Goal: Task Accomplishment & Management: Manage account settings

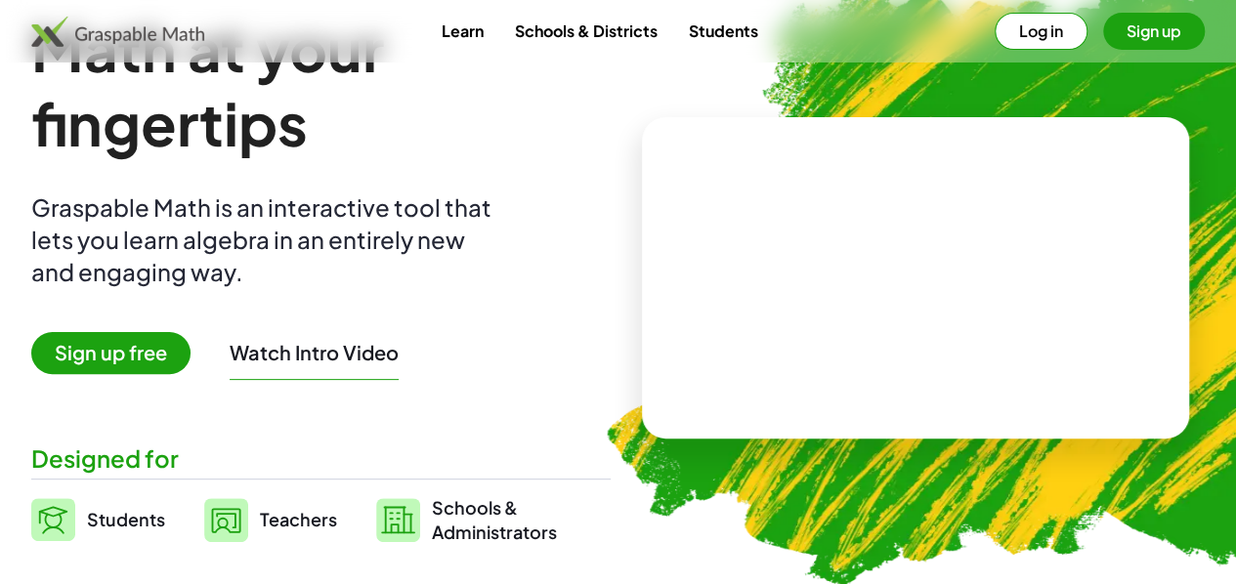
scroll to position [195, 0]
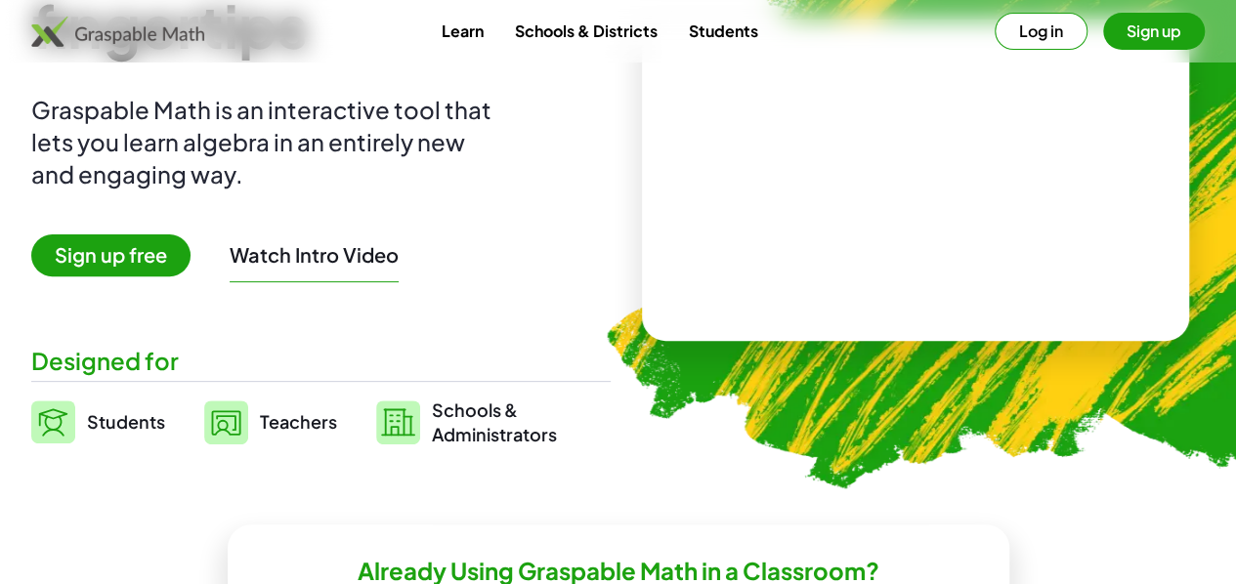
click at [369, 255] on button "Watch Intro Video" at bounding box center [314, 254] width 169 height 25
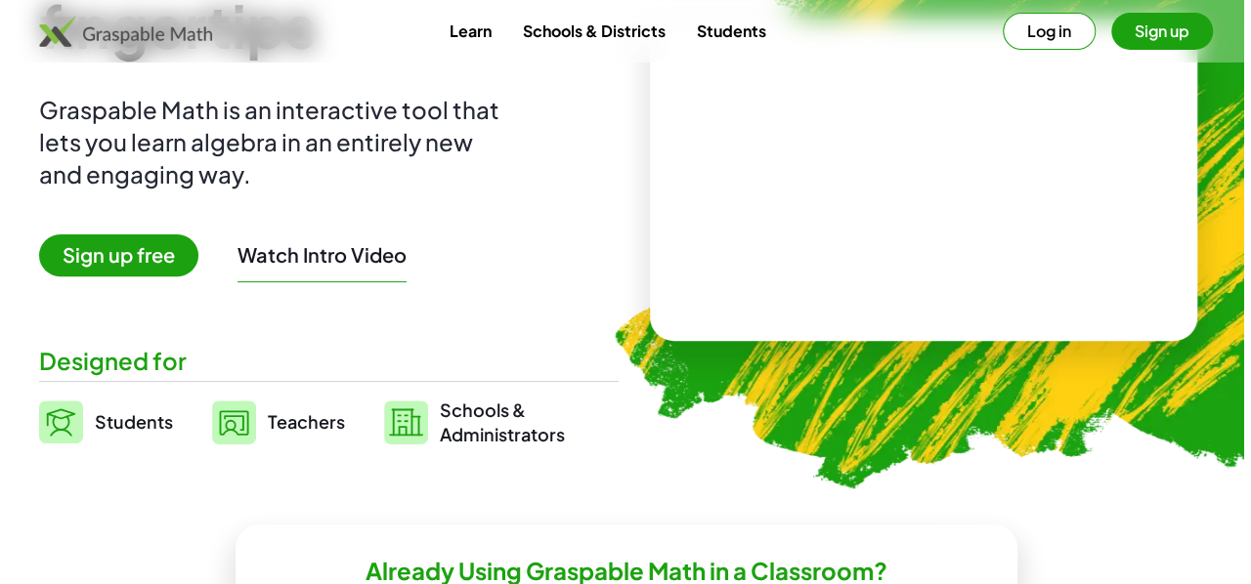
scroll to position [0, 0]
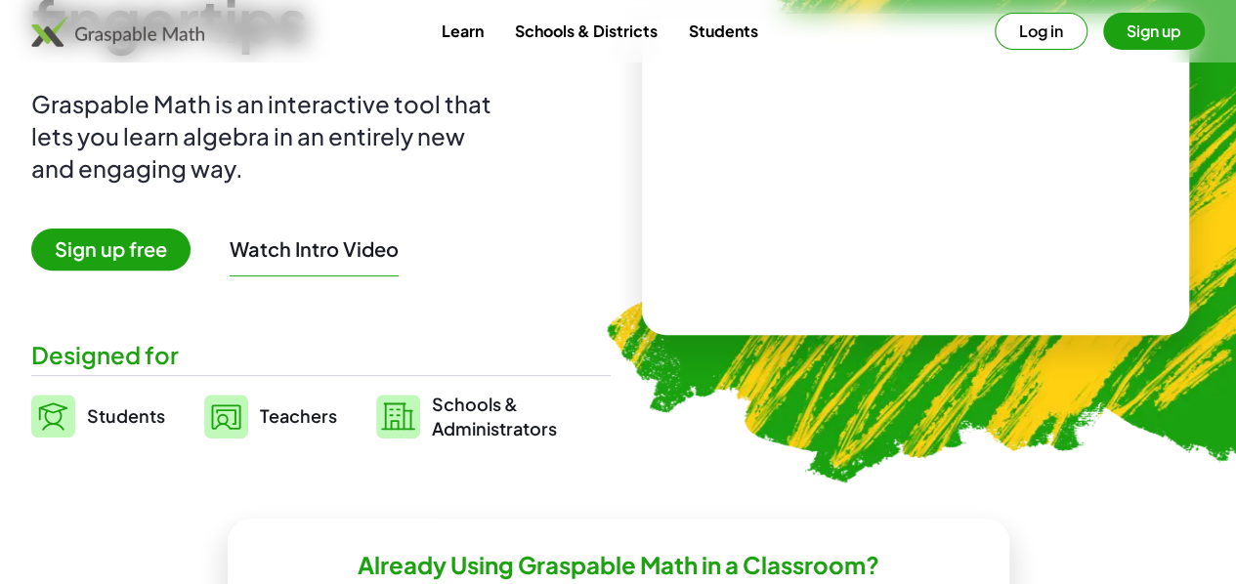
scroll to position [195, 0]
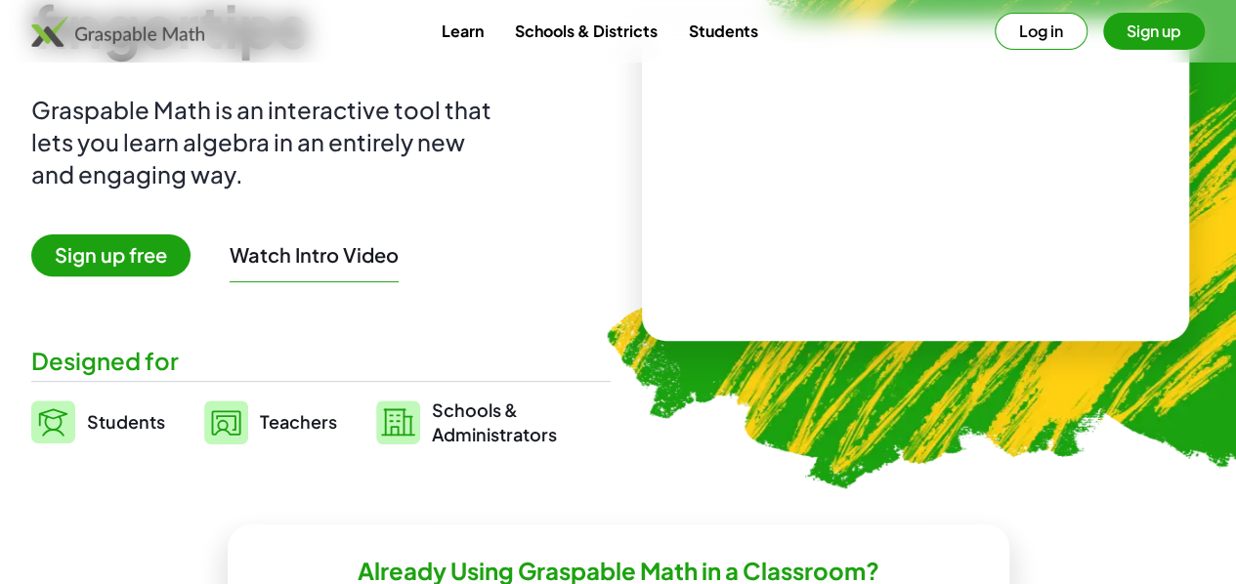
click at [1103, 31] on button "Sign up" at bounding box center [1154, 31] width 102 height 37
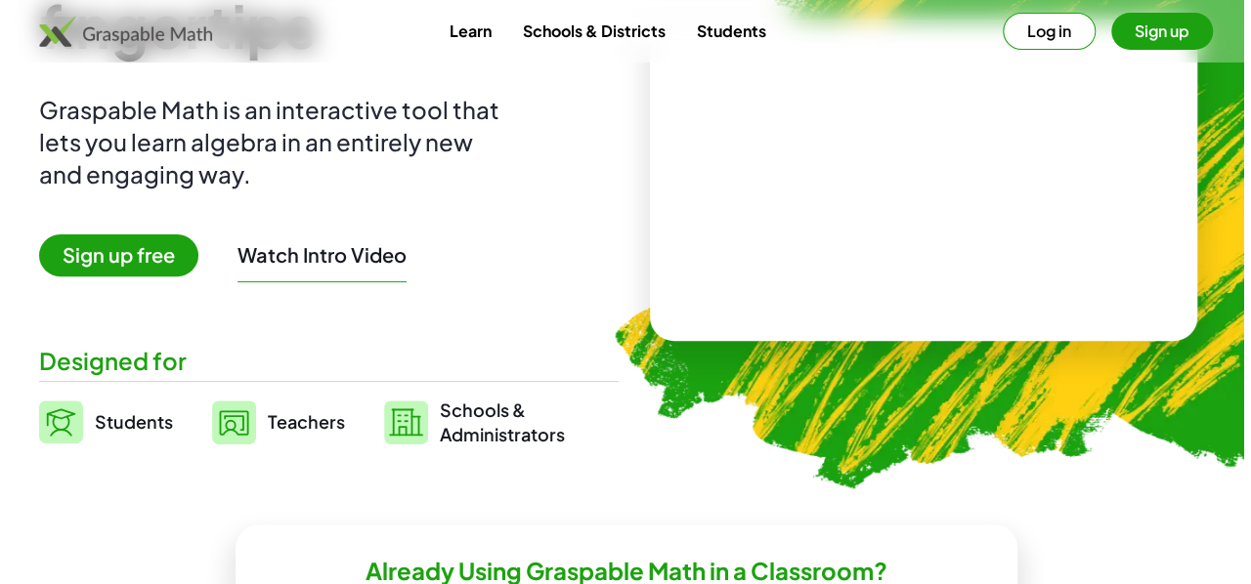
scroll to position [0, 0]
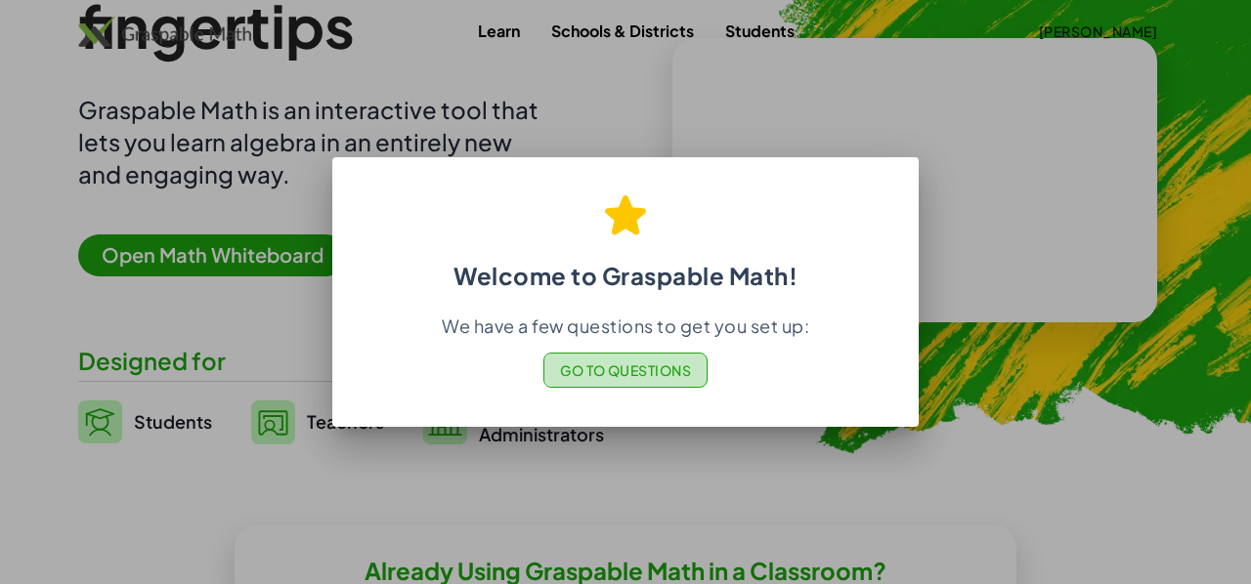
click at [670, 371] on span "Go to Questions" at bounding box center [626, 371] width 132 height 18
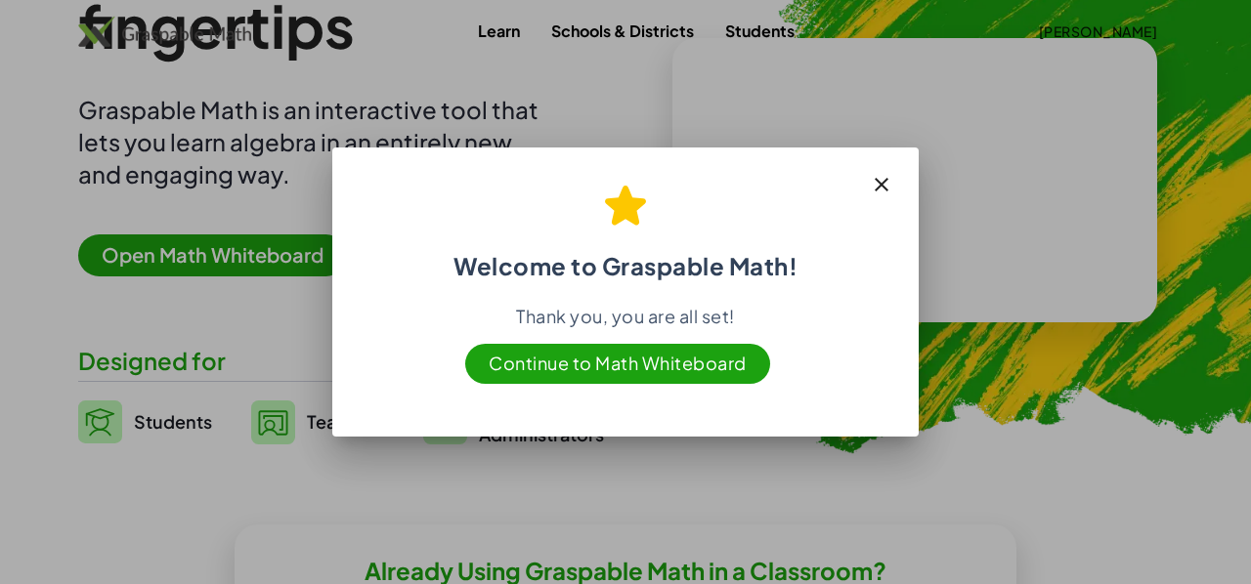
click at [664, 362] on span "Continue to Math Whiteboard" at bounding box center [617, 364] width 305 height 40
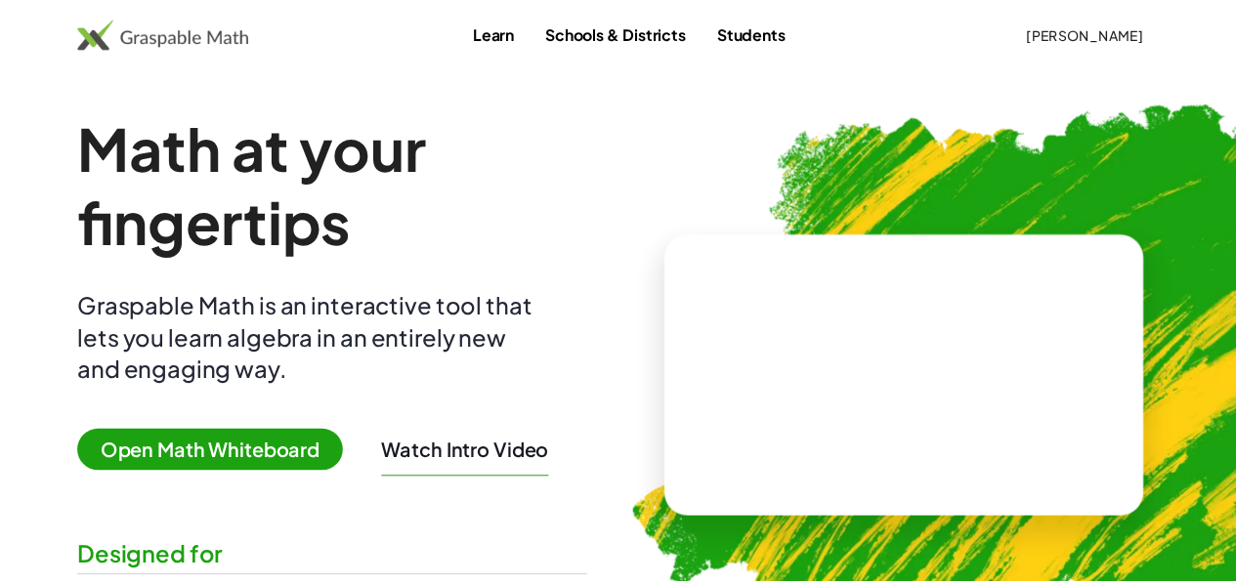
scroll to position [195, 0]
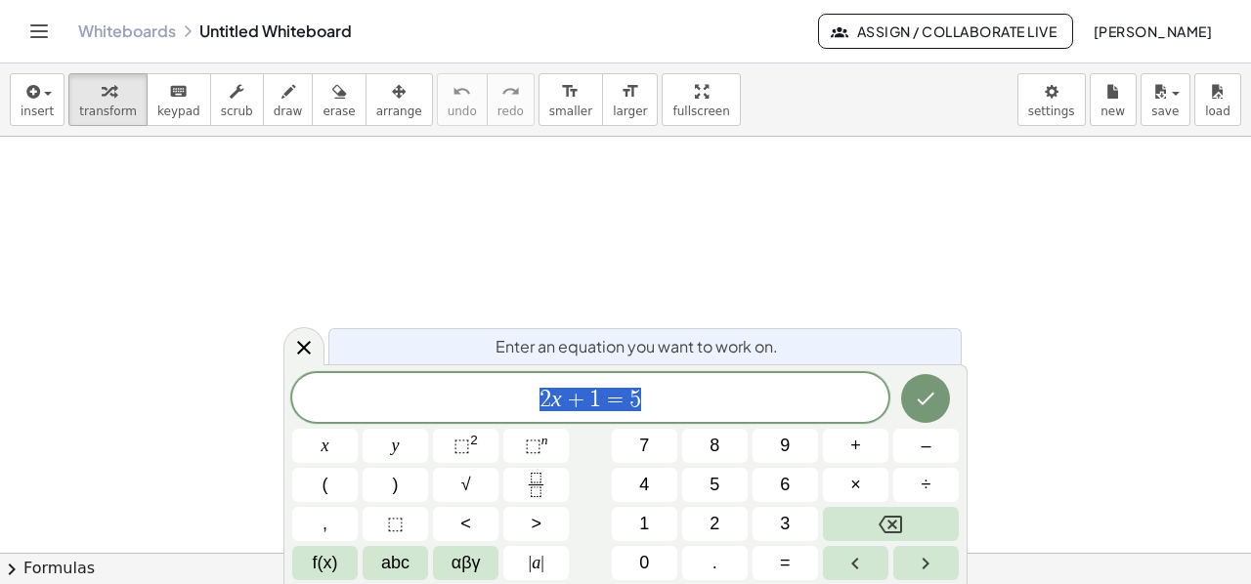
scroll to position [835, 0]
click at [932, 398] on icon "Done" at bounding box center [925, 398] width 23 height 23
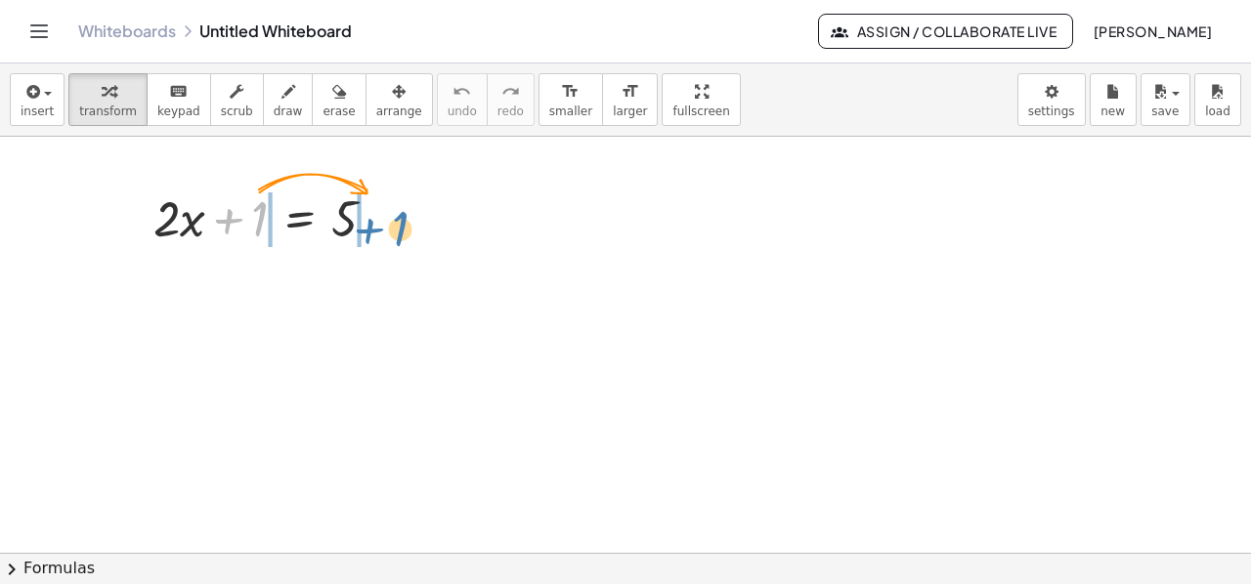
drag, startPoint x: 257, startPoint y: 217, endPoint x: 398, endPoint y: 227, distance: 141.1
click at [398, 227] on div at bounding box center [273, 217] width 258 height 66
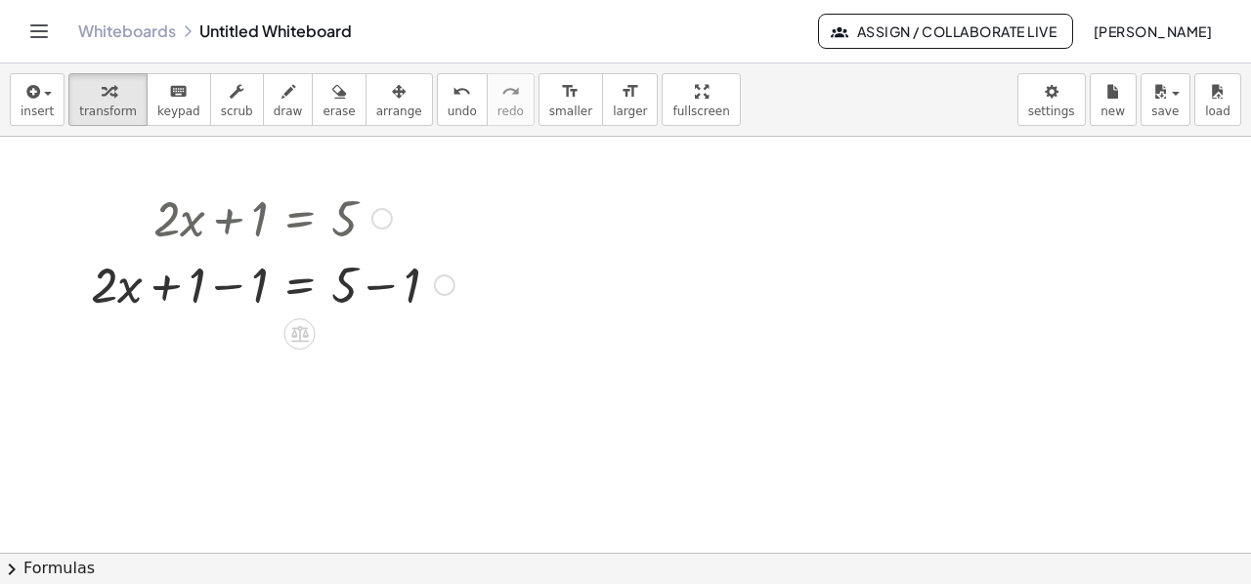
click at [347, 294] on div at bounding box center [272, 283] width 383 height 66
click at [442, 282] on div at bounding box center [444, 285] width 21 height 21
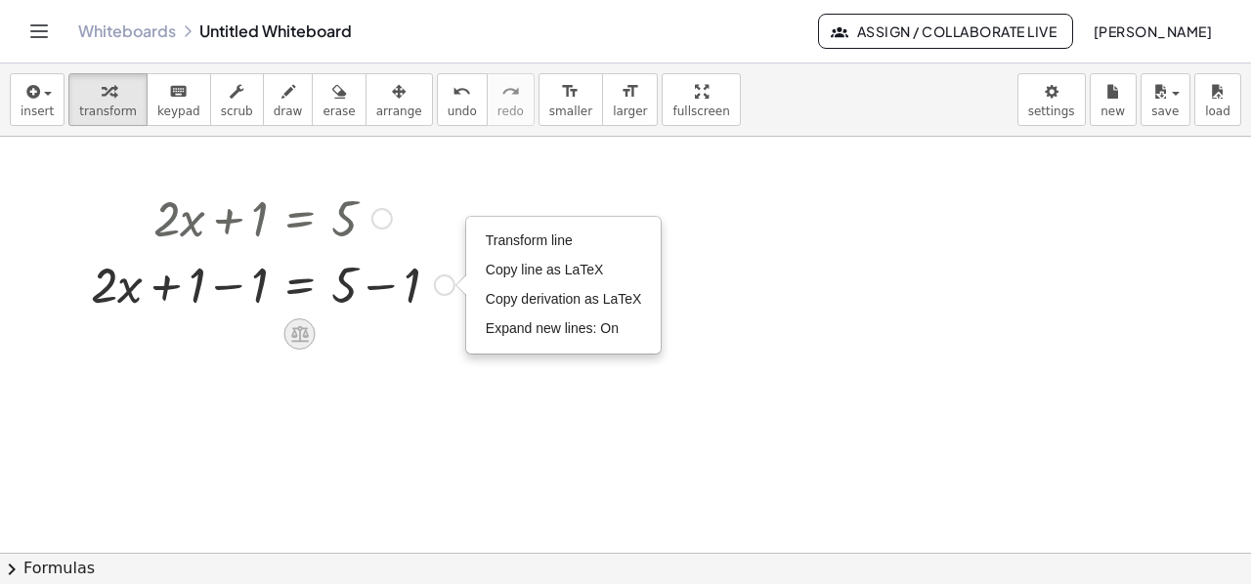
click at [299, 337] on icon at bounding box center [300, 334] width 18 height 17
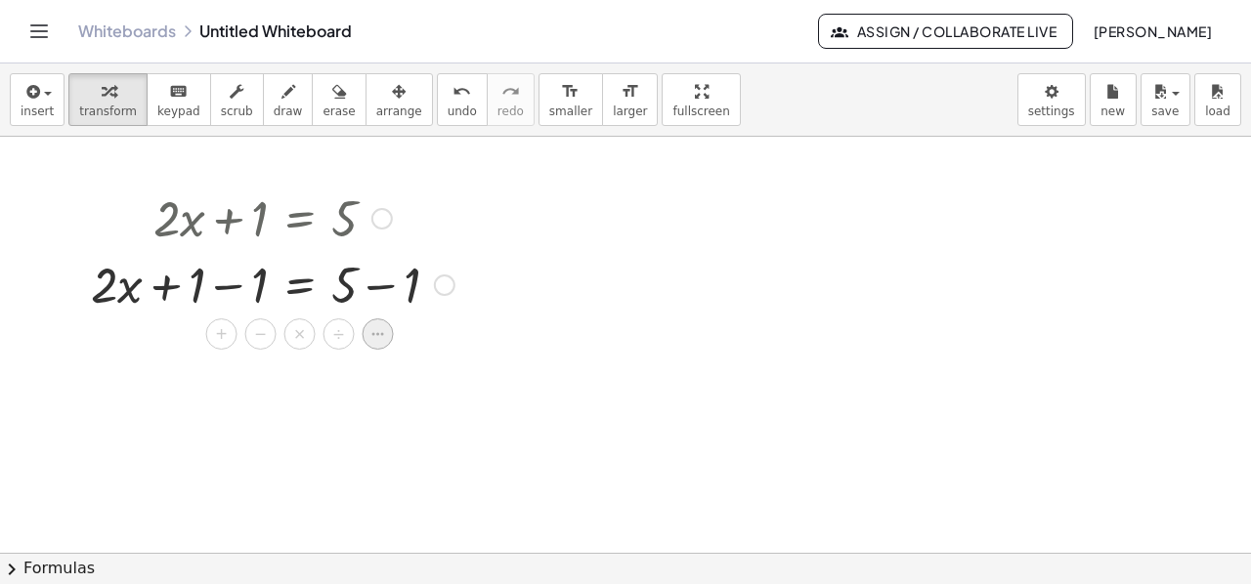
click at [372, 329] on icon at bounding box center [378, 334] width 18 height 18
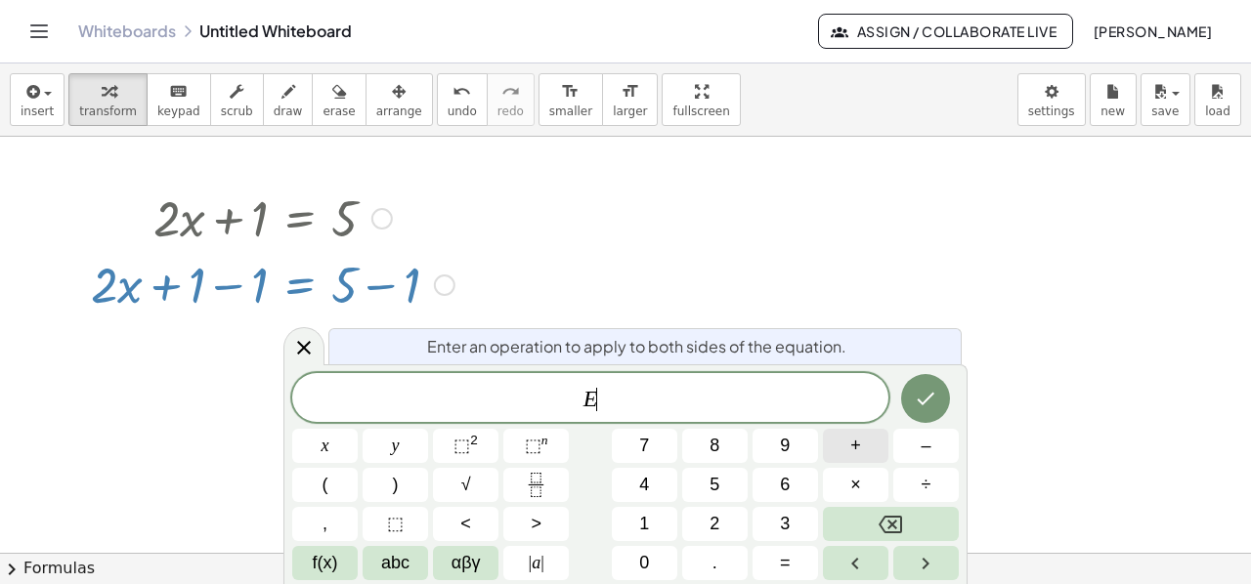
click at [856, 450] on span "+" at bounding box center [855, 446] width 11 height 26
drag, startPoint x: 606, startPoint y: 396, endPoint x: 555, endPoint y: 400, distance: 51.0
click at [858, 443] on span "+" at bounding box center [855, 446] width 11 height 26
click at [919, 404] on icon "Done" at bounding box center [925, 398] width 23 height 23
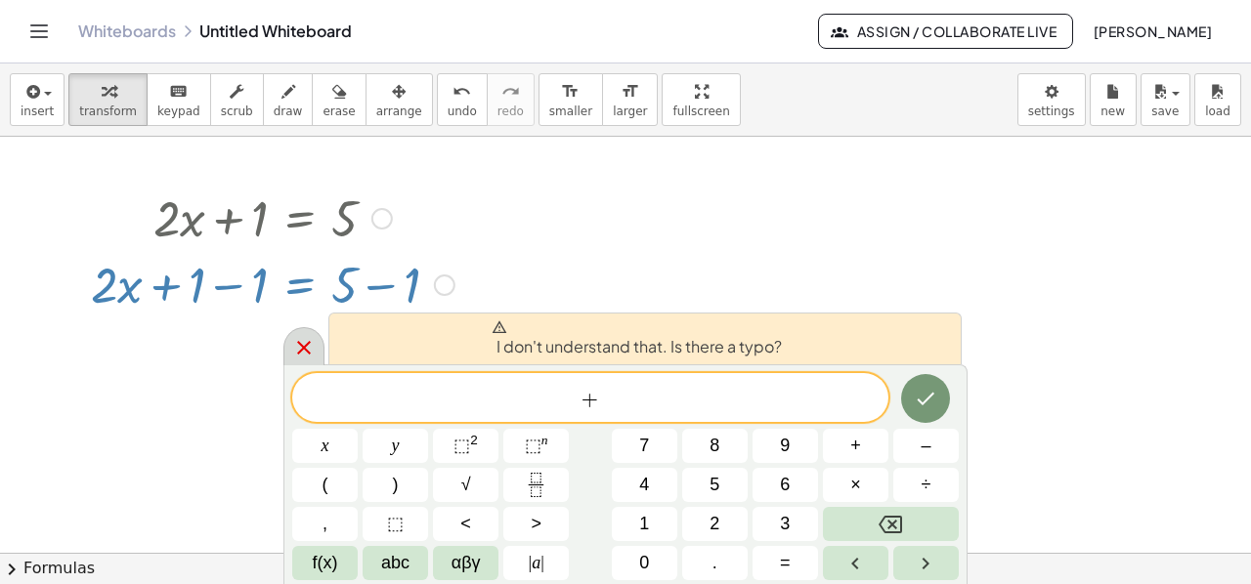
click at [307, 355] on icon at bounding box center [303, 347] width 23 height 23
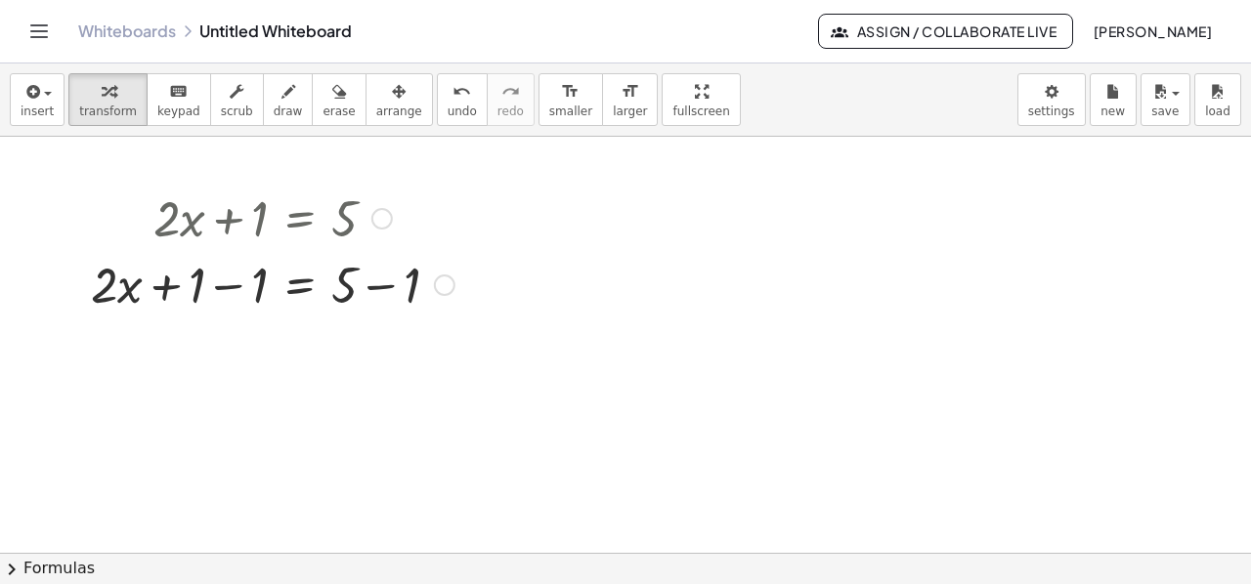
click at [166, 290] on div at bounding box center [272, 283] width 383 height 66
click at [166, 286] on div at bounding box center [272, 283] width 383 height 66
click at [166, 285] on div at bounding box center [272, 283] width 383 height 66
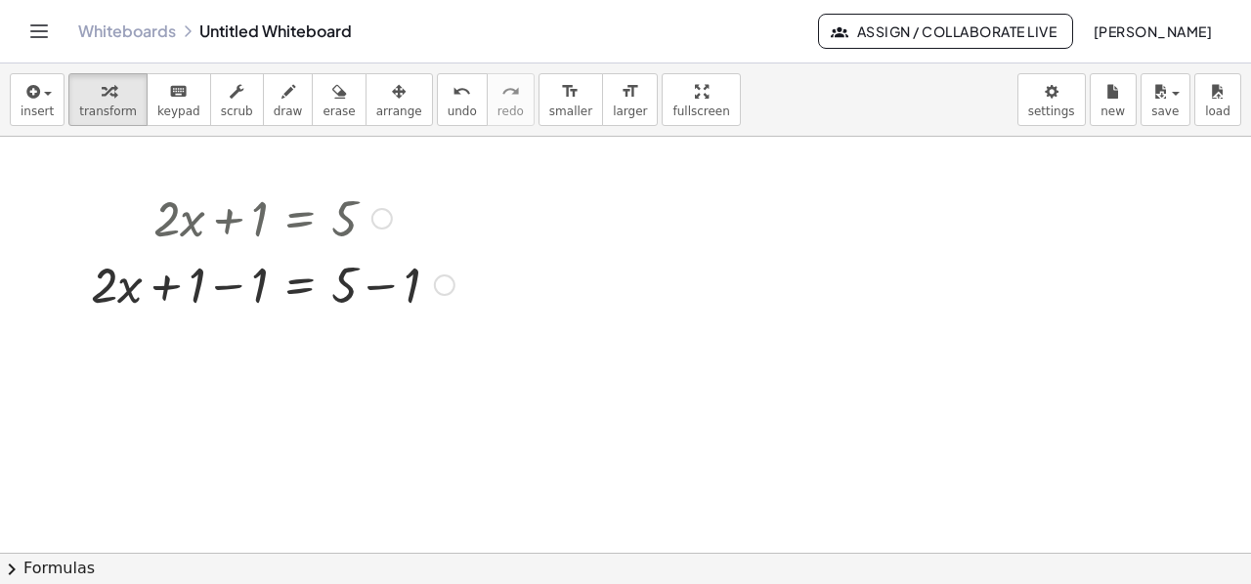
click at [234, 288] on div at bounding box center [272, 283] width 383 height 66
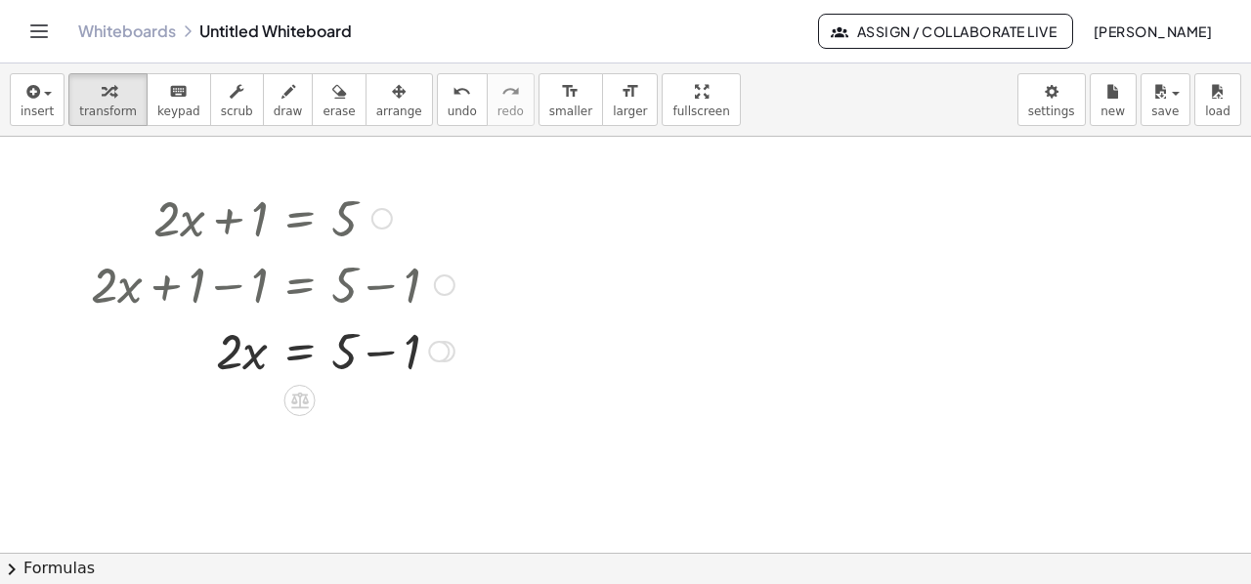
click at [381, 357] on div at bounding box center [272, 350] width 383 height 66
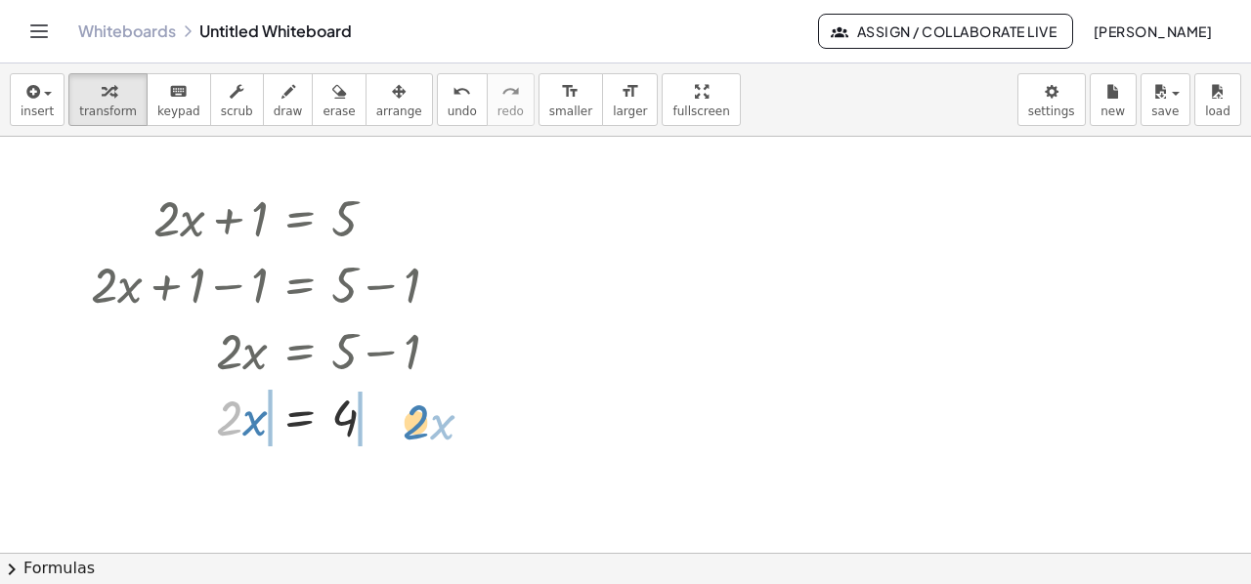
drag, startPoint x: 231, startPoint y: 419, endPoint x: 419, endPoint y: 424, distance: 188.7
click at [419, 424] on div at bounding box center [272, 416] width 383 height 66
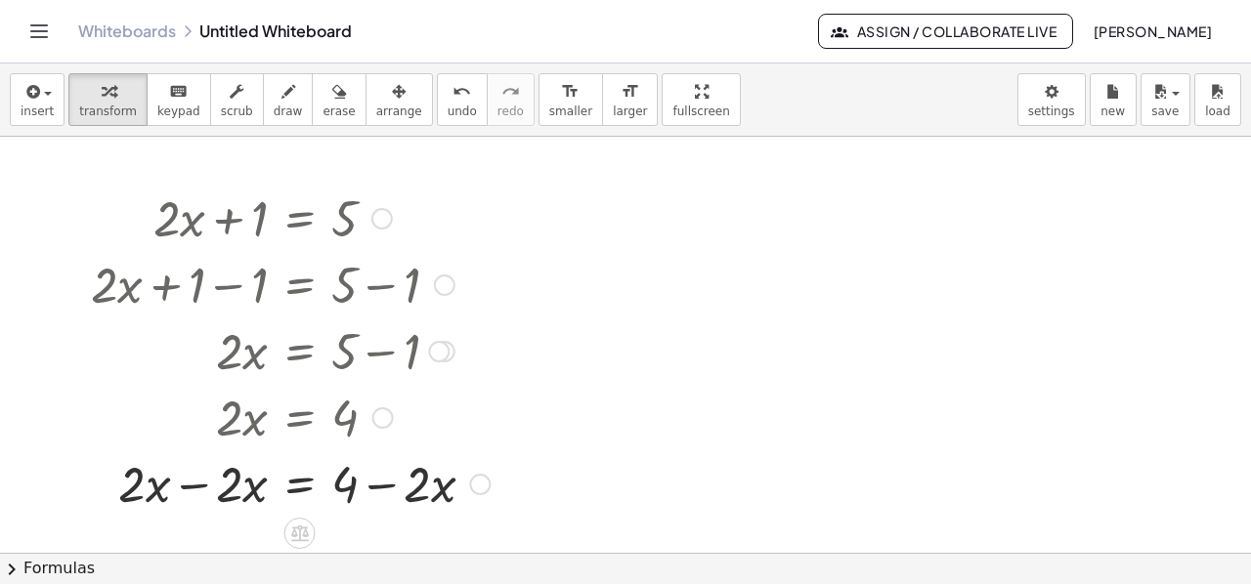
drag, startPoint x: 344, startPoint y: 413, endPoint x: 213, endPoint y: 391, distance: 132.9
click at [213, 391] on div at bounding box center [290, 416] width 418 height 66
drag, startPoint x: 345, startPoint y: 478, endPoint x: 211, endPoint y: 438, distance: 139.7
click at [374, 492] on div at bounding box center [303, 482] width 536 height 66
click at [188, 486] on div at bounding box center [249, 482] width 428 height 66
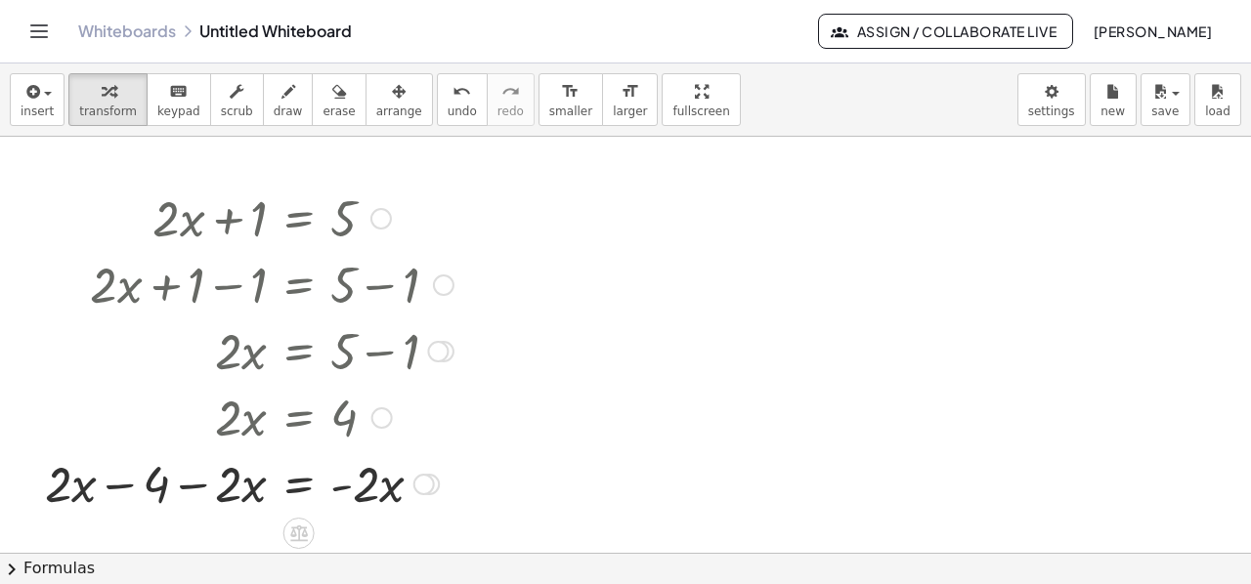
click at [128, 483] on div at bounding box center [249, 482] width 428 height 66
click at [128, 487] on div at bounding box center [249, 482] width 428 height 66
drag, startPoint x: 72, startPoint y: 485, endPoint x: 234, endPoint y: 494, distance: 161.5
click at [234, 494] on div at bounding box center [249, 482] width 428 height 66
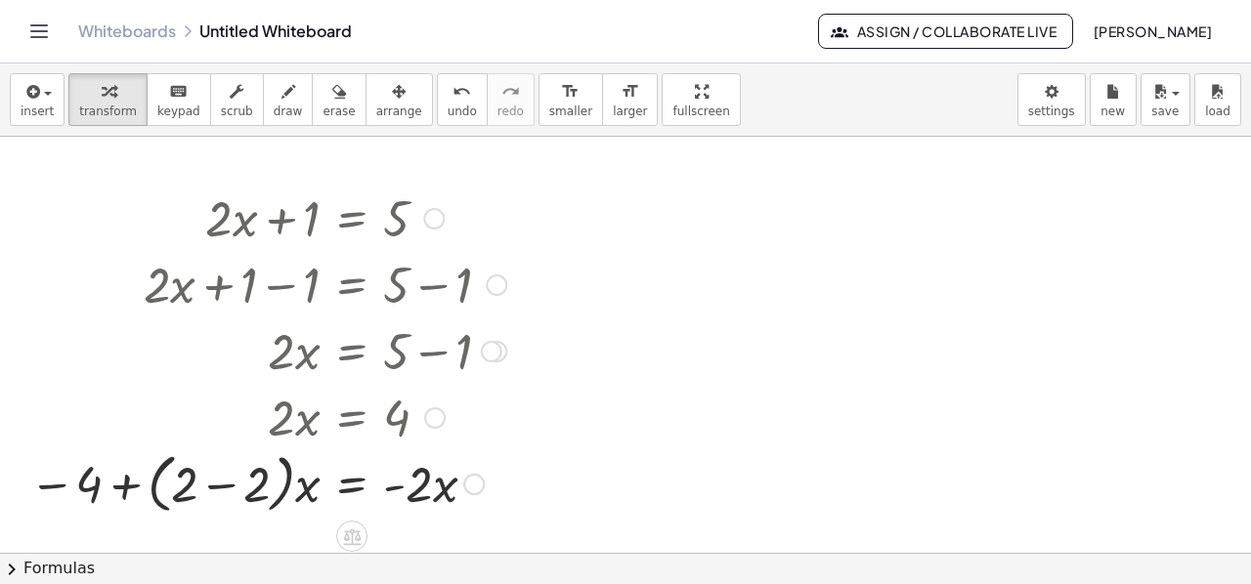
click at [226, 487] on div at bounding box center [268, 483] width 496 height 74
click at [287, 483] on div at bounding box center [325, 482] width 383 height 66
click at [311, 486] on div at bounding box center [325, 482] width 383 height 66
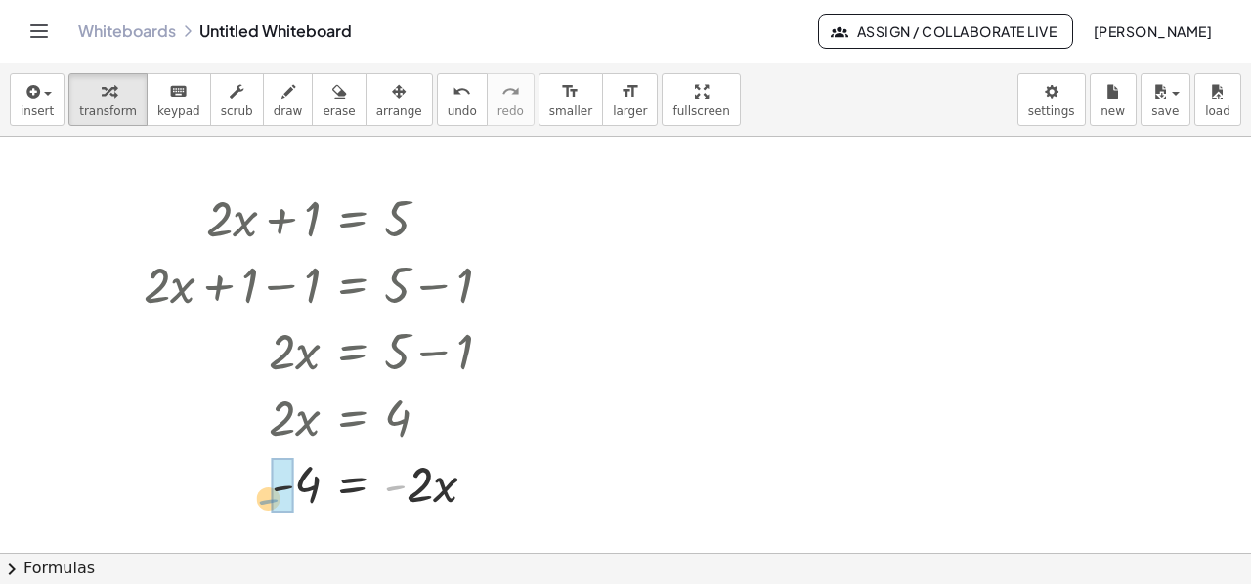
drag, startPoint x: 395, startPoint y: 486, endPoint x: 267, endPoint y: 499, distance: 128.7
click at [267, 499] on div at bounding box center [325, 482] width 383 height 66
drag, startPoint x: 393, startPoint y: 497, endPoint x: 312, endPoint y: 531, distance: 87.6
click at [300, 479] on div at bounding box center [325, 483] width 383 height 98
click at [401, 482] on div at bounding box center [325, 483] width 383 height 98
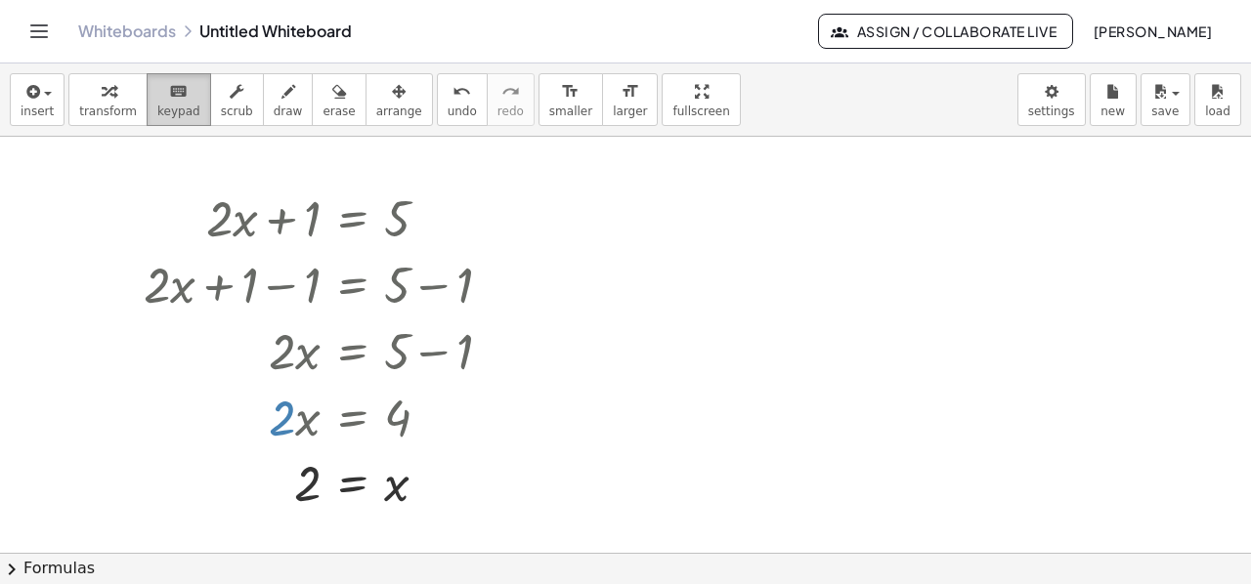
click at [157, 109] on span "keypad" at bounding box center [178, 112] width 43 height 14
click at [249, 229] on div at bounding box center [325, 217] width 383 height 66
click at [247, 226] on div at bounding box center [325, 217] width 383 height 66
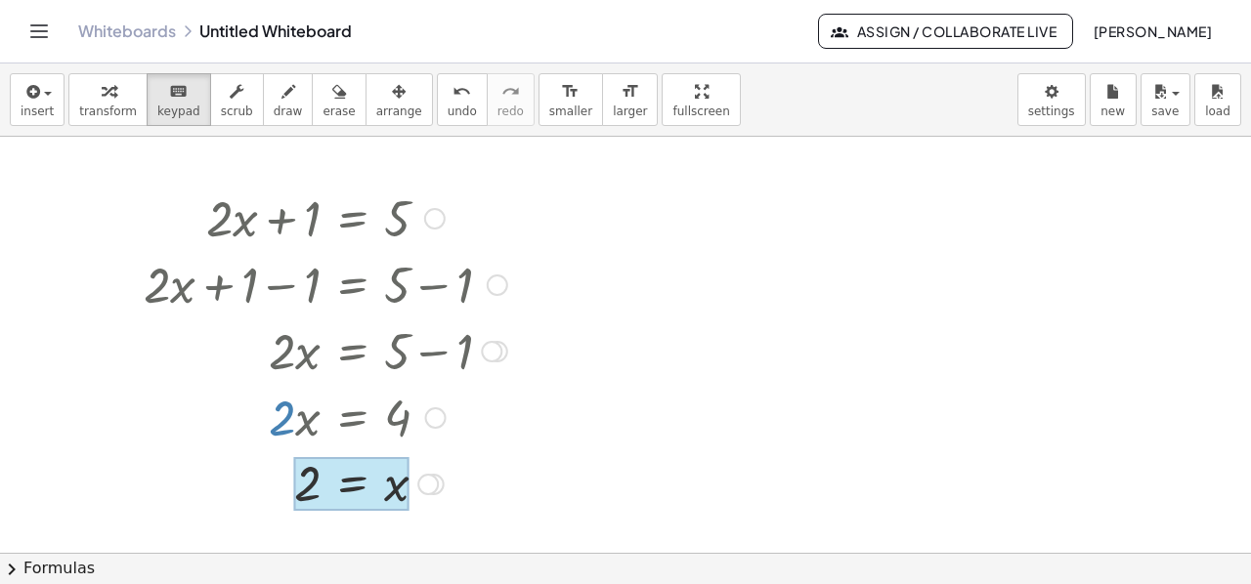
click at [367, 486] on div at bounding box center [351, 484] width 115 height 55
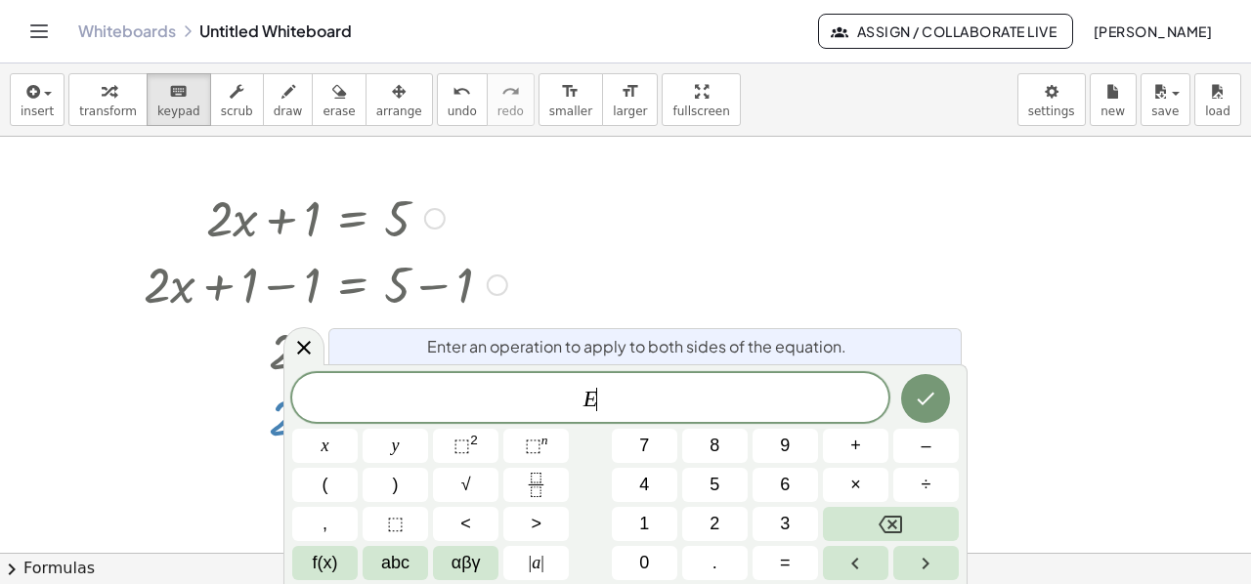
click at [367, 486] on button ")" at bounding box center [395, 485] width 65 height 34
click at [303, 340] on icon at bounding box center [303, 343] width 23 height 23
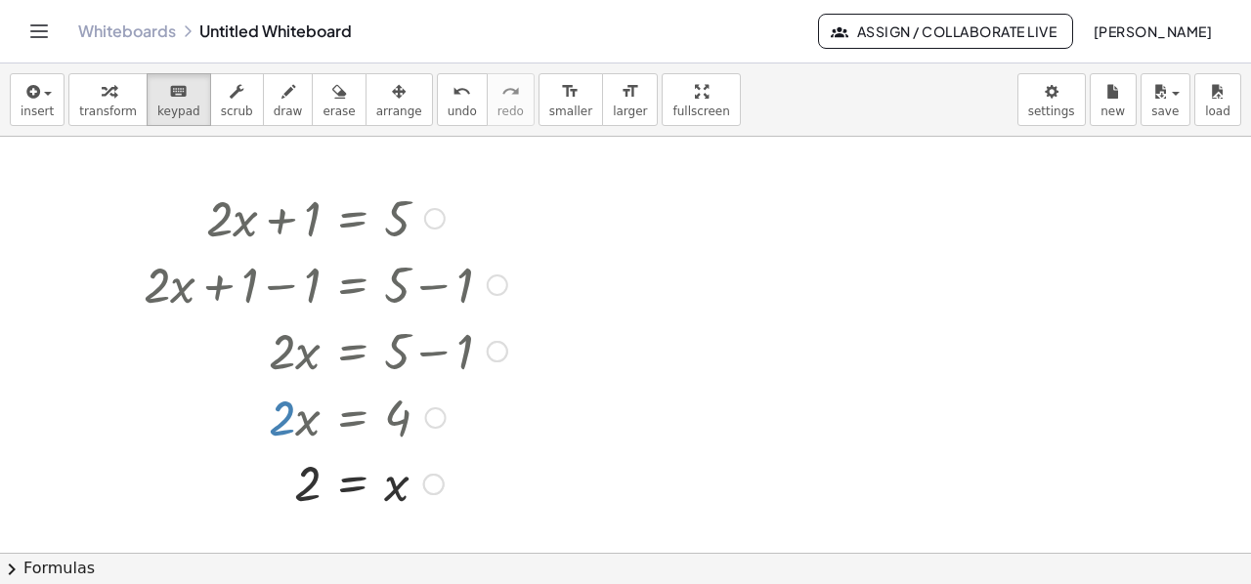
click at [308, 478] on div at bounding box center [325, 482] width 383 height 64
click at [0, 0] on button "(" at bounding box center [0, 0] width 0 height 0
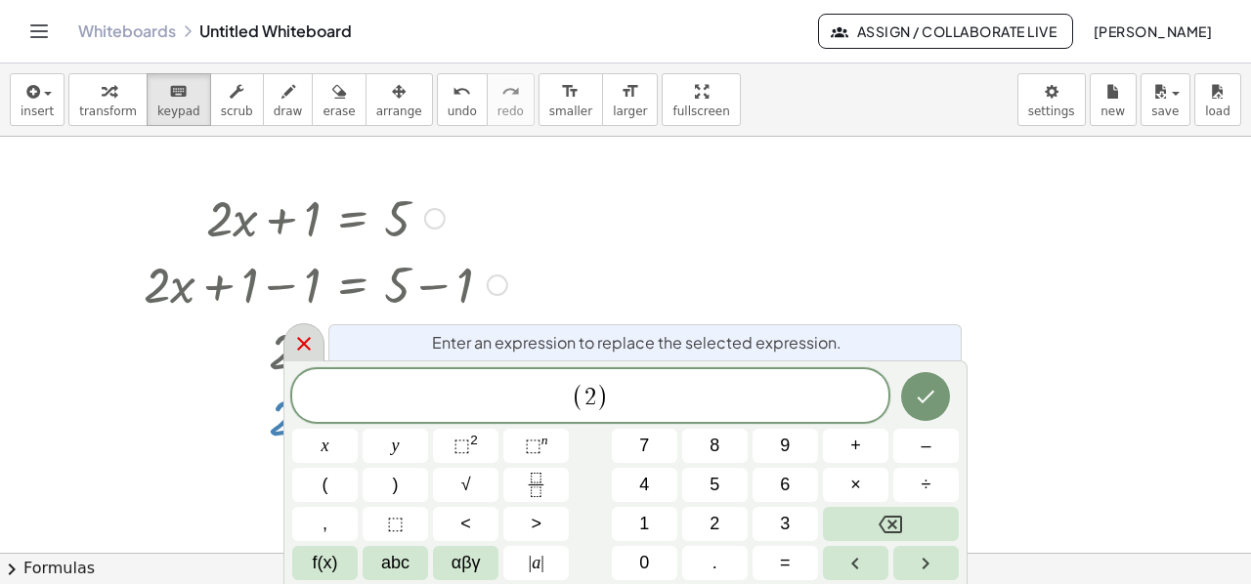
click at [305, 347] on icon at bounding box center [304, 344] width 14 height 14
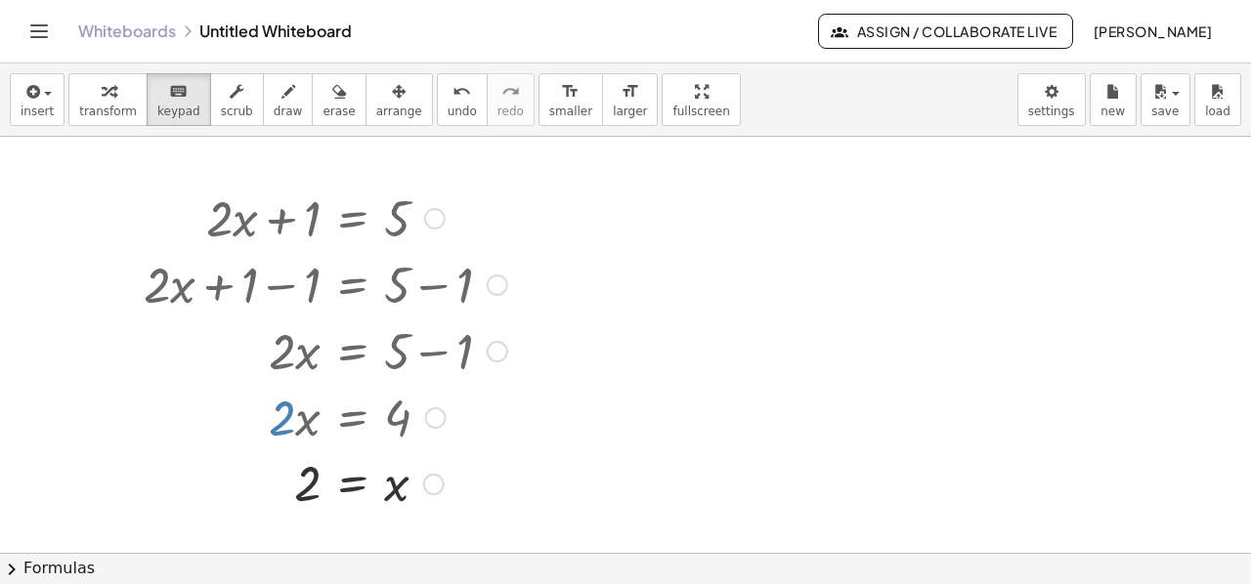
click at [393, 488] on div at bounding box center [325, 482] width 383 height 64
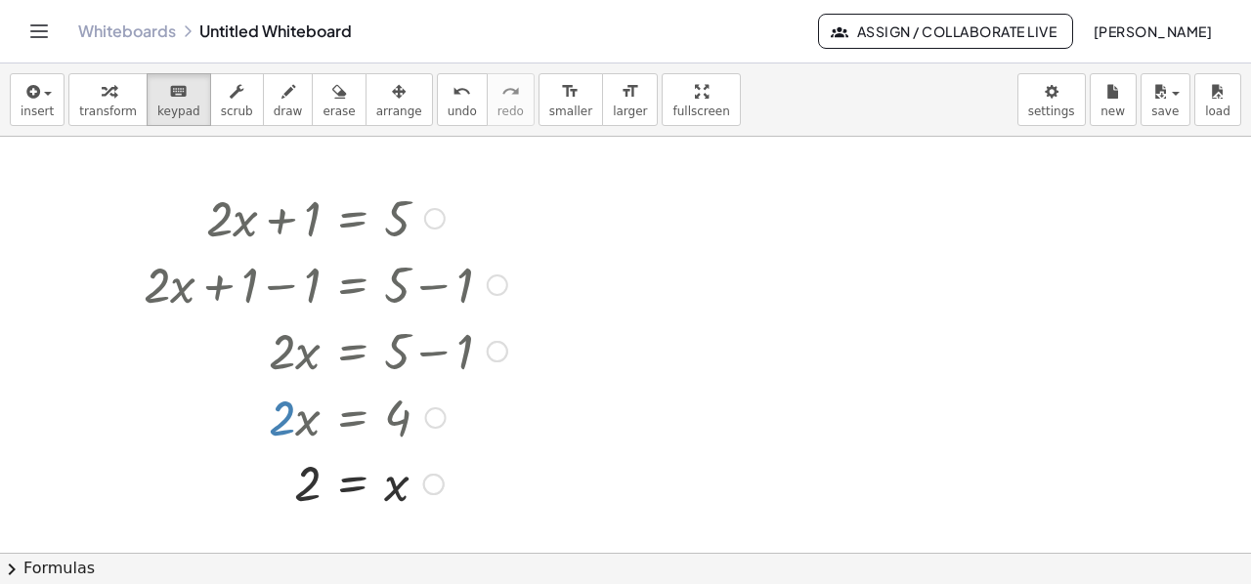
click at [354, 483] on div at bounding box center [325, 482] width 383 height 64
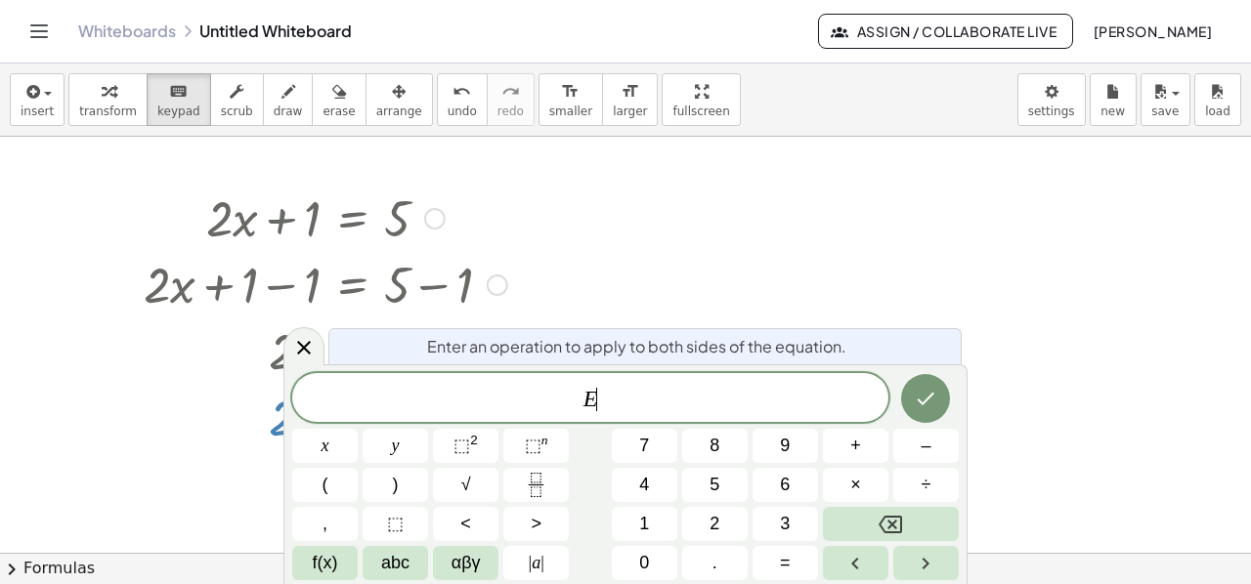
click at [354, 483] on button "(" at bounding box center [324, 485] width 65 height 34
click at [303, 341] on icon at bounding box center [303, 343] width 23 height 23
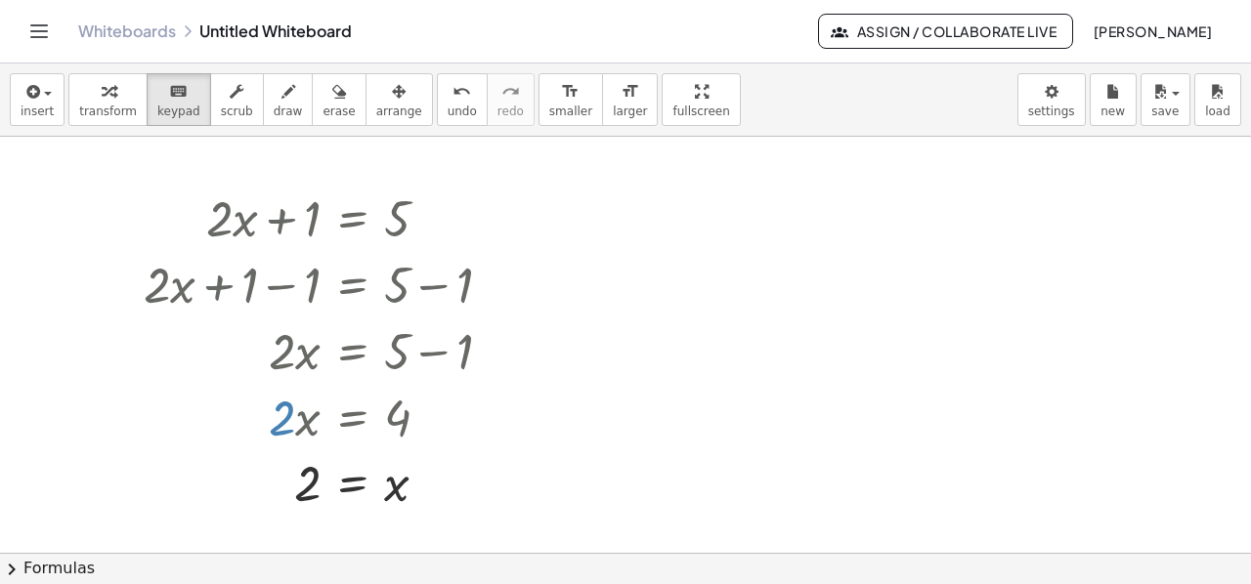
click at [627, 433] on div at bounding box center [625, 137] width 1251 height 1670
click at [230, 101] on icon "button" at bounding box center [237, 91] width 14 height 23
click at [287, 223] on div at bounding box center [325, 217] width 383 height 66
click at [426, 215] on div at bounding box center [434, 218] width 21 height 21
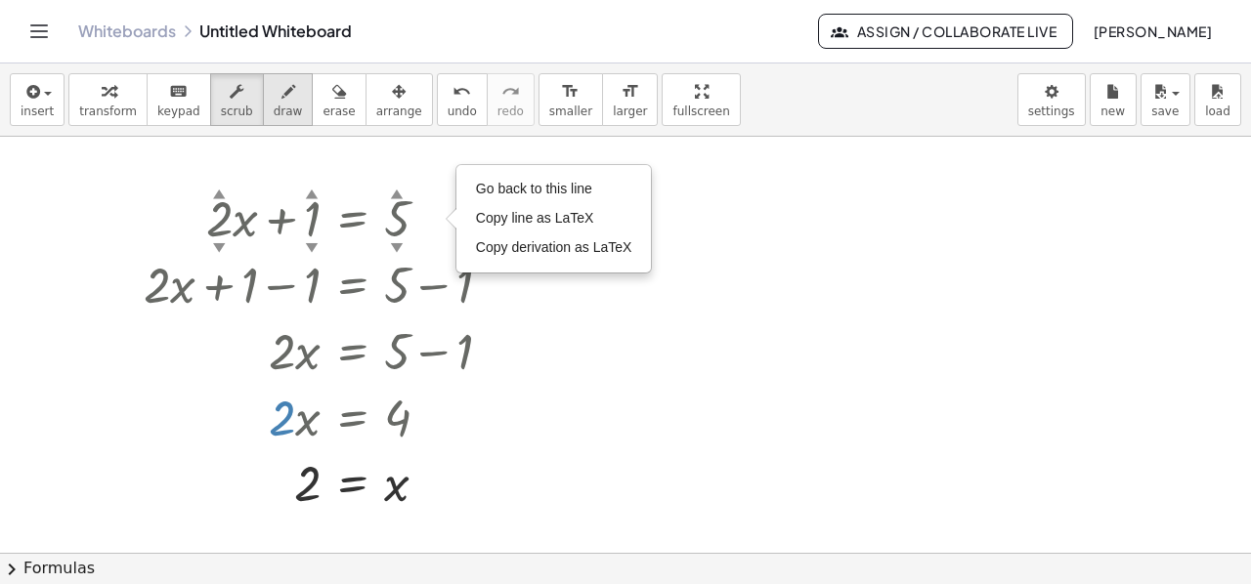
click at [274, 108] on span "draw" at bounding box center [288, 112] width 29 height 14
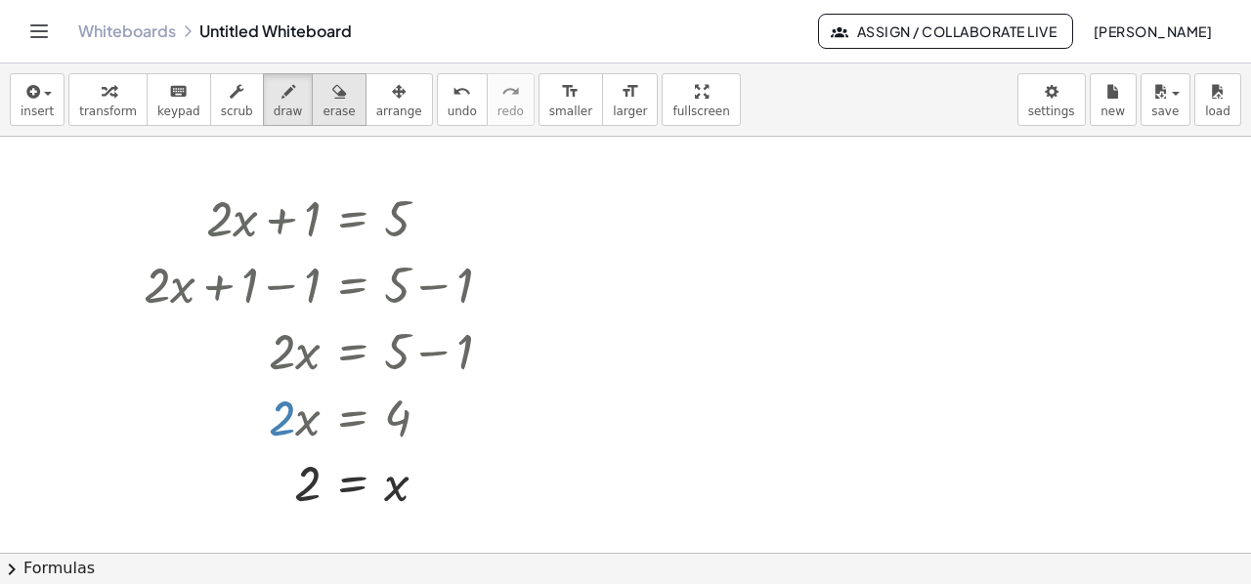
click at [322, 105] on span "erase" at bounding box center [338, 112] width 32 height 14
click at [407, 222] on div at bounding box center [625, 137] width 1251 height 1670
drag, startPoint x: 401, startPoint y: 216, endPoint x: 243, endPoint y: 213, distance: 157.4
click at [243, 213] on div at bounding box center [625, 137] width 1251 height 1670
click at [324, 220] on div at bounding box center [625, 137] width 1251 height 1670
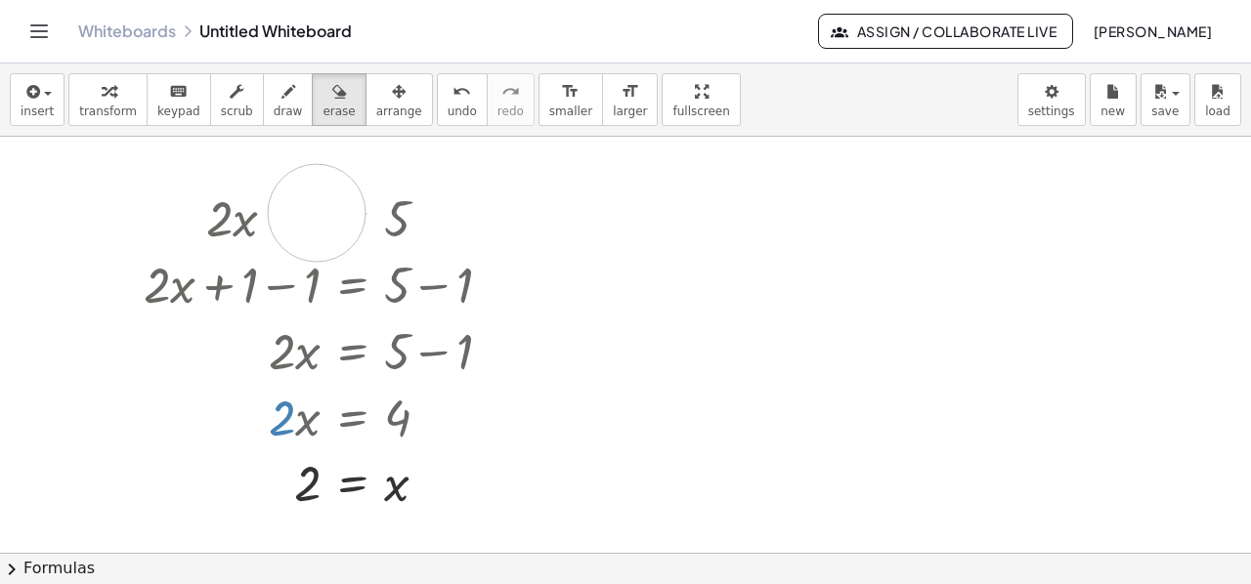
click at [317, 211] on div at bounding box center [625, 137] width 1251 height 1670
drag, startPoint x: 262, startPoint y: 488, endPoint x: 392, endPoint y: 502, distance: 130.8
click at [392, 503] on div at bounding box center [625, 137] width 1251 height 1670
drag, startPoint x: 393, startPoint y: 486, endPoint x: 347, endPoint y: 486, distance: 45.9
click at [347, 486] on div at bounding box center [625, 137] width 1251 height 1670
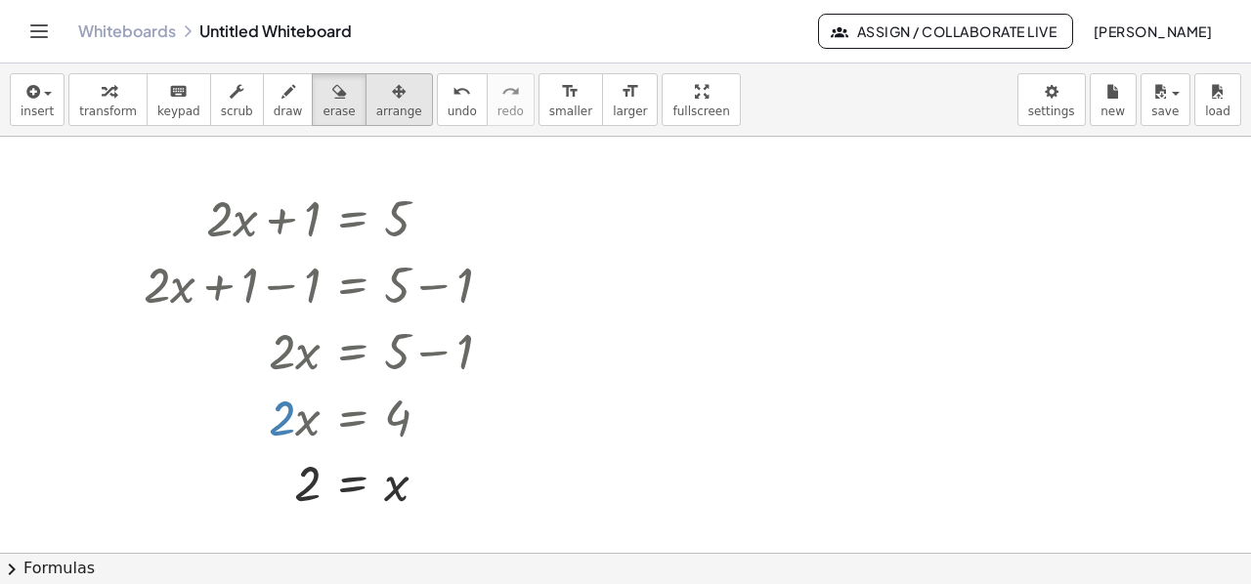
click at [376, 109] on span "arrange" at bounding box center [399, 112] width 46 height 14
drag, startPoint x: 510, startPoint y: 190, endPoint x: 770, endPoint y: 234, distance: 263.6
click at [770, 234] on div "+ · 2 · x + 1 = 5 Go back to this line Copy line as LaTeX Copy derivation as La…" at bounding box center [625, 137] width 1251 height 1670
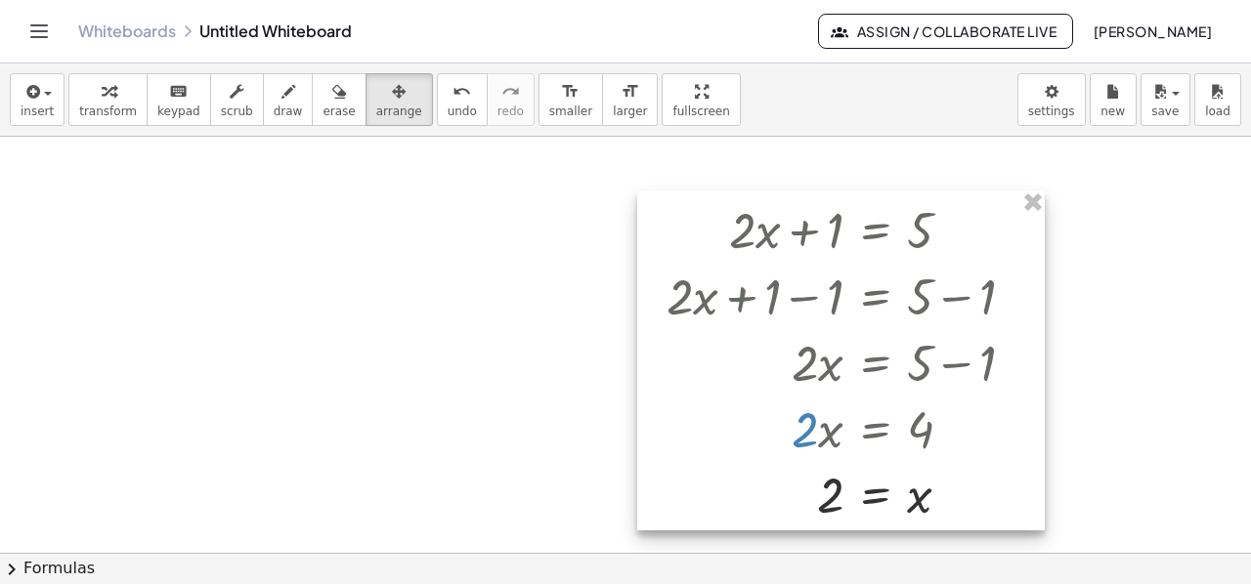
drag, startPoint x: 506, startPoint y: 208, endPoint x: 1031, endPoint y: 219, distance: 524.9
click at [1031, 219] on div at bounding box center [840, 361] width 407 height 341
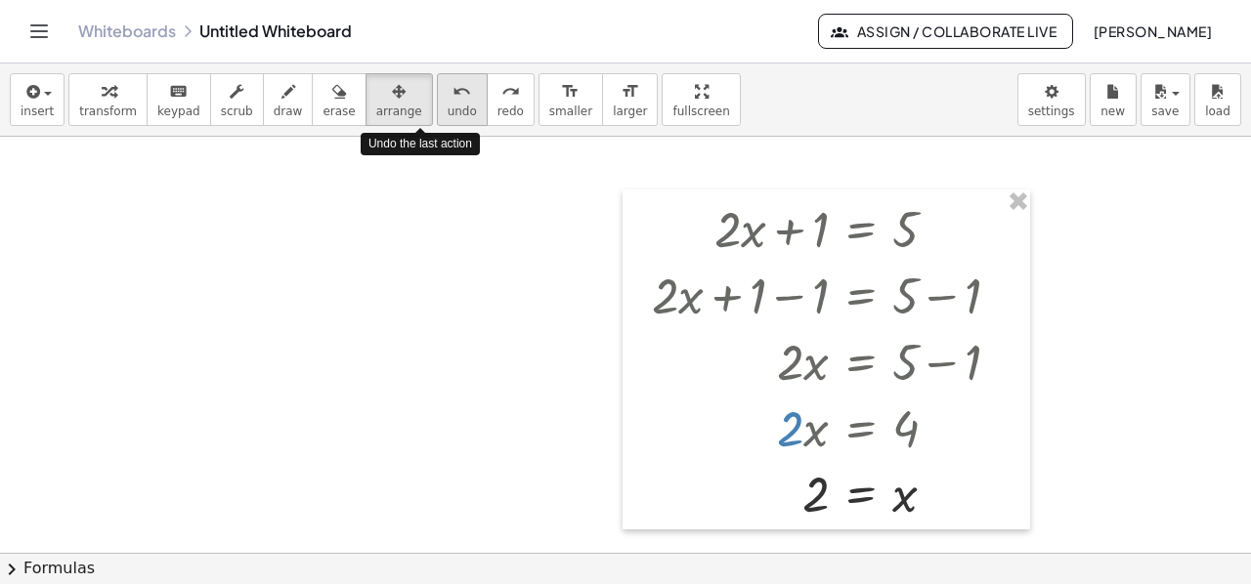
click at [448, 105] on span "undo" at bounding box center [462, 112] width 29 height 14
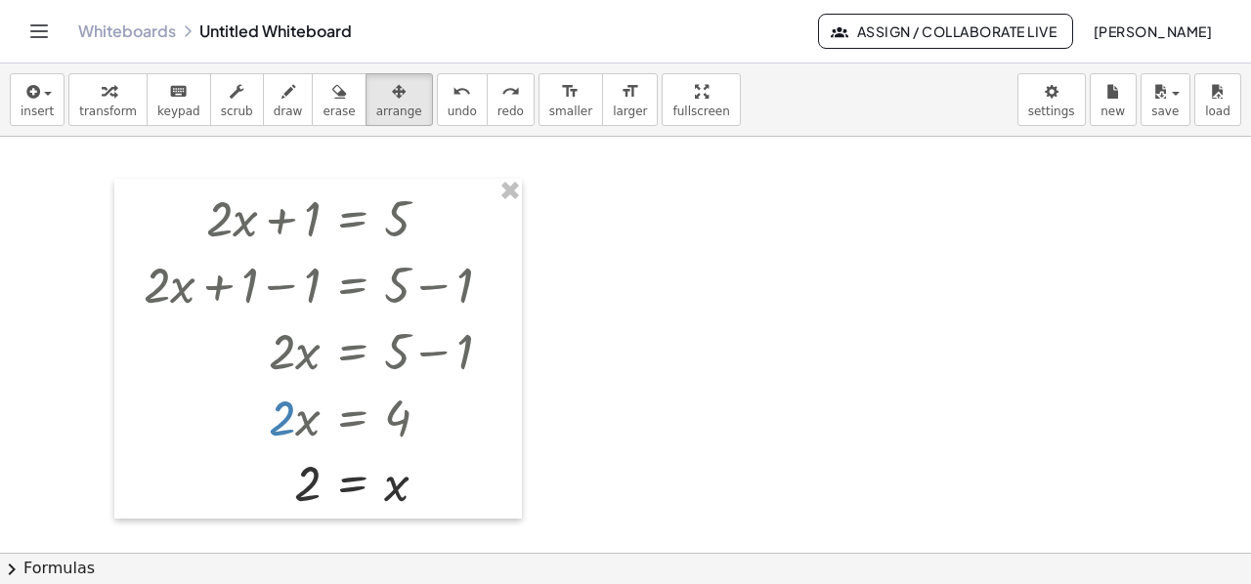
click at [666, 300] on div at bounding box center [625, 137] width 1251 height 1670
click at [926, 30] on span "Assign / Collaborate Live" at bounding box center [946, 31] width 222 height 18
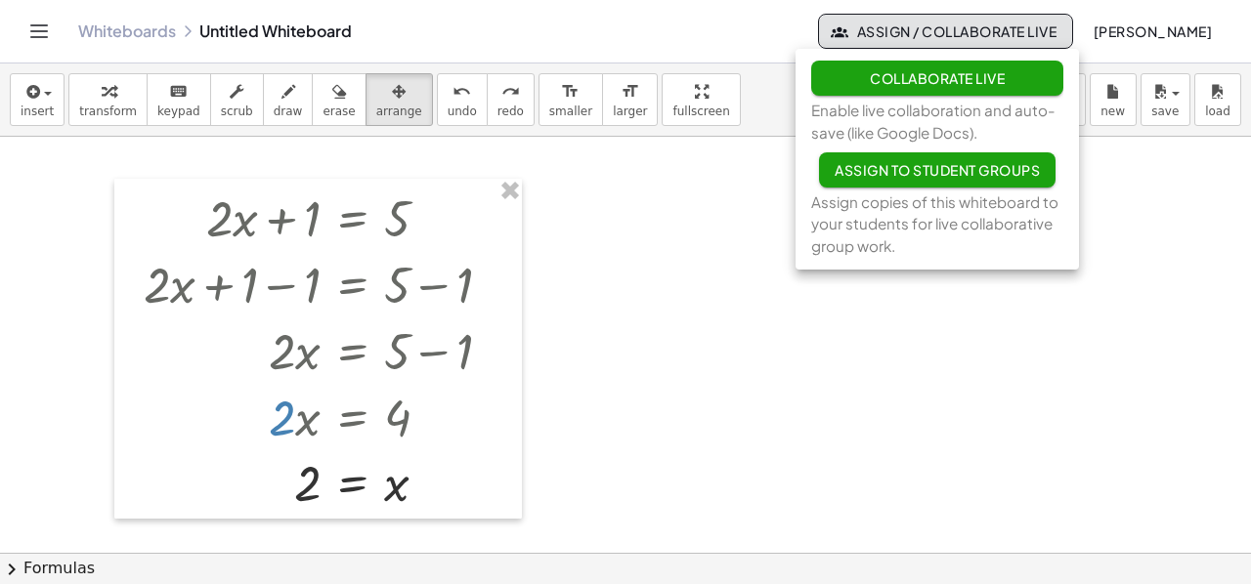
click at [729, 226] on div at bounding box center [625, 137] width 1251 height 1670
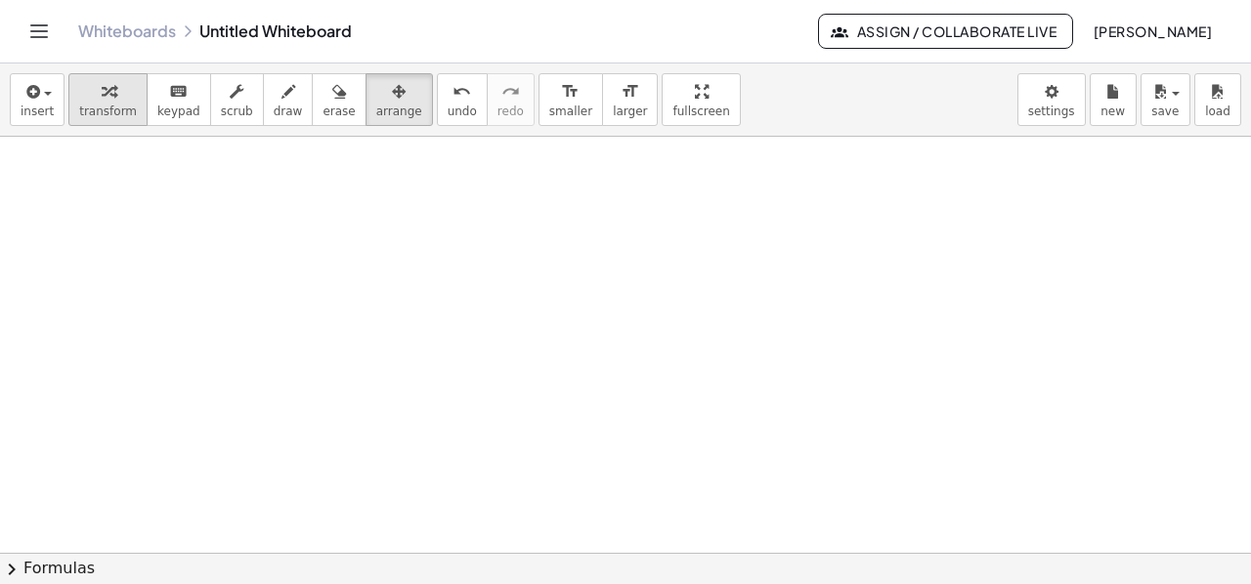
click at [113, 111] on span "transform" at bounding box center [108, 112] width 58 height 14
click at [586, 421] on div at bounding box center [625, 137] width 1251 height 1670
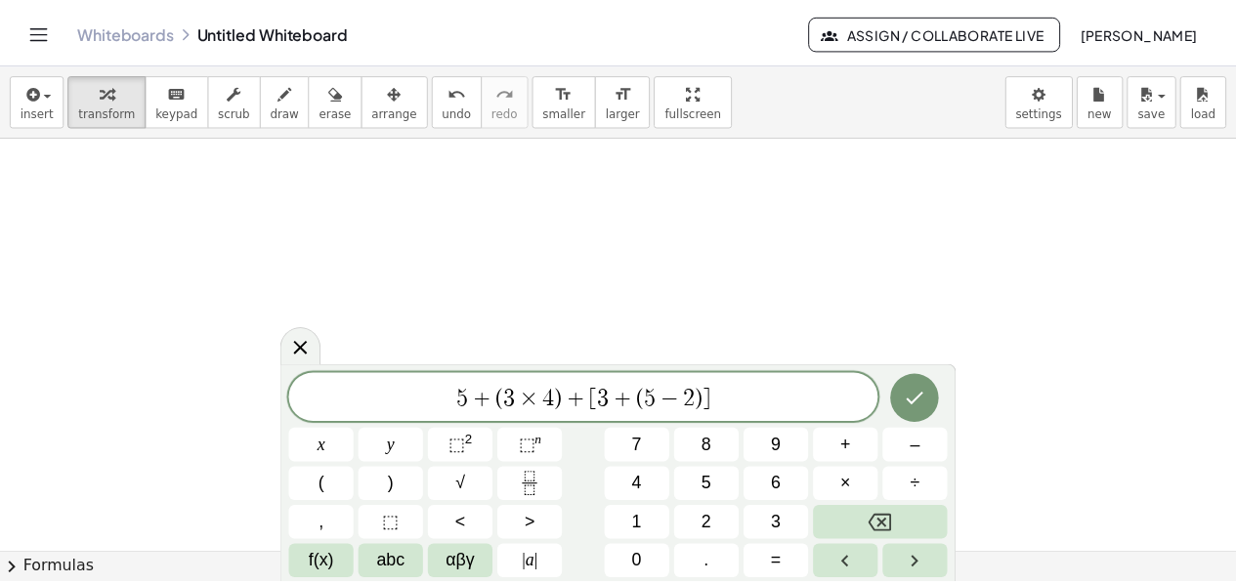
scroll to position [1050, 0]
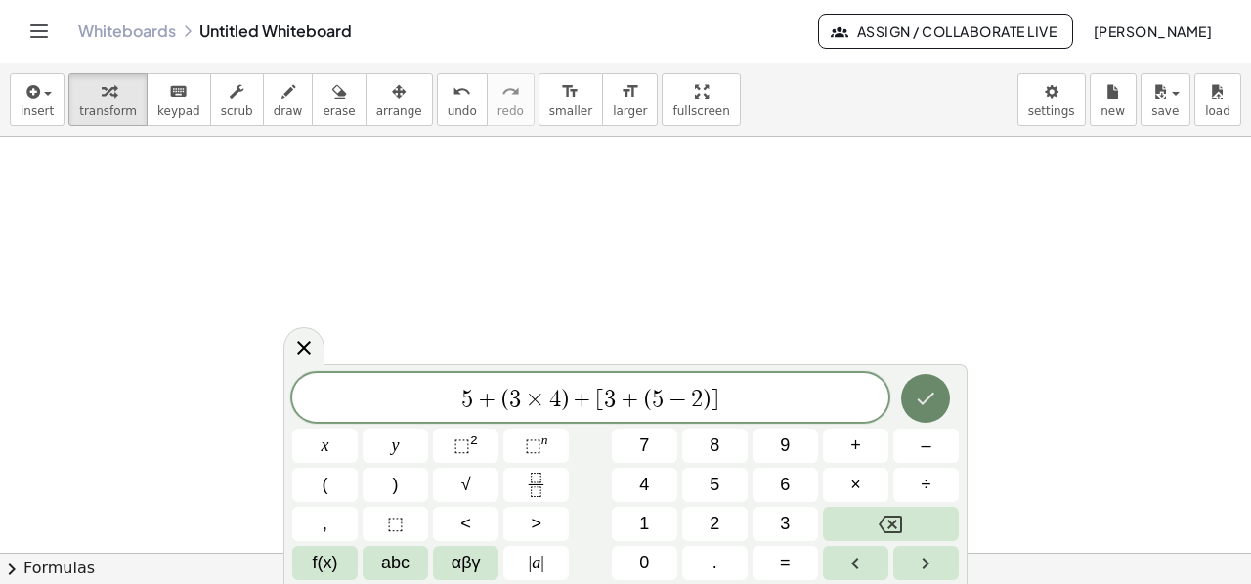
click at [926, 407] on icon "Done" at bounding box center [925, 398] width 23 height 23
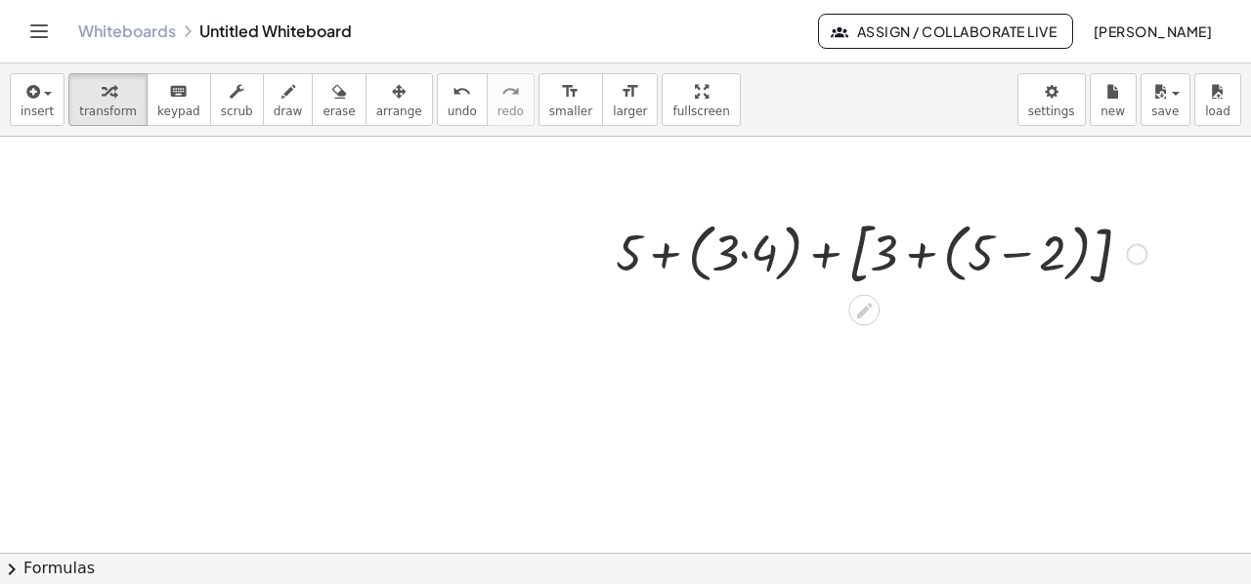
click at [1010, 255] on div at bounding box center [881, 252] width 550 height 81
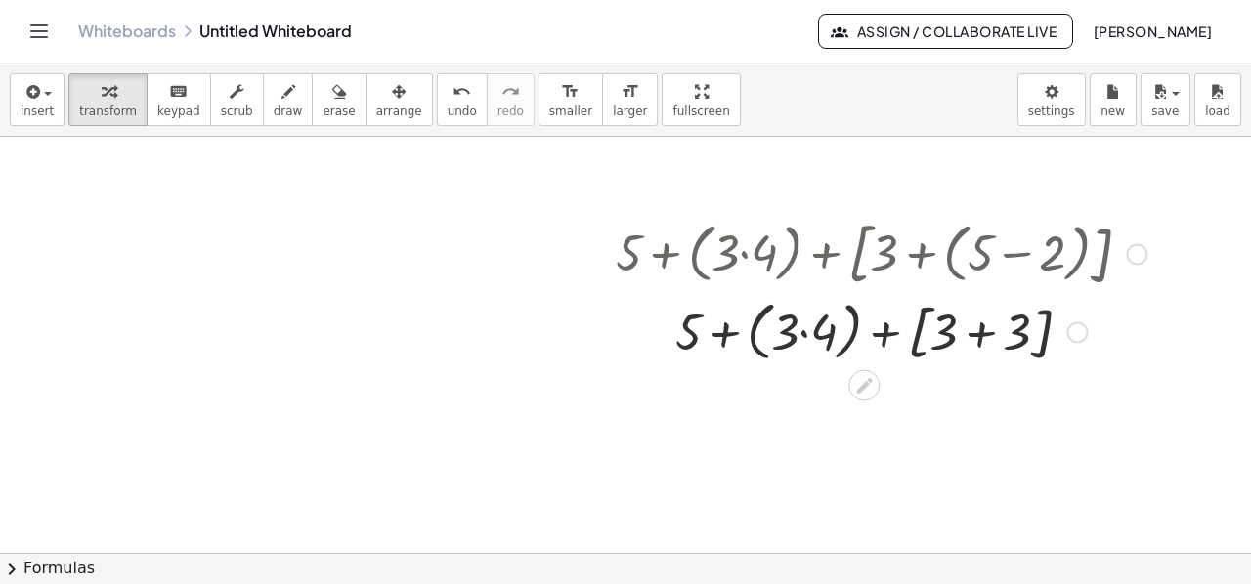
click at [979, 332] on div at bounding box center [881, 330] width 550 height 75
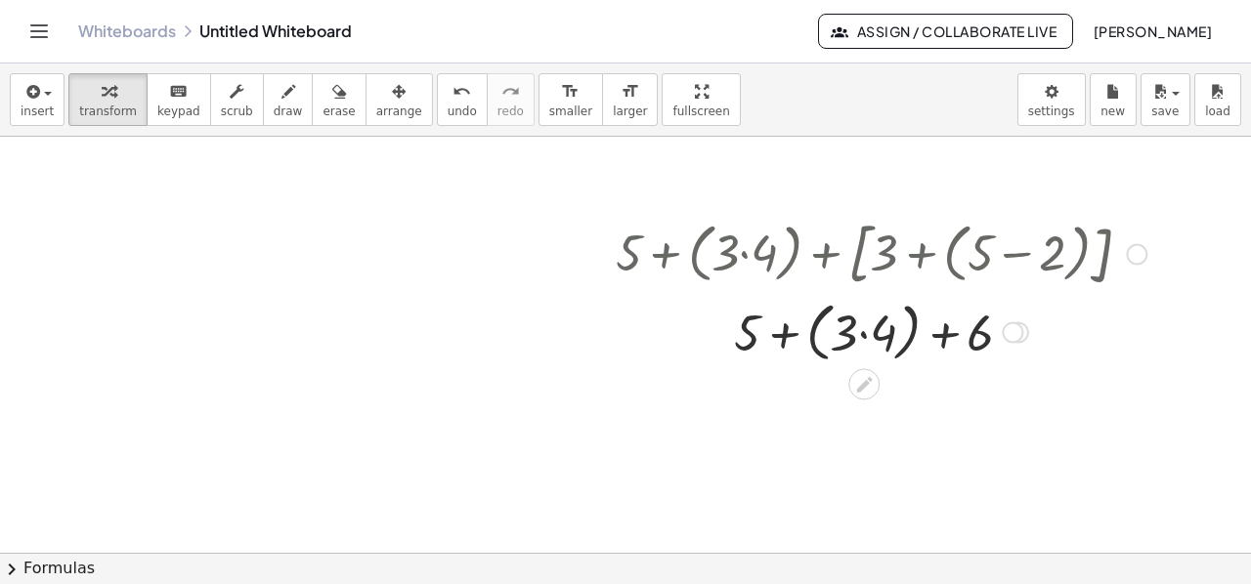
click at [863, 335] on div at bounding box center [881, 330] width 550 height 74
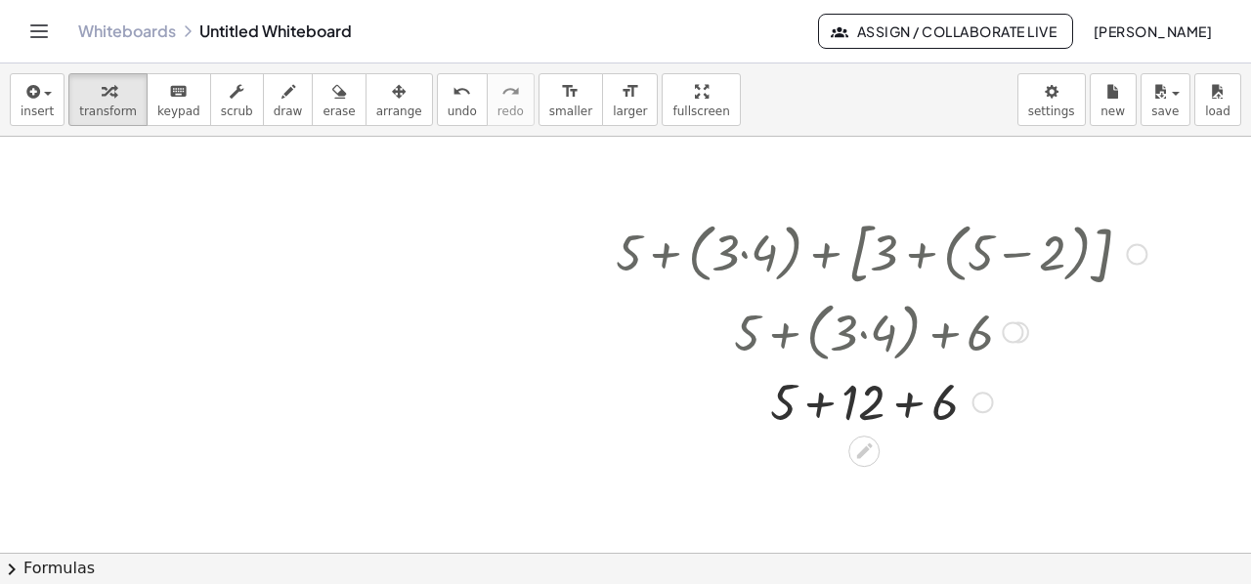
click at [820, 407] on div at bounding box center [881, 400] width 550 height 66
click at [875, 475] on div at bounding box center [881, 467] width 550 height 66
click at [904, 36] on span "Assign / Collaborate Live" at bounding box center [946, 31] width 222 height 18
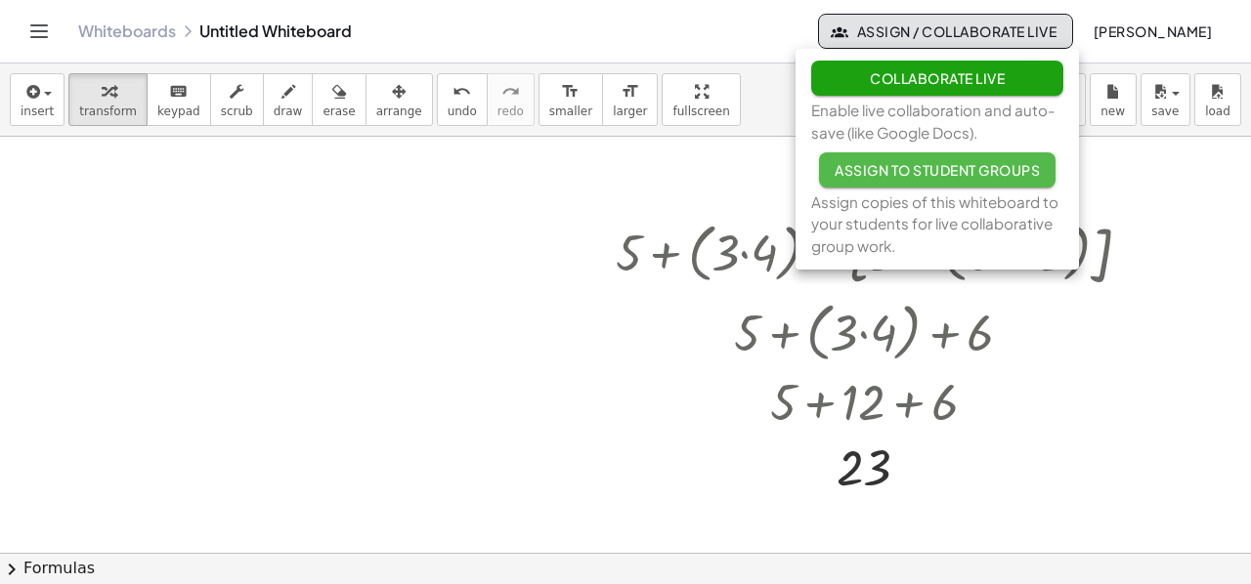
click at [903, 169] on span "Assign to Student Groups" at bounding box center [937, 170] width 205 height 18
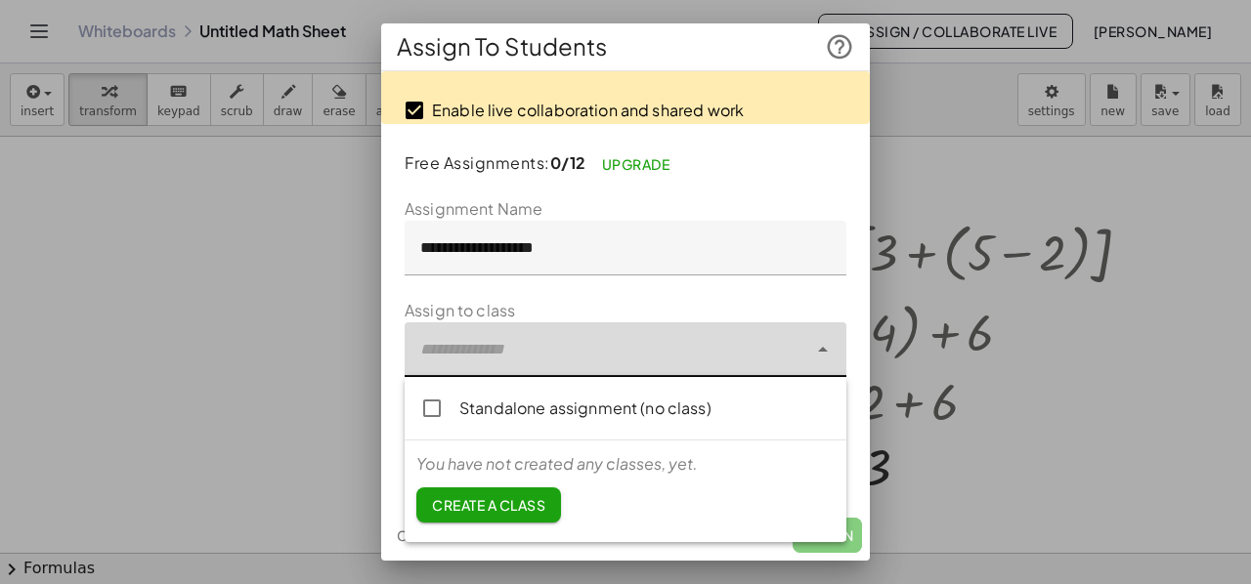
click at [583, 359] on div at bounding box center [606, 349] width 403 height 55
click at [518, 505] on span "Create a class" at bounding box center [488, 505] width 113 height 18
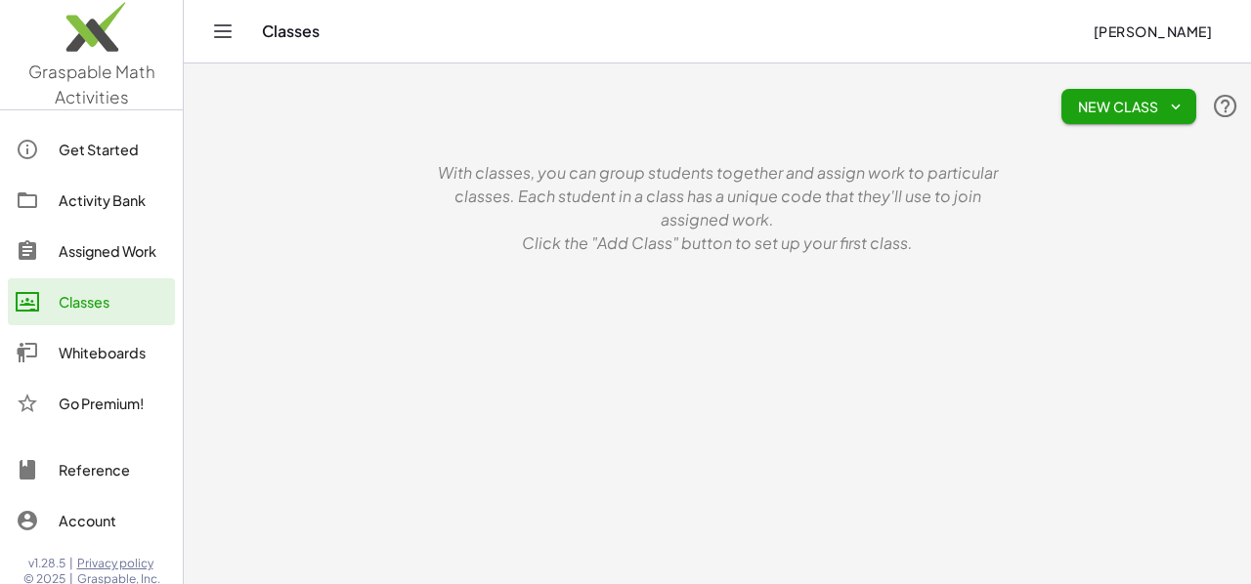
click at [1119, 109] on span "New Class" at bounding box center [1129, 107] width 104 height 18
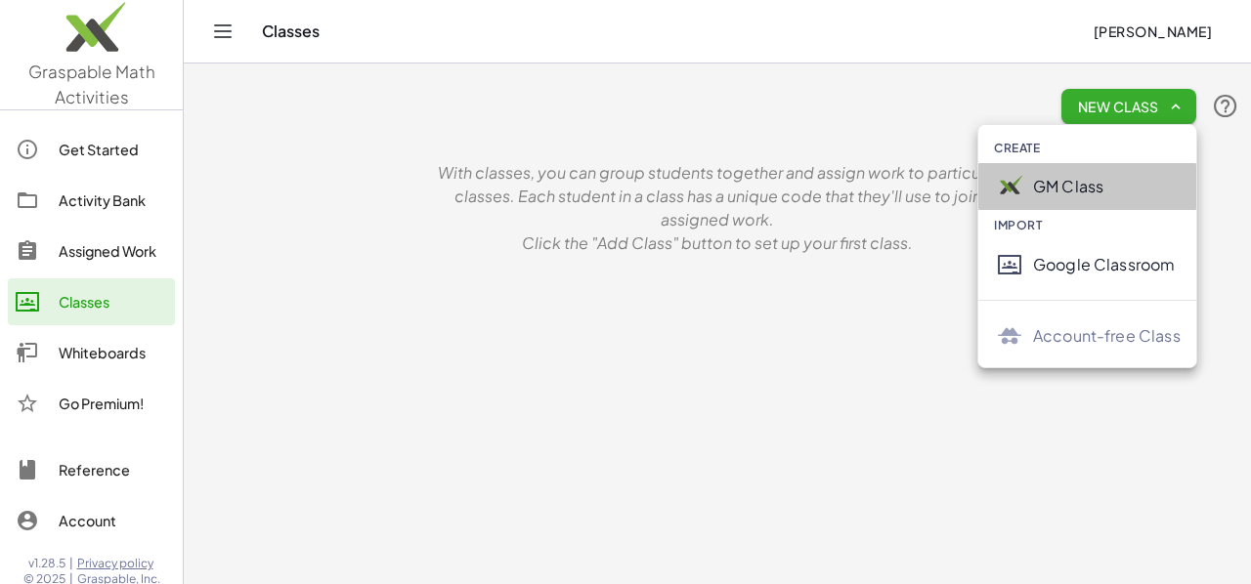
click at [1074, 190] on div "GM Class" at bounding box center [1107, 186] width 148 height 23
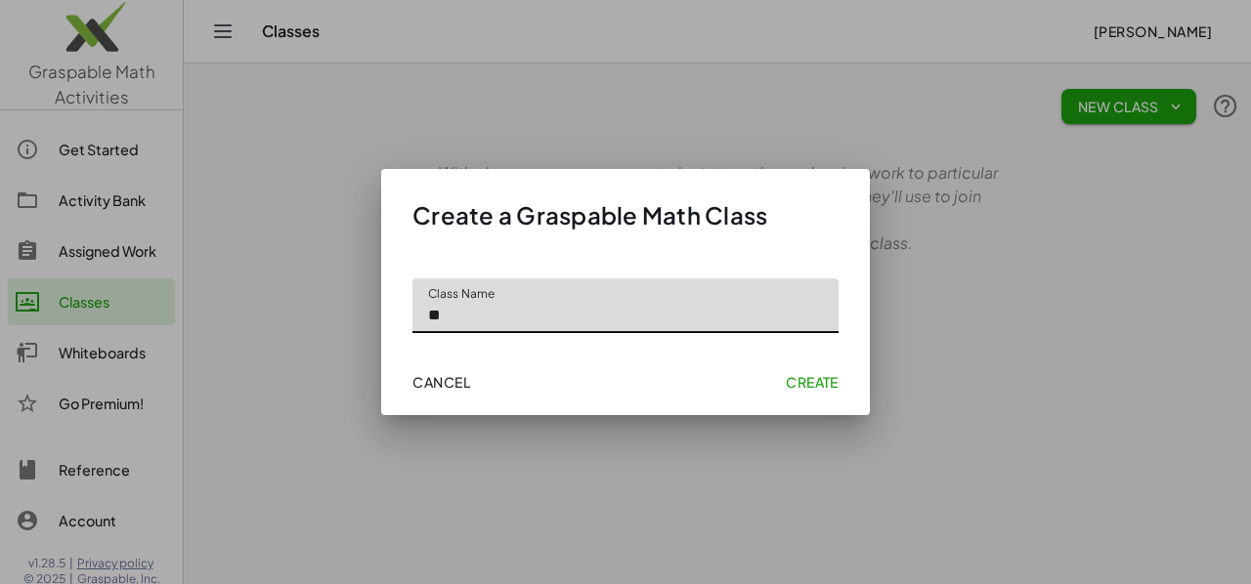
type input "**"
click at [819, 386] on span "Create" at bounding box center [812, 382] width 53 height 18
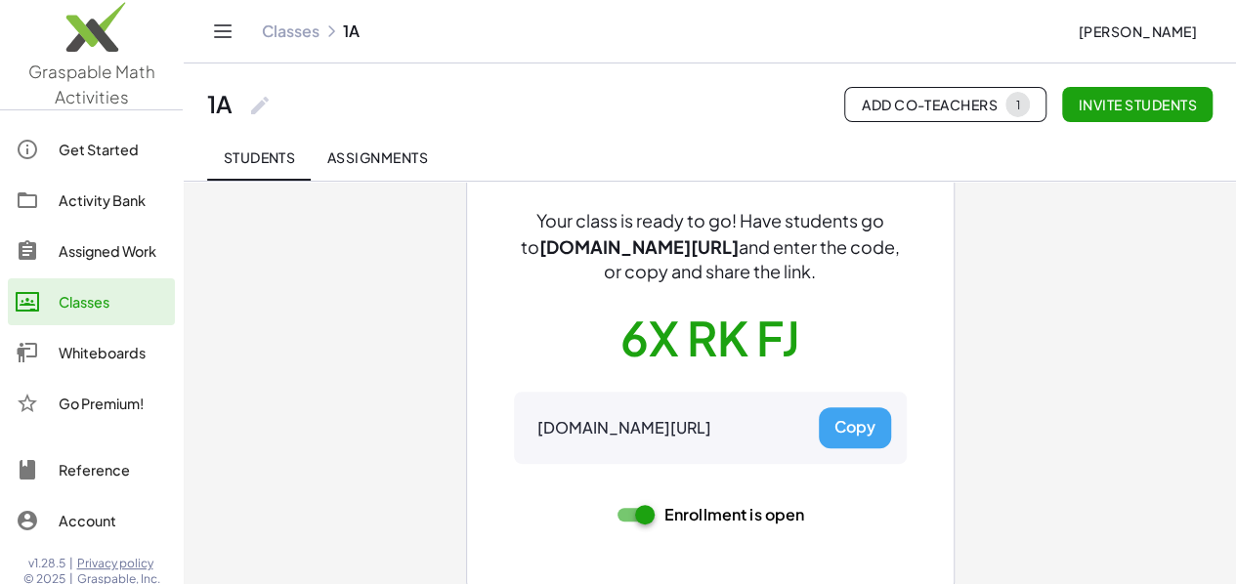
scroll to position [147, 0]
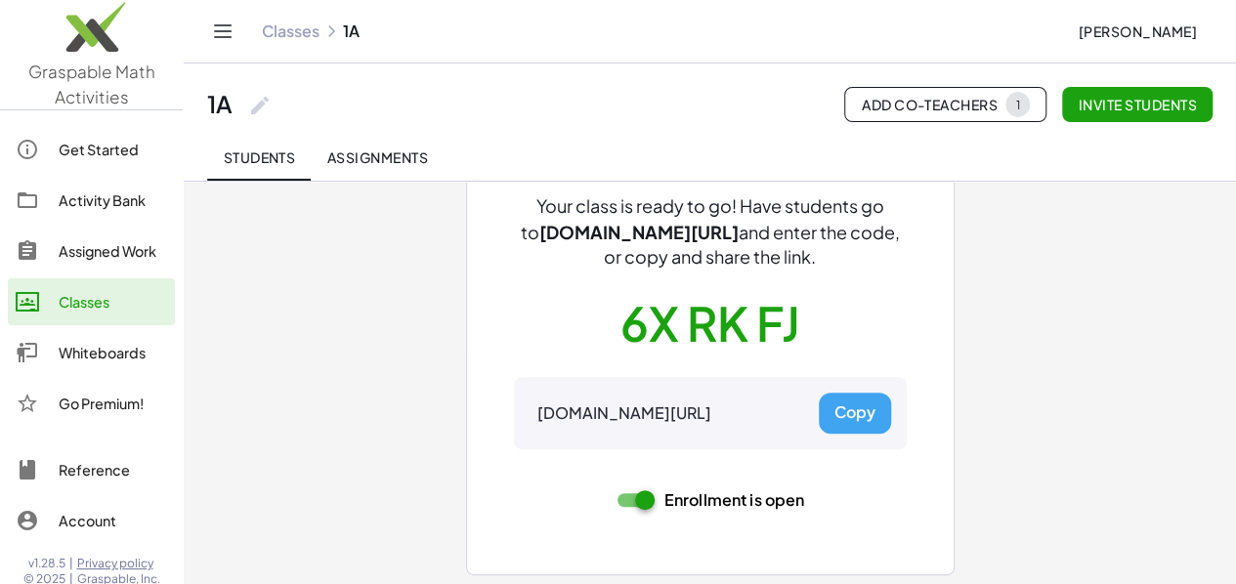
click at [391, 160] on span "Assignments" at bounding box center [377, 158] width 102 height 18
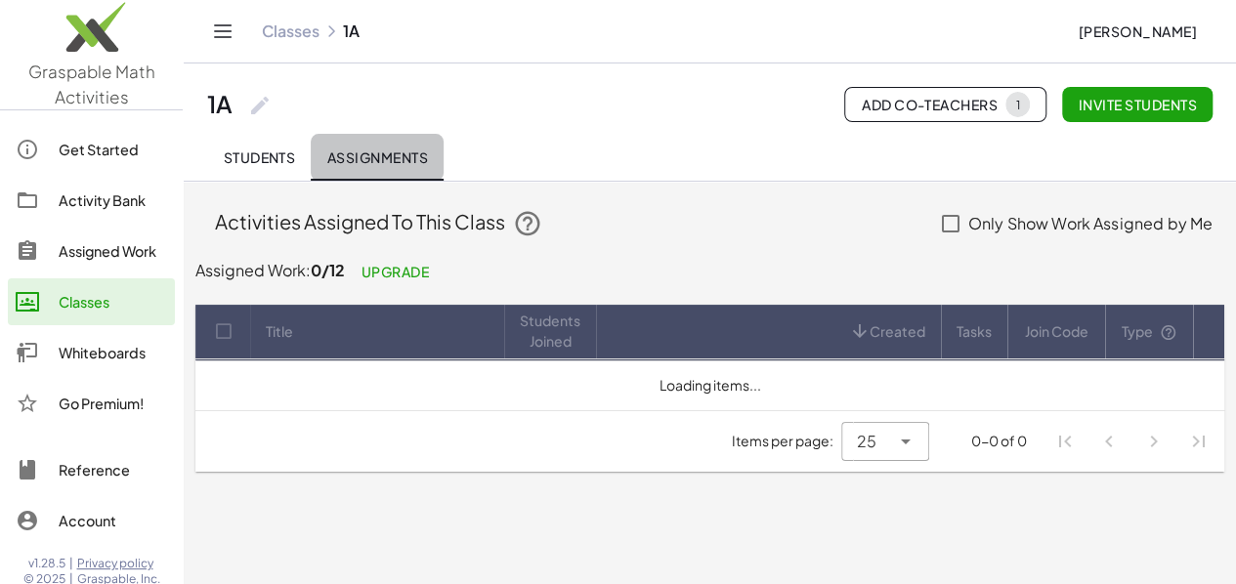
scroll to position [0, 0]
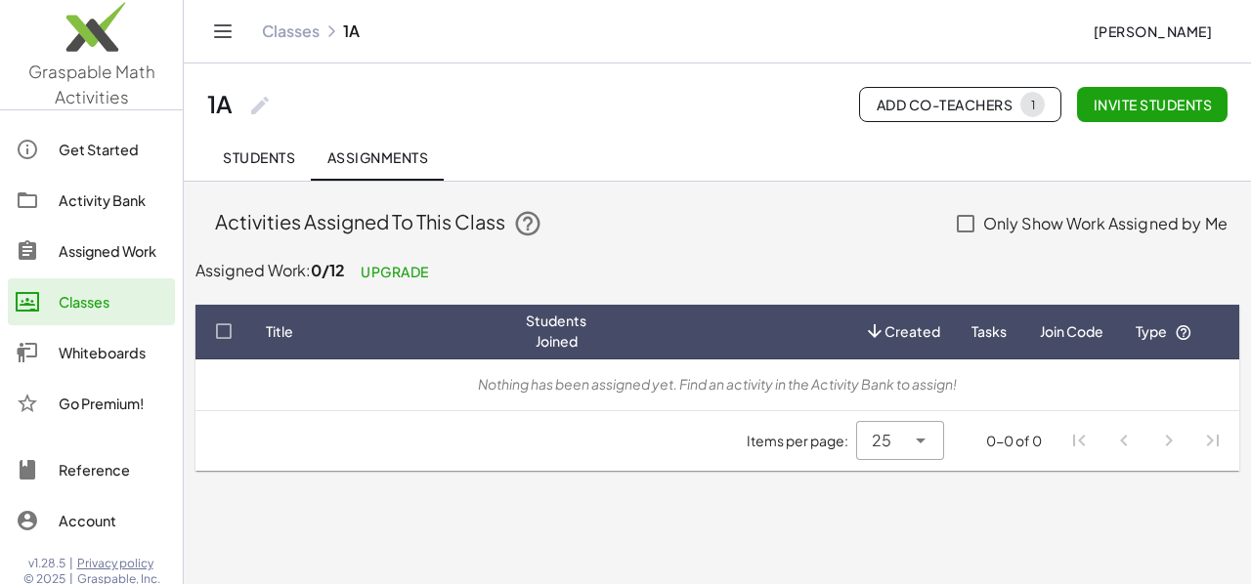
click at [276, 157] on span "Students" at bounding box center [259, 158] width 72 height 18
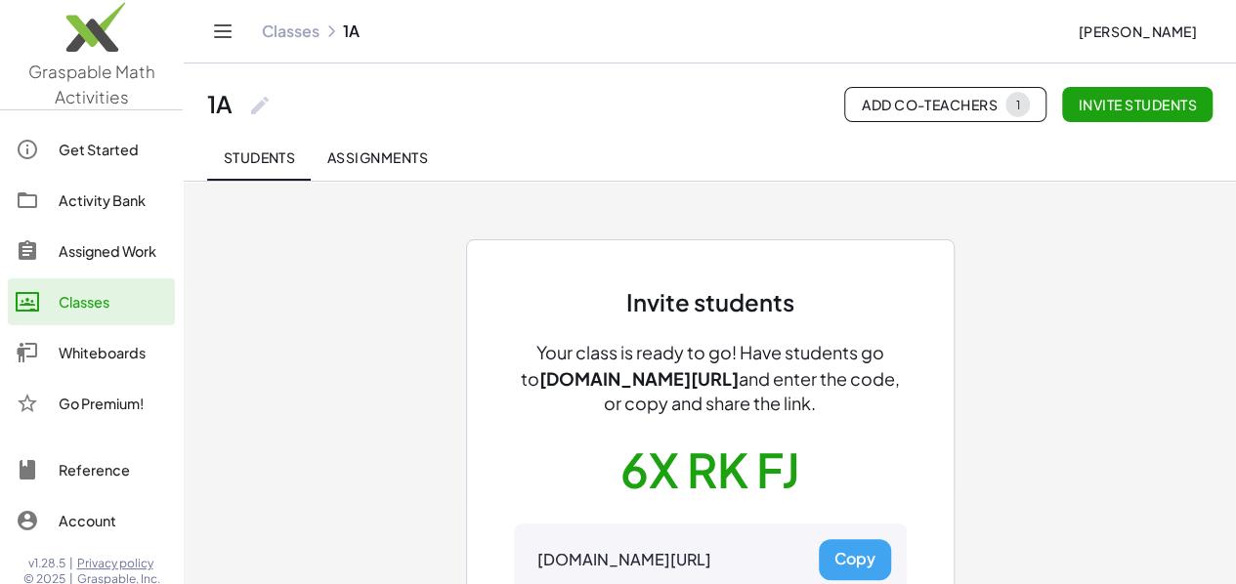
scroll to position [98, 0]
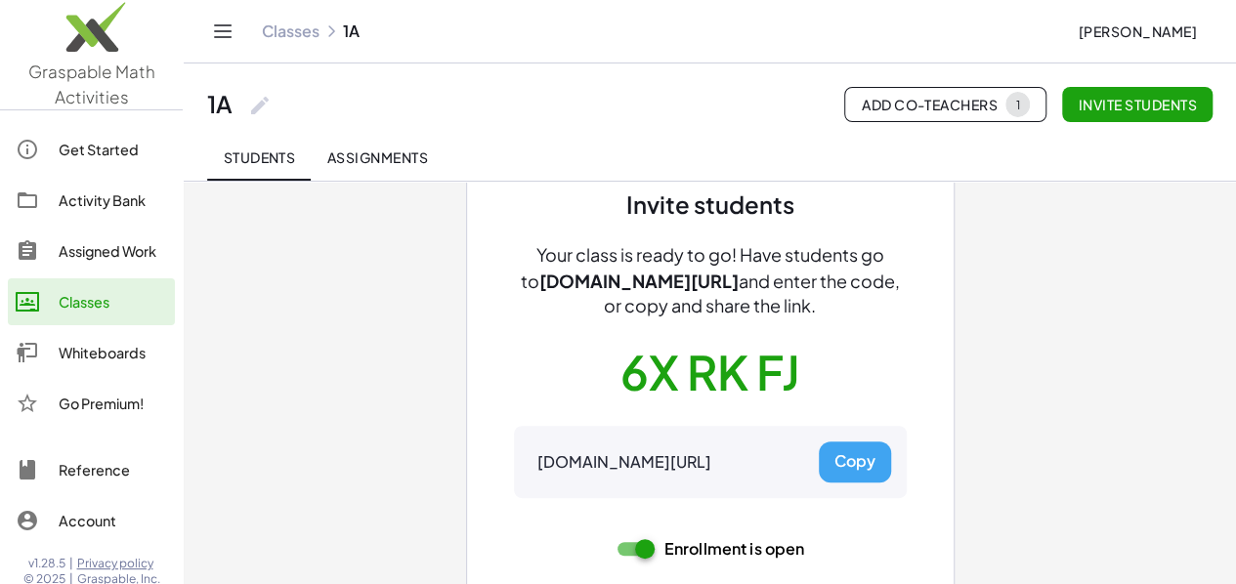
click at [1115, 105] on span "Invite students" at bounding box center [1137, 105] width 119 height 18
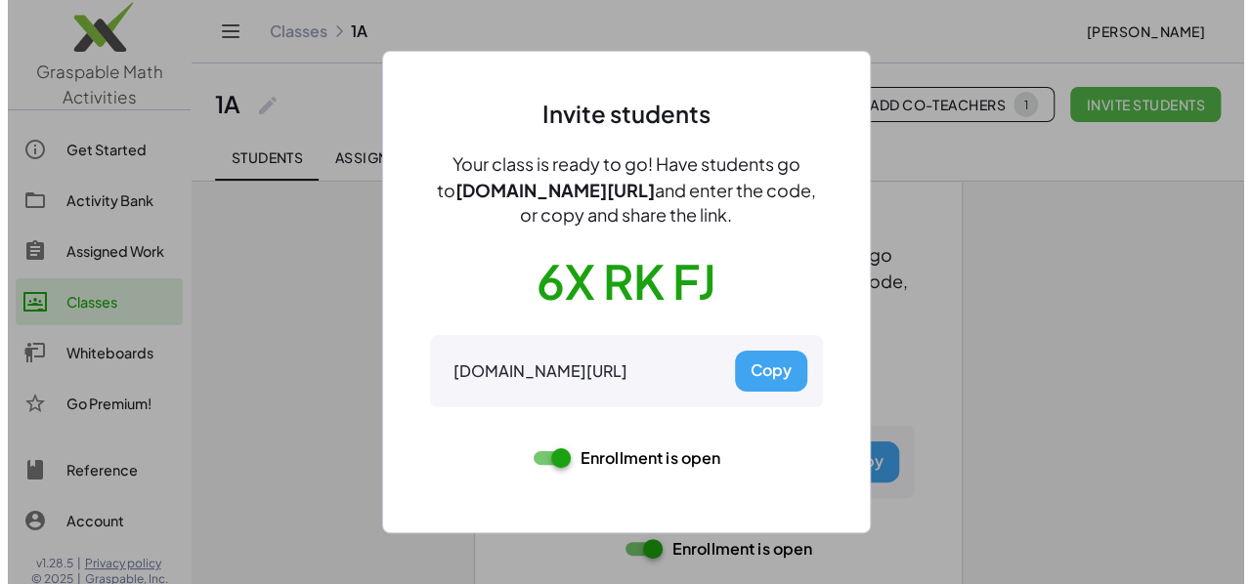
scroll to position [0, 0]
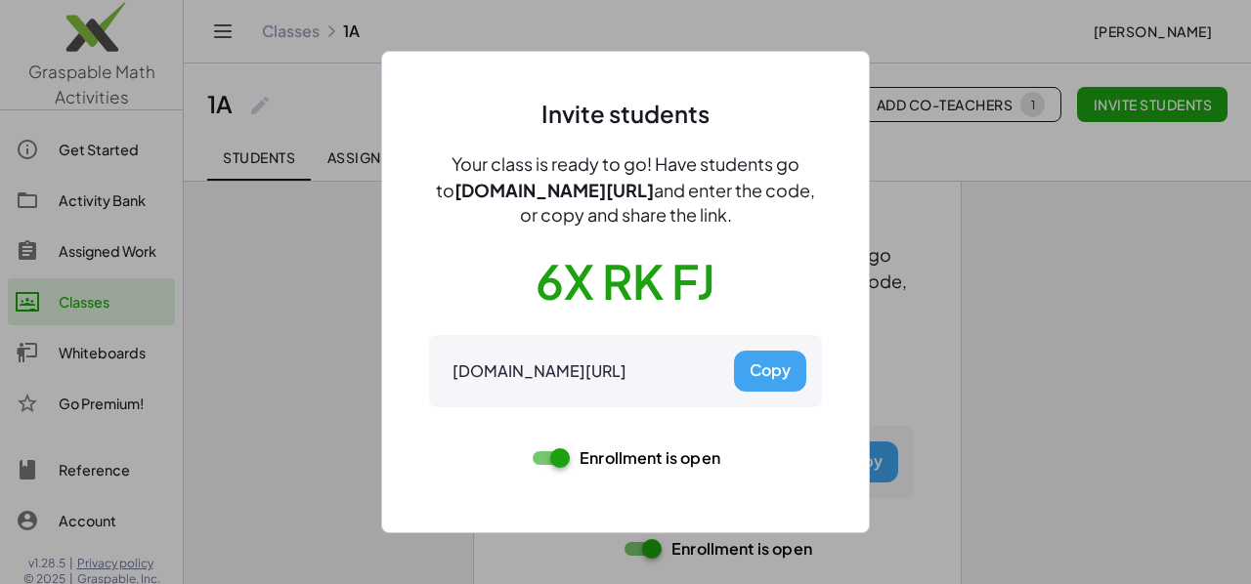
click at [780, 368] on button "Copy" at bounding box center [770, 371] width 72 height 41
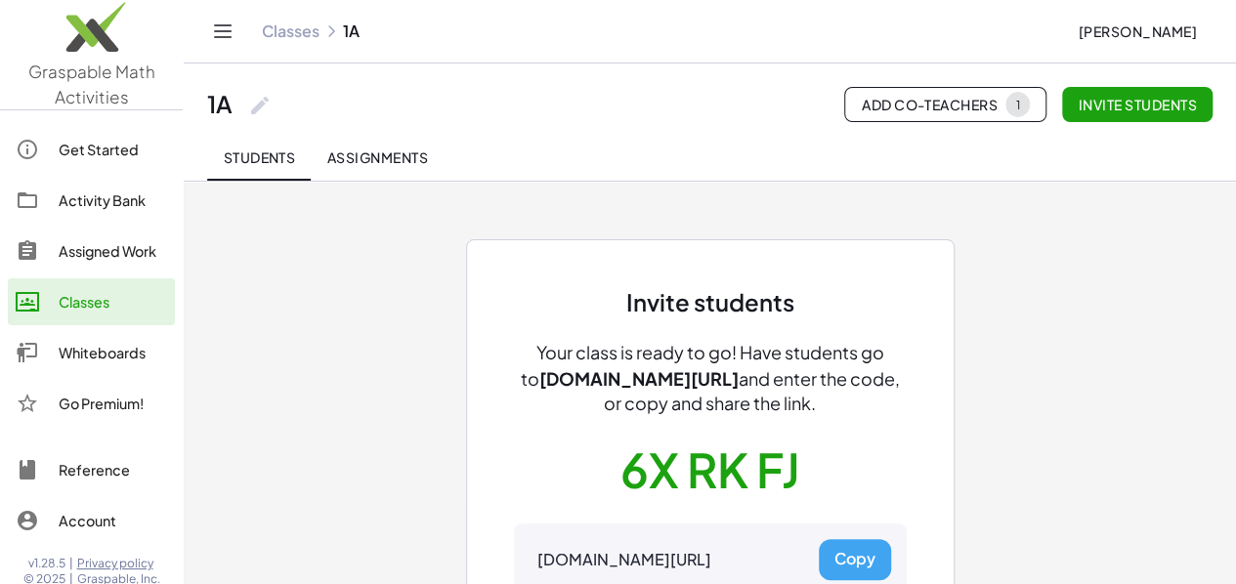
click at [107, 302] on div "Classes" at bounding box center [113, 301] width 108 height 23
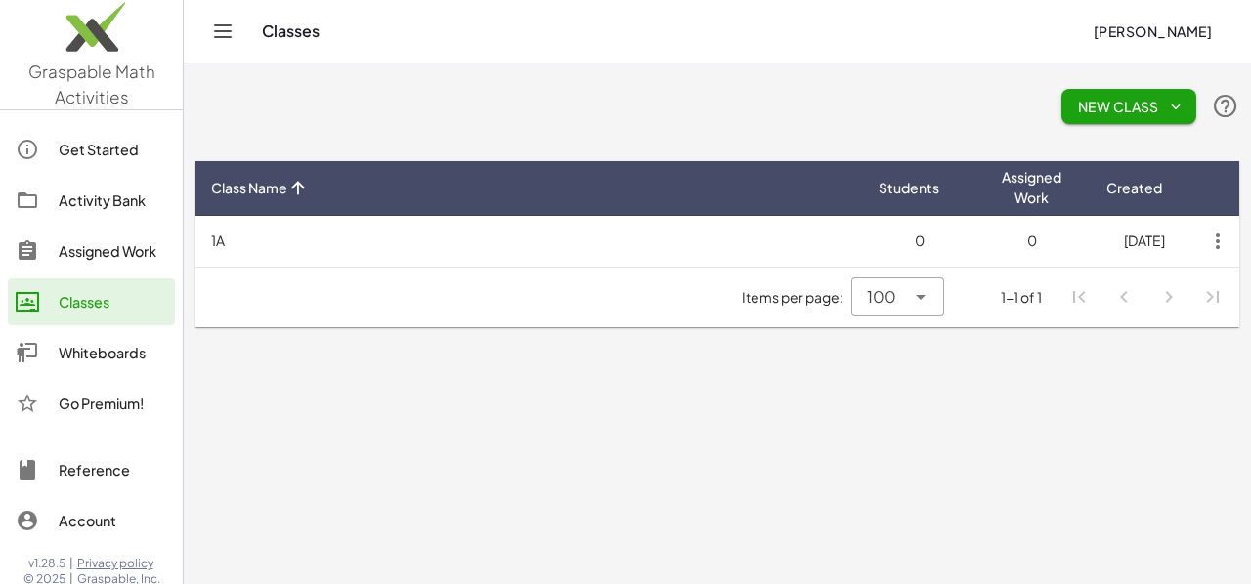
click at [1175, 104] on icon "button" at bounding box center [1176, 107] width 18 height 18
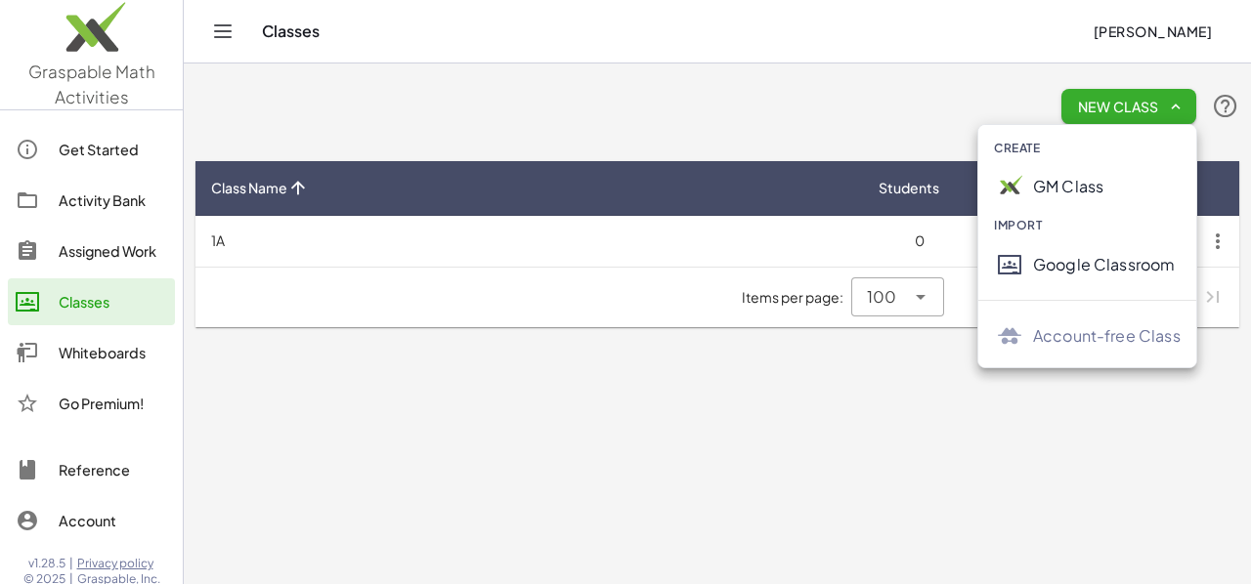
click at [1076, 183] on div "GM Class" at bounding box center [1107, 186] width 148 height 23
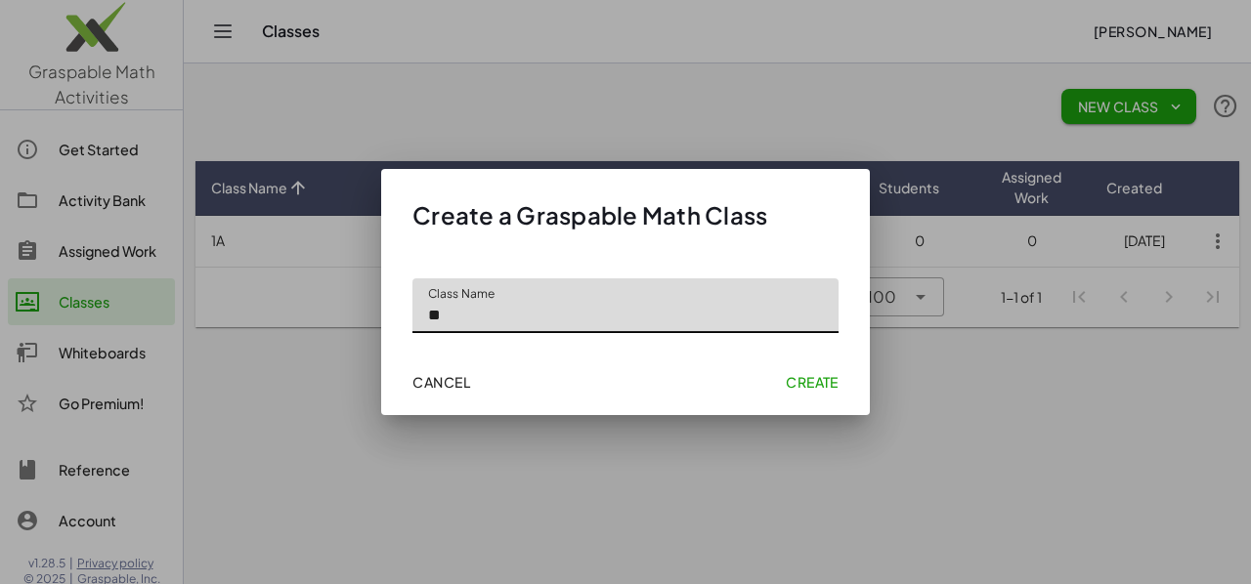
type input "**"
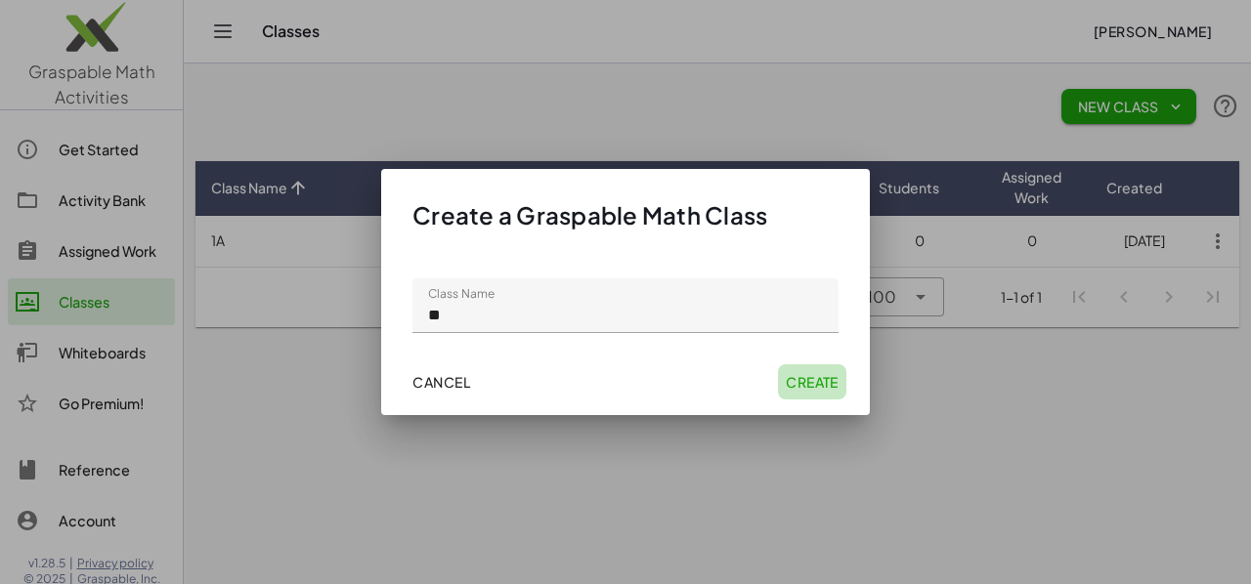
click at [808, 376] on span "Create" at bounding box center [812, 382] width 53 height 18
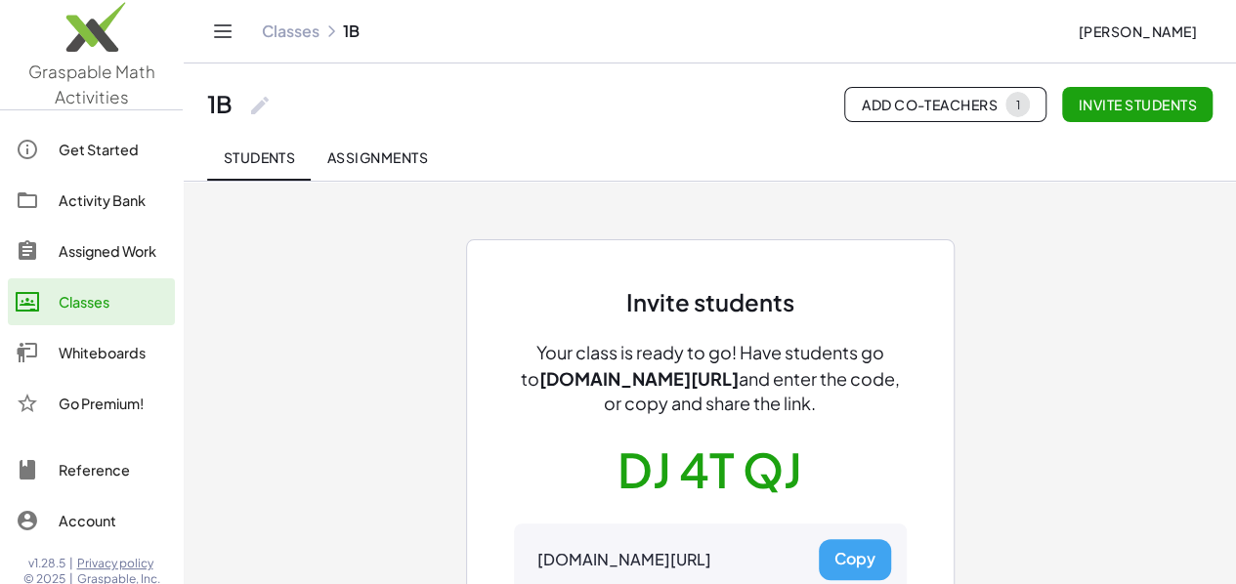
click at [856, 561] on button "Copy" at bounding box center [855, 559] width 72 height 41
click at [877, 560] on button "Copy" at bounding box center [855, 559] width 72 height 41
click at [864, 559] on button "Copy" at bounding box center [855, 559] width 72 height 41
click at [77, 288] on link "Classes" at bounding box center [91, 301] width 167 height 47
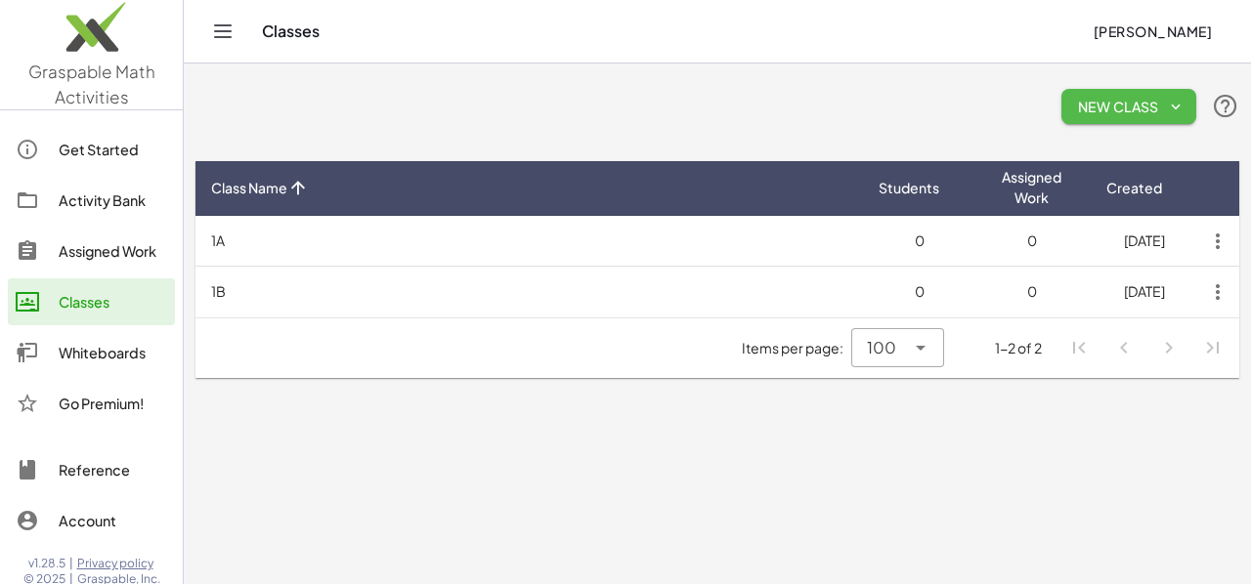
click at [1177, 107] on icon "button" at bounding box center [1176, 107] width 18 height 18
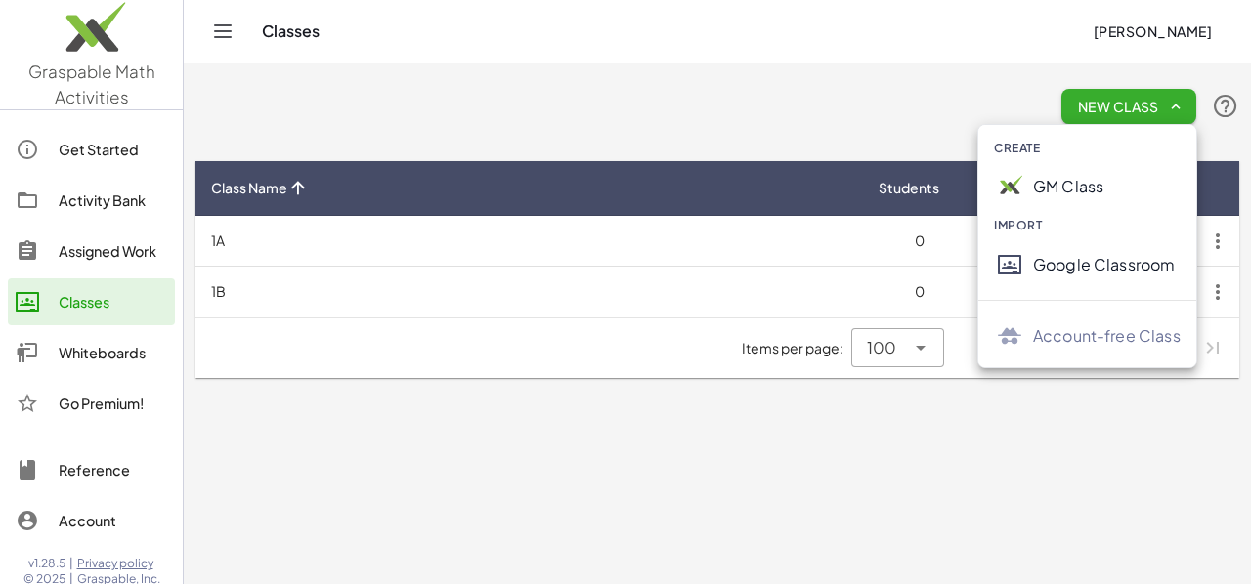
click at [1082, 183] on div "GM Class" at bounding box center [1107, 186] width 148 height 23
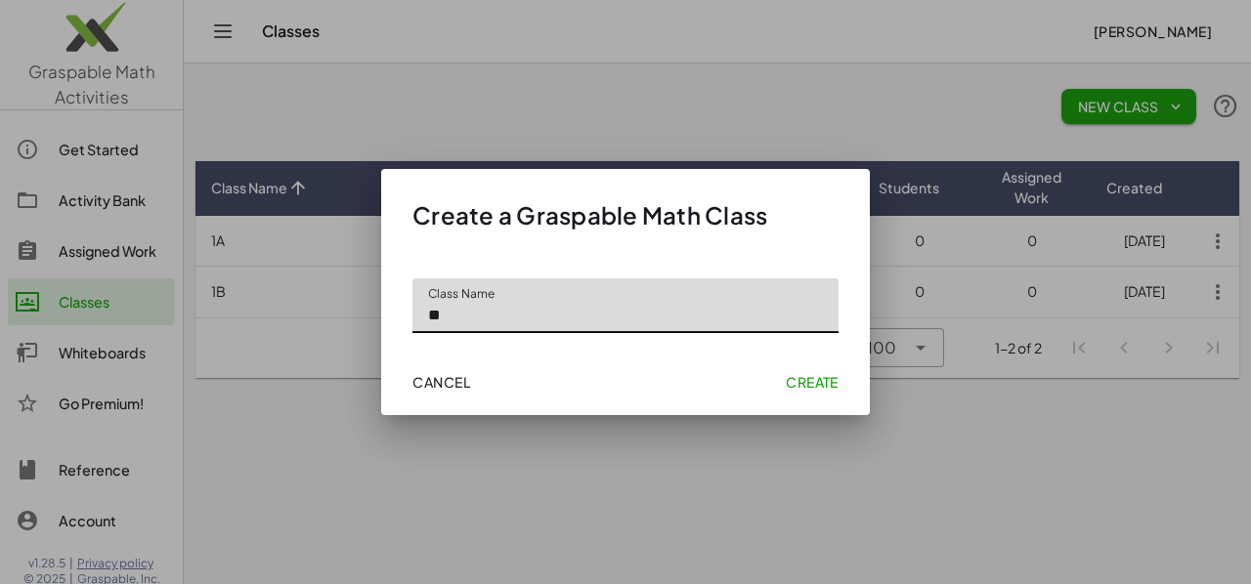
type input "**"
click at [791, 383] on span "Create" at bounding box center [812, 382] width 53 height 18
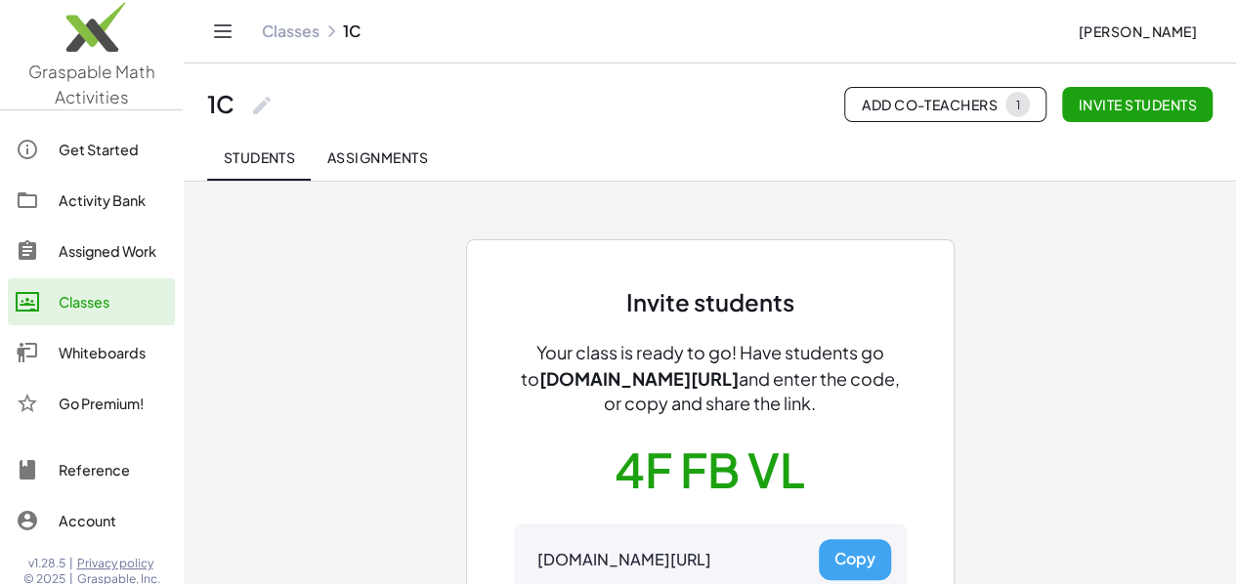
click at [861, 558] on button "Copy" at bounding box center [855, 559] width 72 height 41
click at [115, 300] on div "Classes" at bounding box center [113, 301] width 108 height 23
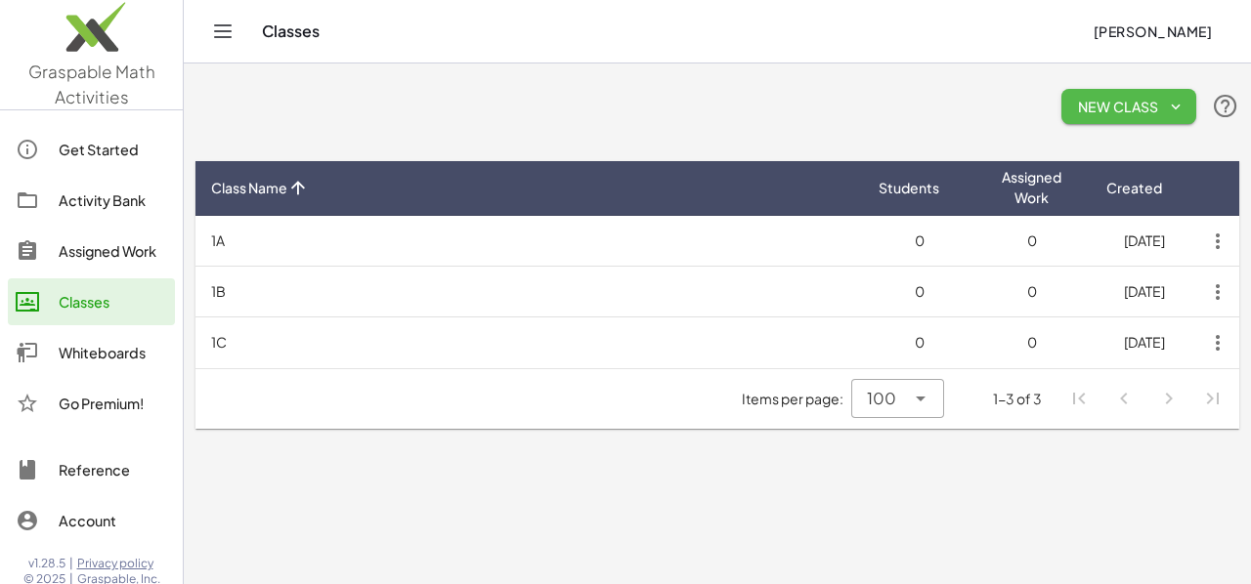
click at [1152, 110] on span "New Class" at bounding box center [1129, 107] width 104 height 18
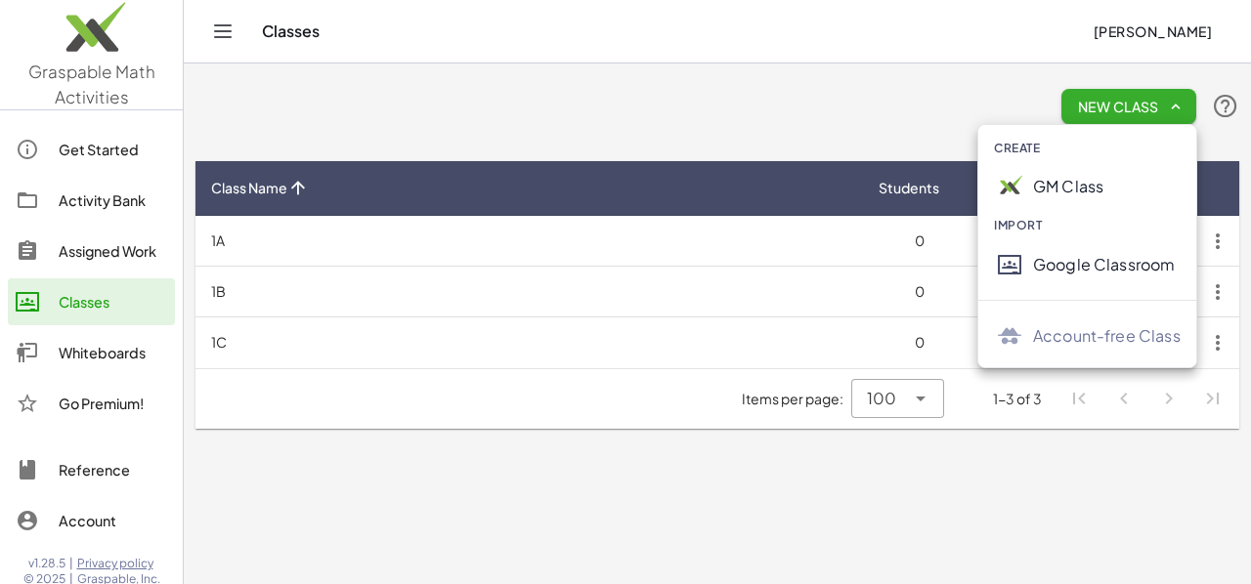
click at [1063, 187] on div "GM Class" at bounding box center [1107, 186] width 148 height 23
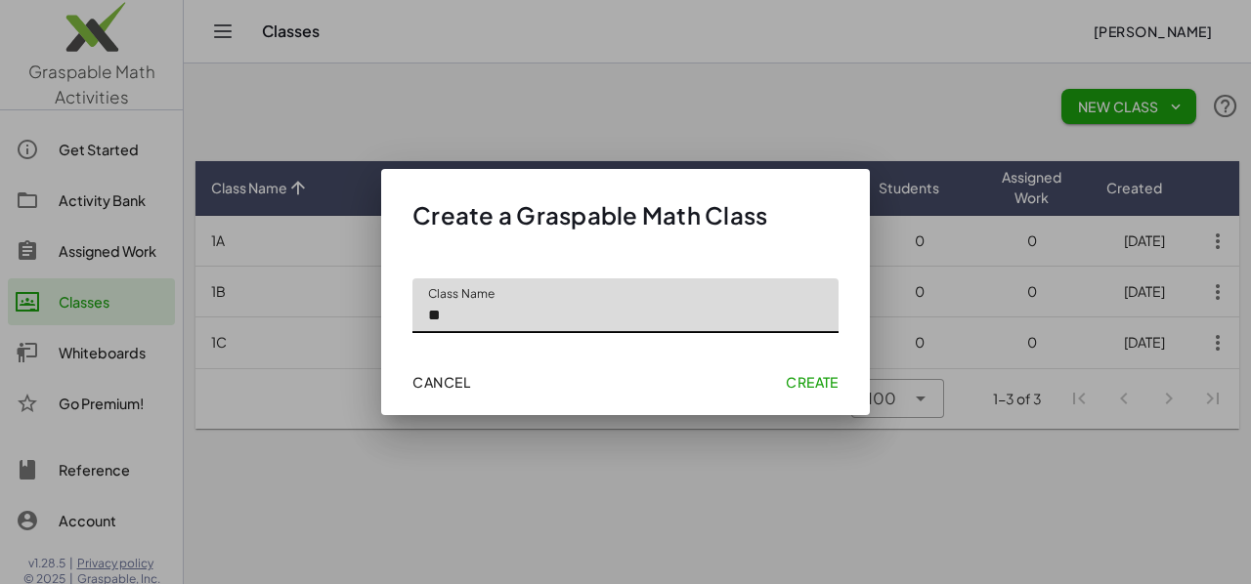
type input "**"
click at [809, 384] on span "Create" at bounding box center [812, 382] width 53 height 18
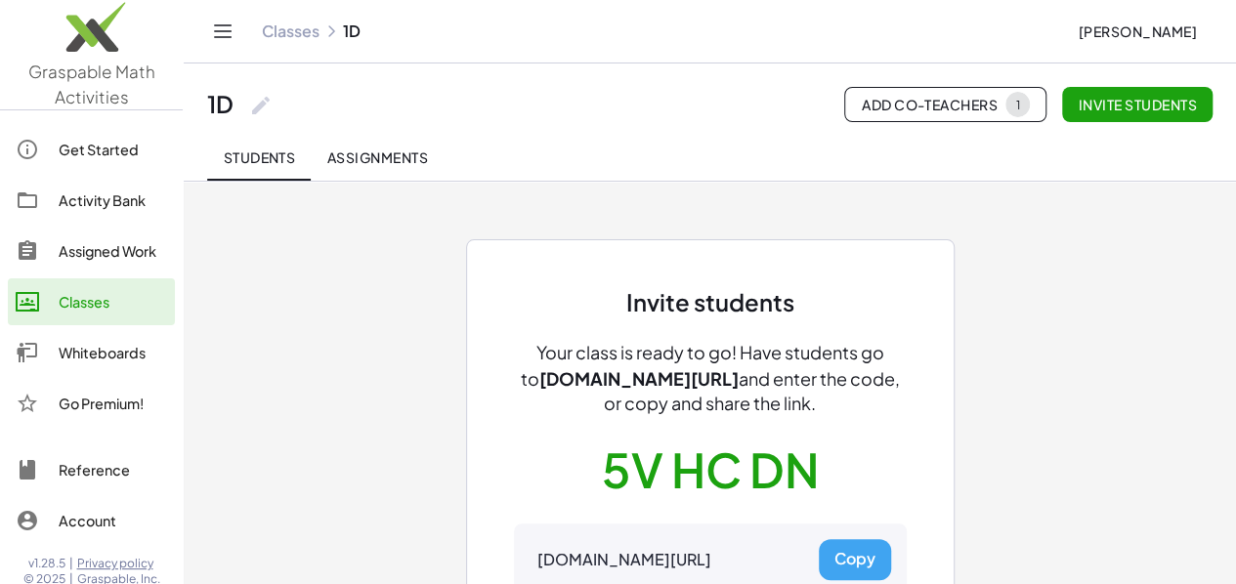
click at [862, 561] on button "Copy" at bounding box center [855, 559] width 72 height 41
click at [114, 253] on div "Assigned Work" at bounding box center [113, 250] width 108 height 23
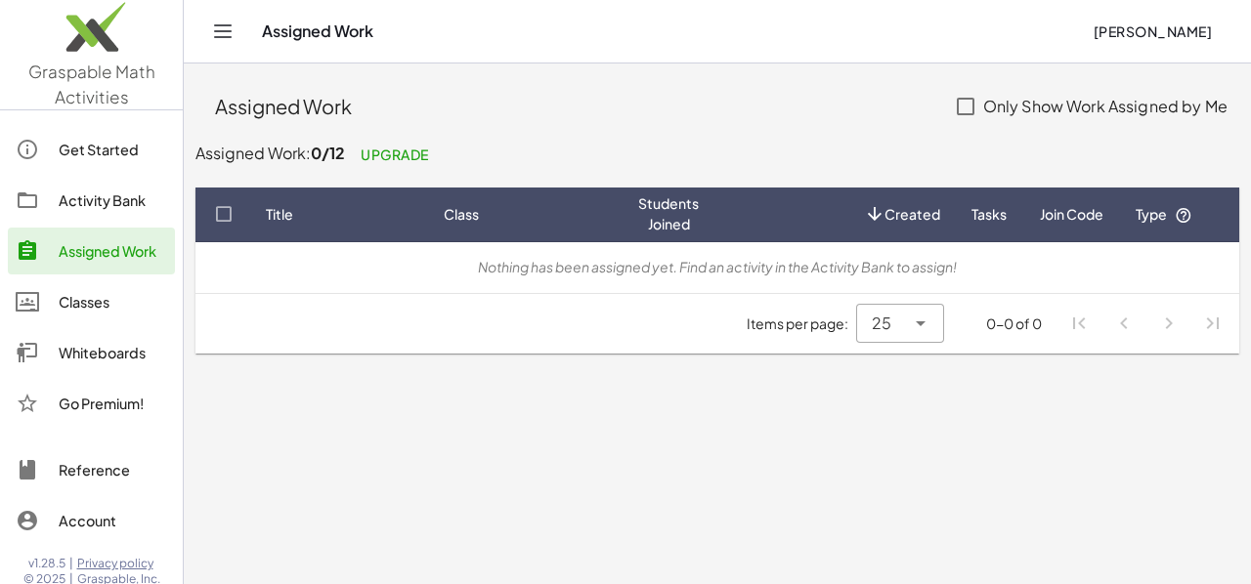
click at [107, 197] on div "Activity Bank" at bounding box center [113, 200] width 108 height 23
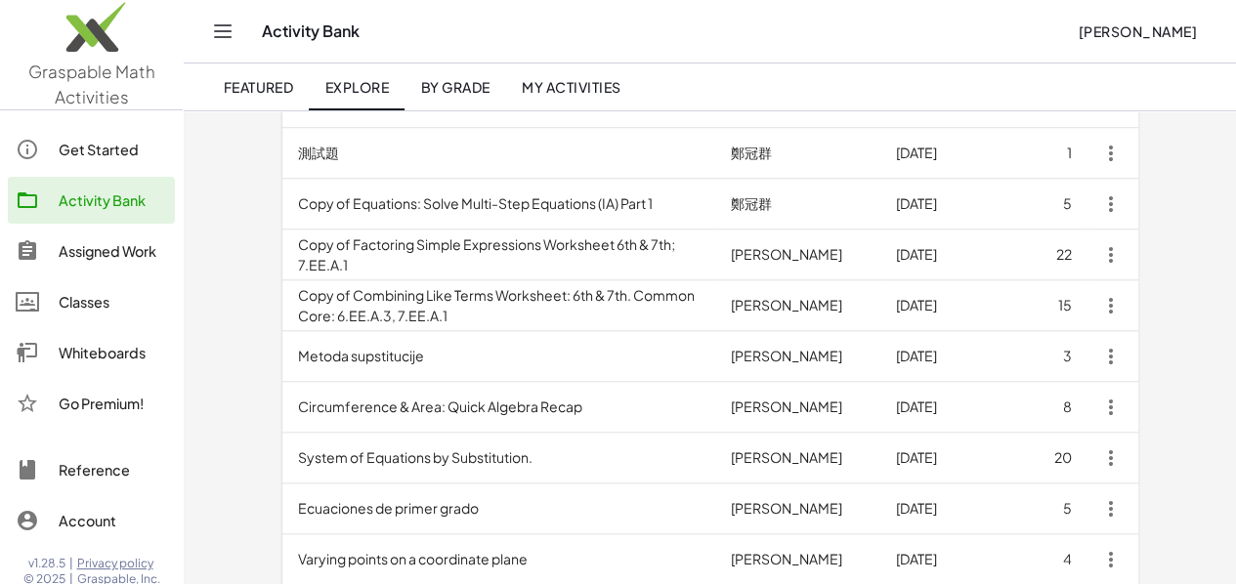
scroll to position [944, 0]
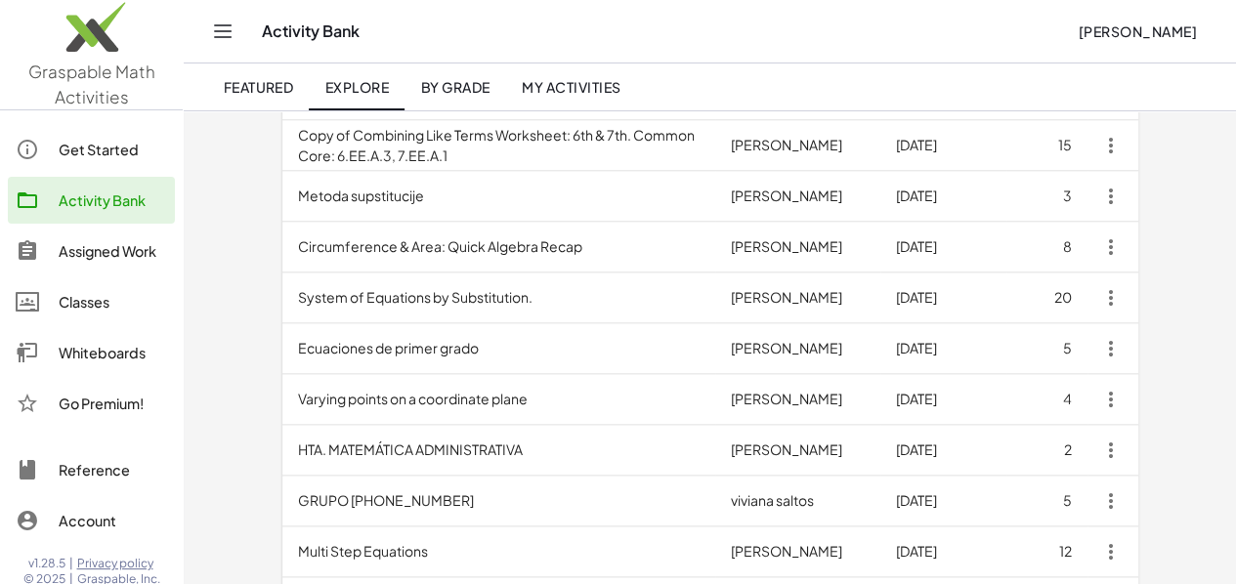
click at [399, 304] on td "System of Equations by Substitution." at bounding box center [498, 298] width 433 height 51
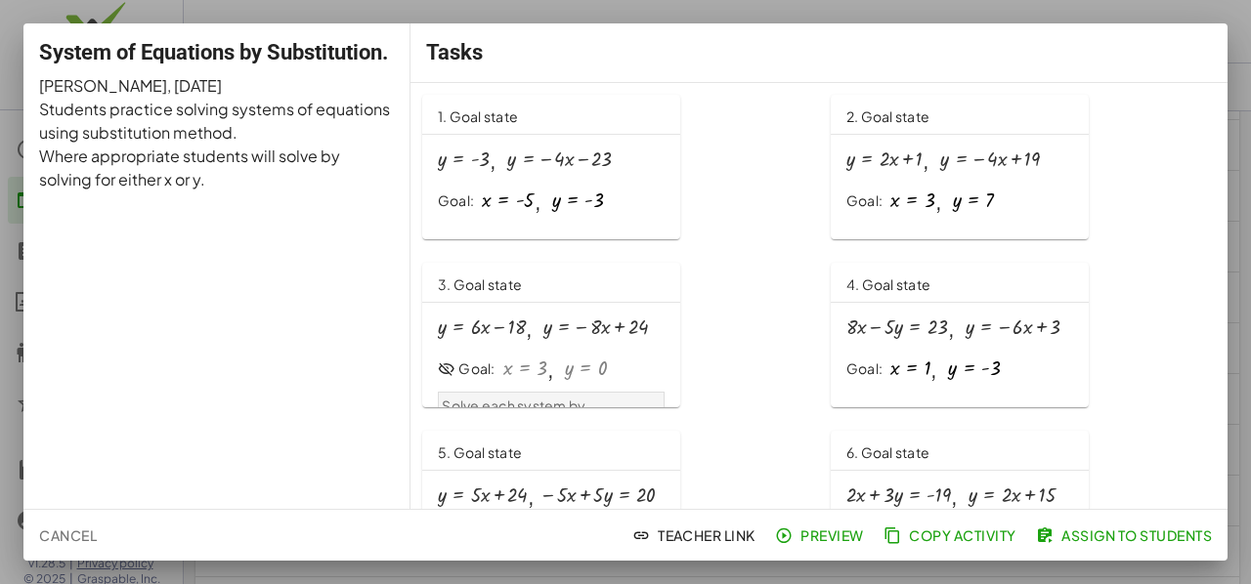
click at [532, 175] on div "y = - 3 , y = − · 4 · x − 23 Goal: x = - 5 , y = - 3" at bounding box center [551, 180] width 227 height 74
click at [438, 366] on icon at bounding box center [447, 370] width 18 height 18
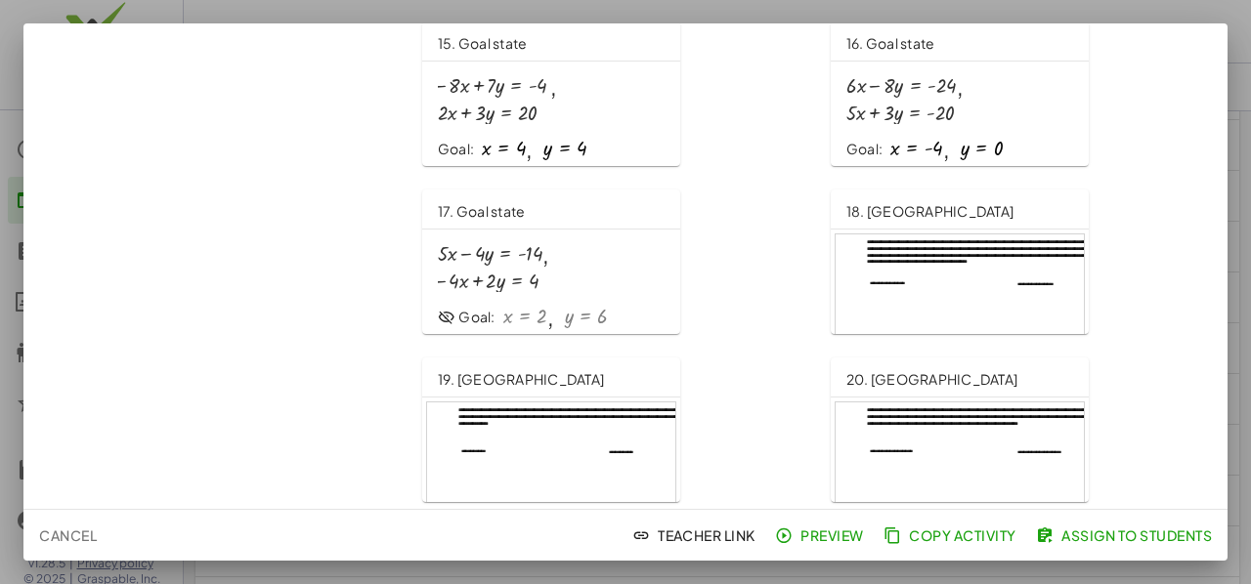
scroll to position [1254, 0]
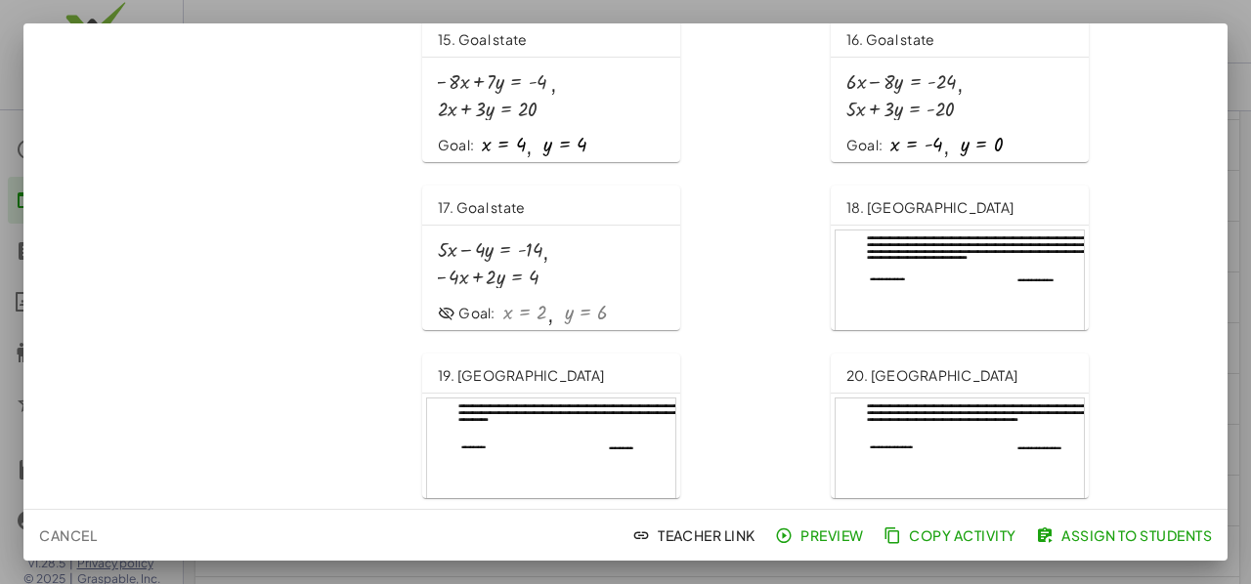
click at [901, 266] on div at bounding box center [959, 301] width 248 height 141
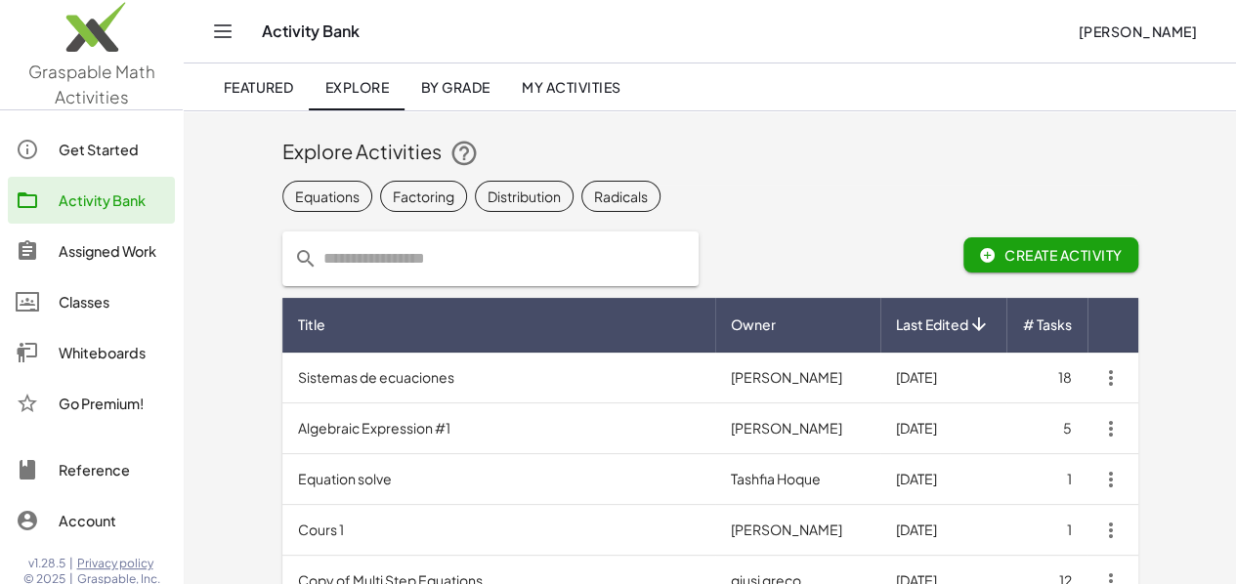
click at [320, 427] on td "Algebraic Expression #1" at bounding box center [498, 429] width 433 height 51
click at [456, 89] on span "By Grade" at bounding box center [454, 87] width 69 height 18
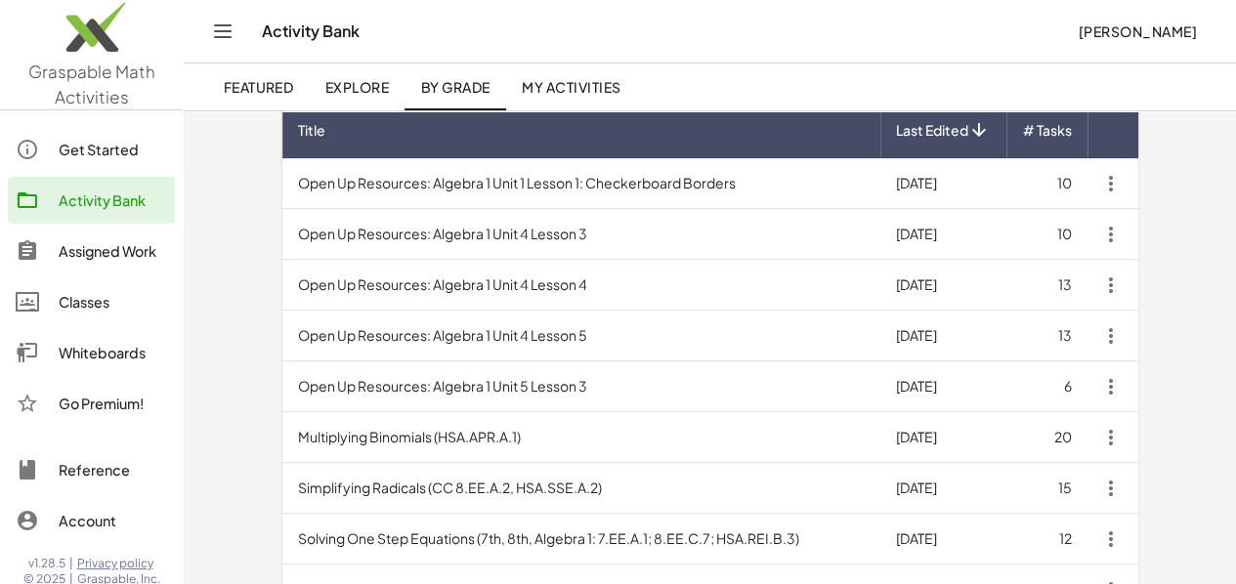
scroll to position [191, 0]
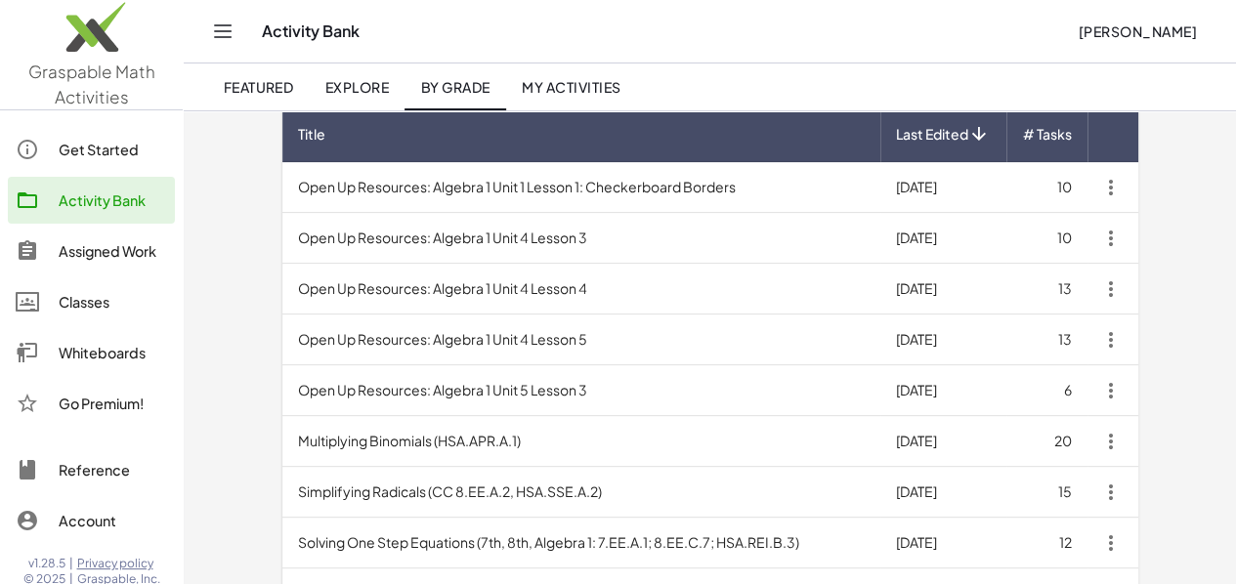
click at [463, 249] on td "Open Up Resources: Algebra 1 Unit 4 Lesson 3" at bounding box center [581, 238] width 598 height 51
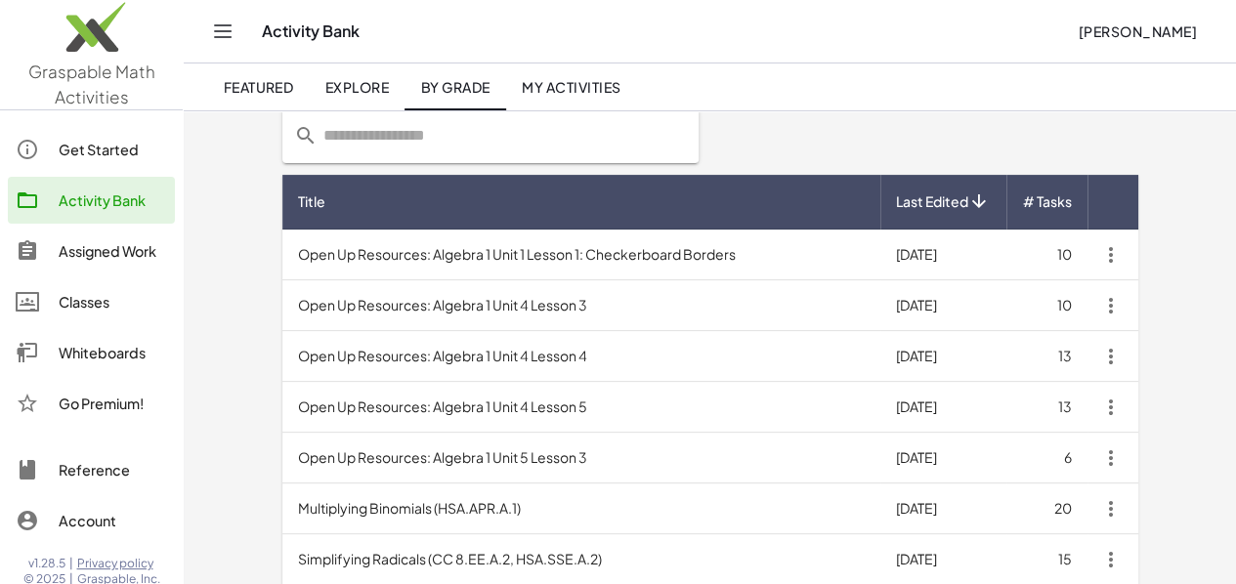
scroll to position [93, 0]
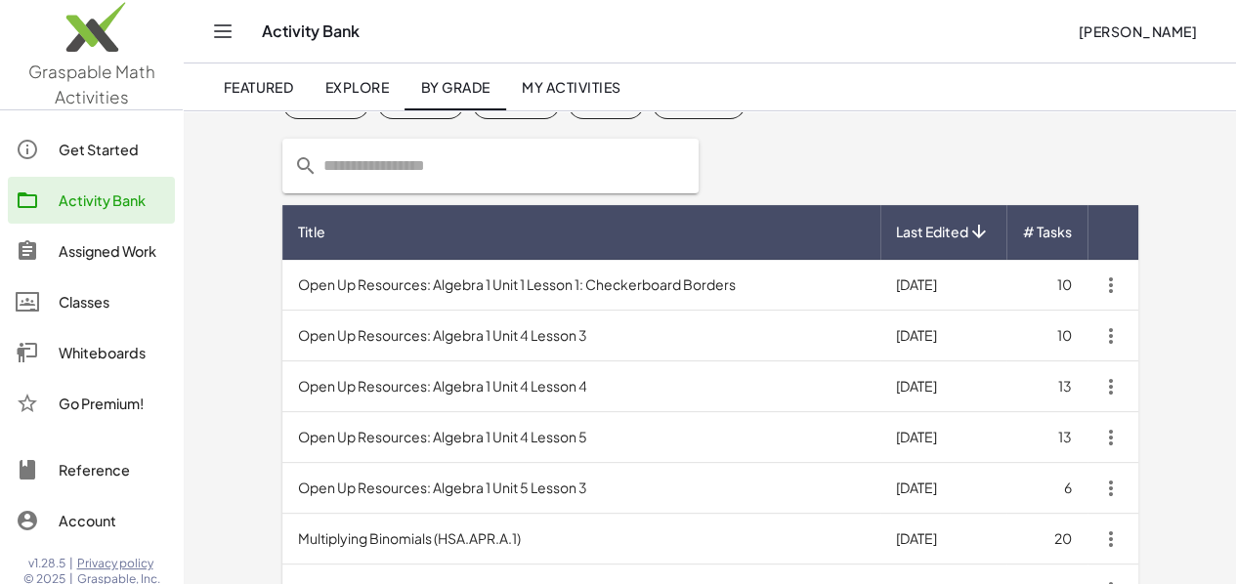
click at [586, 282] on td "Open Up Resources: Algebra 1 Unit 1 Lesson 1: Checkerboard Borders" at bounding box center [581, 285] width 598 height 51
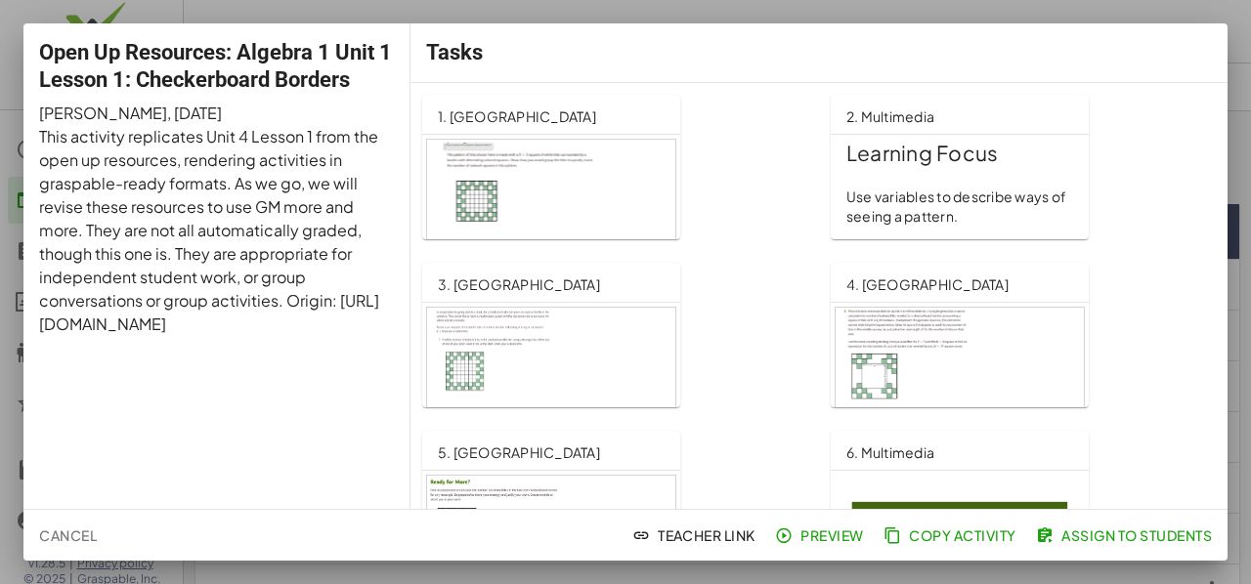
click at [86, 536] on span "Cancel" at bounding box center [68, 536] width 58 height 18
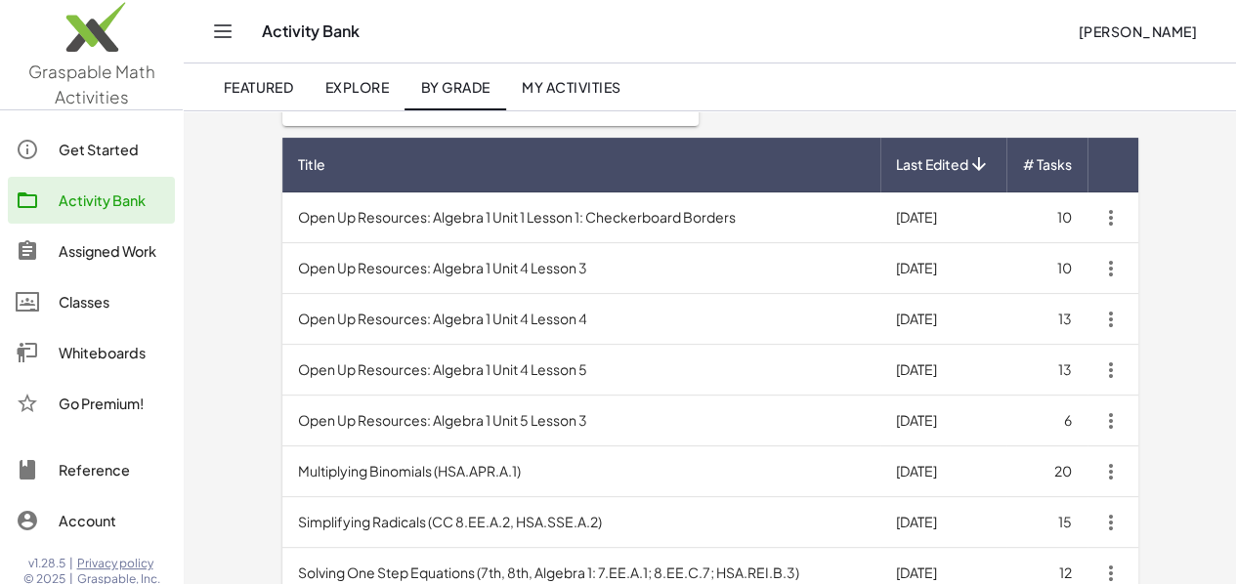
scroll to position [288, 0]
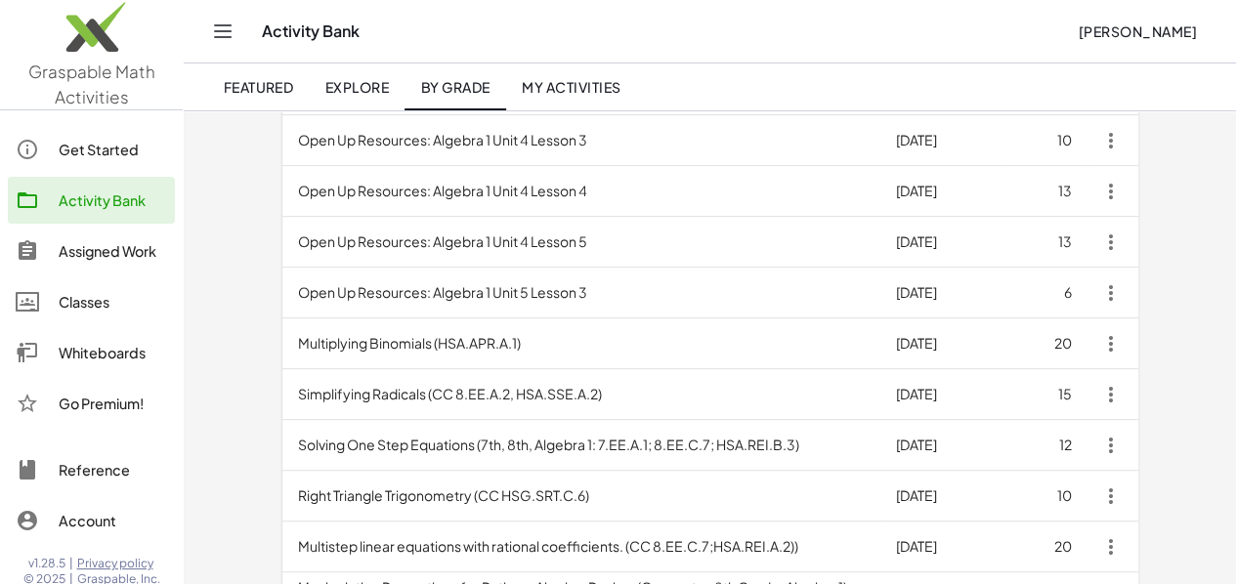
click at [333, 347] on td "Multiplying Binomials (HSA.APR.A.1)" at bounding box center [581, 344] width 598 height 51
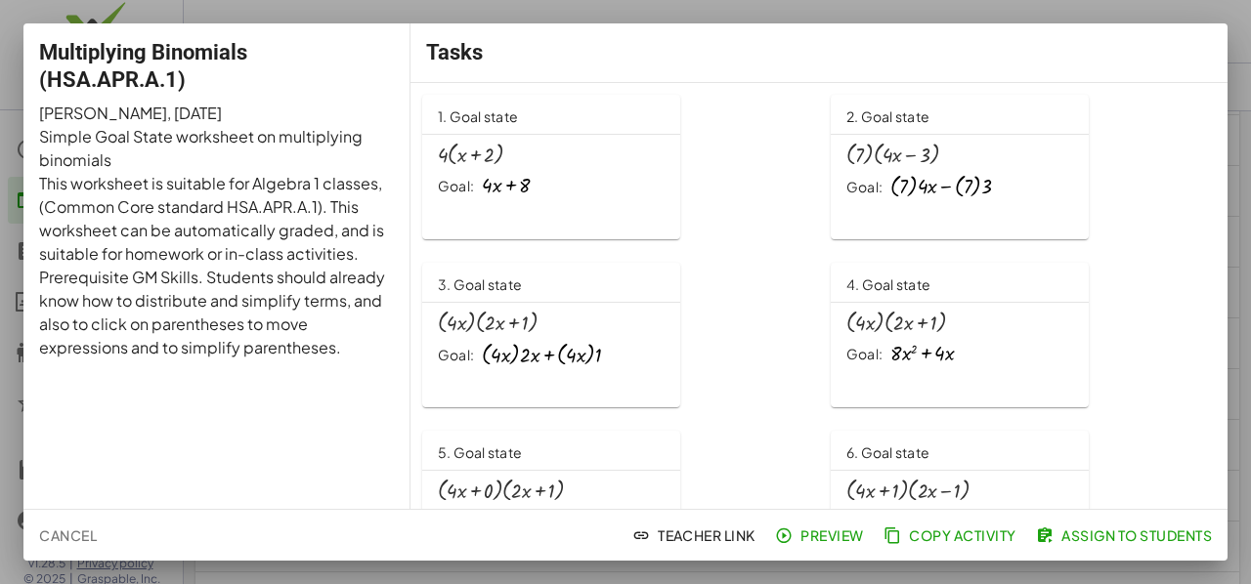
click at [453, 187] on div "Goal:" at bounding box center [456, 187] width 36 height 20
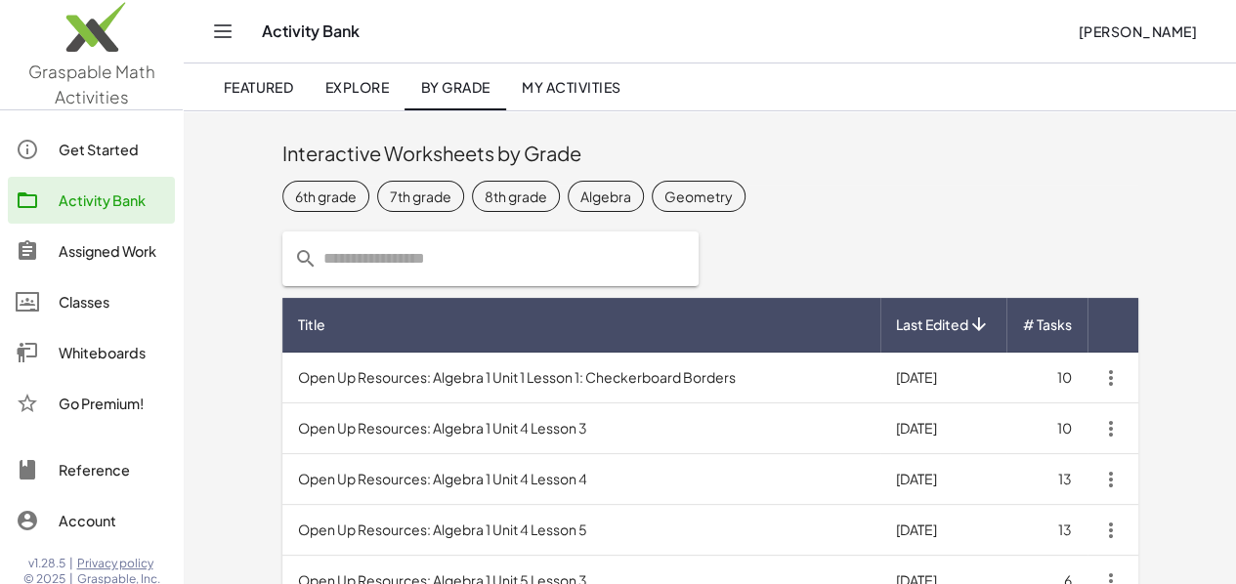
click at [103, 154] on div "Get Started" at bounding box center [113, 149] width 108 height 23
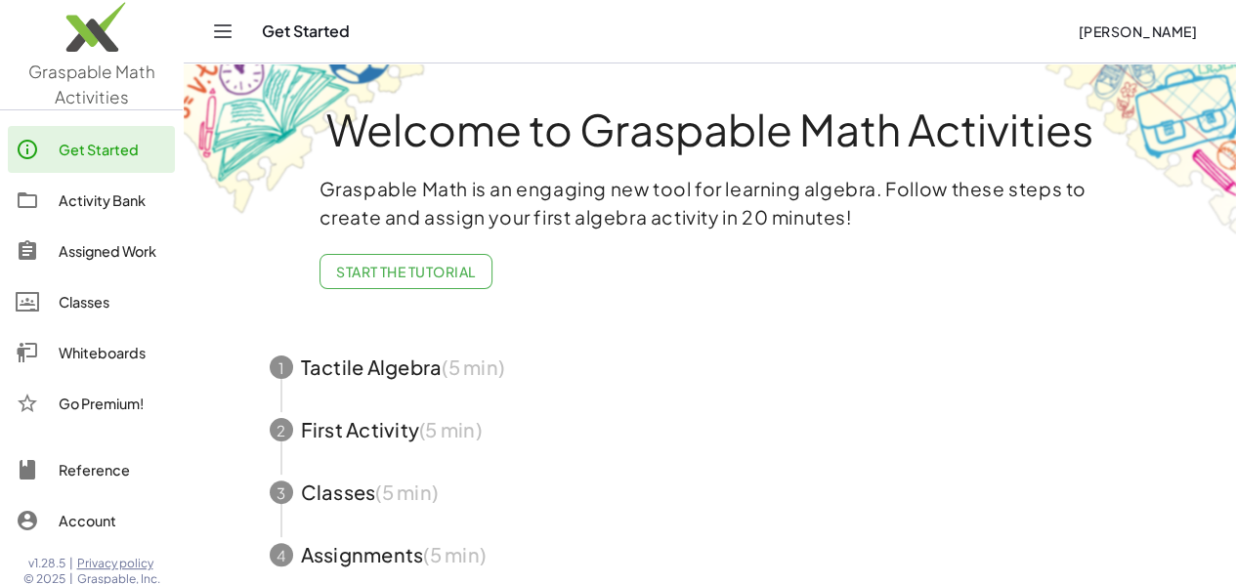
click at [90, 350] on div "Whiteboards" at bounding box center [113, 352] width 108 height 23
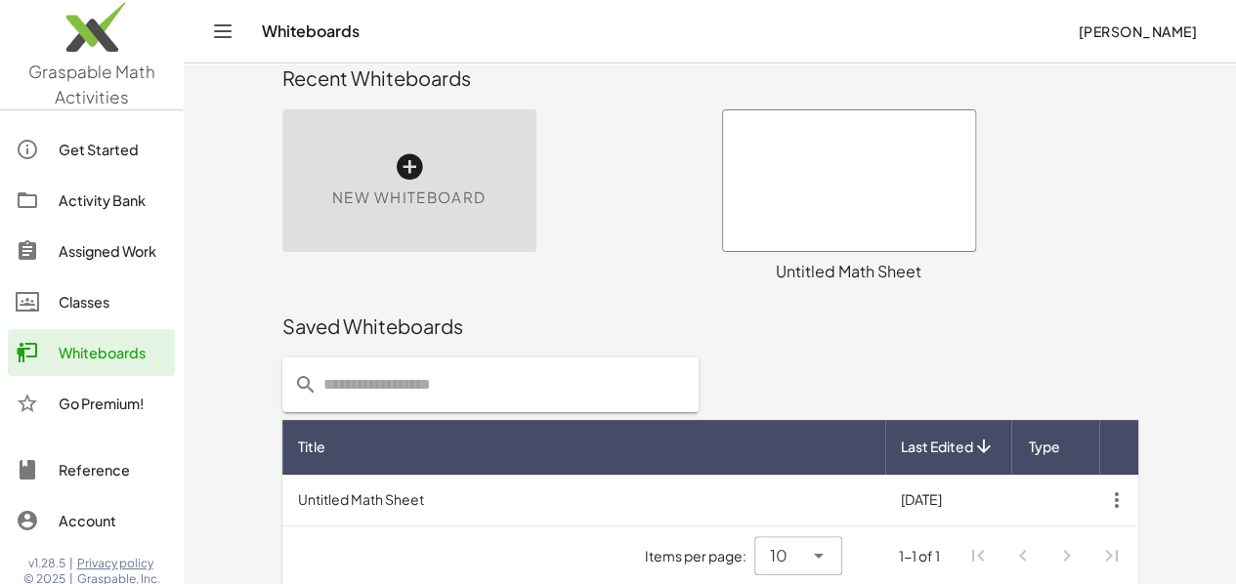
scroll to position [41, 0]
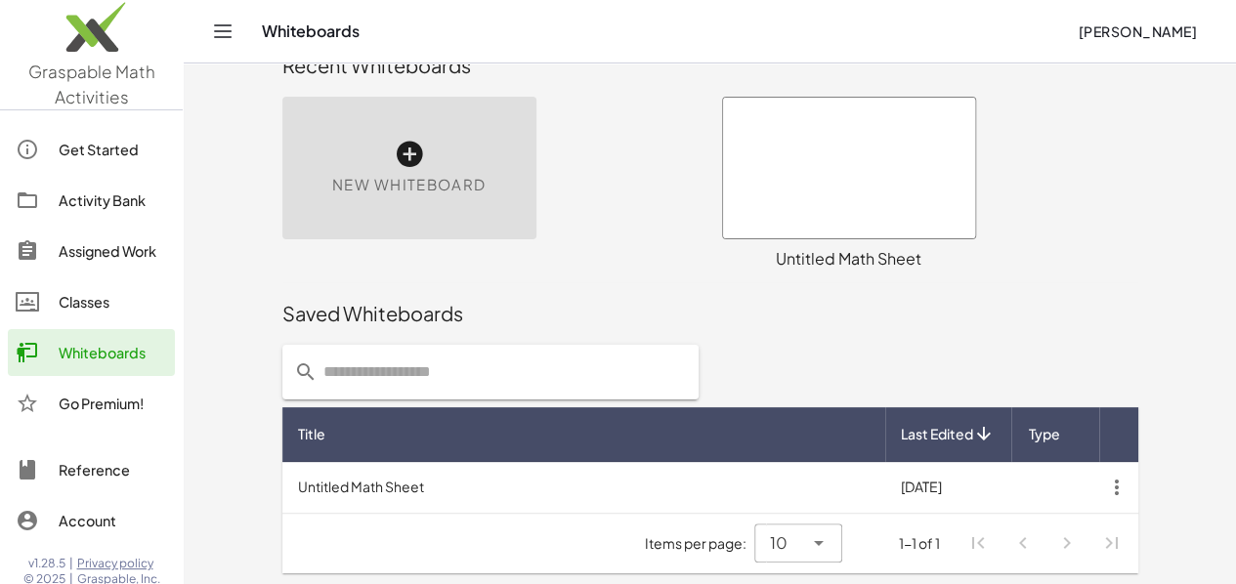
click at [302, 486] on td "Untitled Math Sheet" at bounding box center [583, 487] width 603 height 51
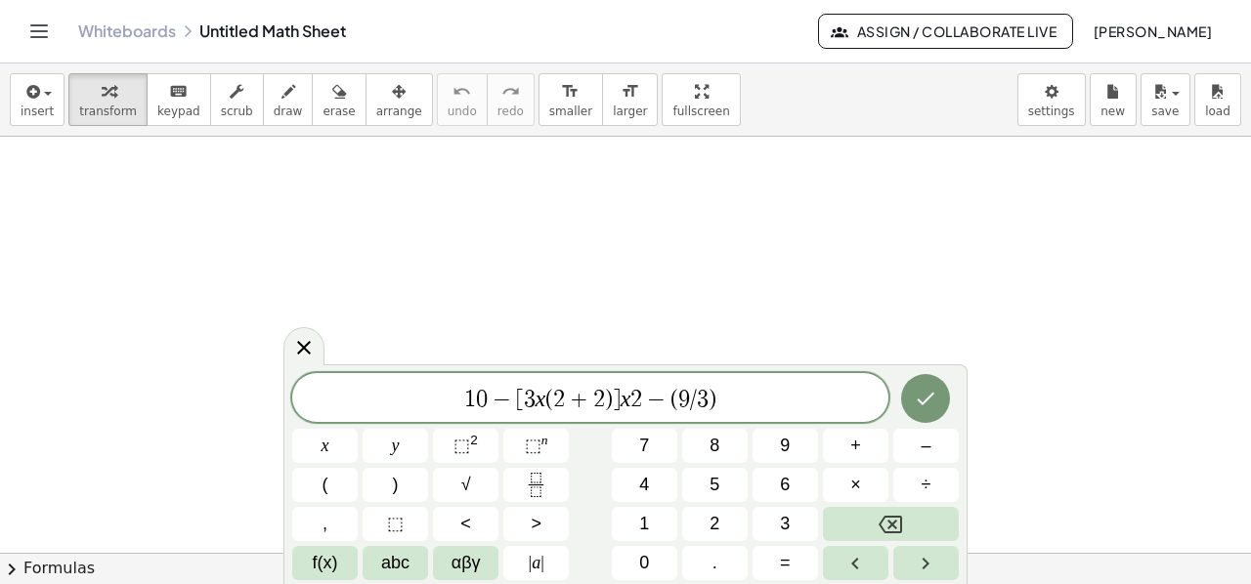
scroll to position [195, 0]
click at [926, 374] on button "Done" at bounding box center [925, 398] width 49 height 49
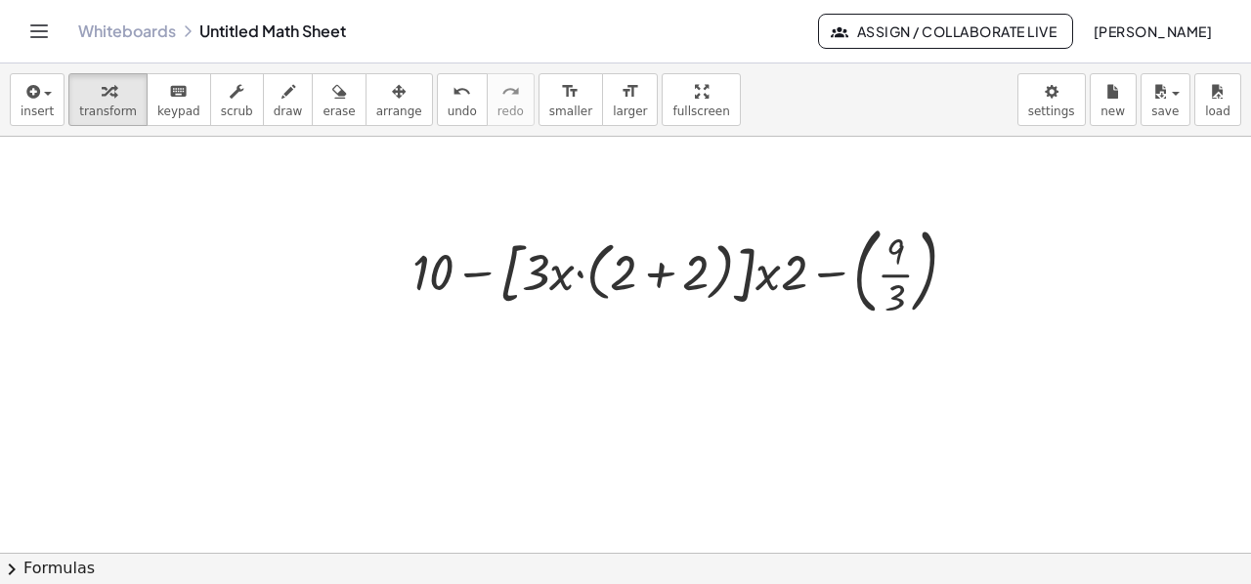
scroll to position [100, 0]
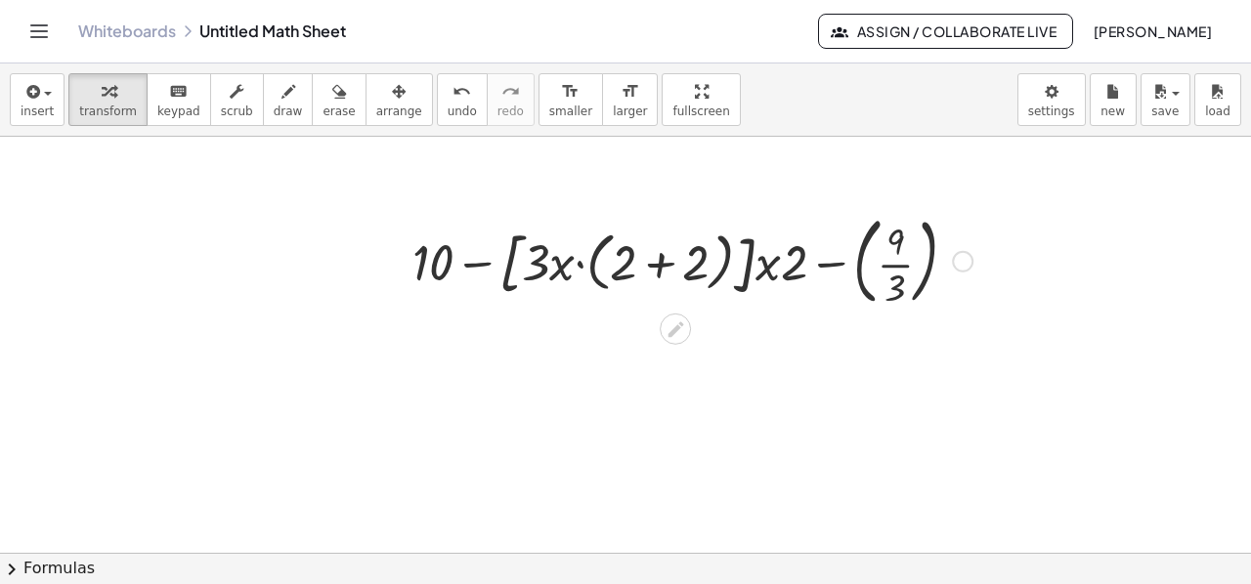
click at [824, 269] on div at bounding box center [692, 260] width 579 height 106
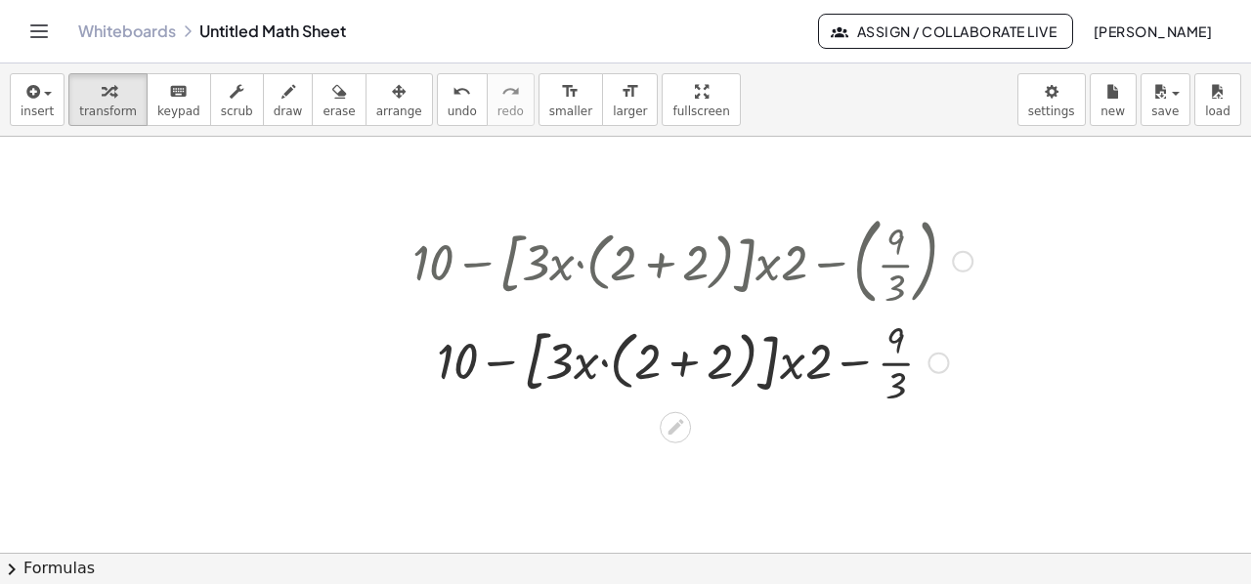
click at [479, 265] on div at bounding box center [692, 260] width 579 height 106
click at [504, 363] on div at bounding box center [692, 361] width 579 height 98
click at [504, 360] on div at bounding box center [692, 361] width 579 height 98
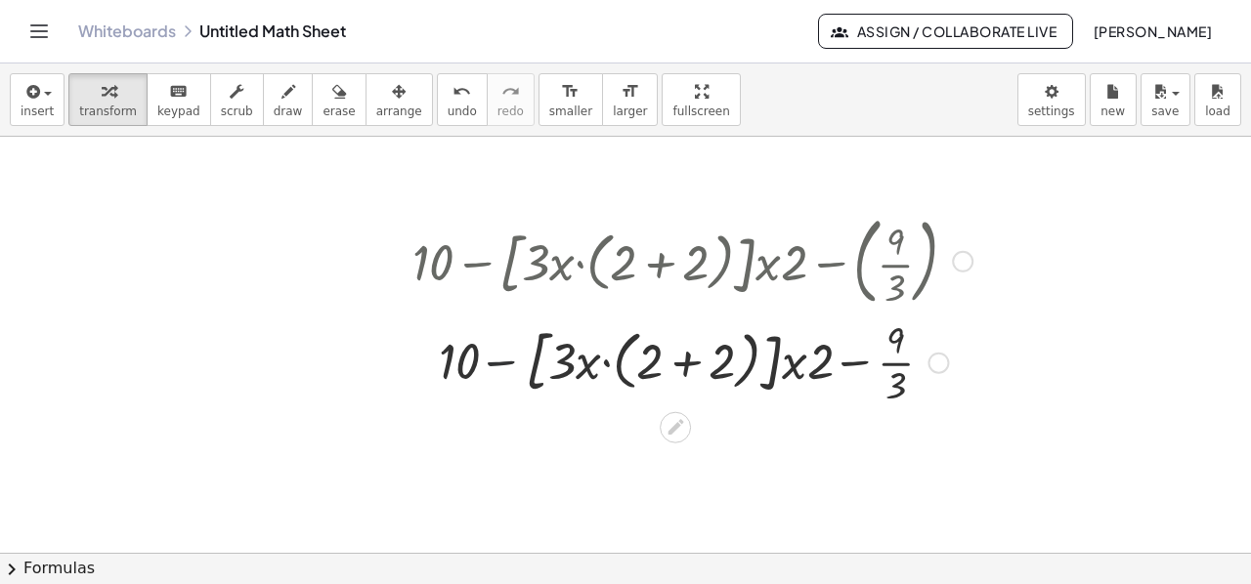
click at [504, 360] on div at bounding box center [692, 361] width 579 height 98
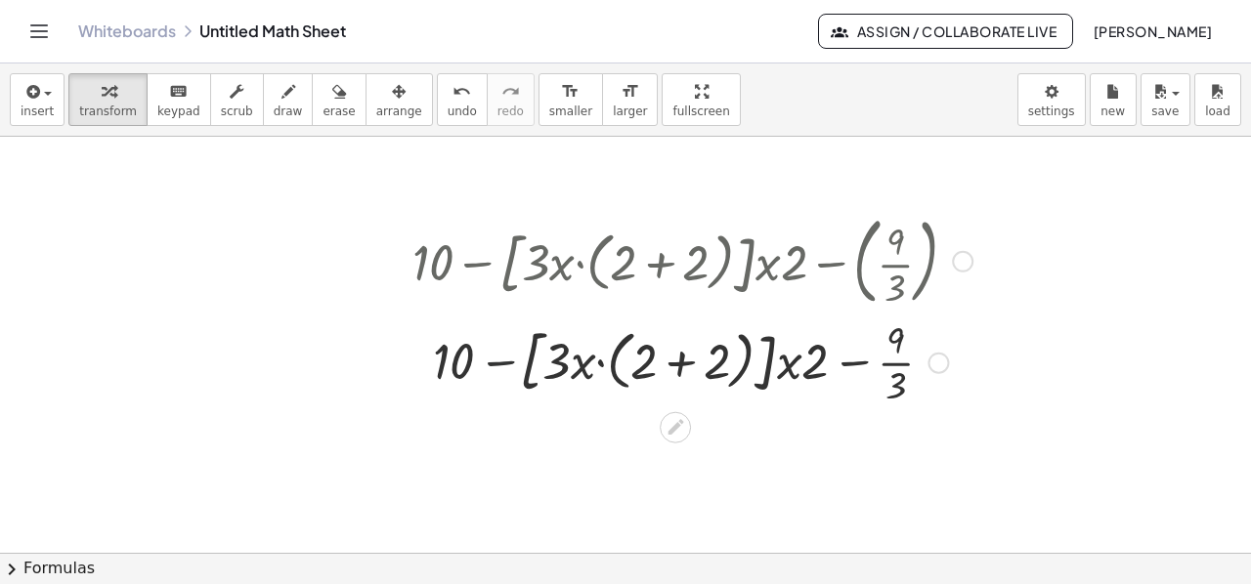
click at [504, 360] on div at bounding box center [692, 361] width 579 height 98
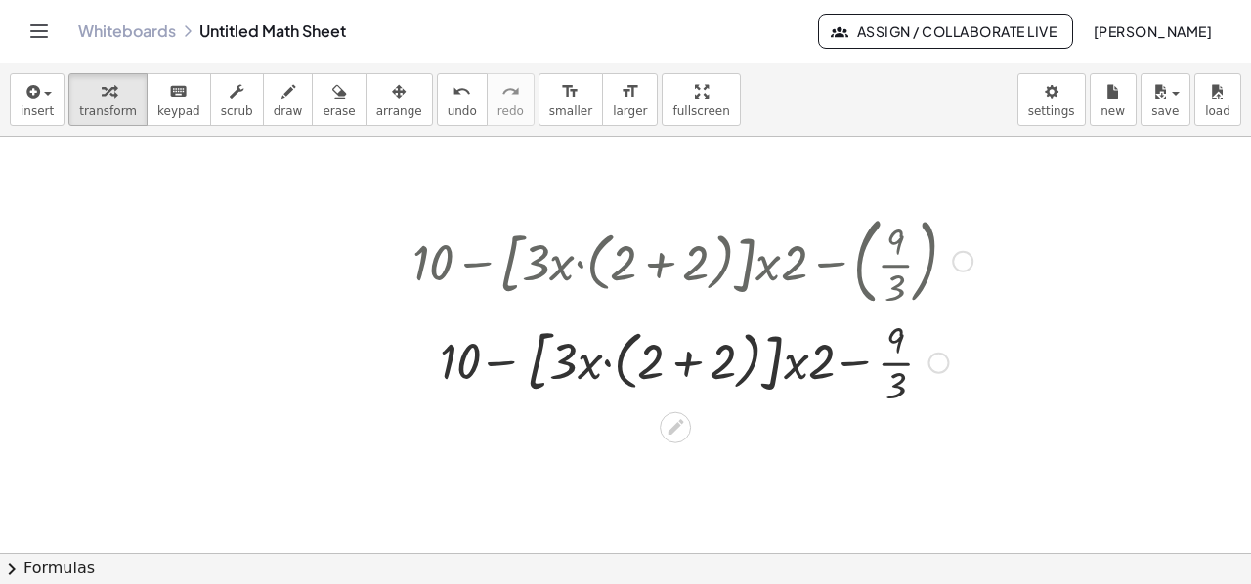
click at [504, 360] on div at bounding box center [692, 361] width 579 height 98
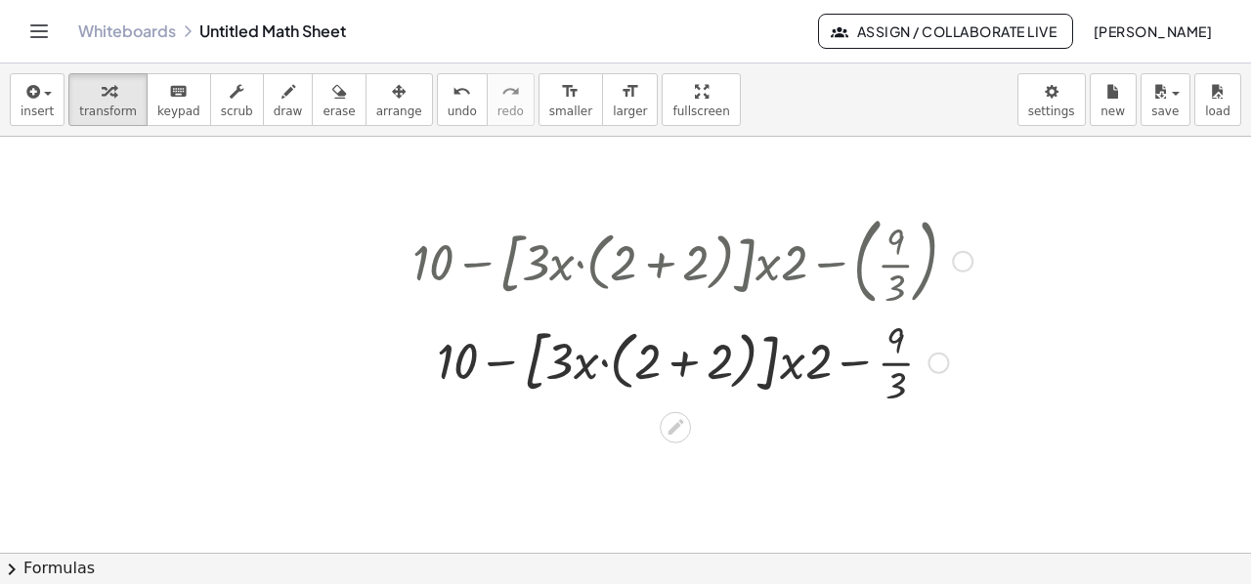
click at [504, 360] on div at bounding box center [692, 361] width 579 height 98
click at [743, 364] on div at bounding box center [692, 361] width 579 height 98
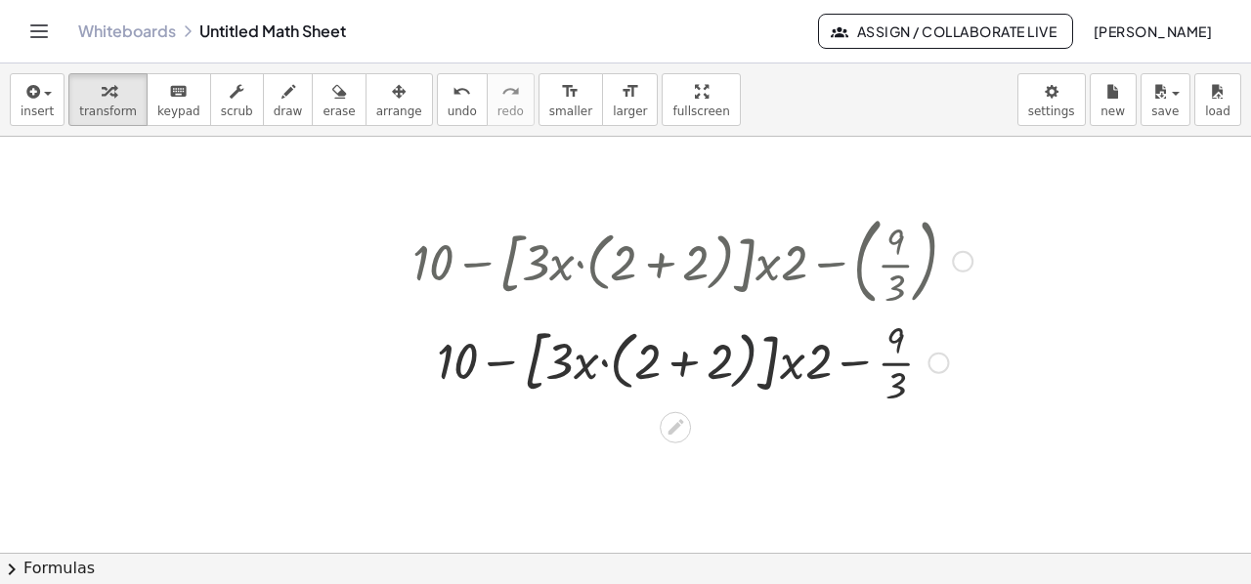
click at [749, 364] on div at bounding box center [692, 361] width 579 height 98
click at [684, 366] on div at bounding box center [692, 361] width 579 height 98
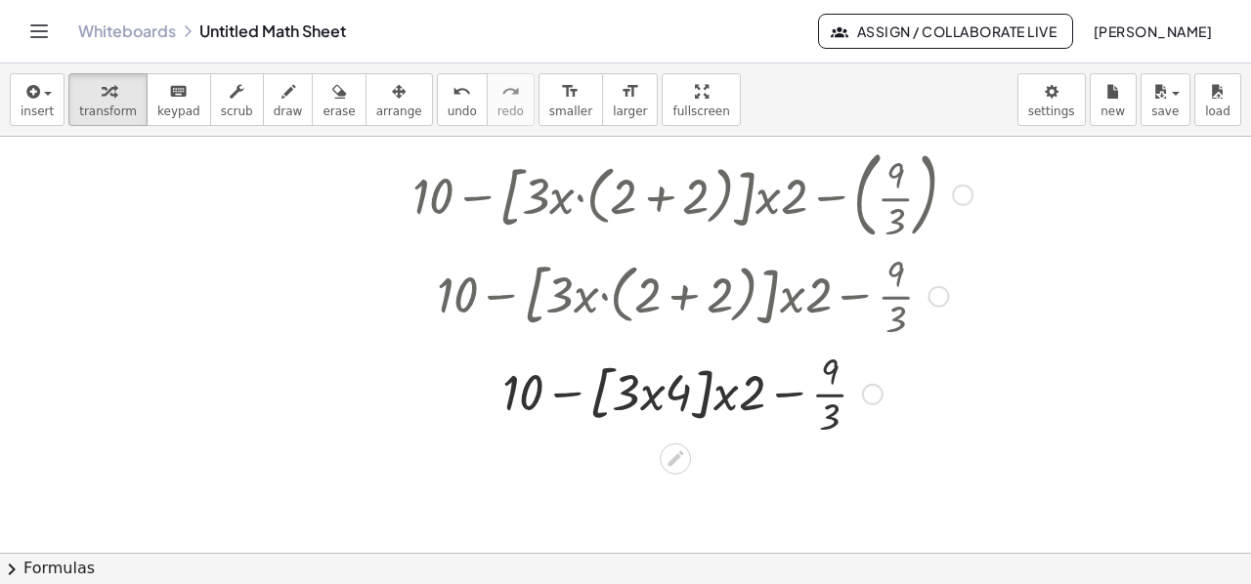
scroll to position [197, 0]
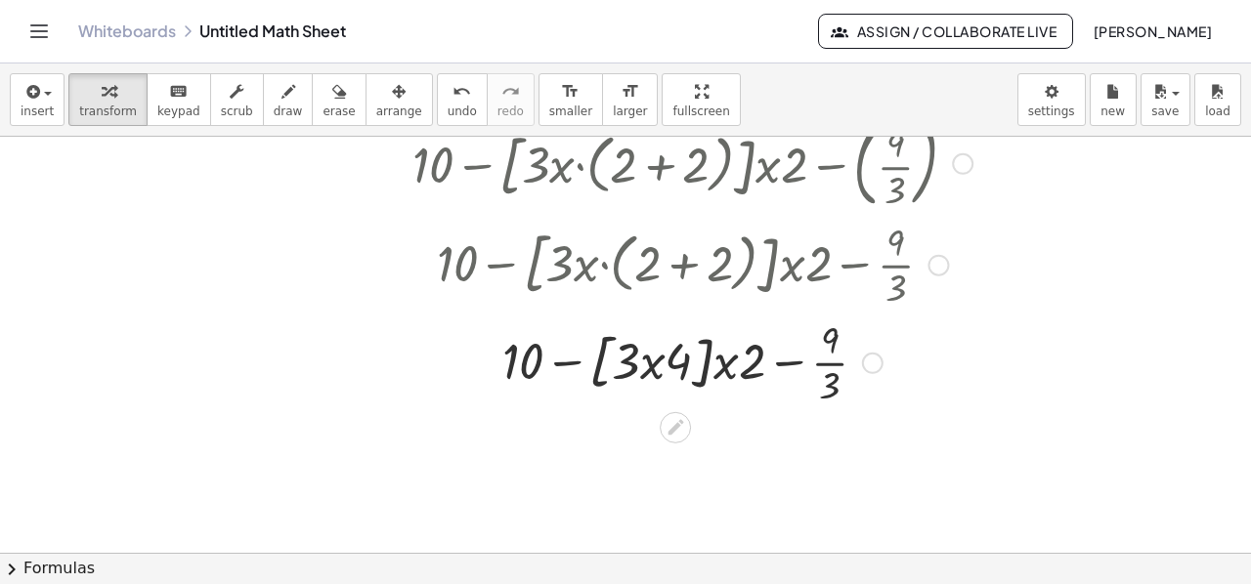
click at [790, 364] on div at bounding box center [692, 361] width 579 height 98
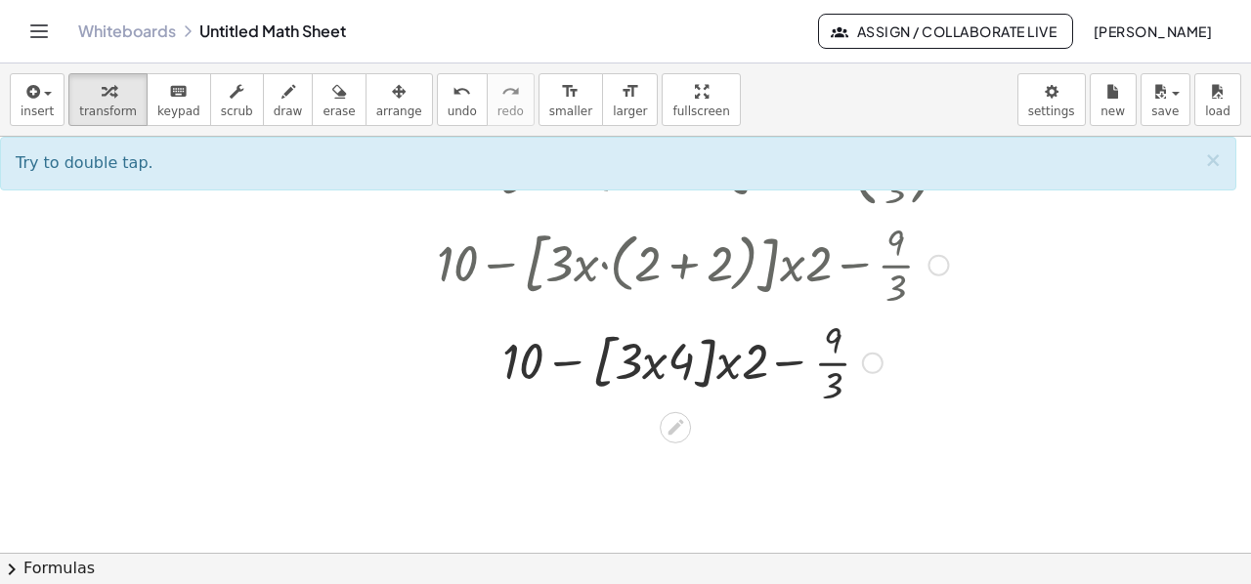
click at [790, 364] on div at bounding box center [692, 361] width 579 height 98
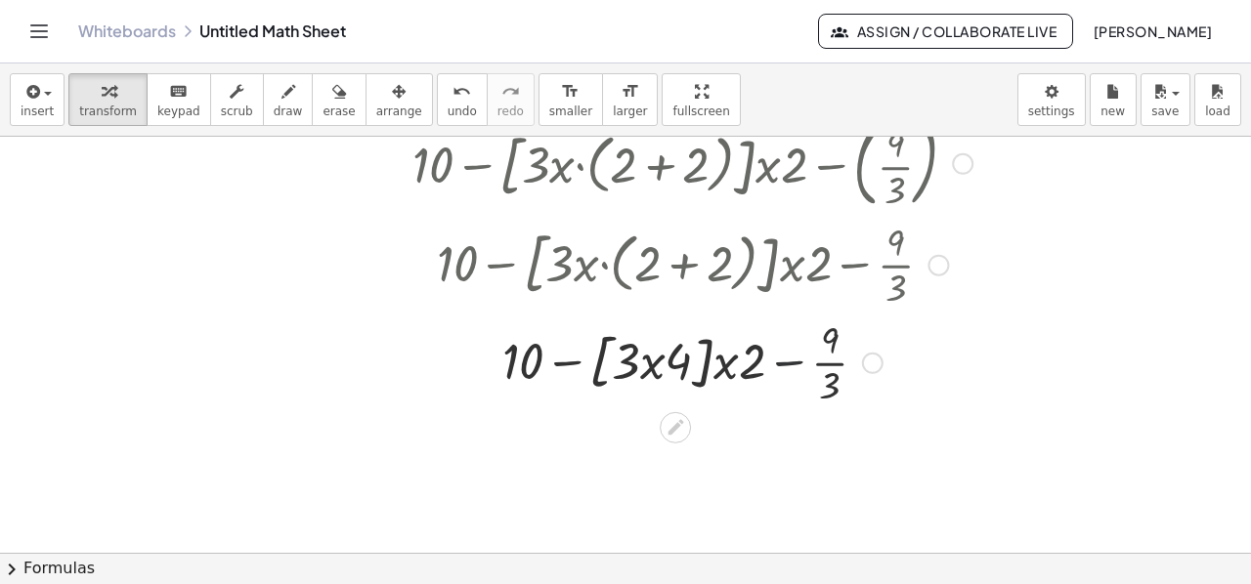
click at [790, 364] on div at bounding box center [692, 361] width 579 height 98
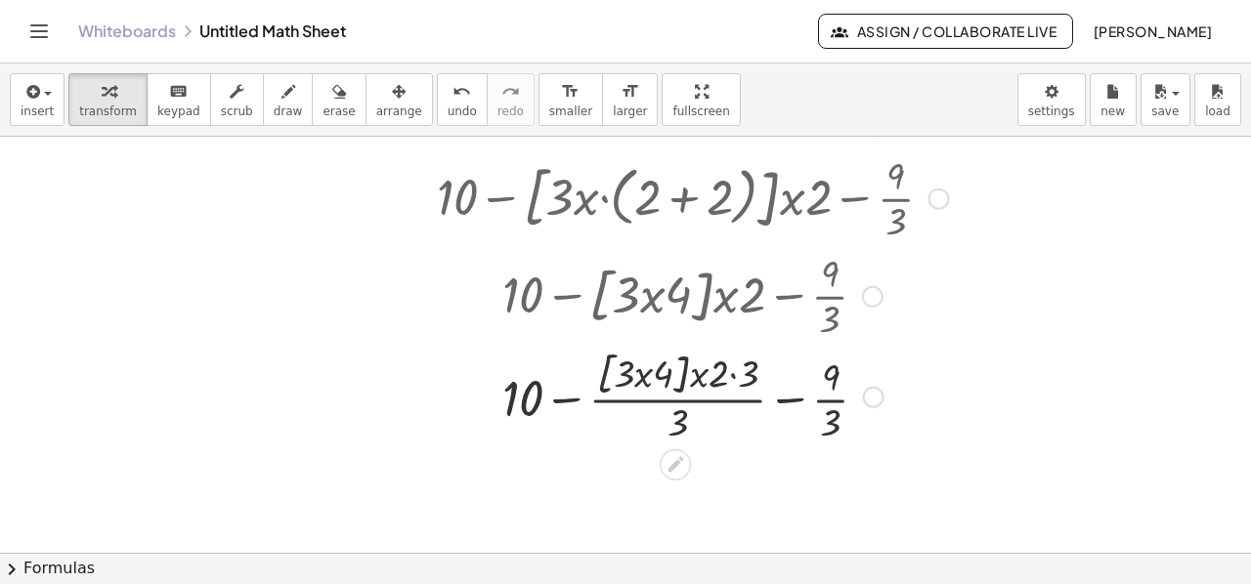
scroll to position [295, 0]
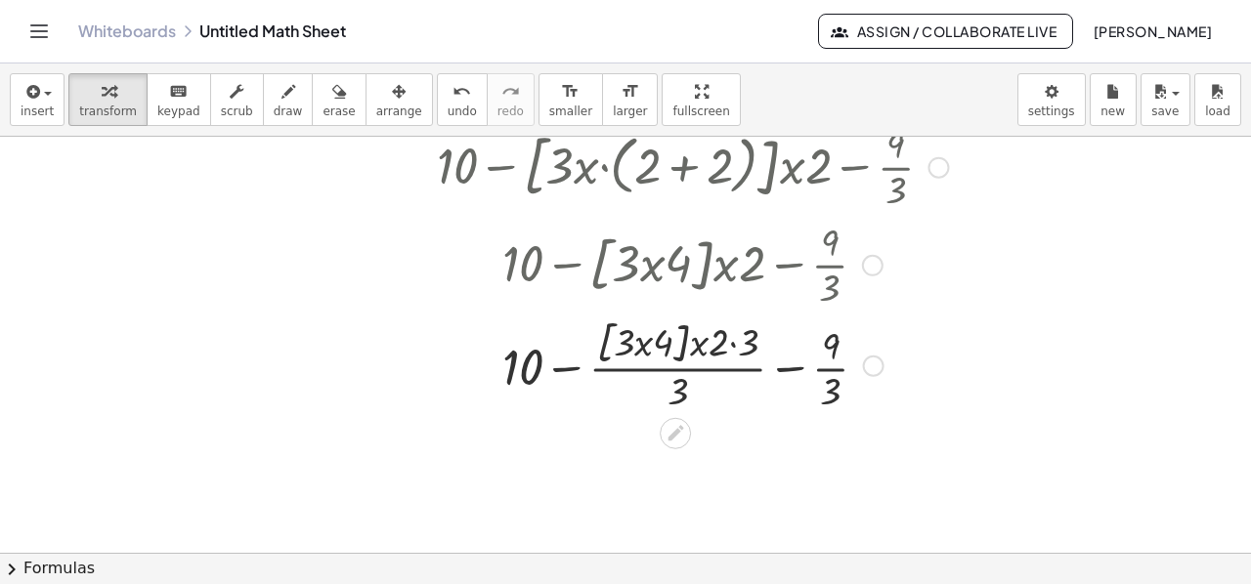
click at [745, 368] on div at bounding box center [692, 365] width 579 height 104
click at [827, 368] on div at bounding box center [692, 365] width 579 height 104
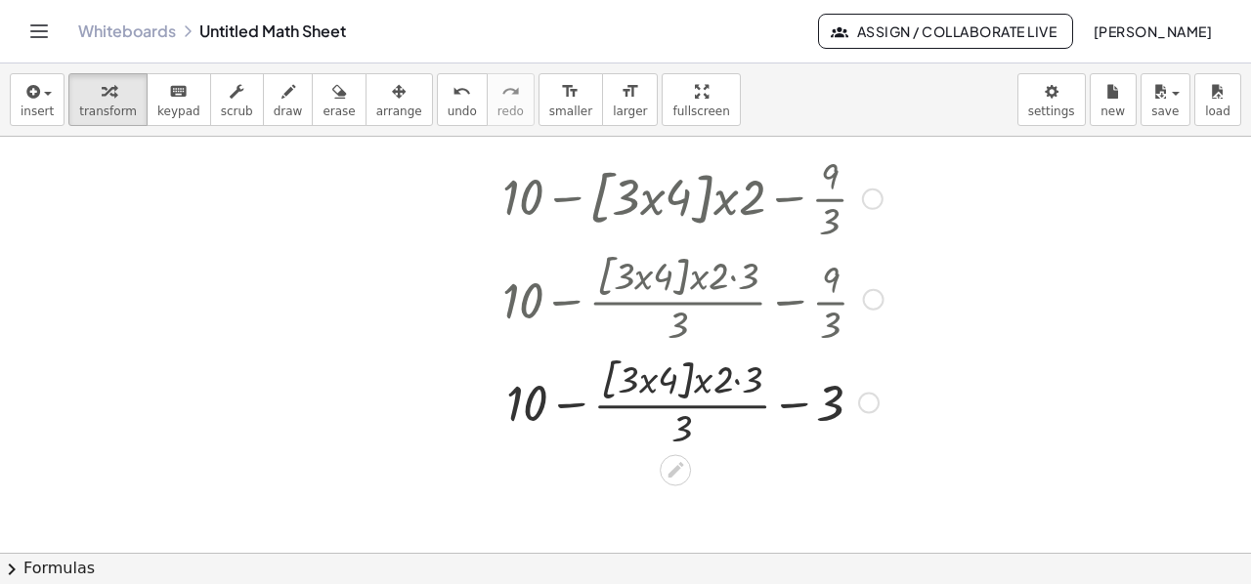
scroll to position [393, 0]
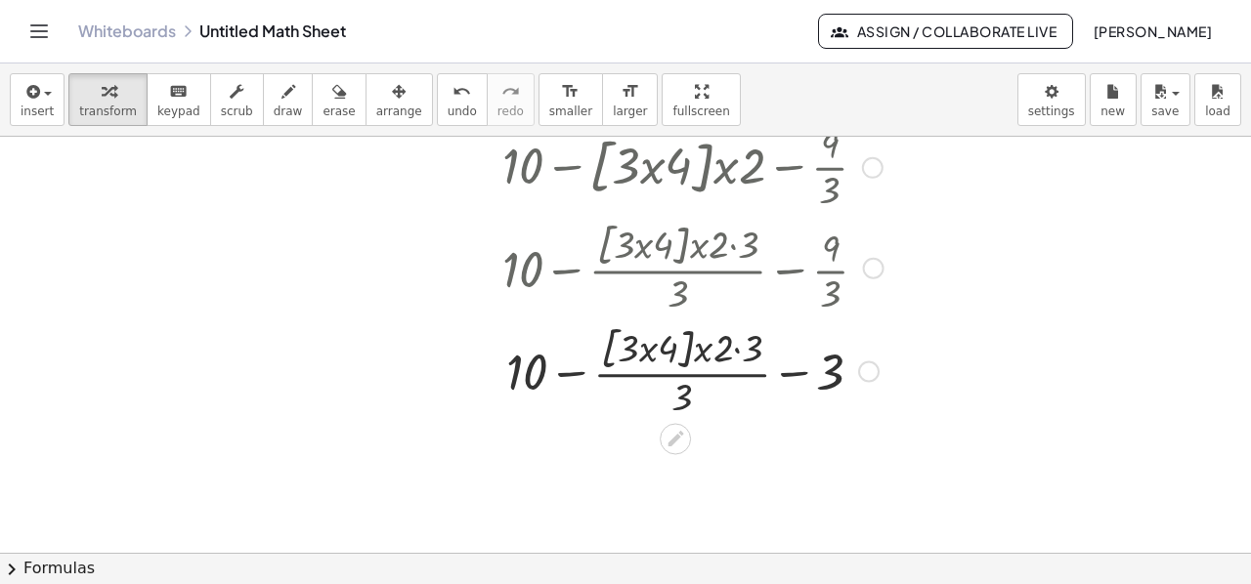
click at [579, 372] on div at bounding box center [692, 370] width 579 height 104
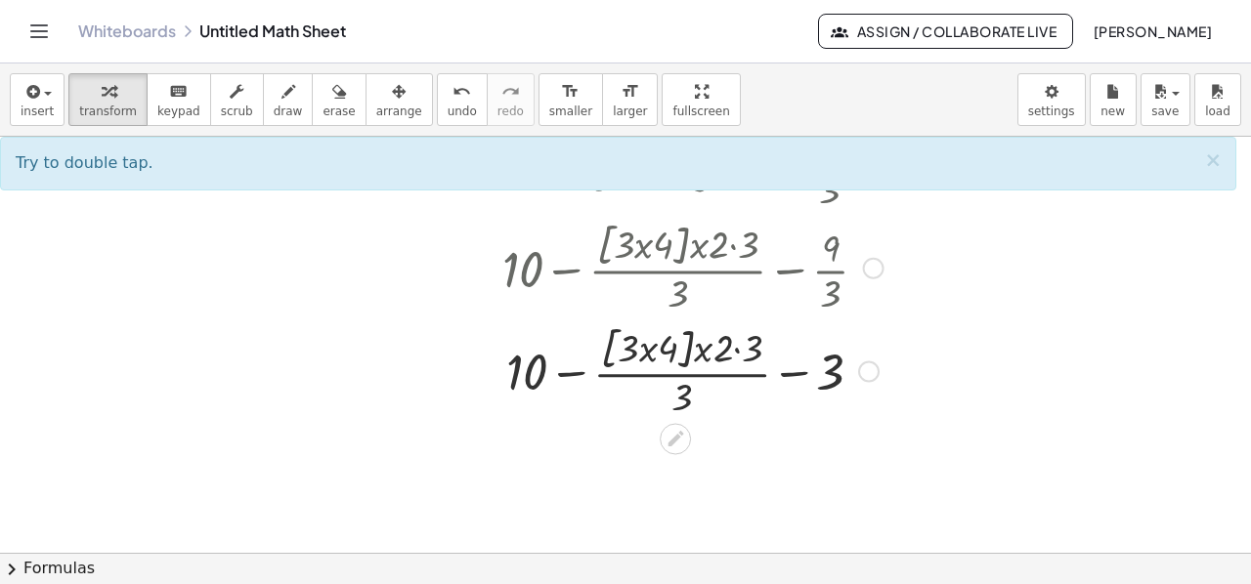
click at [650, 352] on div at bounding box center [692, 370] width 579 height 104
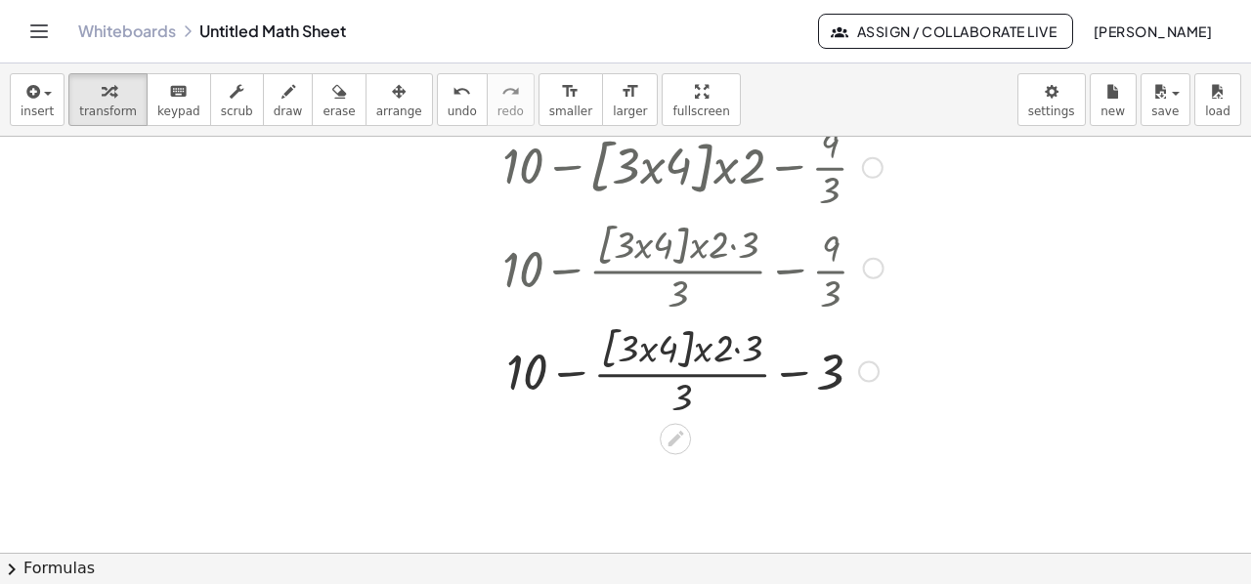
click at [647, 355] on div at bounding box center [692, 370] width 579 height 104
click at [646, 349] on div at bounding box center [692, 370] width 579 height 104
click at [737, 349] on div at bounding box center [692, 370] width 579 height 104
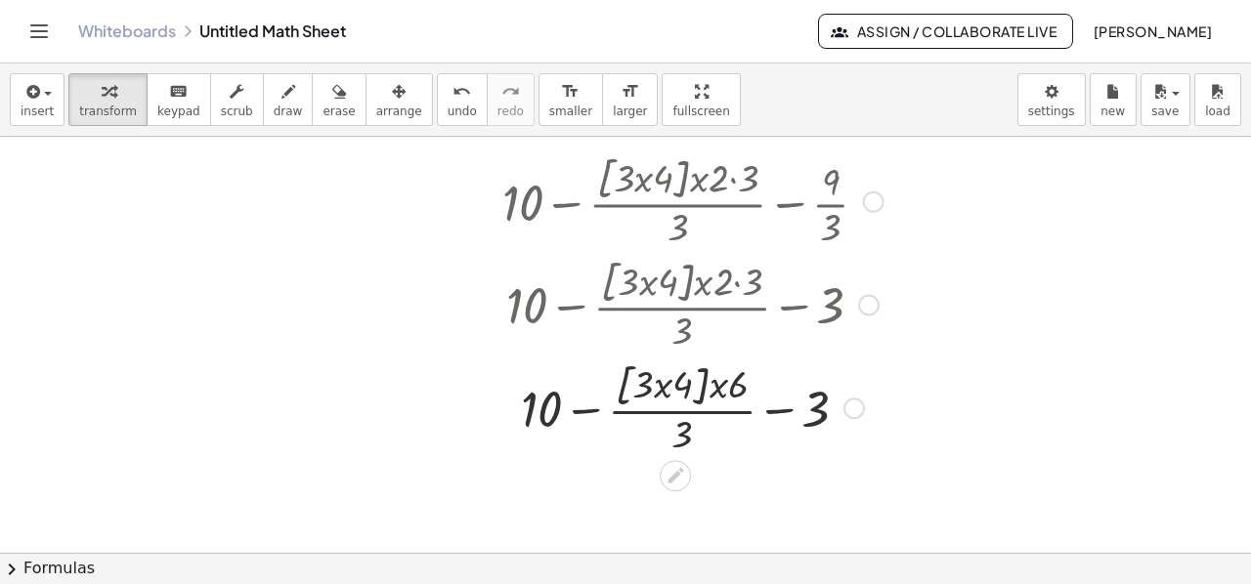
scroll to position [491, 0]
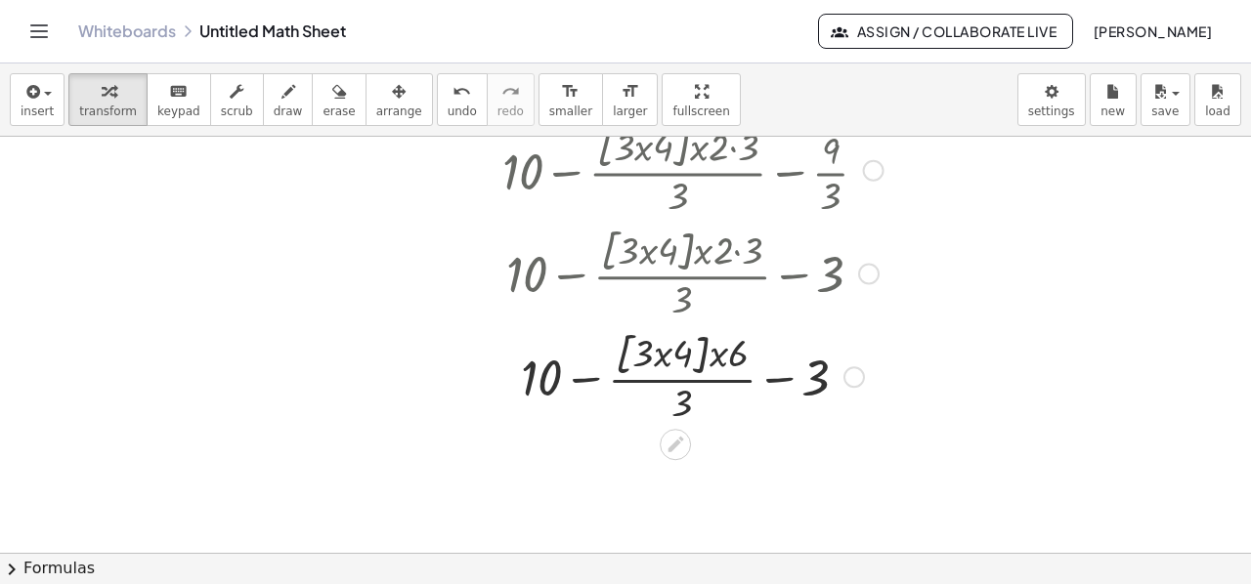
click at [661, 355] on div at bounding box center [692, 375] width 579 height 104
click at [663, 356] on div at bounding box center [692, 375] width 579 height 104
click at [662, 356] on div at bounding box center [692, 375] width 579 height 104
click at [686, 378] on div at bounding box center [692, 375] width 579 height 104
click at [662, 357] on div at bounding box center [692, 375] width 579 height 104
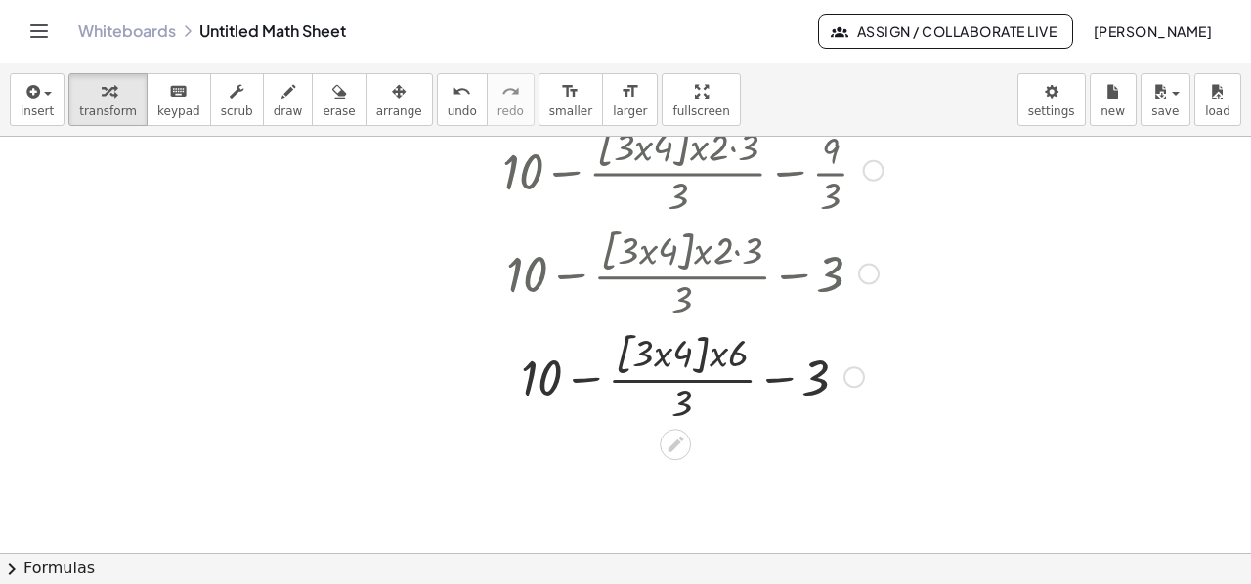
click at [662, 357] on div at bounding box center [692, 375] width 579 height 104
click at [643, 353] on div at bounding box center [692, 375] width 579 height 104
click at [713, 361] on div at bounding box center [692, 375] width 579 height 104
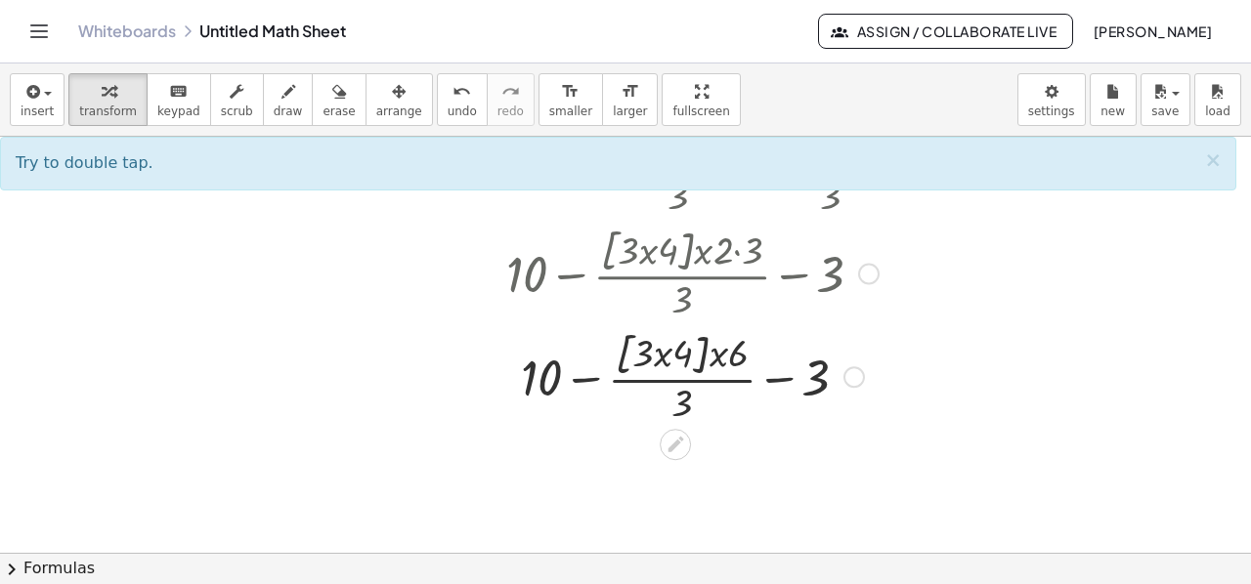
click at [713, 359] on div at bounding box center [692, 375] width 579 height 104
click at [713, 358] on div at bounding box center [692, 375] width 579 height 104
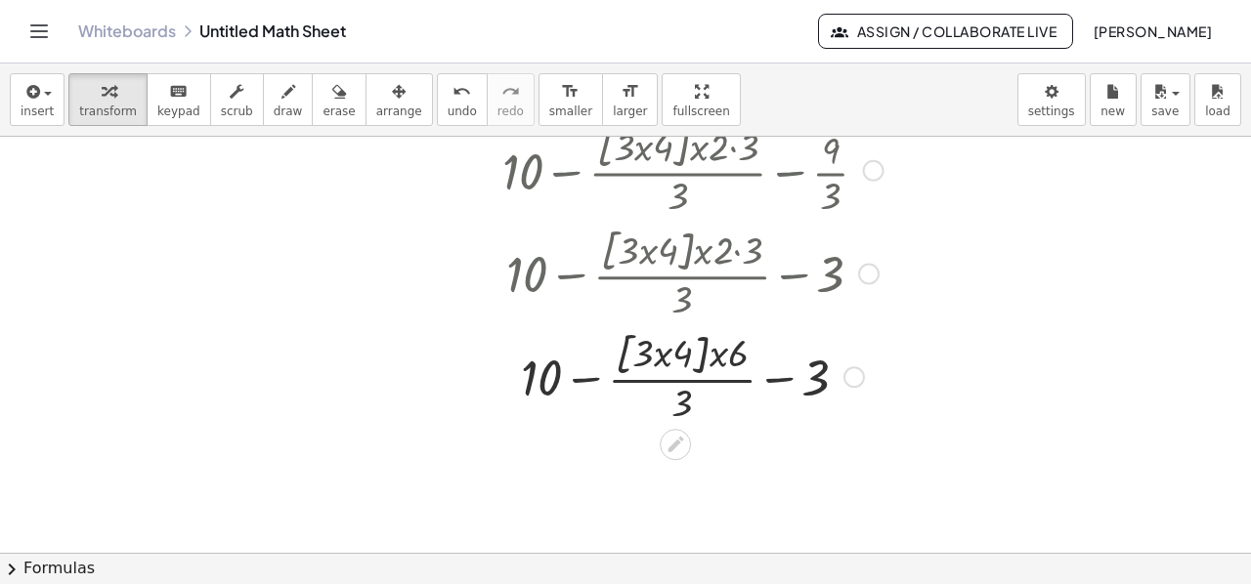
click at [713, 358] on div at bounding box center [692, 375] width 579 height 104
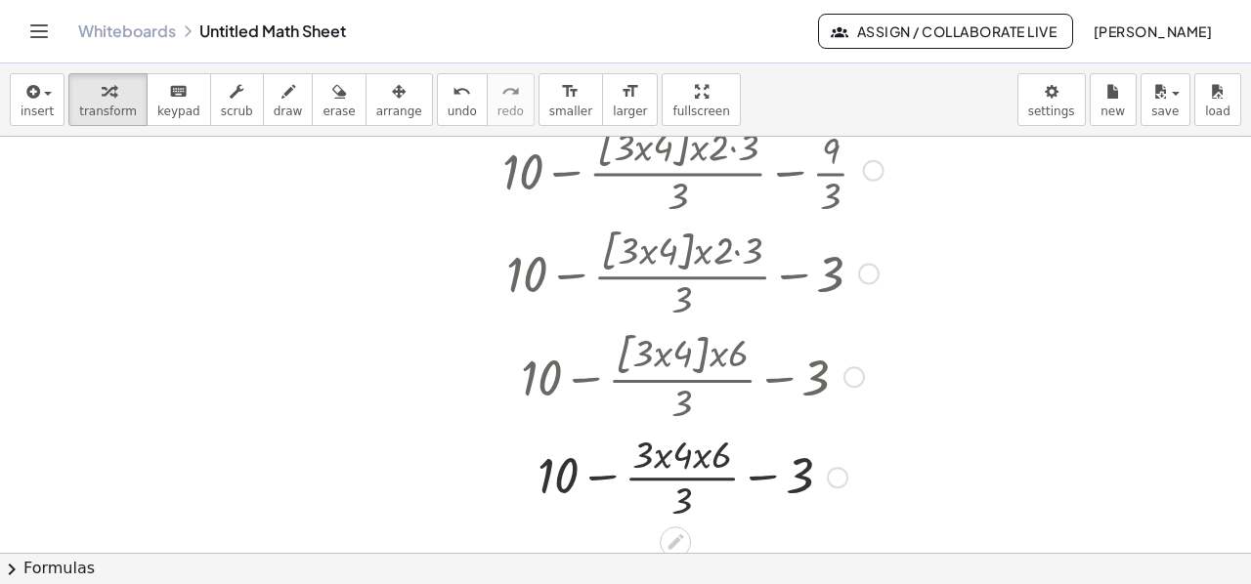
click at [666, 457] on div at bounding box center [692, 476] width 579 height 98
click at [663, 458] on div at bounding box center [692, 476] width 579 height 98
click at [663, 459] on div at bounding box center [692, 476] width 579 height 98
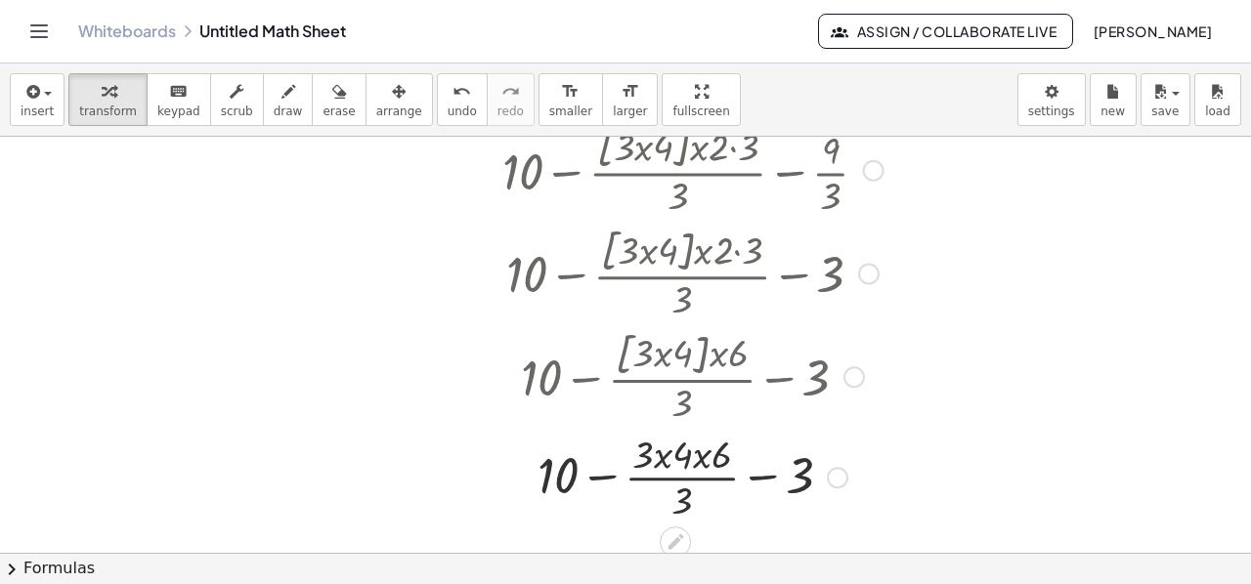
click at [663, 459] on div at bounding box center [692, 476] width 579 height 98
click at [699, 456] on div at bounding box center [692, 476] width 579 height 98
click at [692, 480] on div at bounding box center [692, 476] width 579 height 98
click at [692, 485] on div at bounding box center [692, 476] width 579 height 66
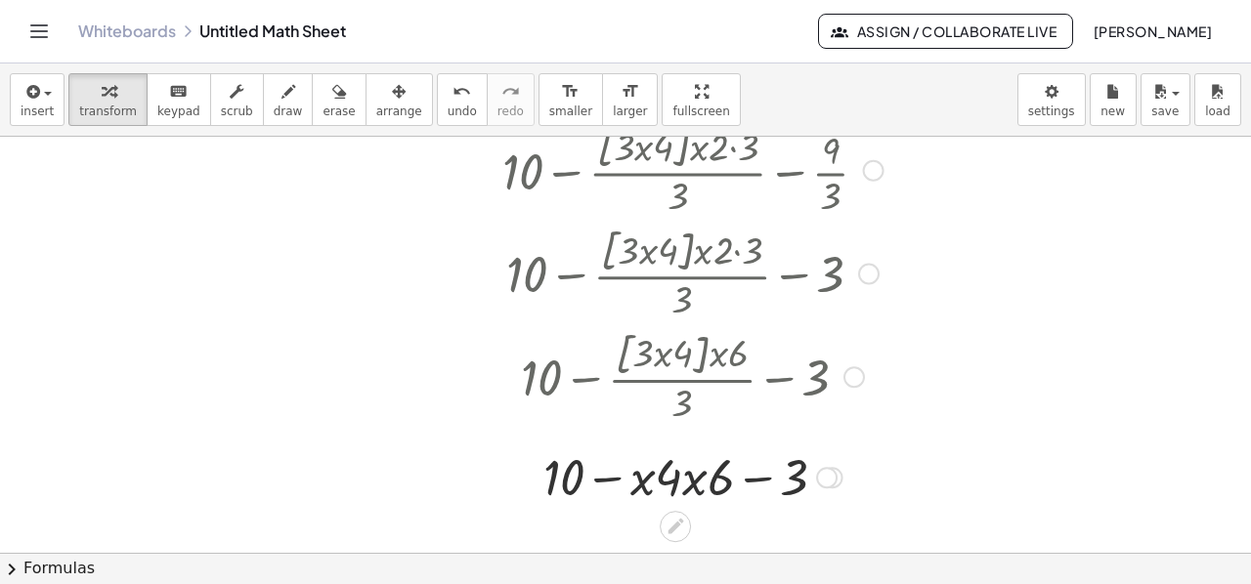
click at [692, 485] on div at bounding box center [692, 476] width 579 height 66
click at [666, 482] on div at bounding box center [692, 476] width 579 height 66
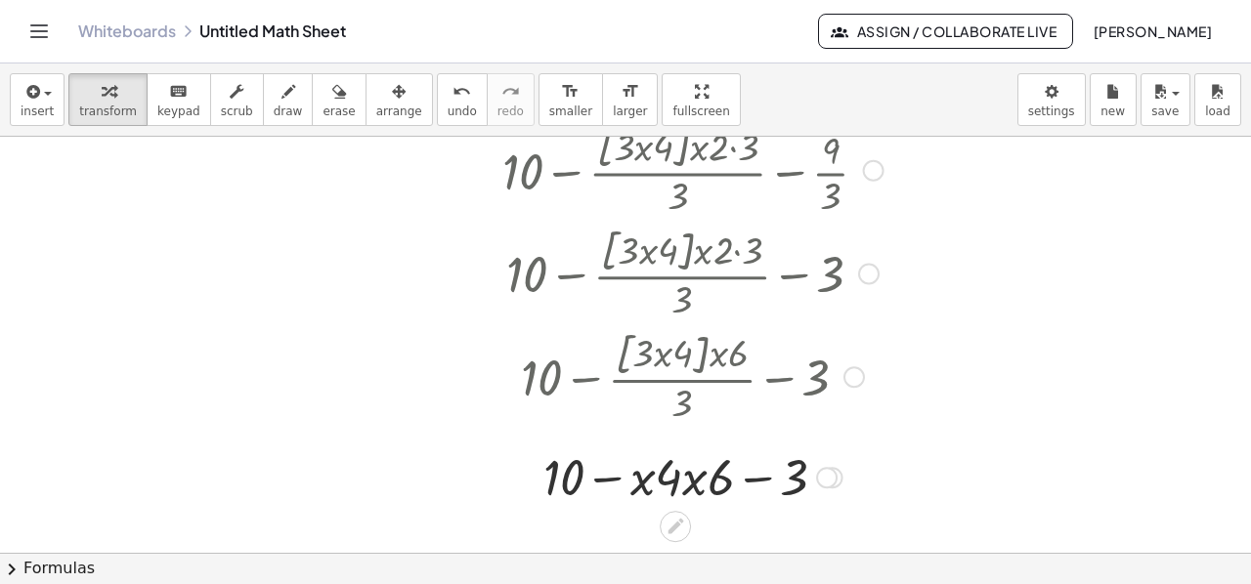
click at [666, 482] on div at bounding box center [692, 476] width 579 height 66
click at [668, 482] on div at bounding box center [692, 476] width 579 height 66
click at [648, 484] on div at bounding box center [692, 476] width 579 height 66
click at [647, 484] on div at bounding box center [692, 476] width 579 height 66
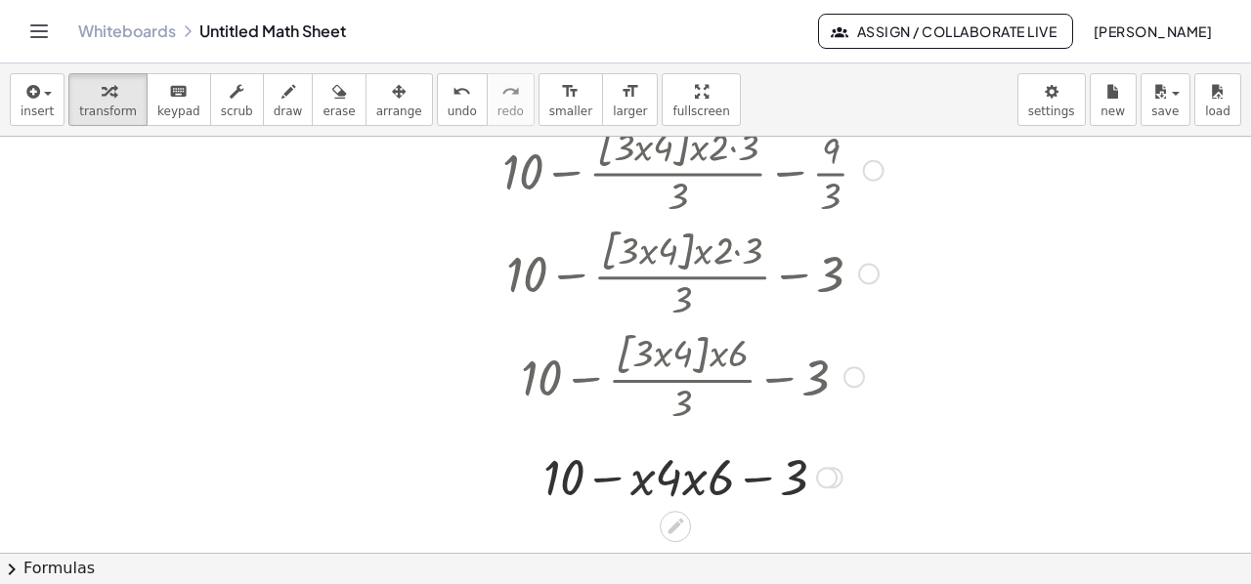
click at [647, 484] on div at bounding box center [692, 476] width 579 height 66
click at [645, 482] on div at bounding box center [692, 476] width 579 height 66
click at [645, 481] on div at bounding box center [692, 476] width 579 height 66
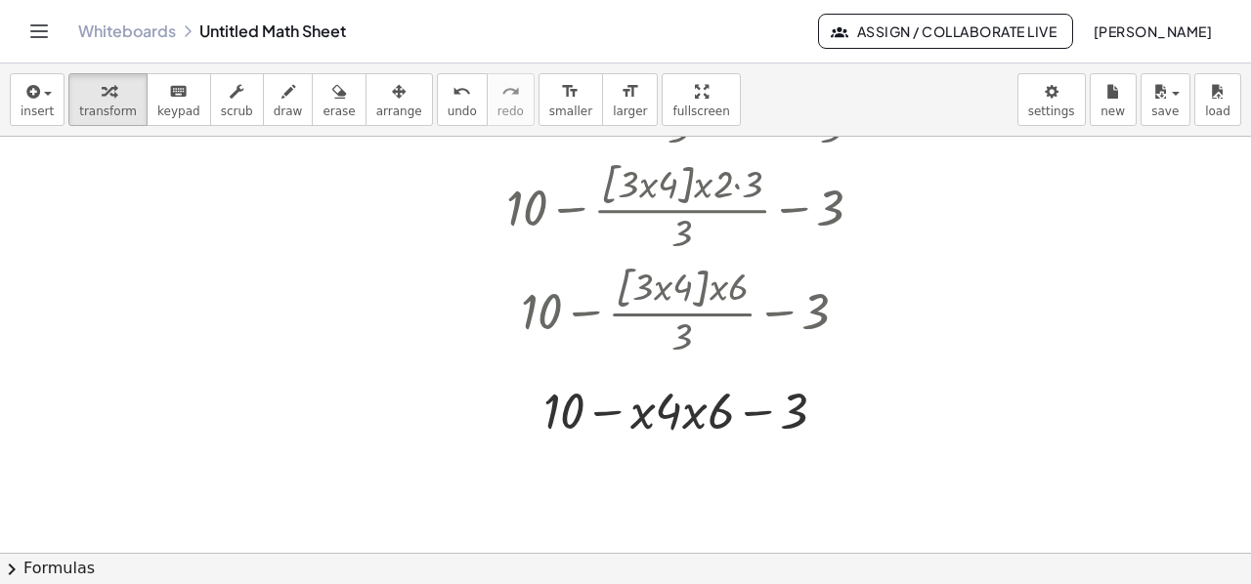
scroll to position [588, 0]
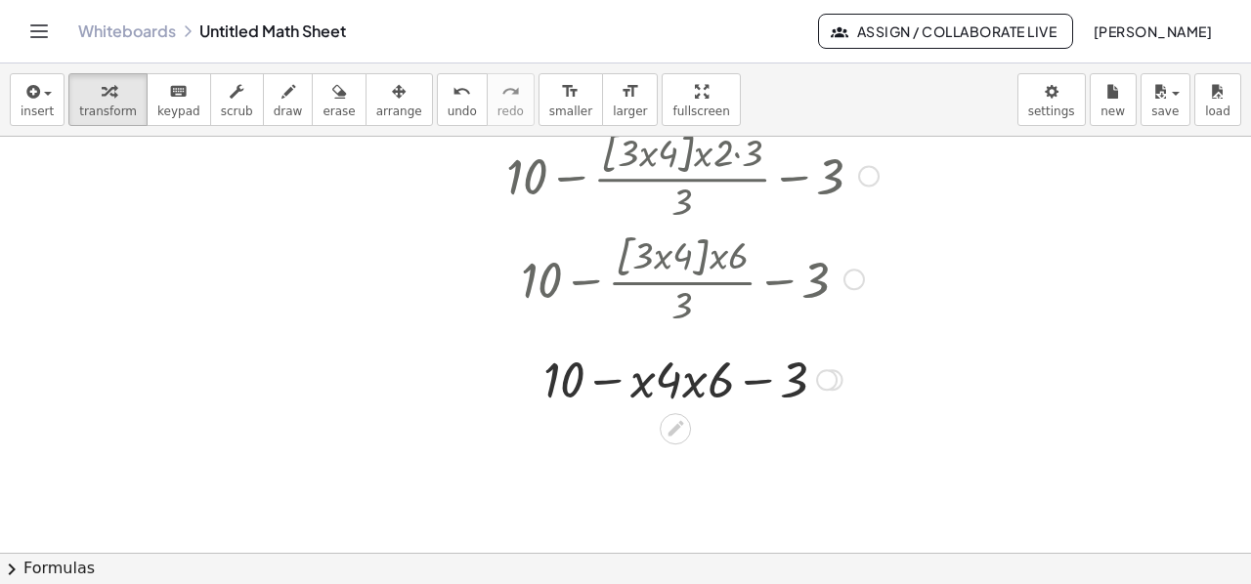
click at [720, 391] on div at bounding box center [692, 378] width 579 height 66
click at [757, 382] on div at bounding box center [692, 378] width 579 height 66
click at [601, 383] on div at bounding box center [692, 378] width 579 height 66
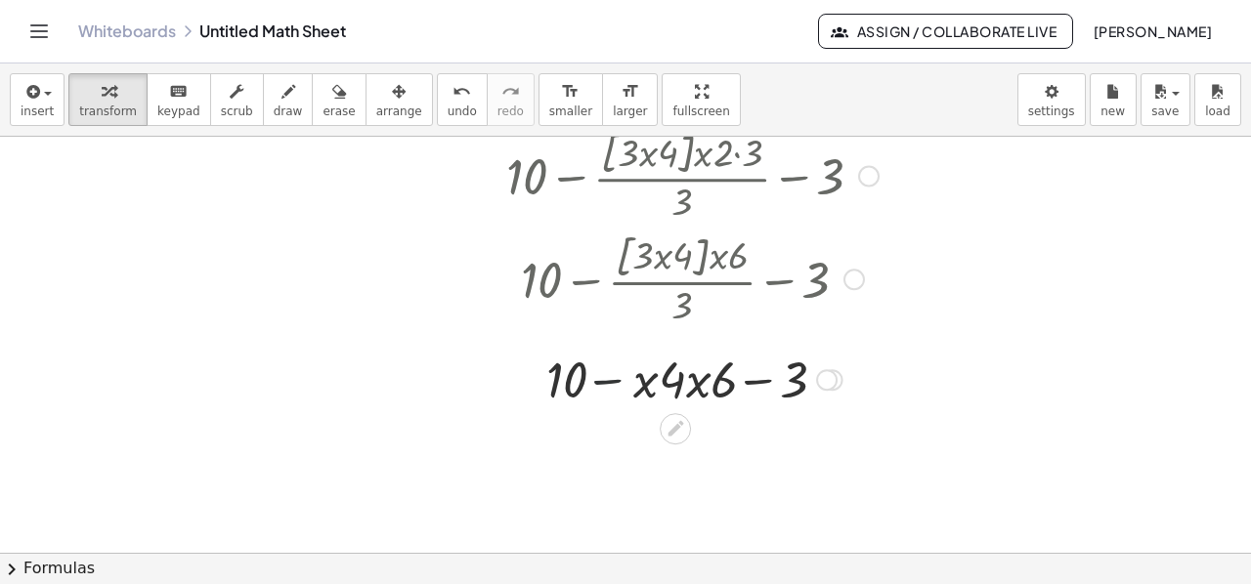
click at [601, 383] on div at bounding box center [692, 378] width 579 height 66
click at [640, 387] on div at bounding box center [692, 378] width 579 height 66
click at [691, 385] on div at bounding box center [692, 378] width 579 height 66
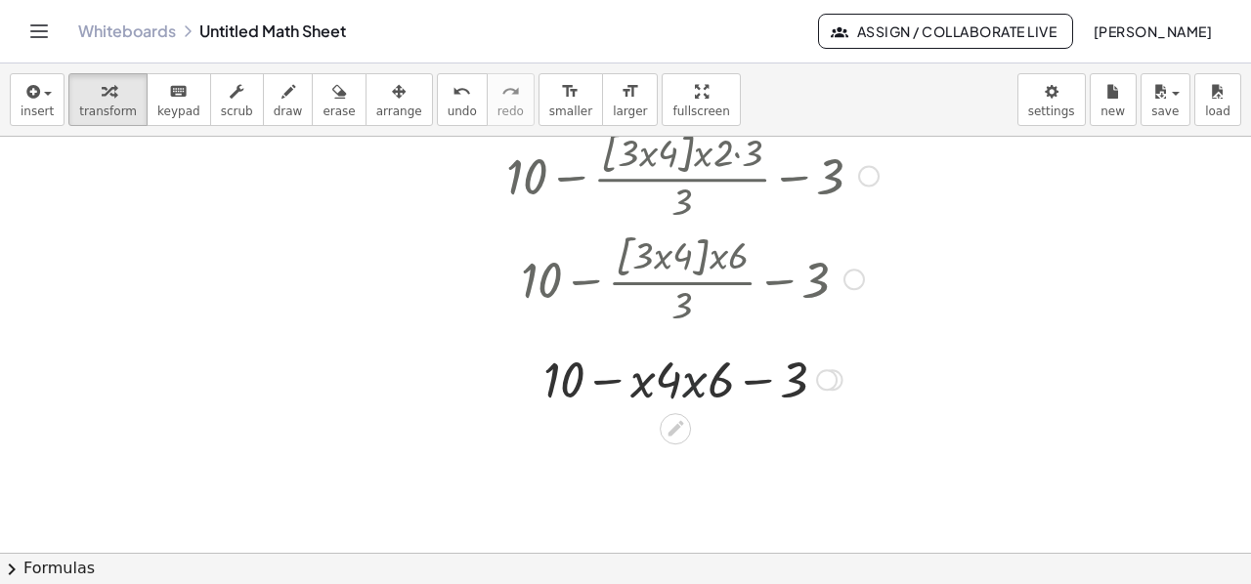
click at [691, 385] on div at bounding box center [692, 378] width 579 height 66
click at [828, 380] on div at bounding box center [826, 379] width 21 height 21
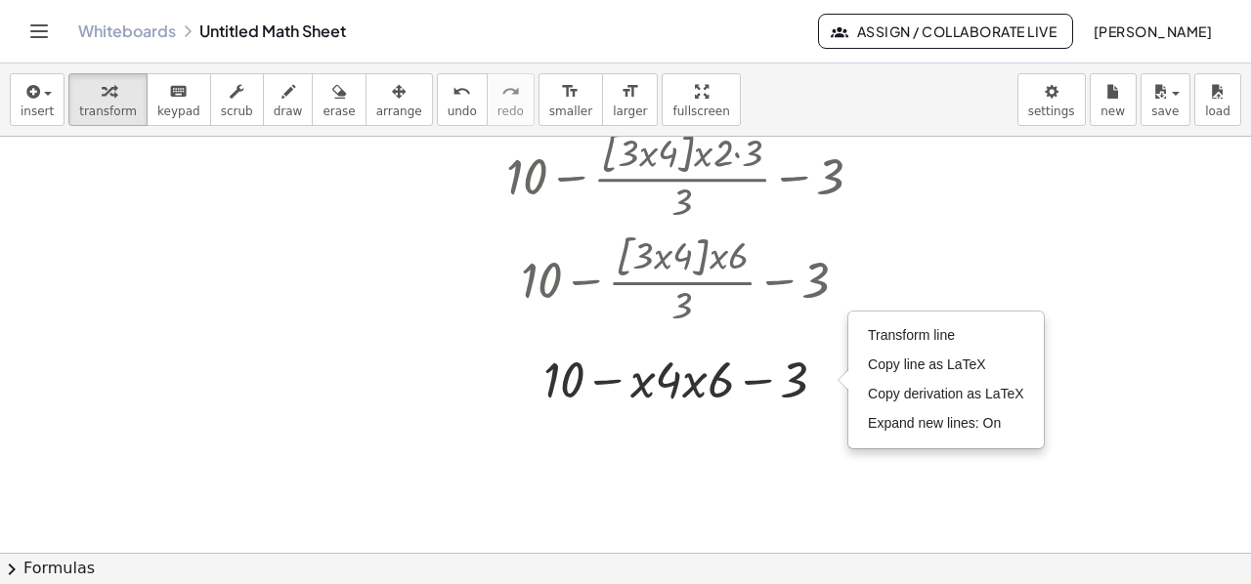
click at [711, 490] on div at bounding box center [625, 260] width 1251 height 1423
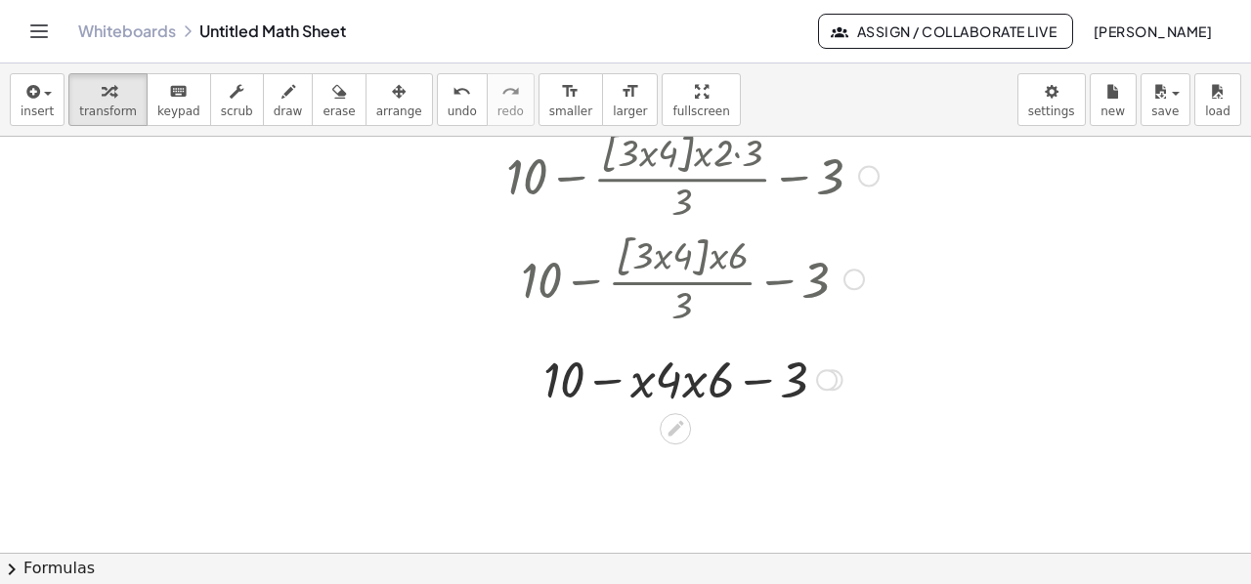
click at [698, 382] on div at bounding box center [692, 378] width 579 height 66
click at [678, 429] on icon at bounding box center [675, 428] width 21 height 21
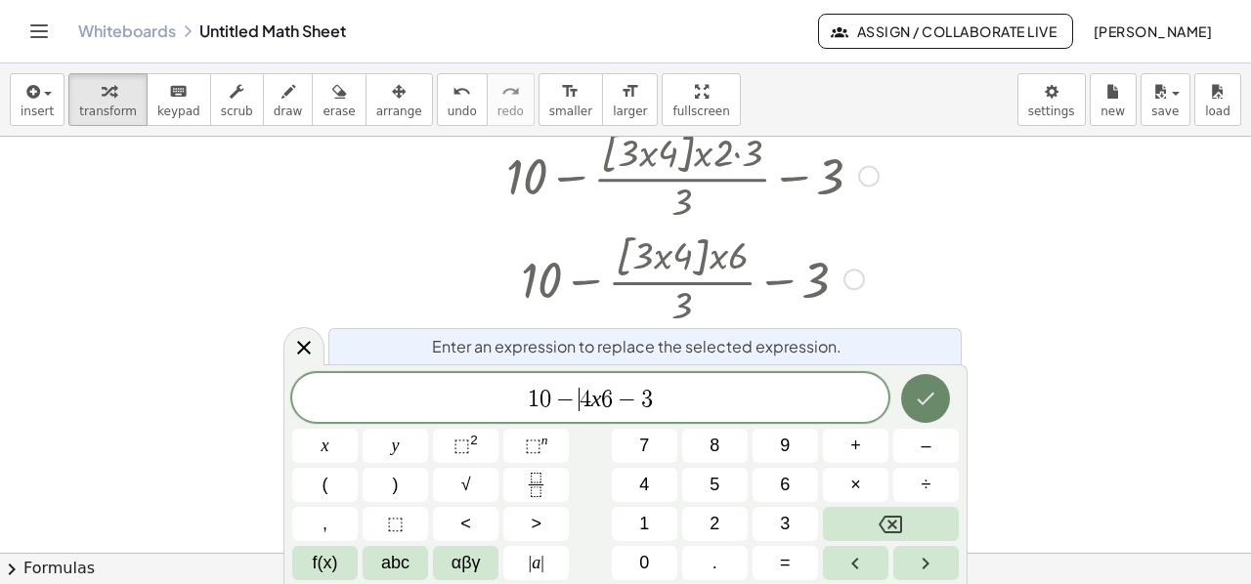
click at [927, 402] on icon "Done" at bounding box center [925, 398] width 23 height 23
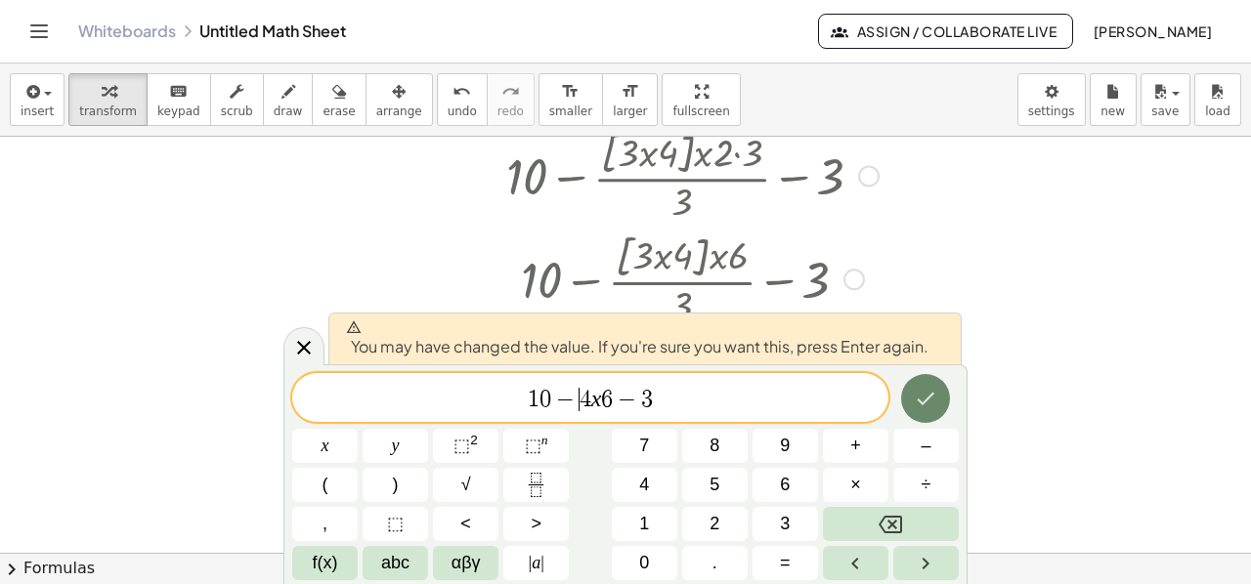
click at [928, 400] on icon "Done" at bounding box center [927, 399] width 18 height 13
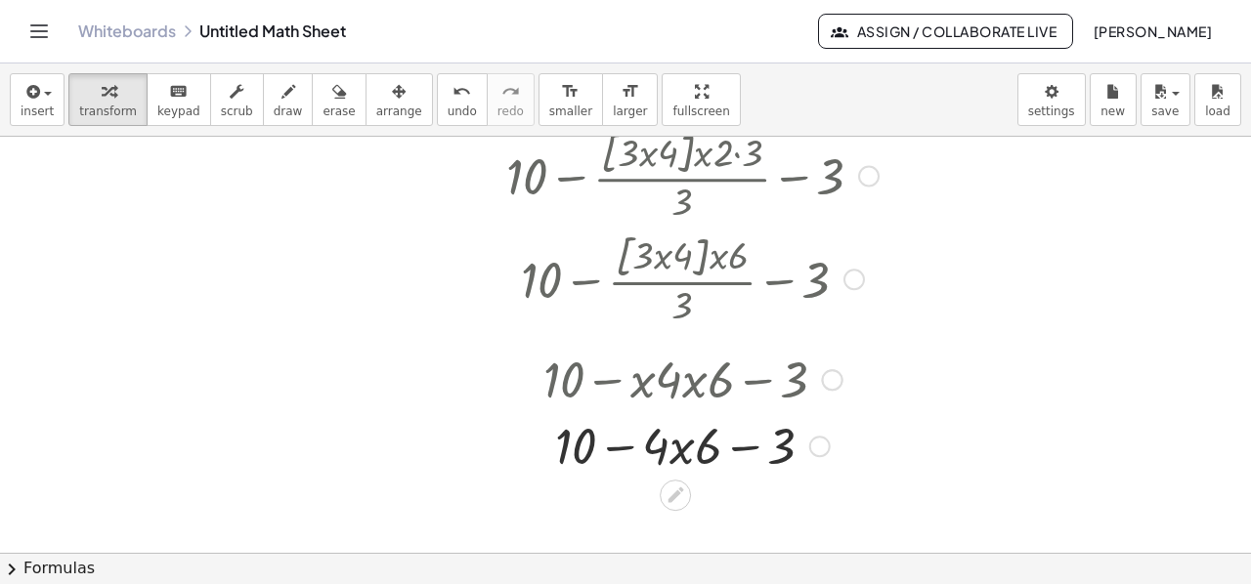
click at [679, 452] on div at bounding box center [692, 444] width 579 height 66
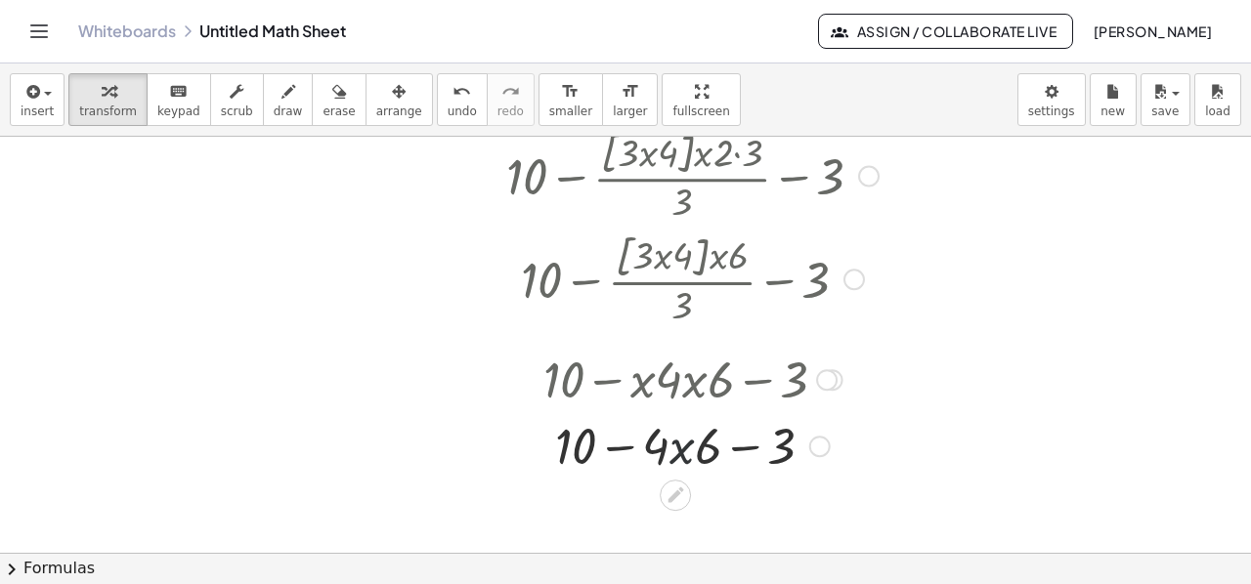
click at [679, 452] on div at bounding box center [692, 444] width 579 height 66
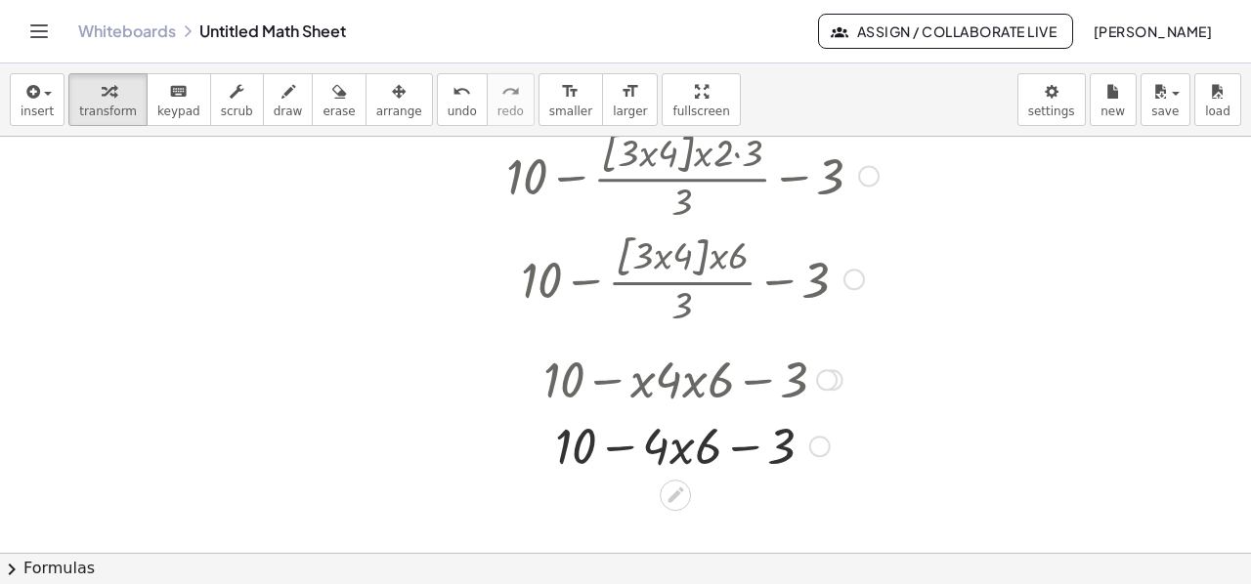
click at [679, 452] on div at bounding box center [692, 444] width 579 height 66
click at [679, 450] on div at bounding box center [692, 444] width 579 height 66
click at [680, 449] on div at bounding box center [692, 444] width 579 height 66
click at [655, 449] on div at bounding box center [692, 444] width 579 height 66
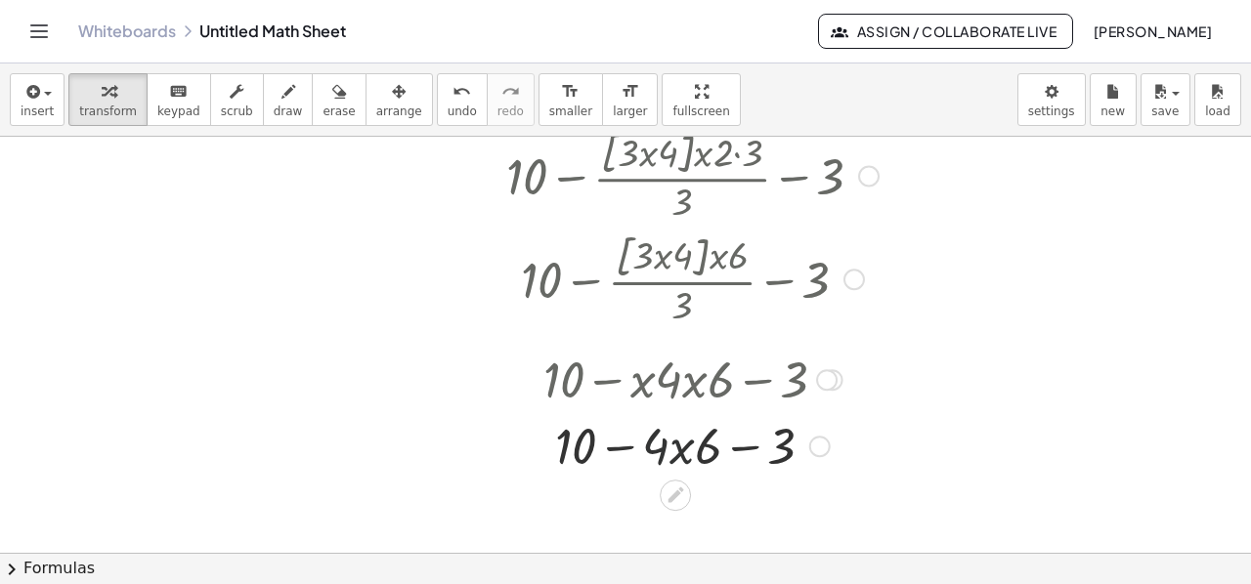
click at [655, 449] on div at bounding box center [692, 444] width 579 height 66
click at [679, 451] on div at bounding box center [692, 444] width 579 height 66
click at [706, 449] on div at bounding box center [692, 444] width 579 height 66
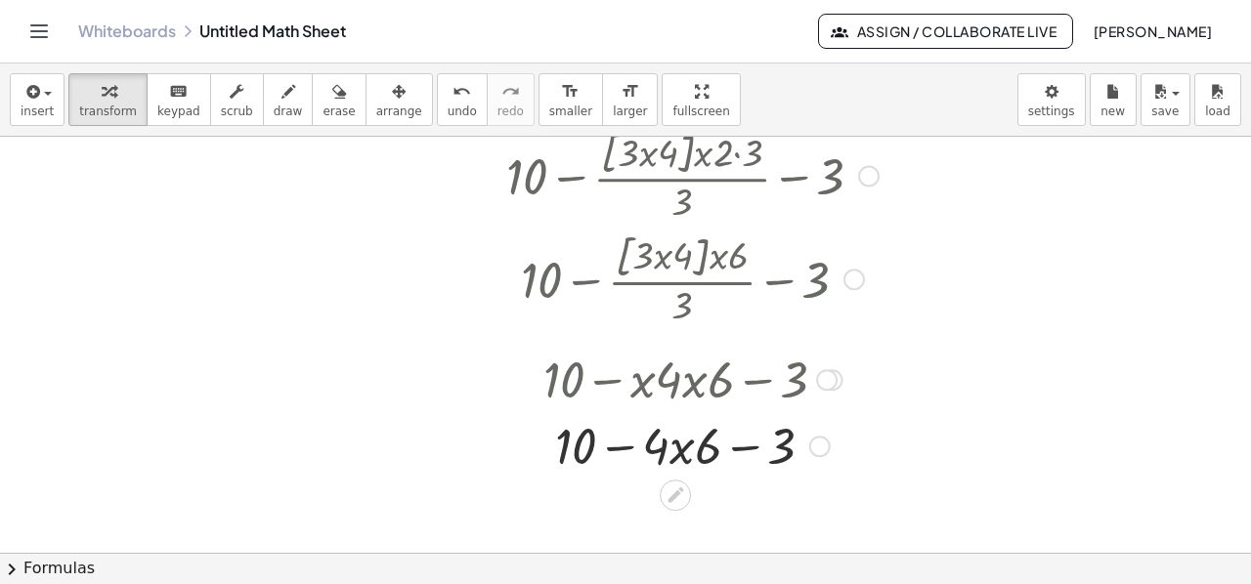
click at [738, 450] on div at bounding box center [692, 444] width 579 height 66
click at [621, 445] on div at bounding box center [692, 444] width 579 height 66
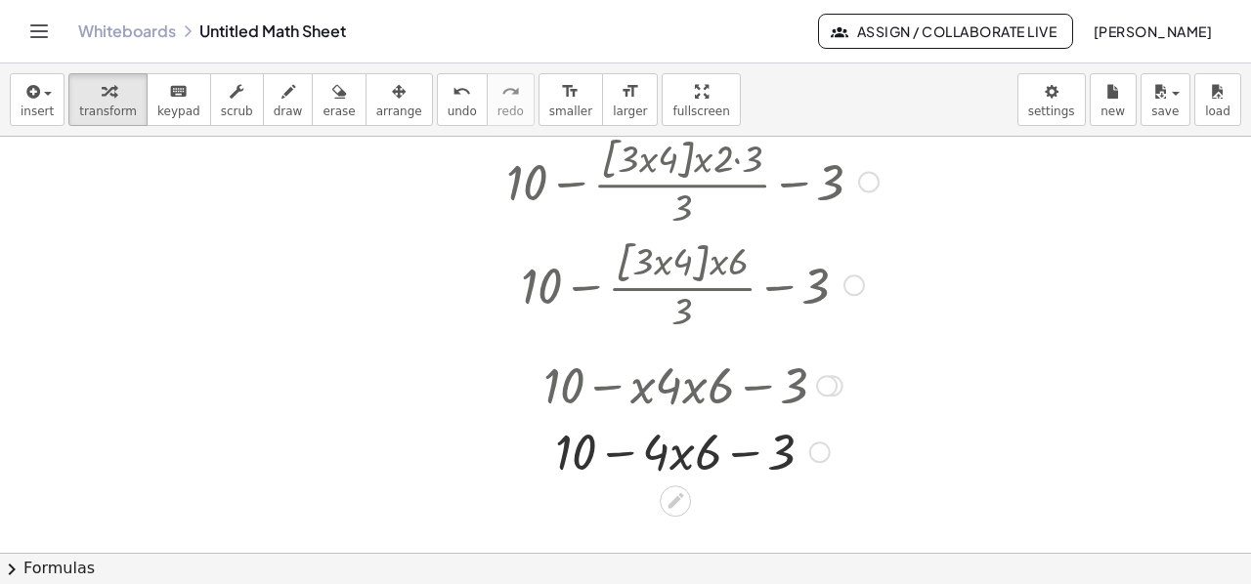
scroll to position [686, 0]
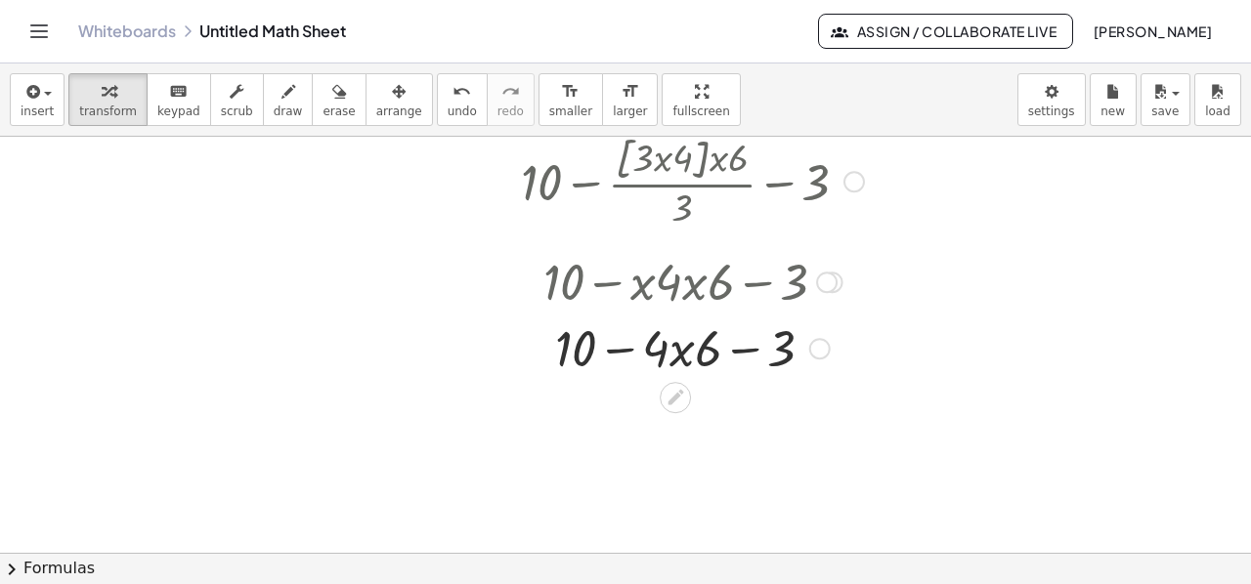
click at [744, 353] on div at bounding box center [692, 347] width 579 height 66
click at [744, 351] on div at bounding box center [692, 347] width 579 height 66
click at [629, 347] on div at bounding box center [692, 347] width 579 height 66
click at [704, 338] on div at bounding box center [692, 347] width 579 height 66
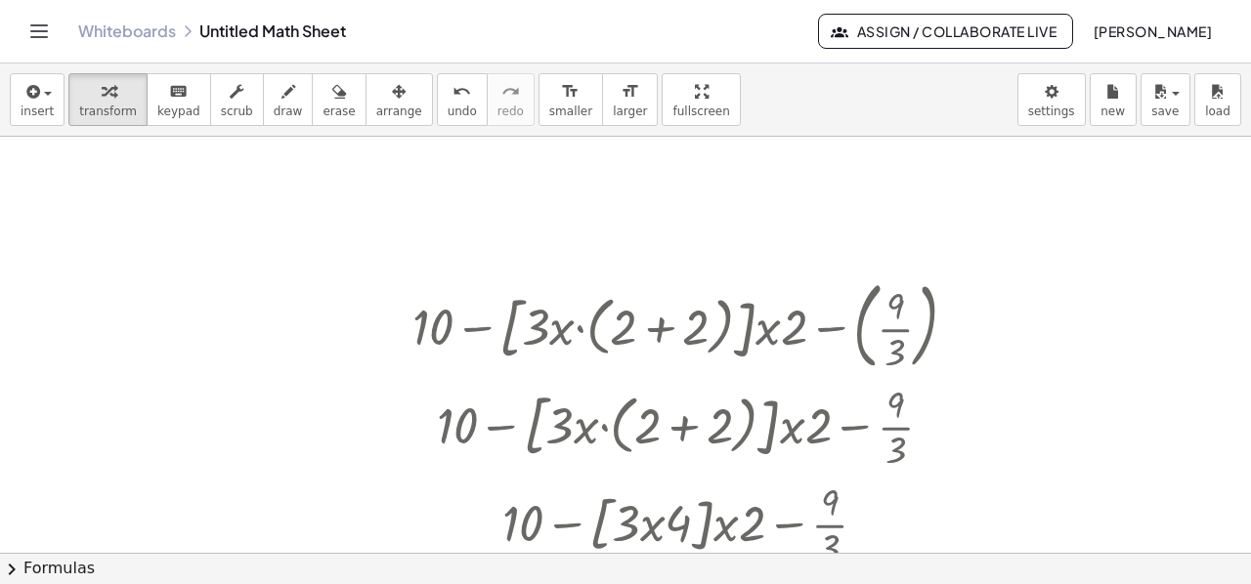
scroll to position [0, 0]
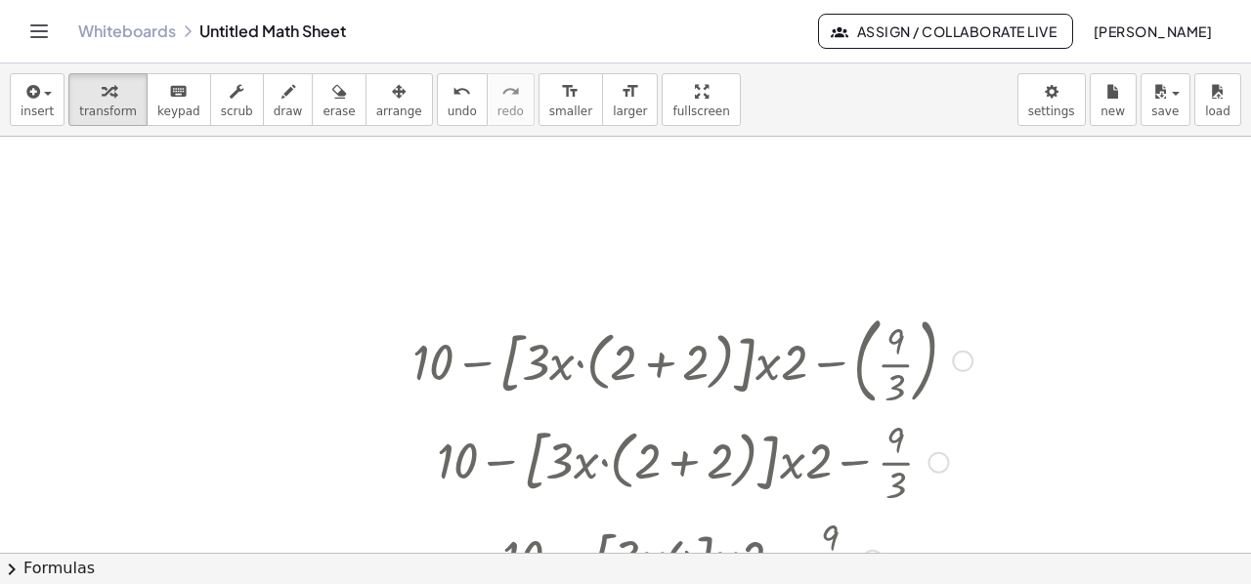
click at [597, 381] on div at bounding box center [692, 360] width 579 height 106
click at [376, 113] on span "arrange" at bounding box center [399, 112] width 46 height 14
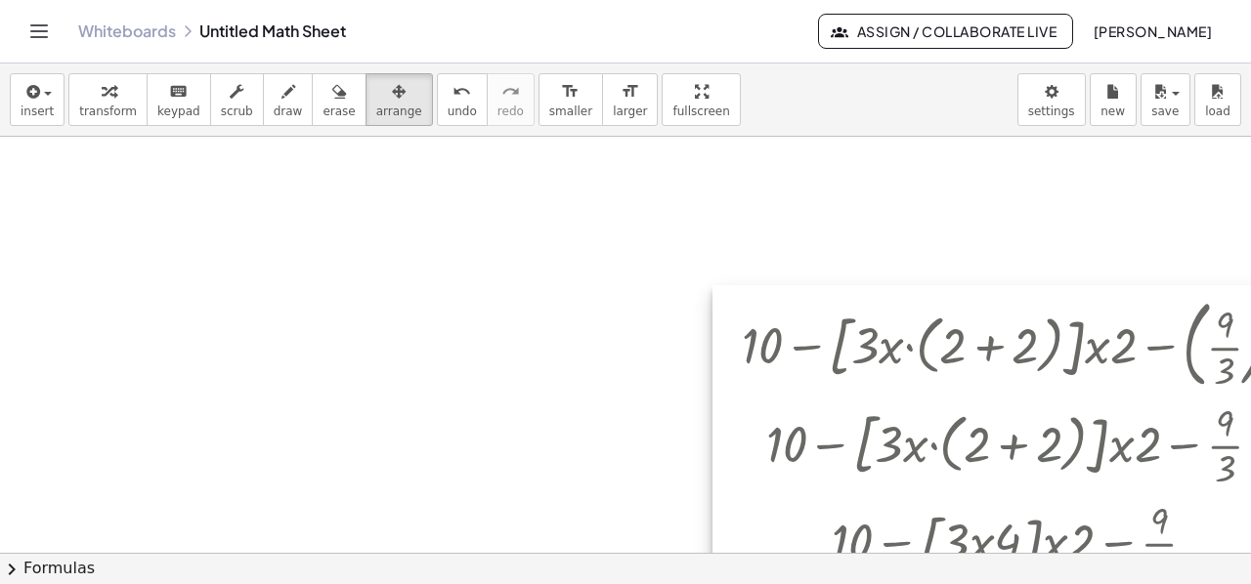
drag, startPoint x: 837, startPoint y: 342, endPoint x: 1167, endPoint y: 325, distance: 329.7
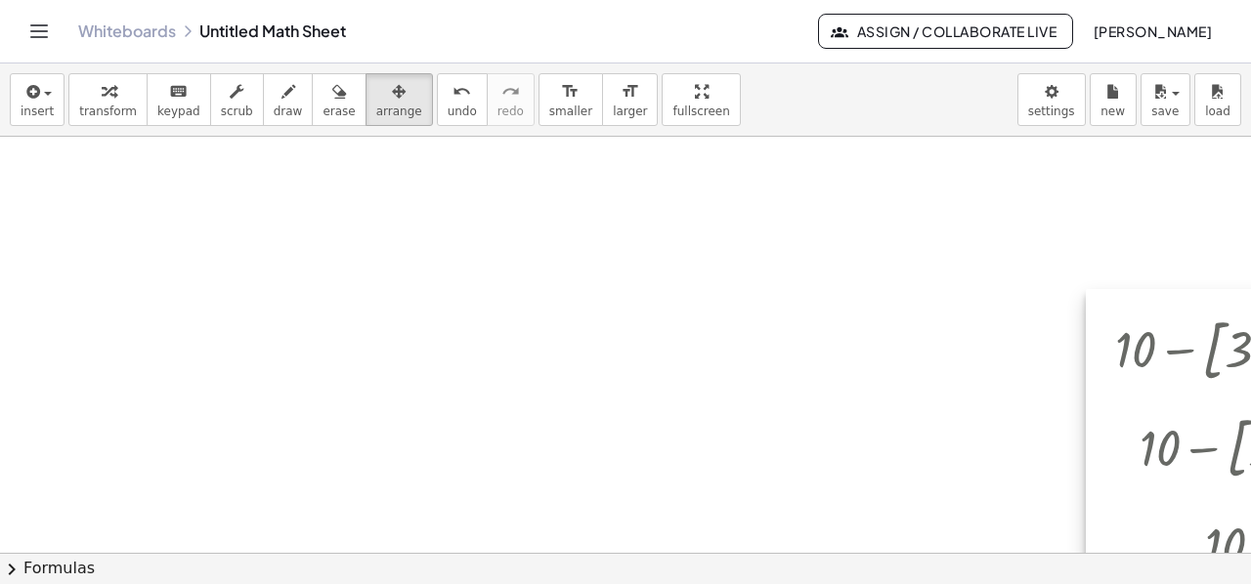
drag, startPoint x: 855, startPoint y: 407, endPoint x: 1228, endPoint y: 411, distance: 373.3
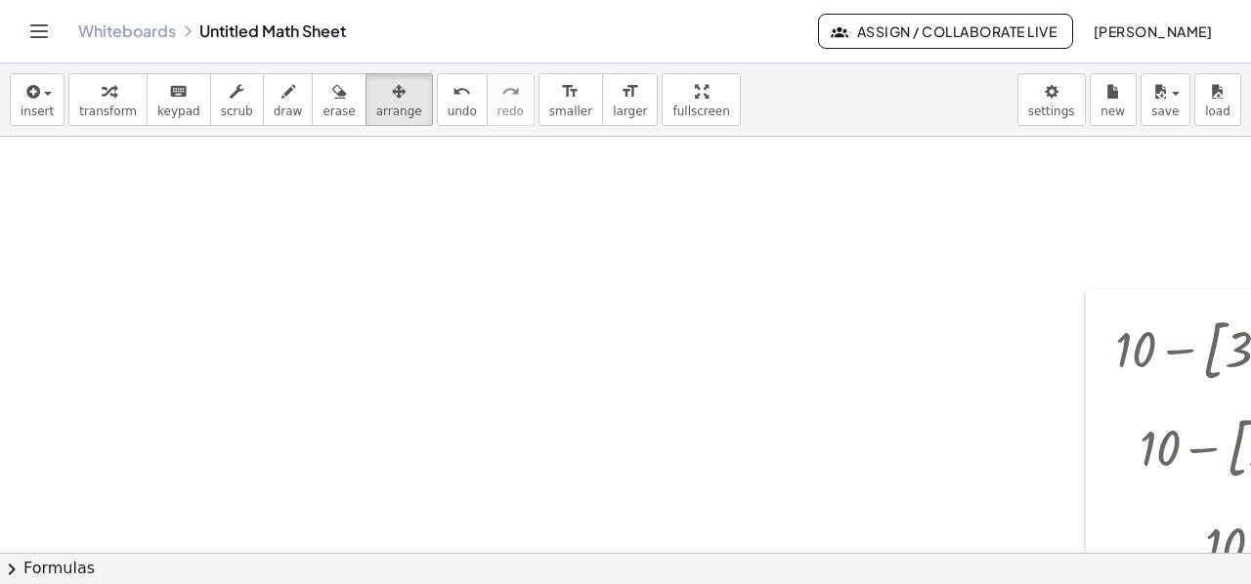
click at [100, 107] on span "transform" at bounding box center [108, 112] width 58 height 14
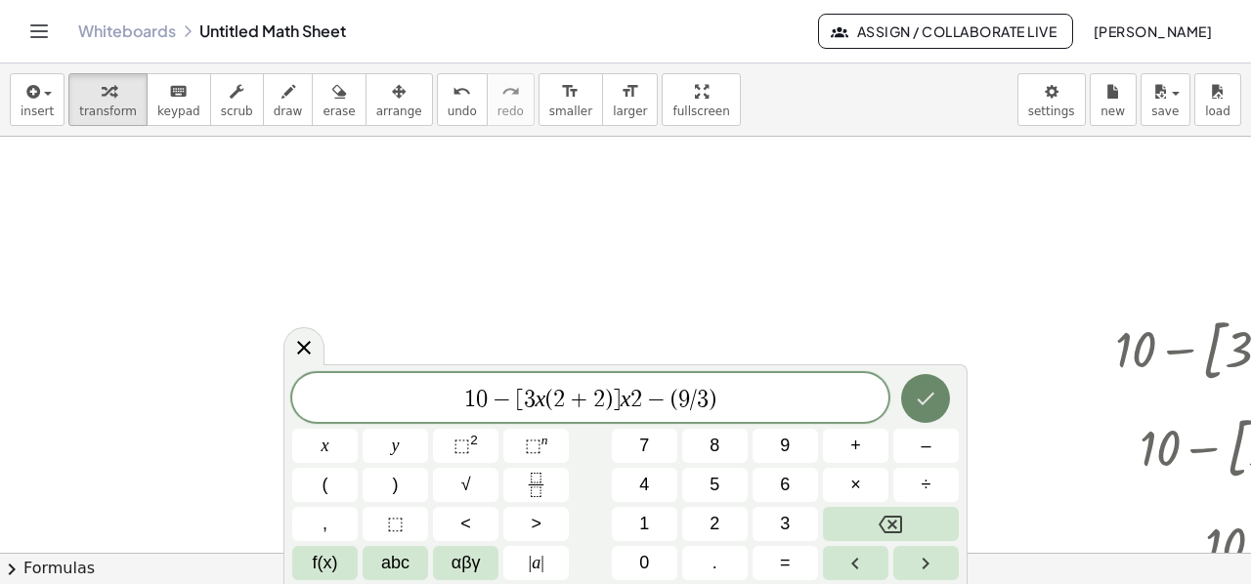
click at [928, 405] on icon "Done" at bounding box center [925, 398] width 23 height 23
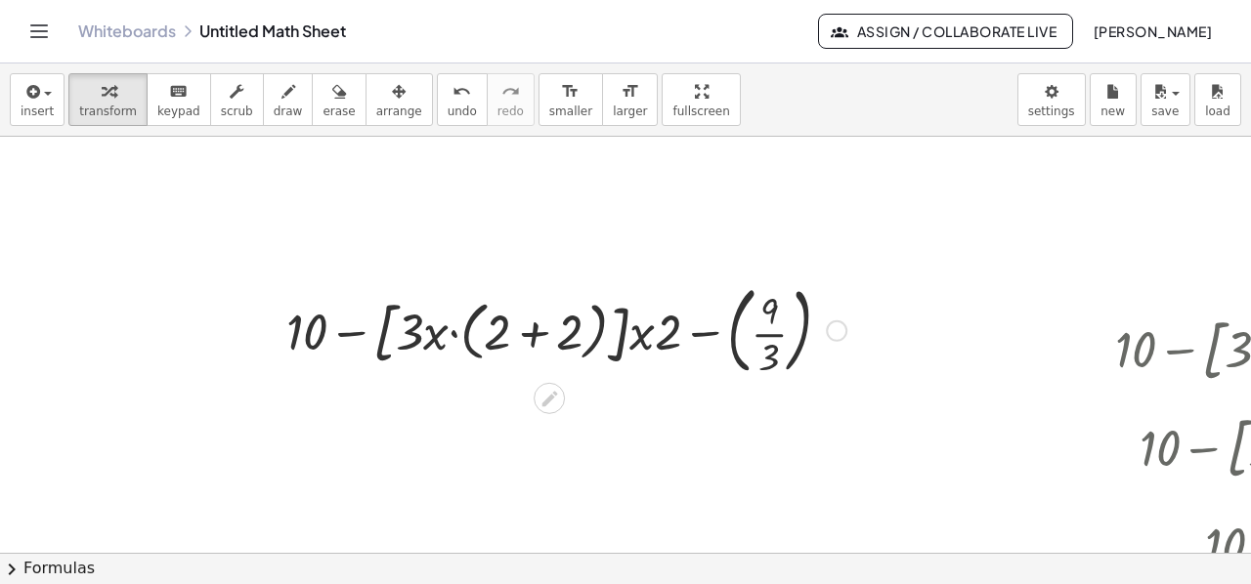
click at [528, 335] on div at bounding box center [566, 330] width 579 height 106
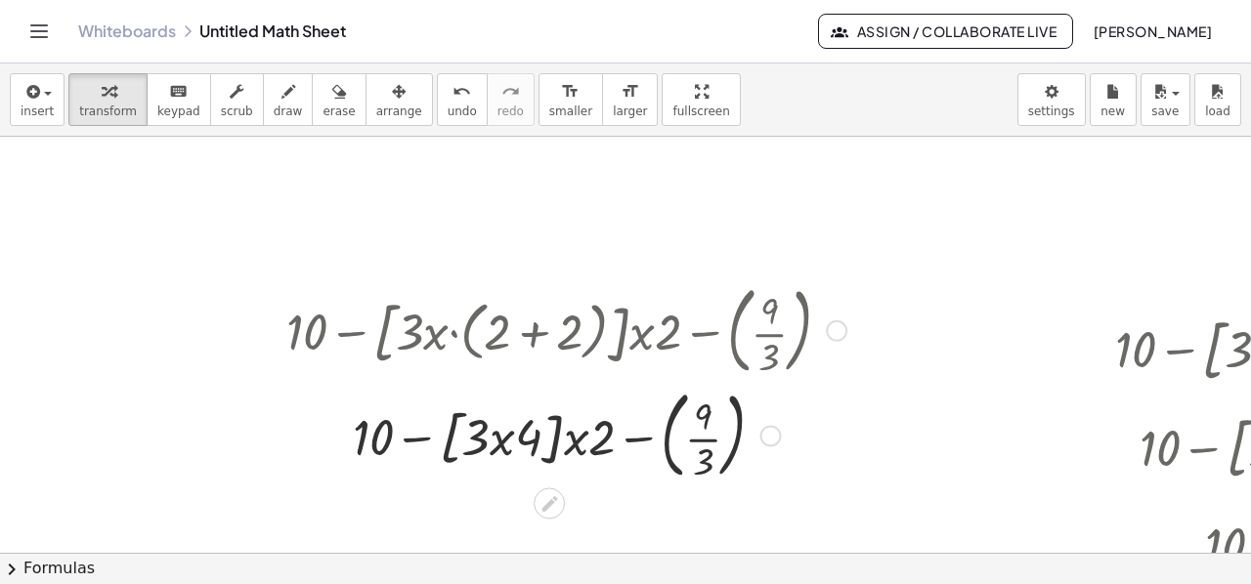
click at [654, 343] on div at bounding box center [566, 330] width 579 height 106
click at [645, 339] on div at bounding box center [566, 330] width 579 height 106
click at [524, 335] on div at bounding box center [566, 330] width 579 height 106
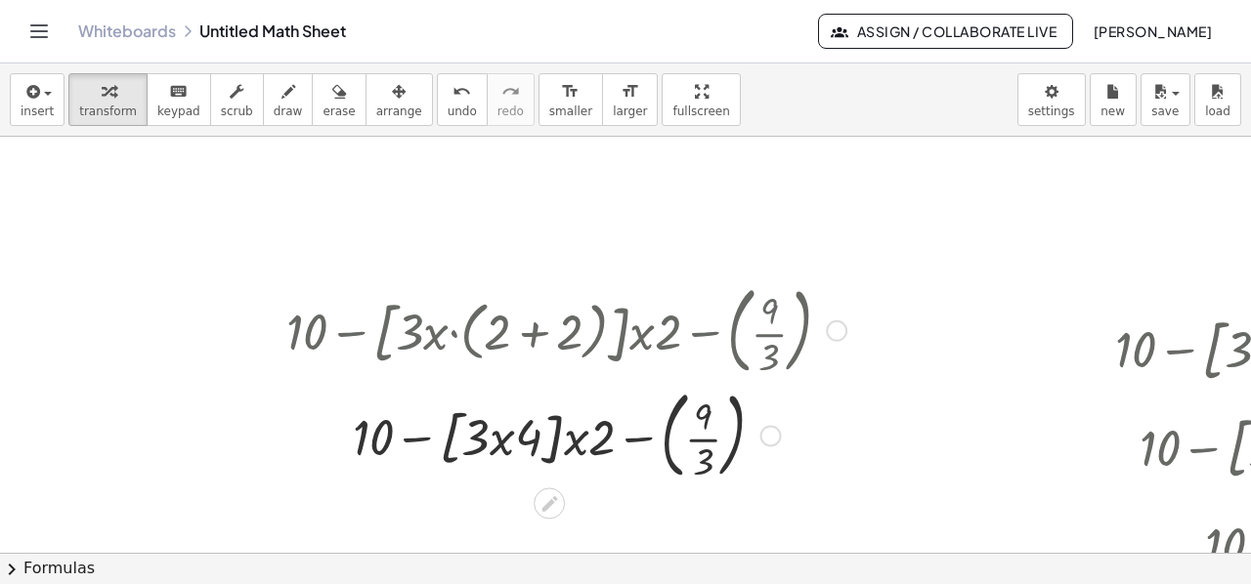
click at [509, 439] on div at bounding box center [566, 434] width 579 height 106
click at [477, 300] on div at bounding box center [566, 330] width 579 height 106
click at [482, 320] on div at bounding box center [566, 330] width 579 height 106
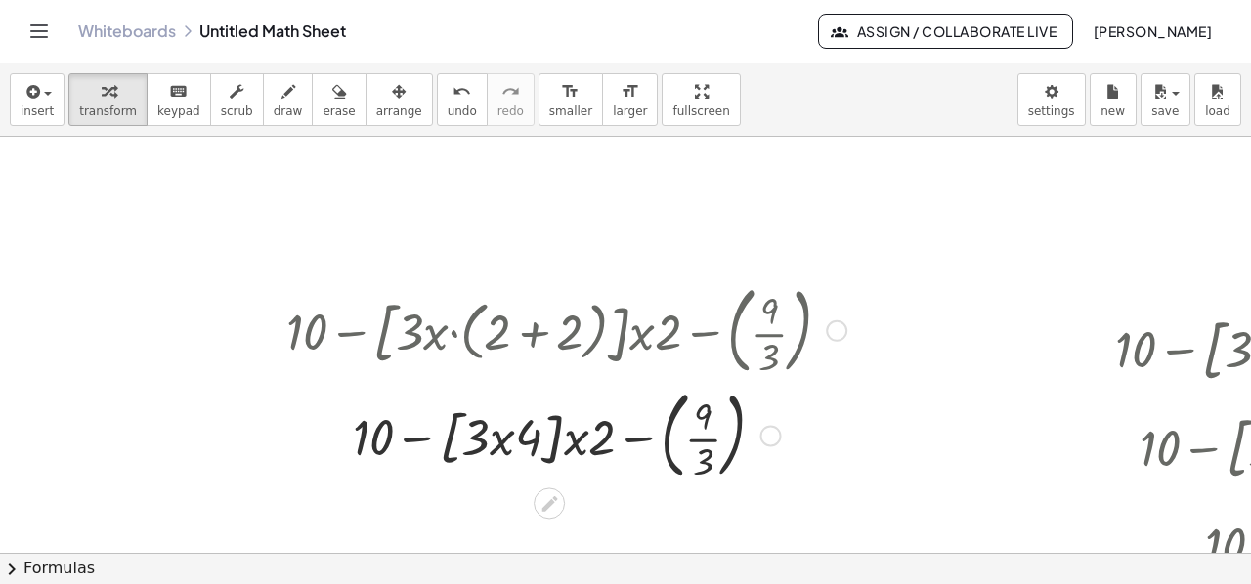
click at [482, 321] on div at bounding box center [566, 330] width 579 height 106
click at [452, 97] on icon "undo" at bounding box center [461, 91] width 19 height 23
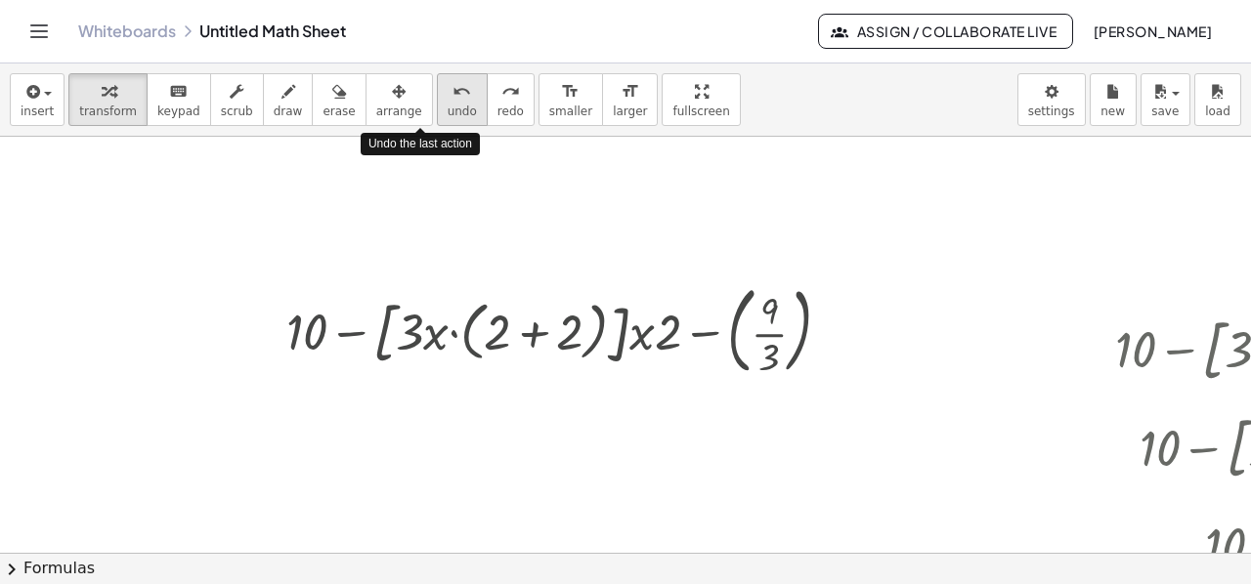
click at [452, 97] on icon "undo" at bounding box center [461, 91] width 19 height 23
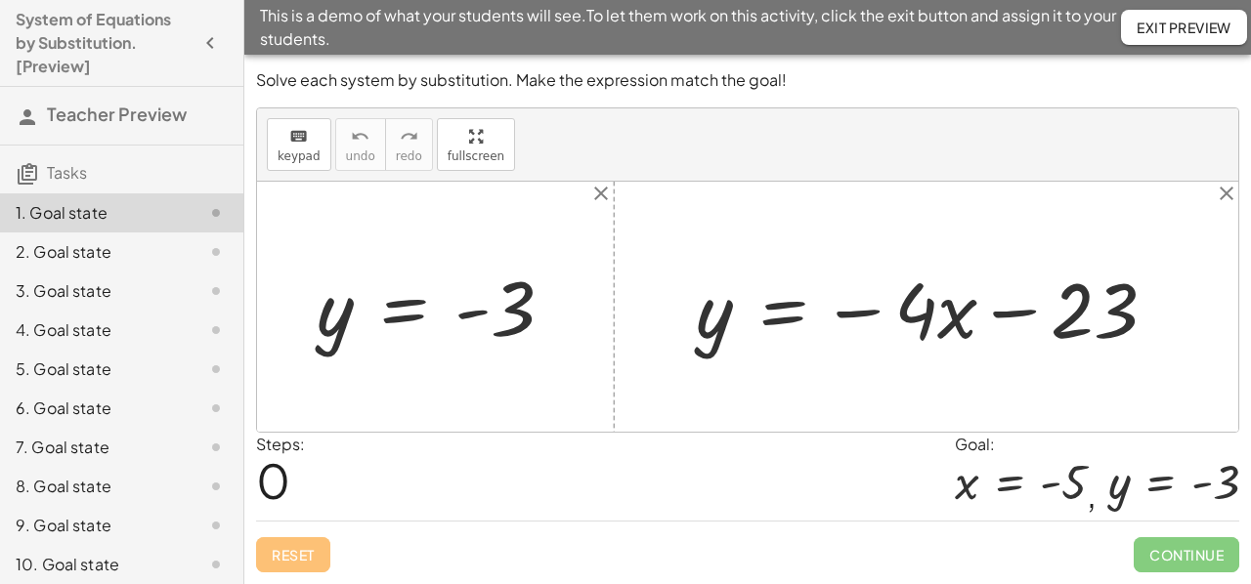
click at [360, 314] on div at bounding box center [443, 307] width 273 height 97
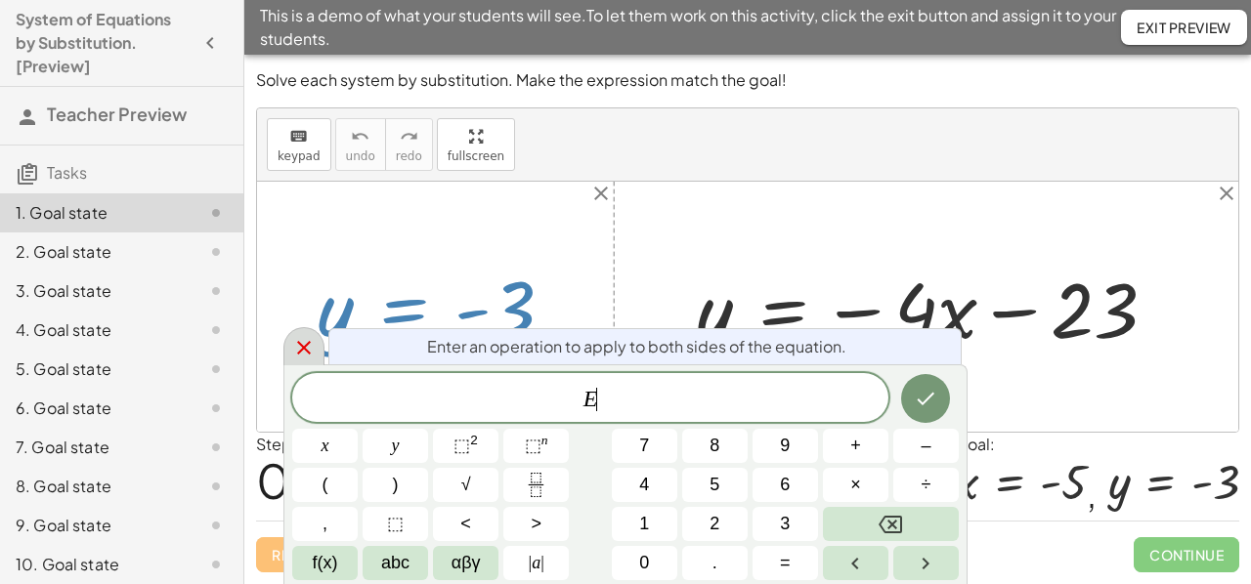
click at [298, 343] on icon at bounding box center [304, 348] width 14 height 14
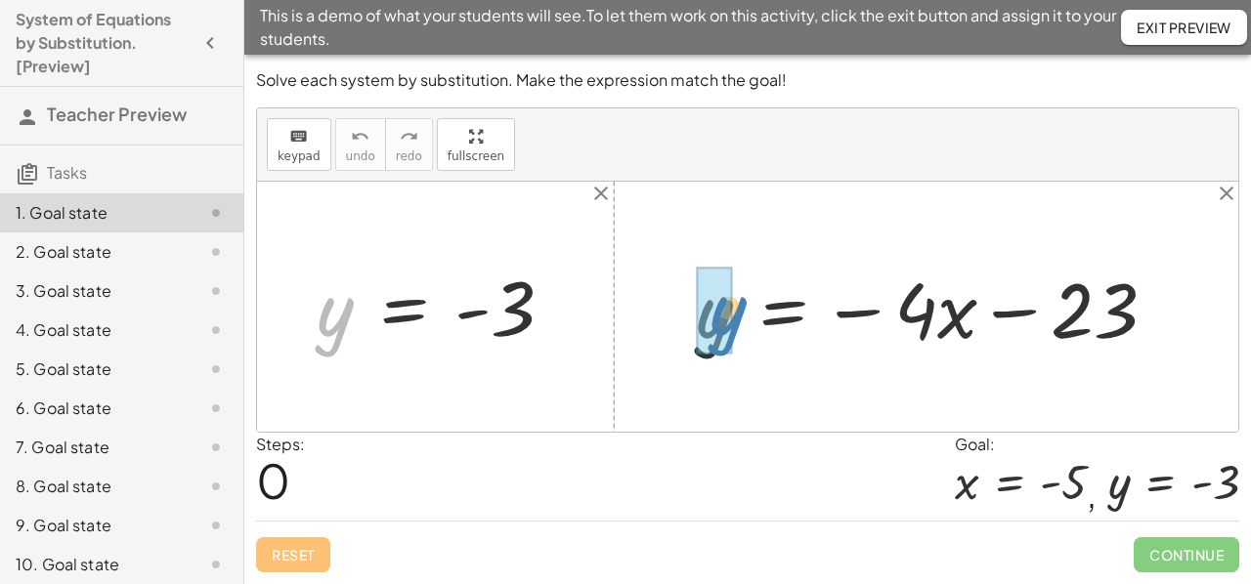
drag, startPoint x: 330, startPoint y: 325, endPoint x: 723, endPoint y: 324, distance: 392.8
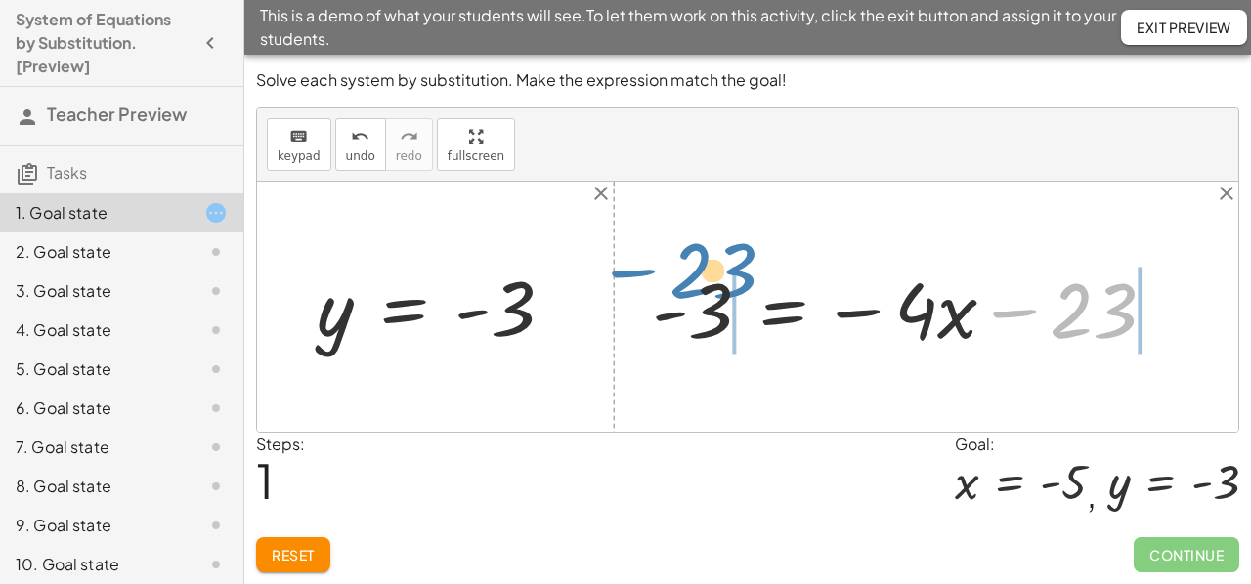
drag, startPoint x: 1070, startPoint y: 307, endPoint x: 689, endPoint y: 267, distance: 383.2
click at [689, 267] on div at bounding box center [911, 307] width 539 height 101
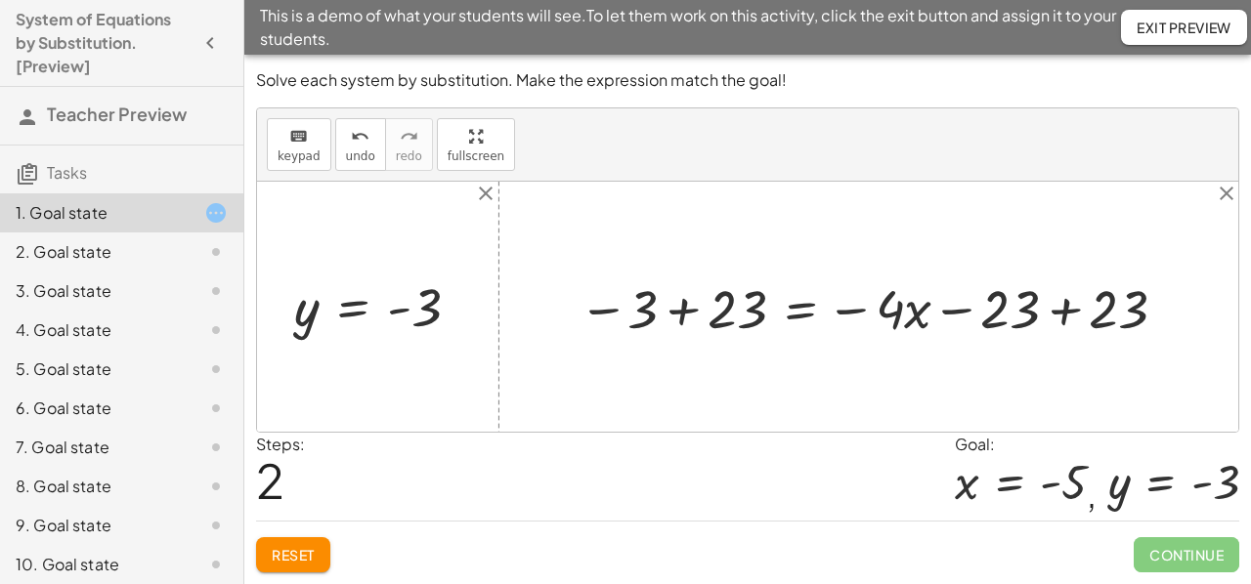
click at [687, 316] on div at bounding box center [876, 307] width 615 height 71
click at [1060, 314] on div at bounding box center [947, 307] width 491 height 71
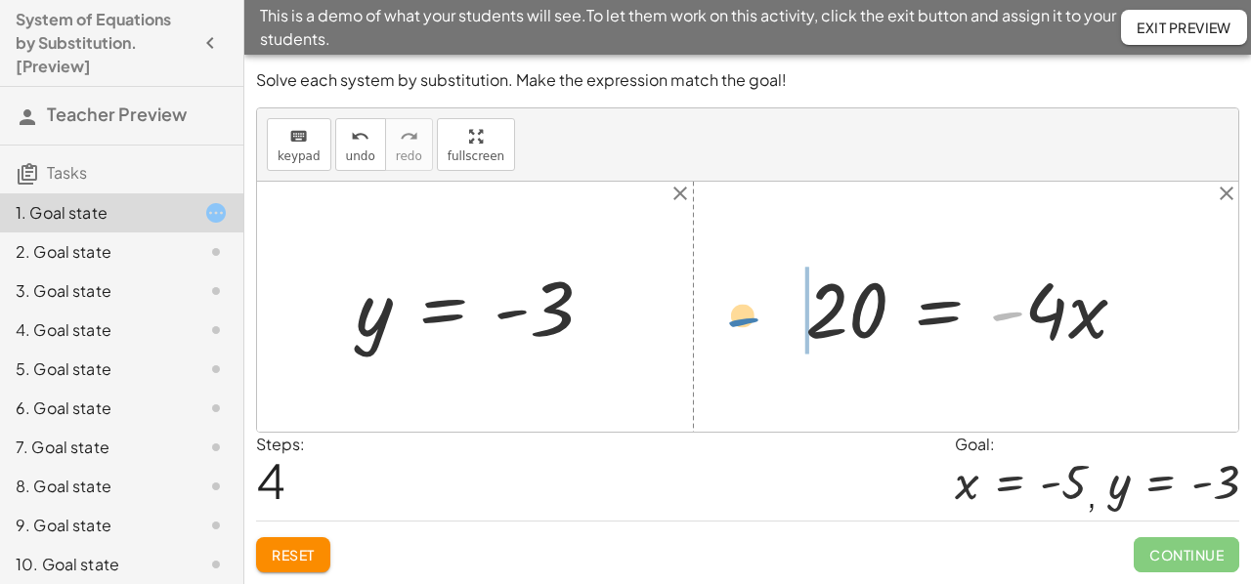
drag, startPoint x: 1012, startPoint y: 316, endPoint x: 749, endPoint y: 321, distance: 263.9
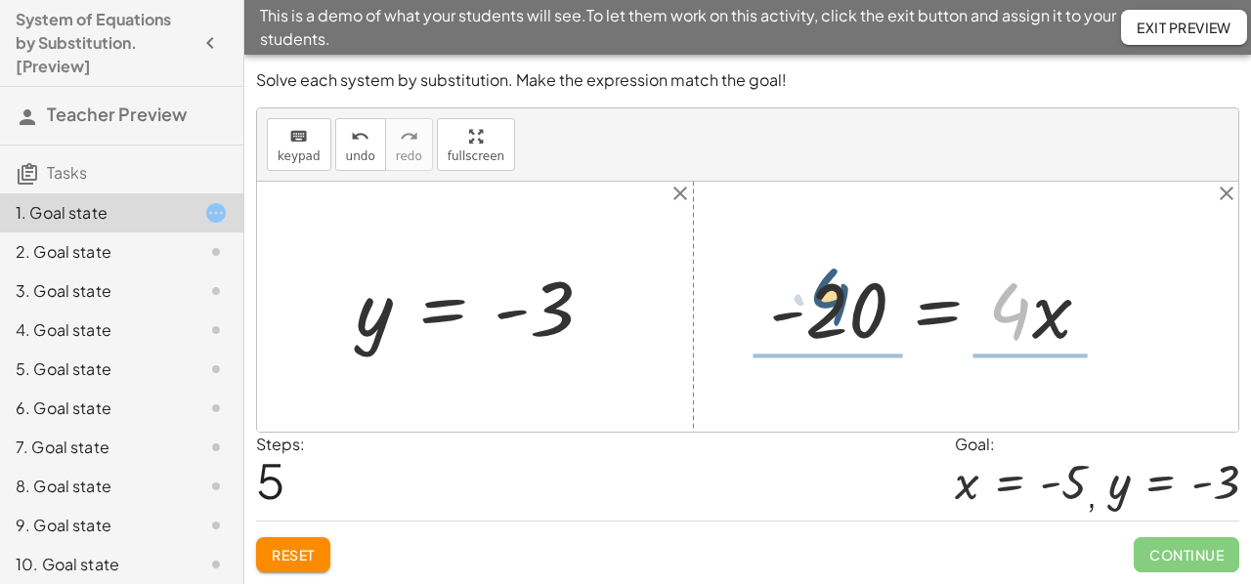
drag, startPoint x: 1000, startPoint y: 312, endPoint x: 816, endPoint y: 297, distance: 184.3
click at [816, 297] on div at bounding box center [937, 307] width 357 height 101
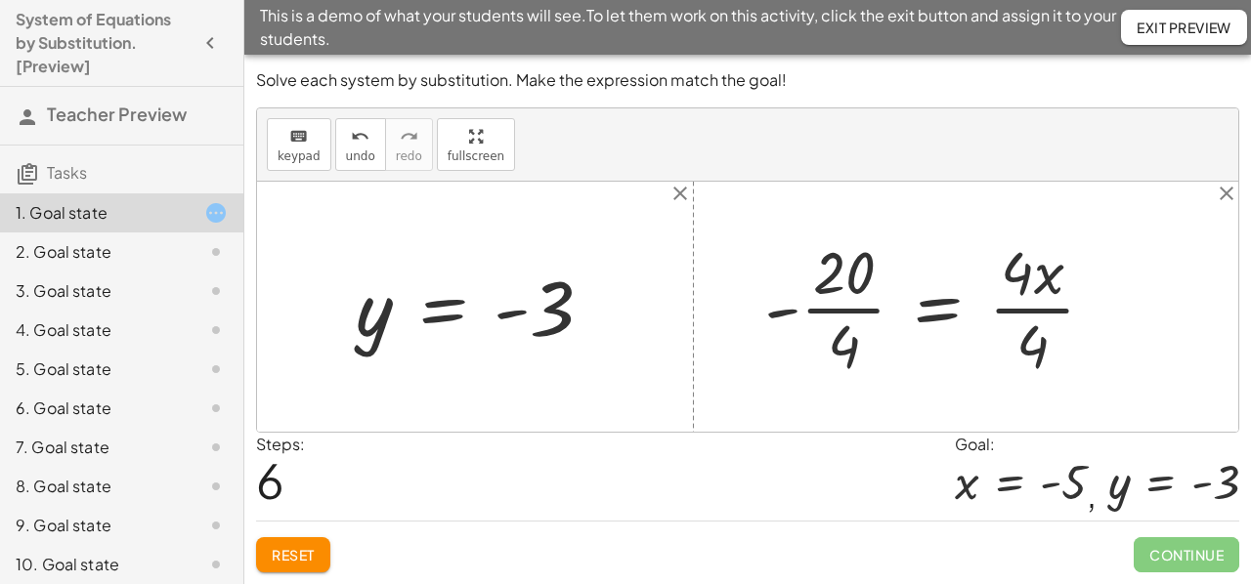
click at [840, 288] on div at bounding box center [936, 307] width 365 height 150
click at [844, 308] on div at bounding box center [936, 307] width 365 height 150
click at [1010, 313] on div at bounding box center [959, 307] width 321 height 150
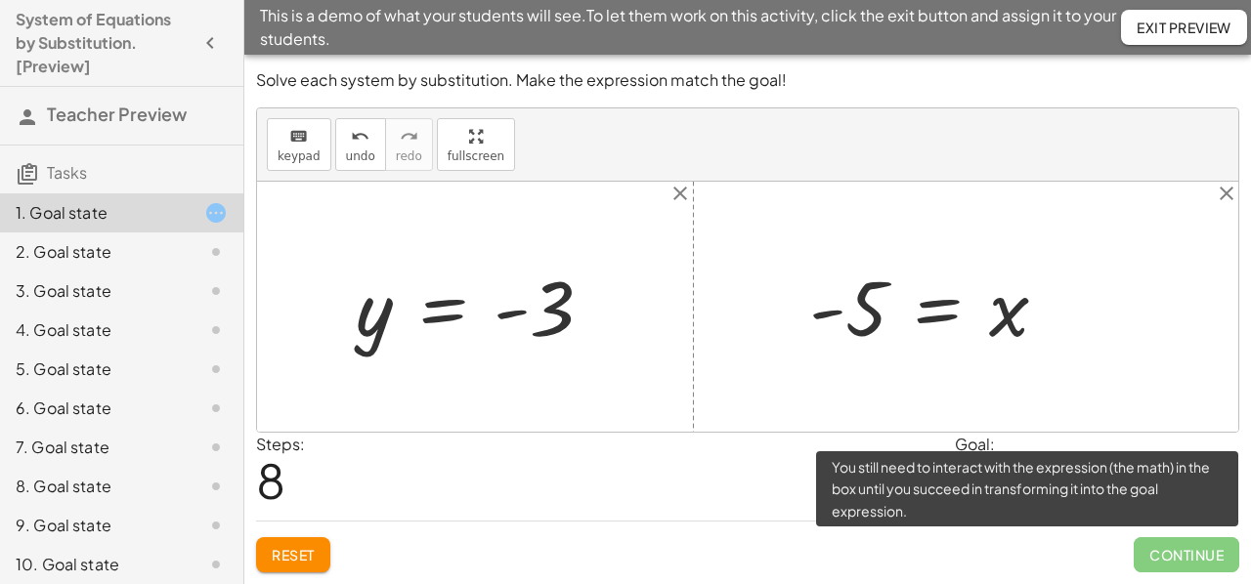
click at [1161, 559] on span "Continue" at bounding box center [1187, 554] width 106 height 35
click at [1161, 557] on span "Continue" at bounding box center [1187, 554] width 106 height 35
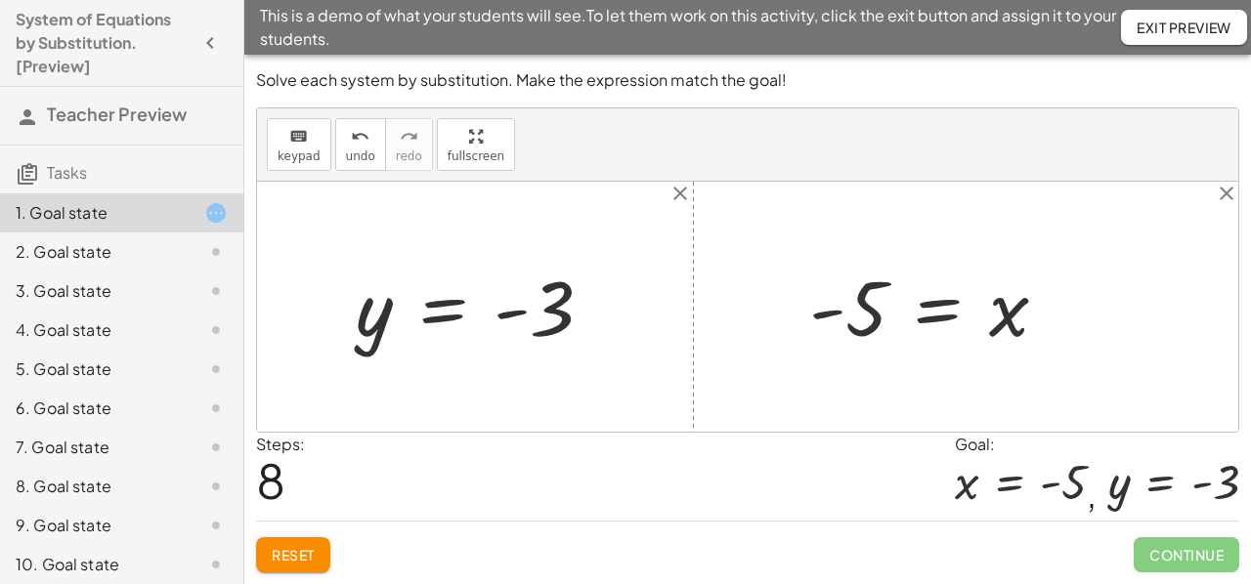
click at [70, 250] on div "2. Goal state" at bounding box center [94, 251] width 157 height 23
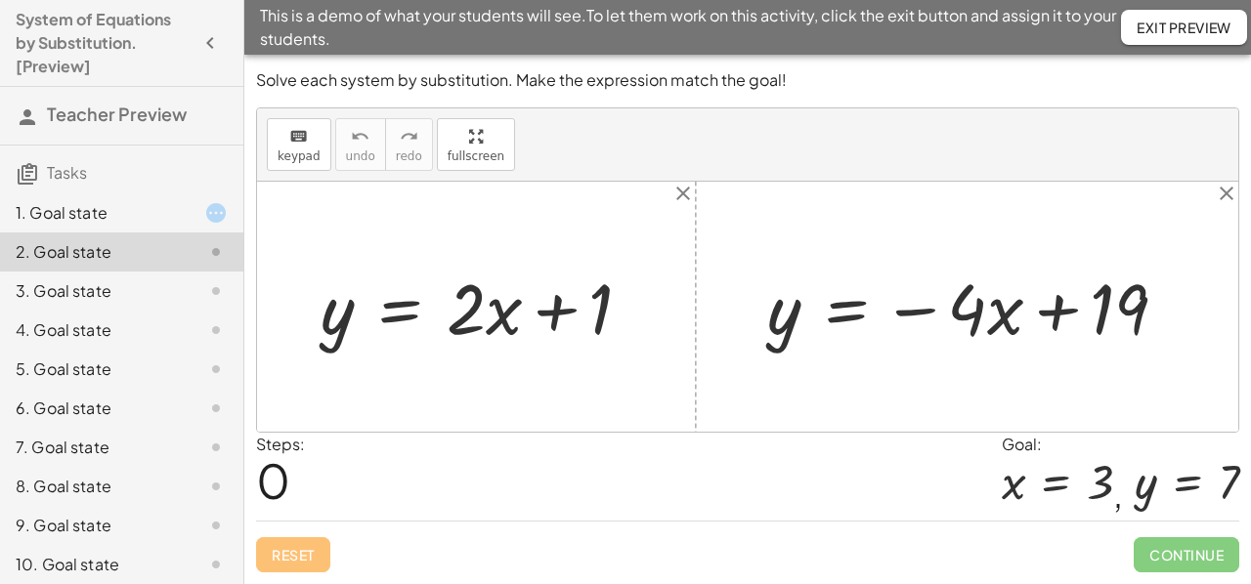
click at [68, 298] on div "3. Goal state" at bounding box center [94, 290] width 157 height 23
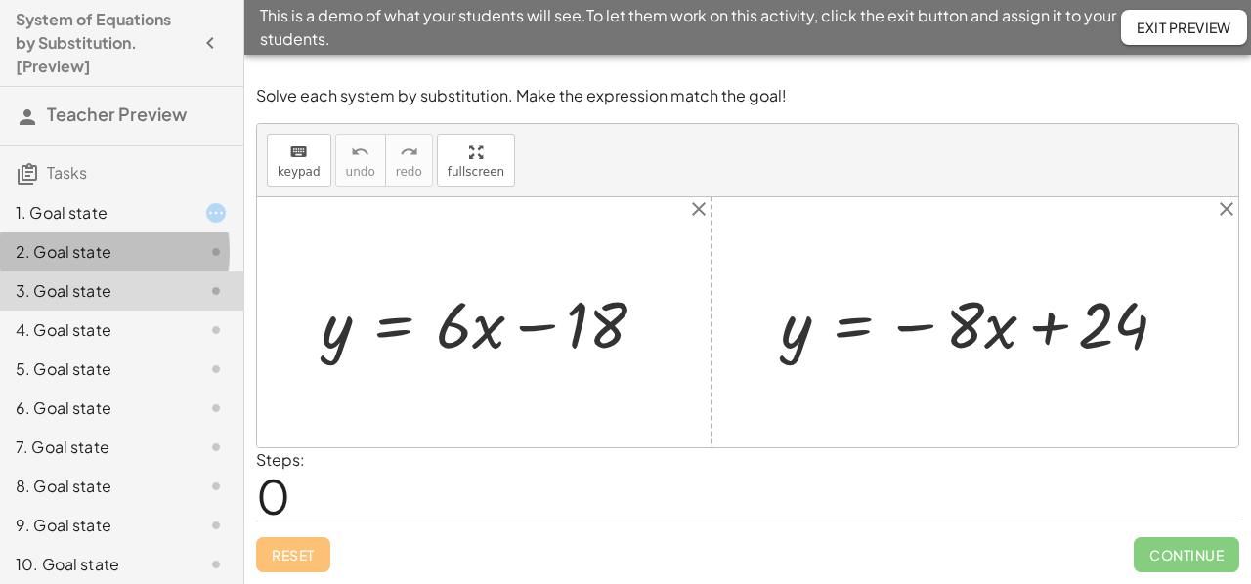
click at [68, 254] on div "2. Goal state" at bounding box center [94, 251] width 157 height 23
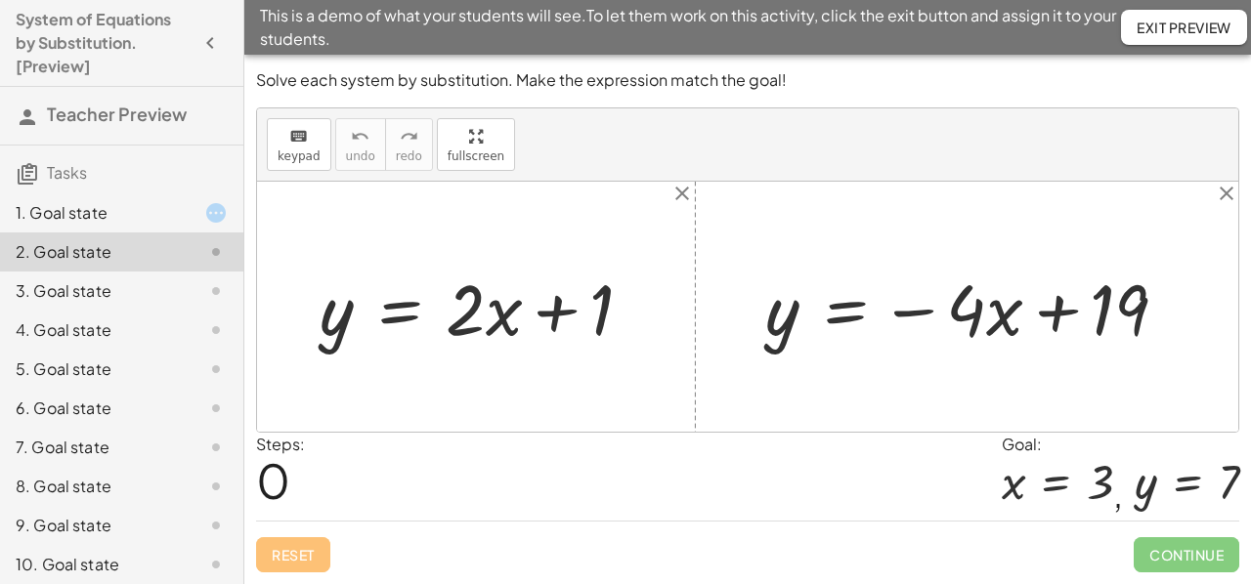
click at [64, 289] on div "3. Goal state" at bounding box center [94, 290] width 157 height 23
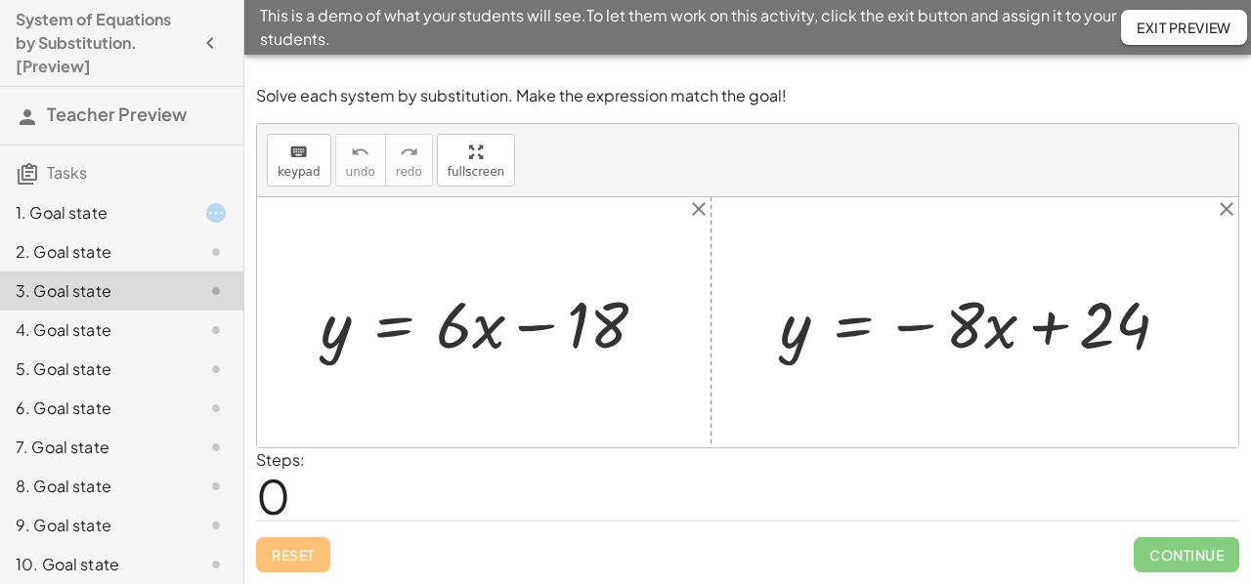
click at [67, 335] on div "4. Goal state" at bounding box center [94, 330] width 157 height 23
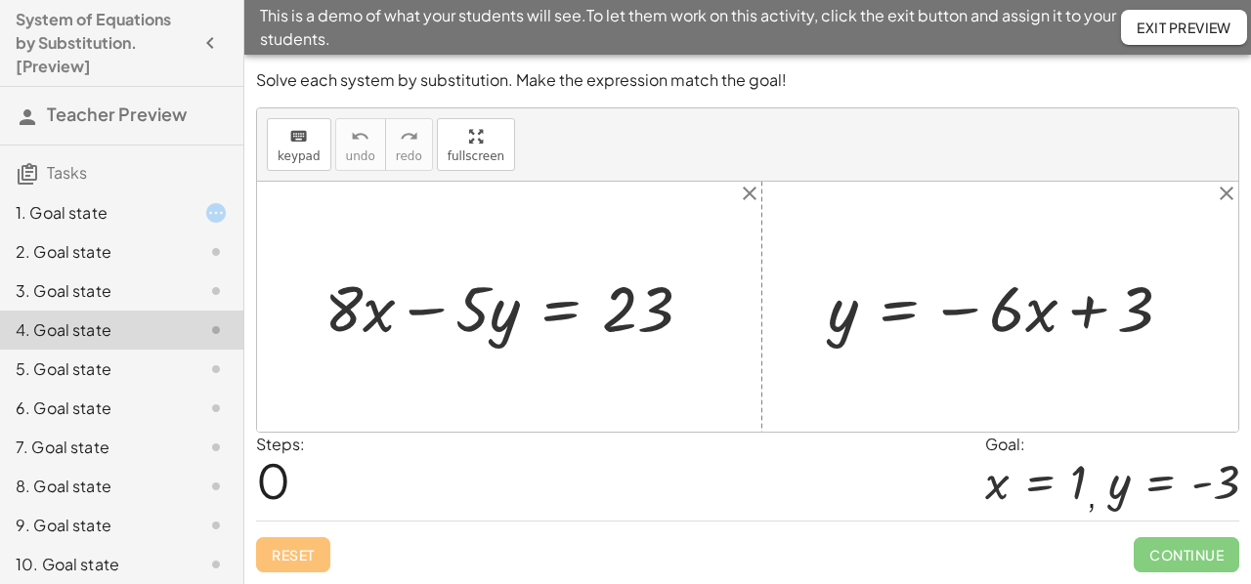
click at [68, 366] on div "5. Goal state" at bounding box center [94, 369] width 157 height 23
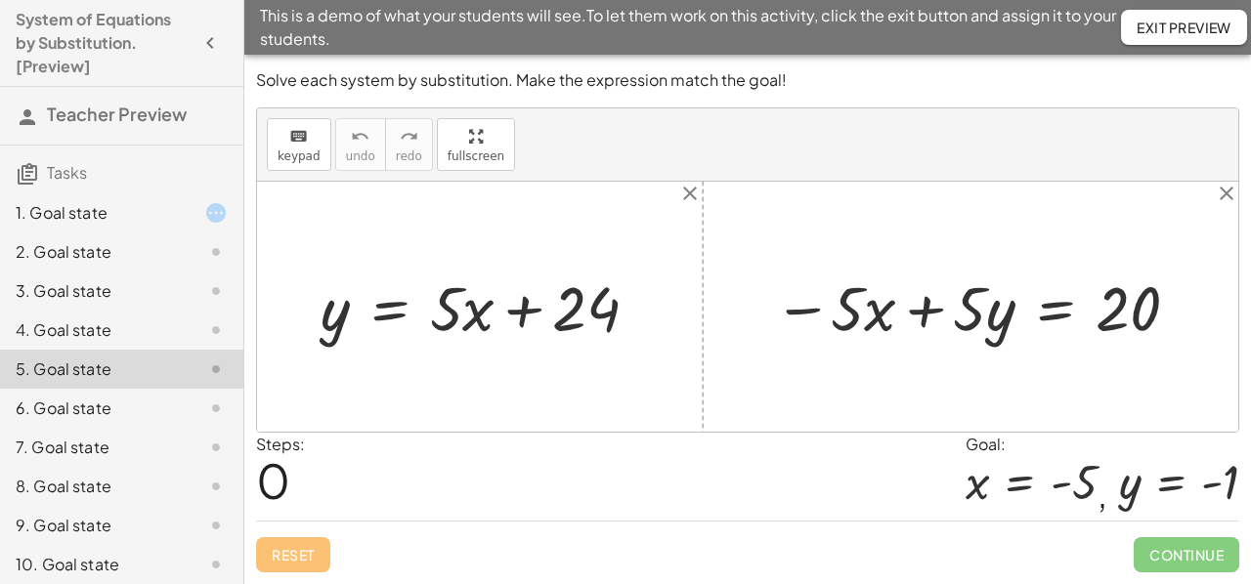
click at [1150, 26] on span "Exit Preview" at bounding box center [1183, 28] width 95 height 18
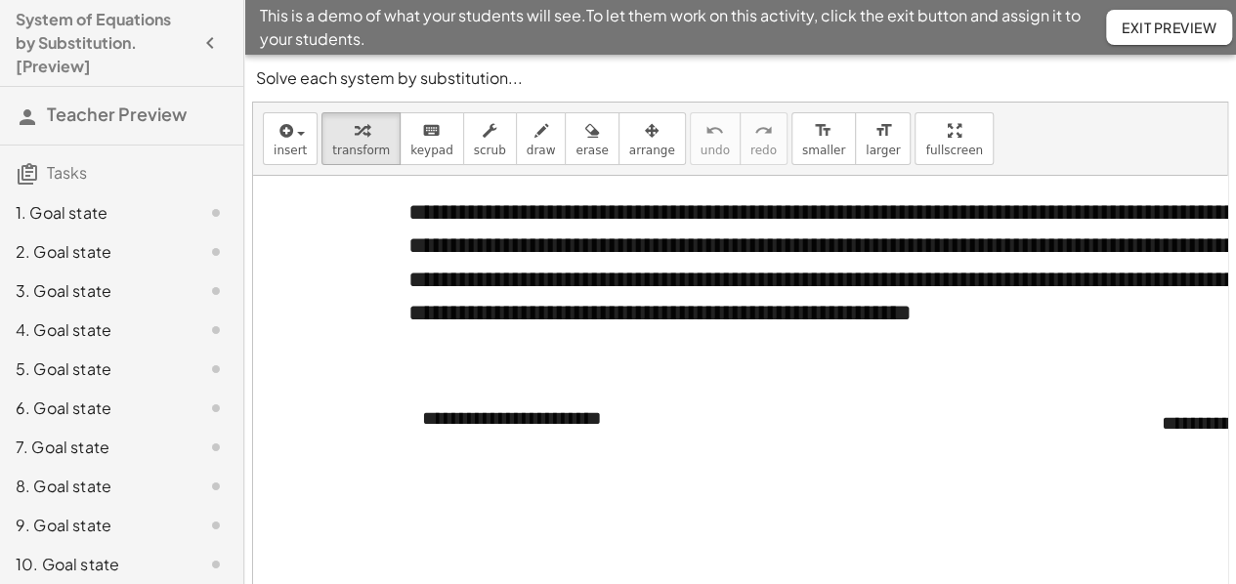
drag, startPoint x: 1029, startPoint y: 422, endPoint x: 959, endPoint y: 423, distance: 70.4
click at [959, 423] on div at bounding box center [920, 571] width 1334 height 790
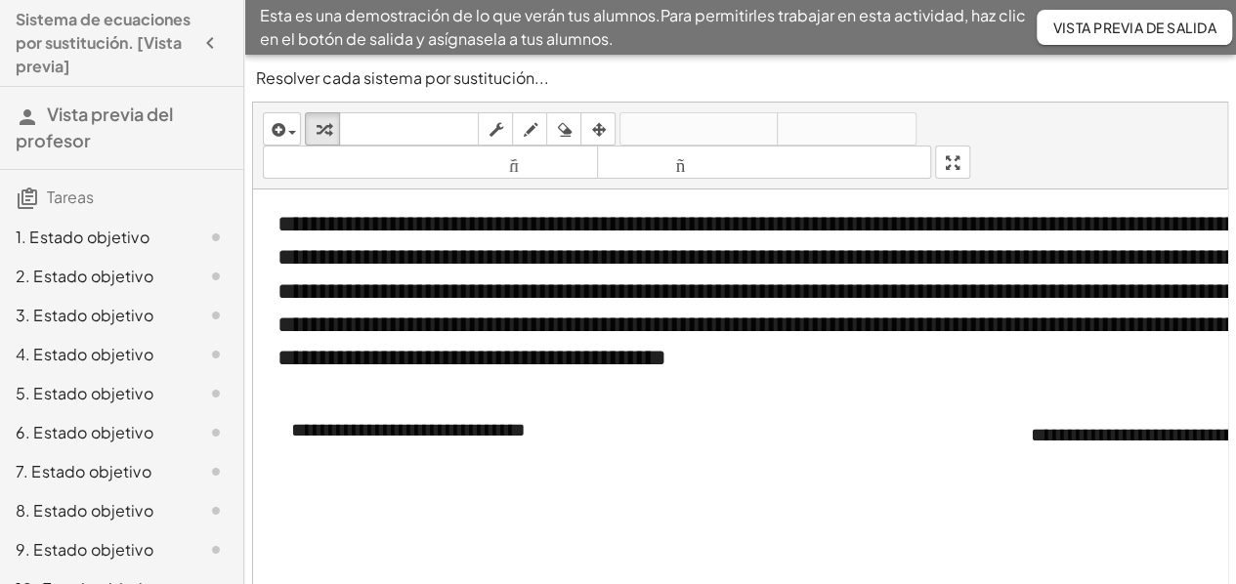
scroll to position [0, 131]
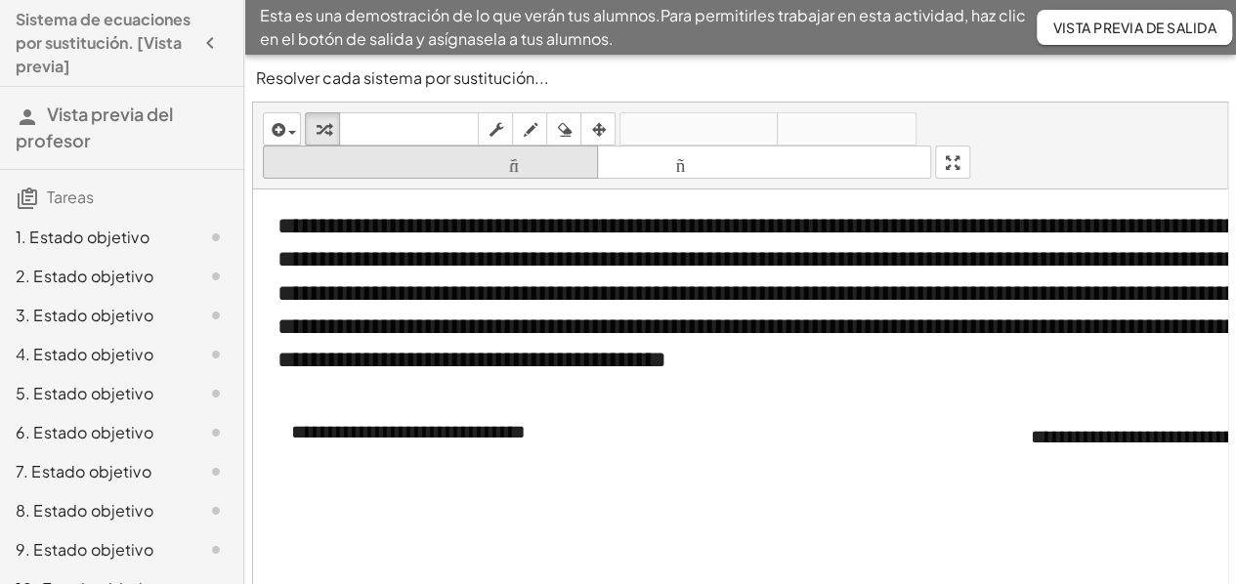
click at [541, 162] on font "tamaño_del_formato" at bounding box center [430, 162] width 325 height 19
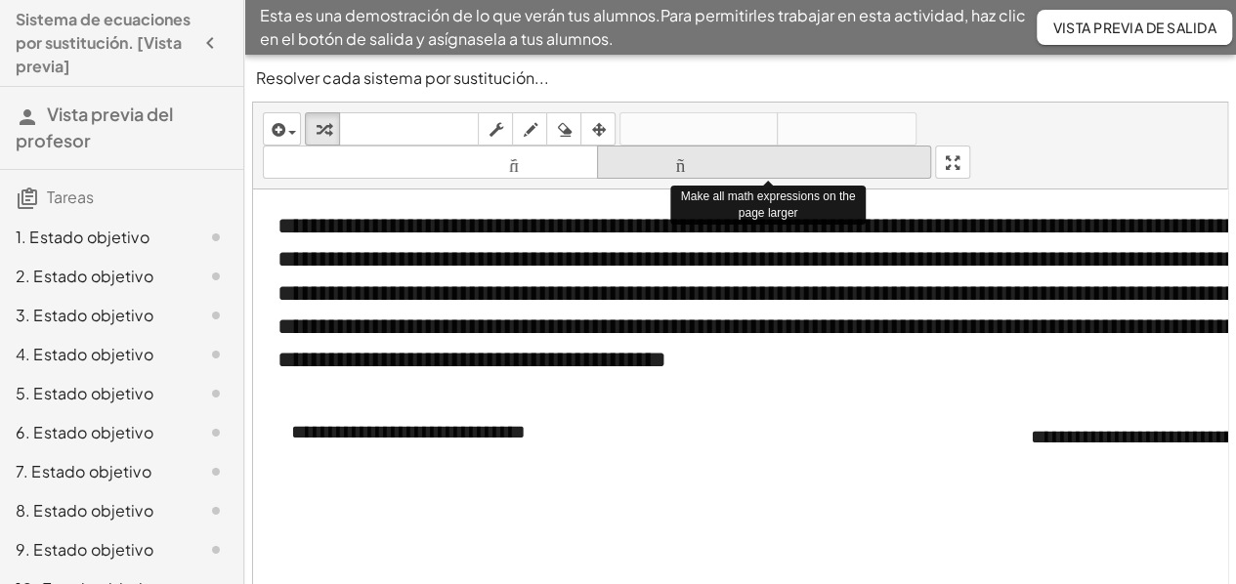
click at [733, 158] on font "tamaño_del_formato" at bounding box center [764, 162] width 325 height 19
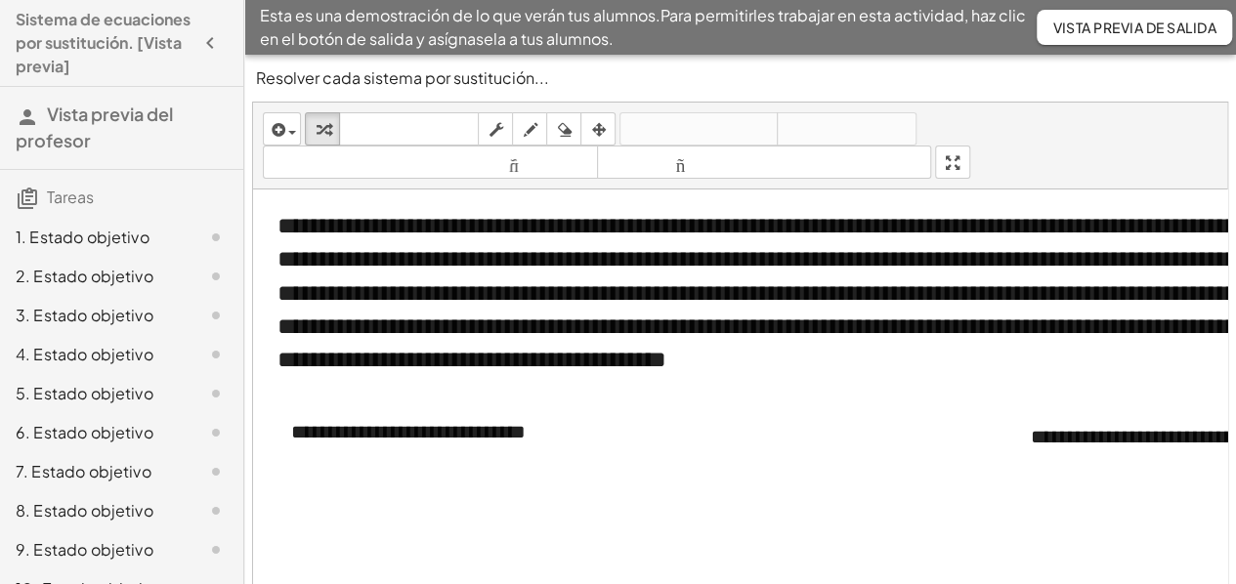
click at [719, 509] on div at bounding box center [789, 585] width 1334 height 790
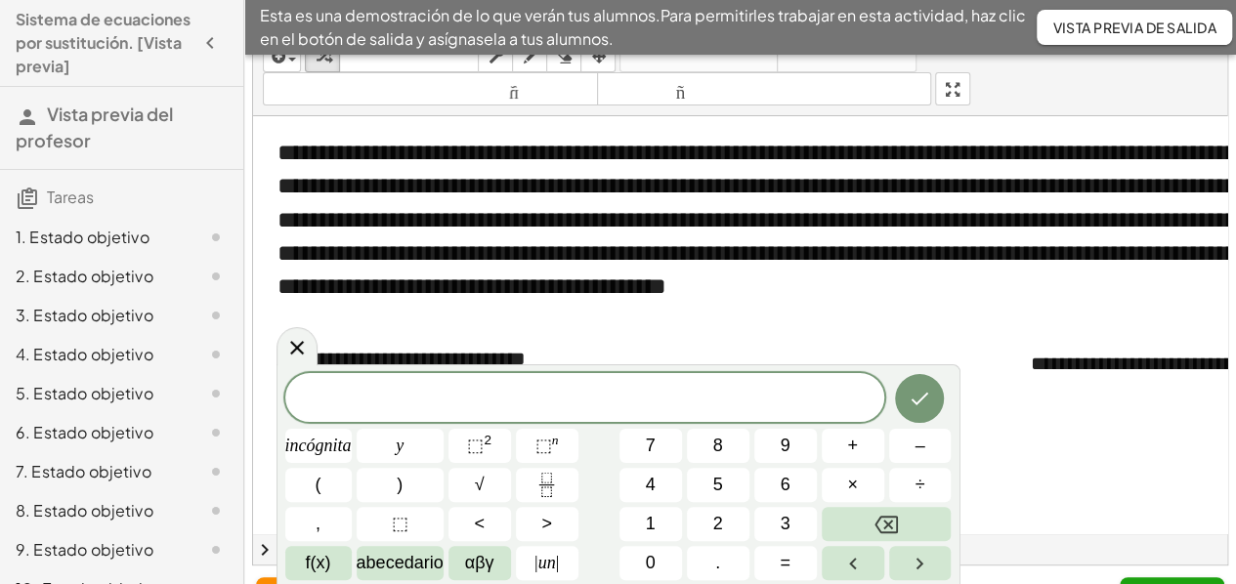
scroll to position [117, 0]
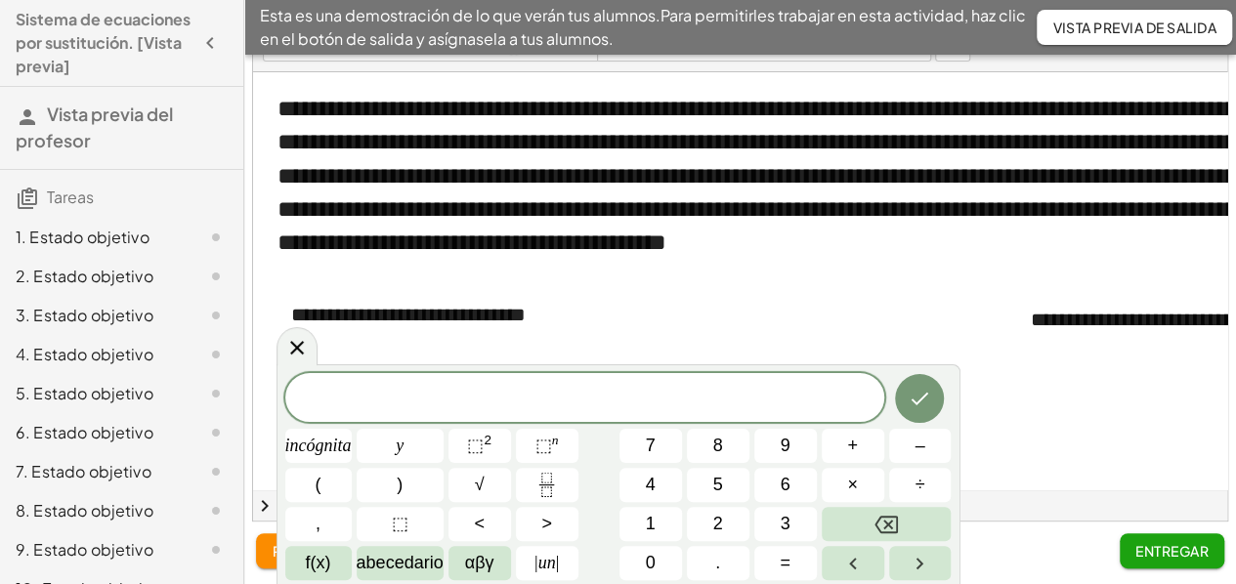
click at [1143, 407] on div at bounding box center [789, 467] width 1334 height 790
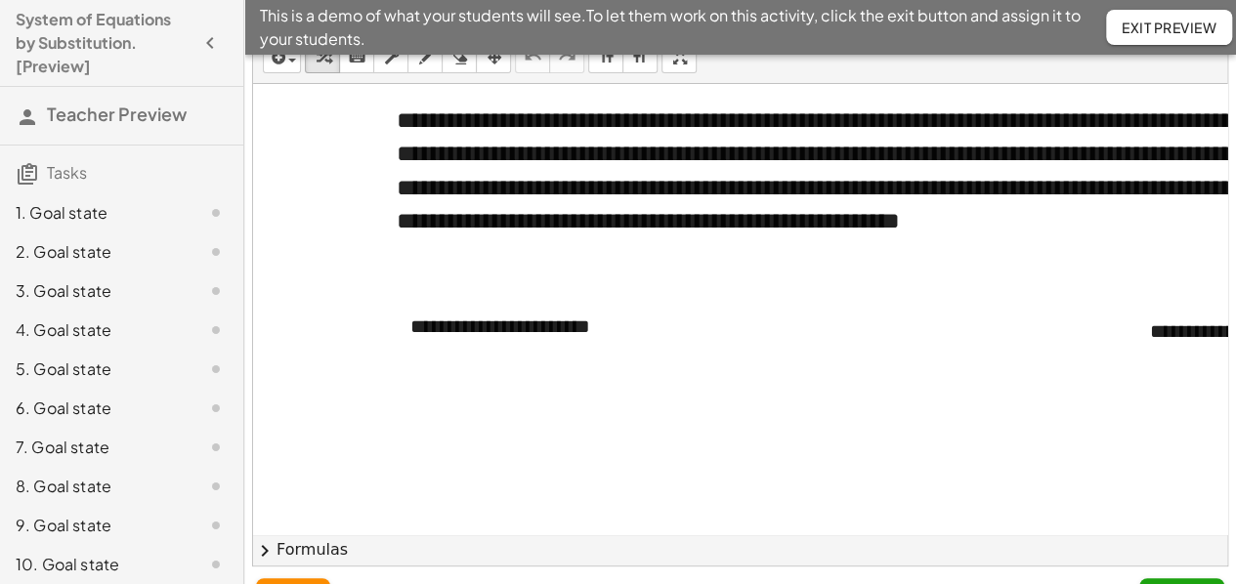
scroll to position [293, 12]
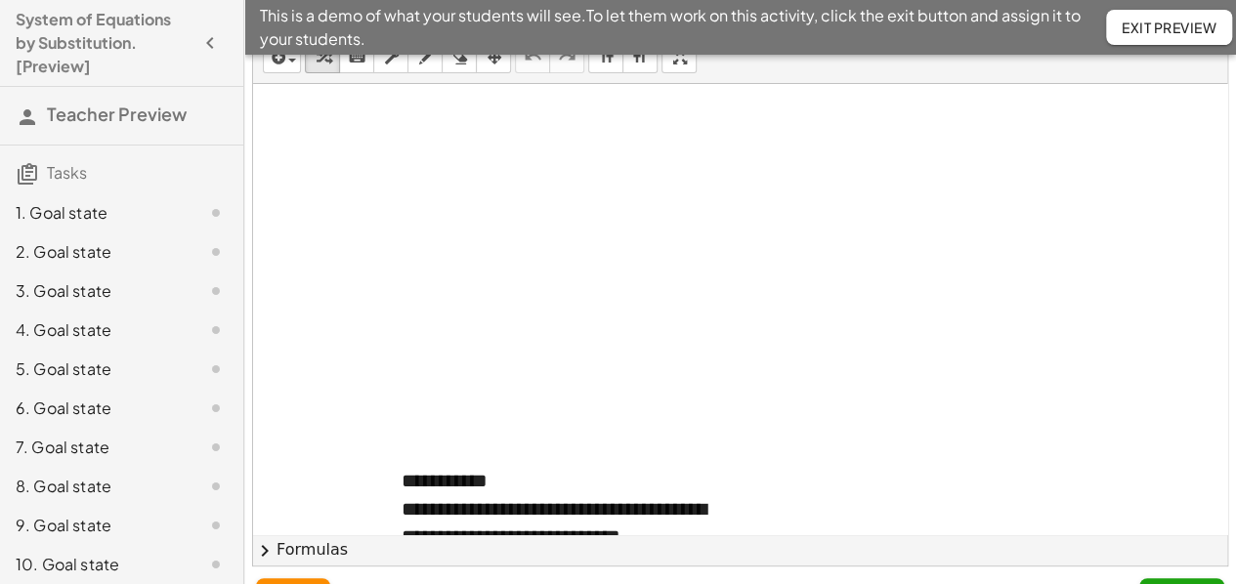
click at [428, 546] on button "chevron_right Formulas" at bounding box center [740, 550] width 974 height 31
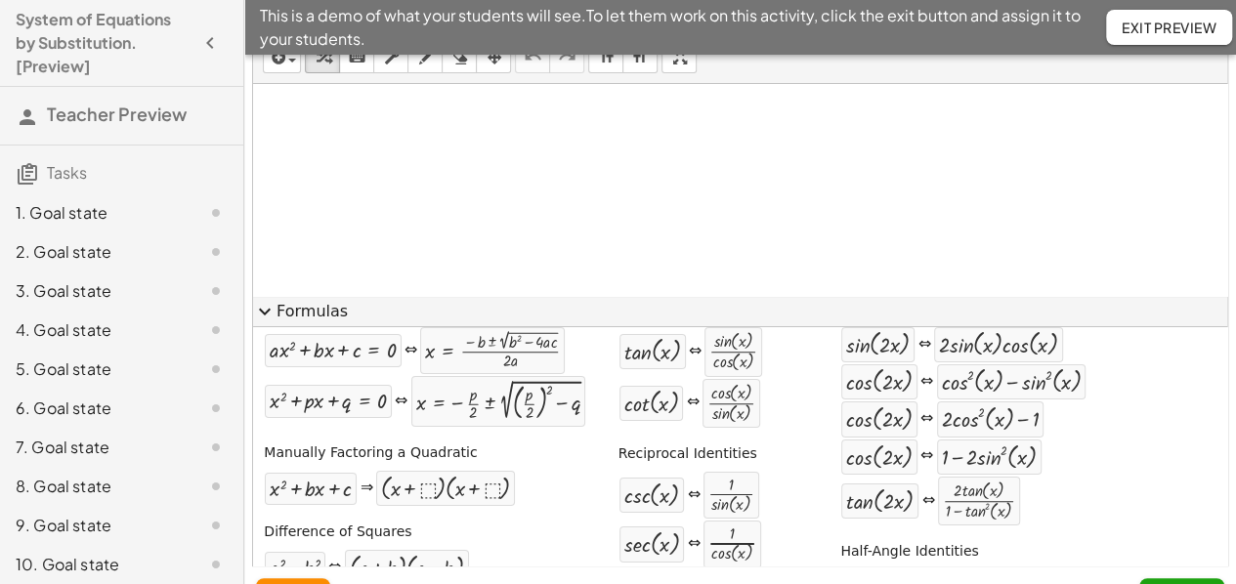
scroll to position [0, 0]
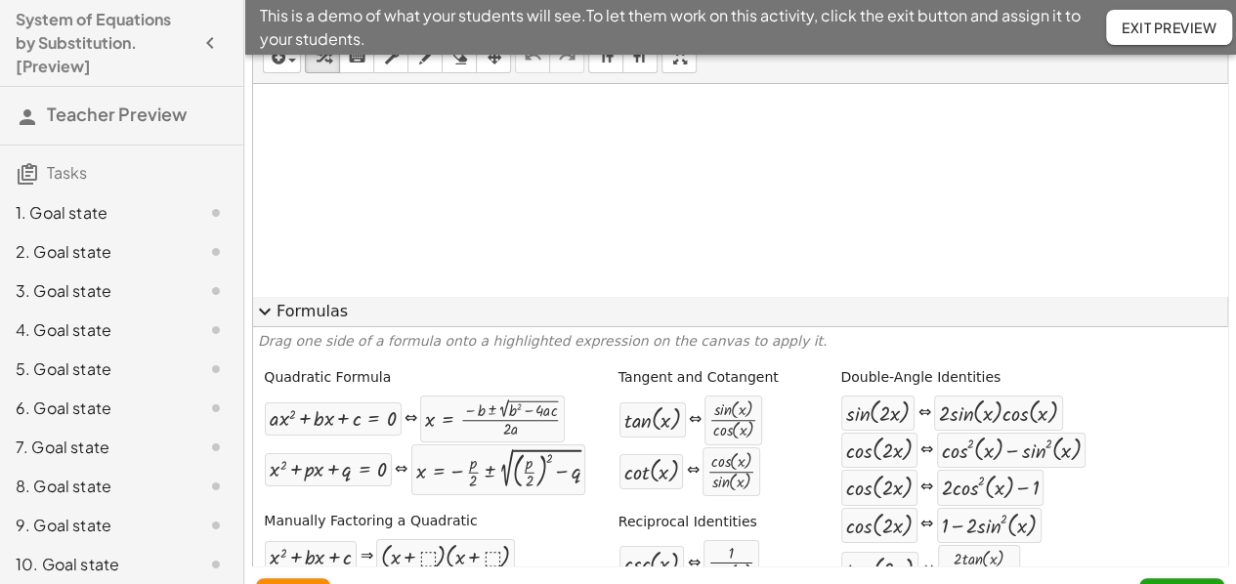
click at [269, 312] on span "expand_more" at bounding box center [264, 311] width 23 height 23
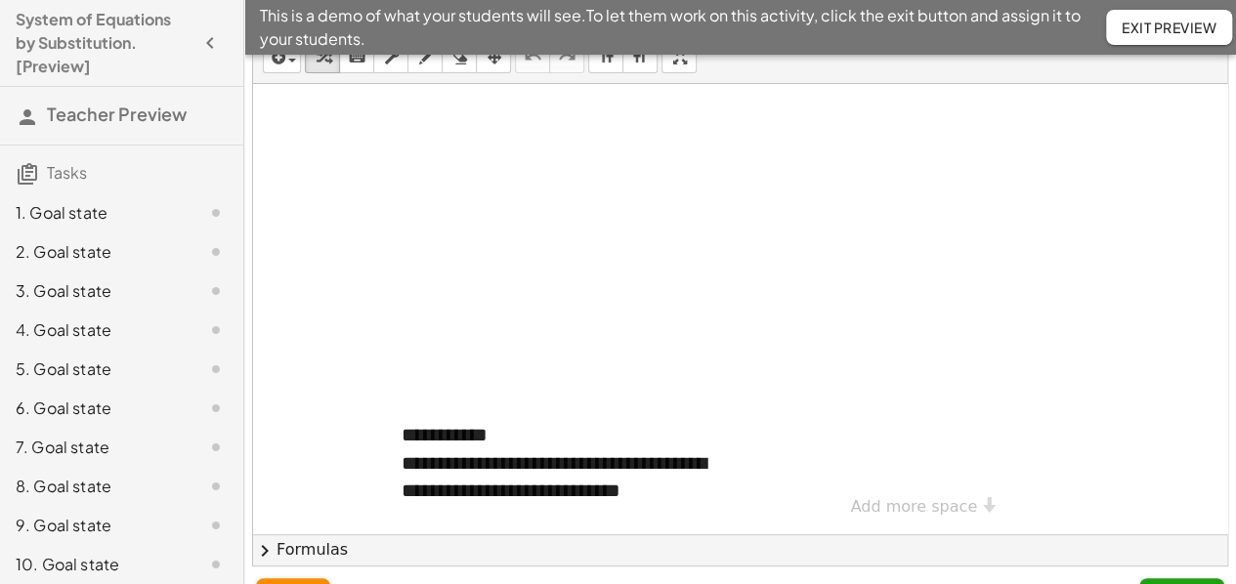
scroll to position [117, 0]
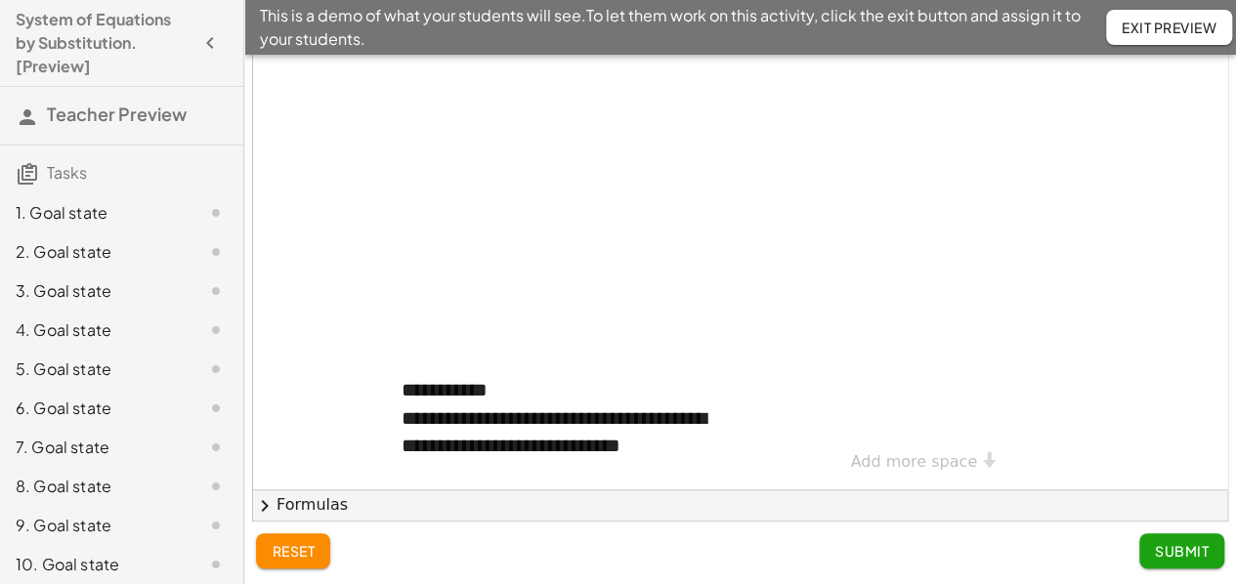
click at [958, 449] on div "**********" at bounding box center [908, 95] width 1334 height 790
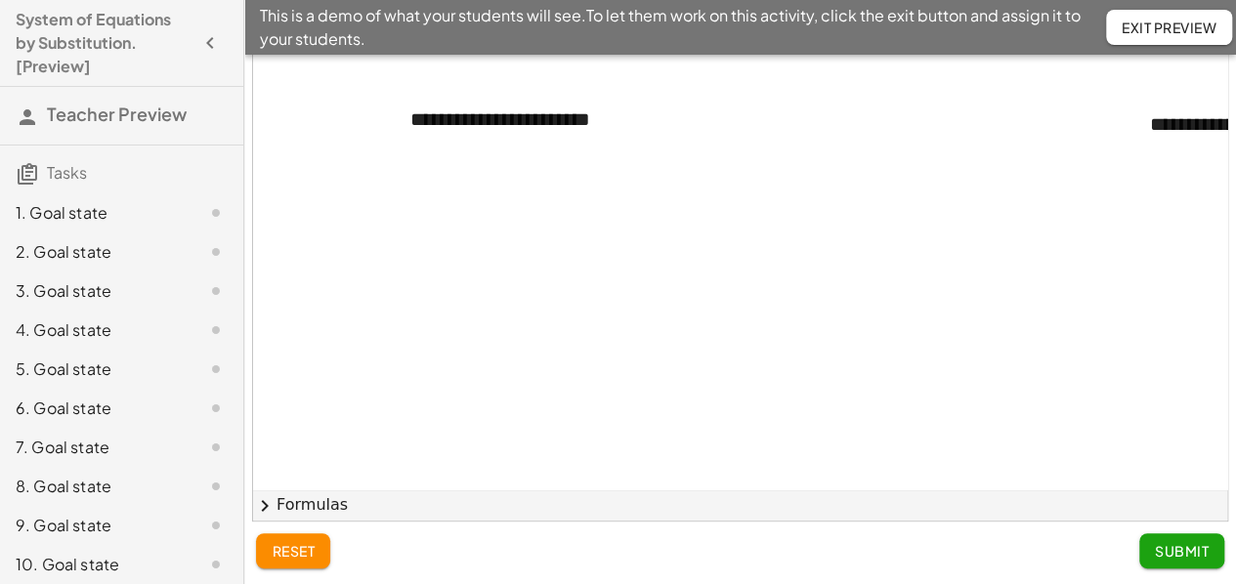
scroll to position [143, 12]
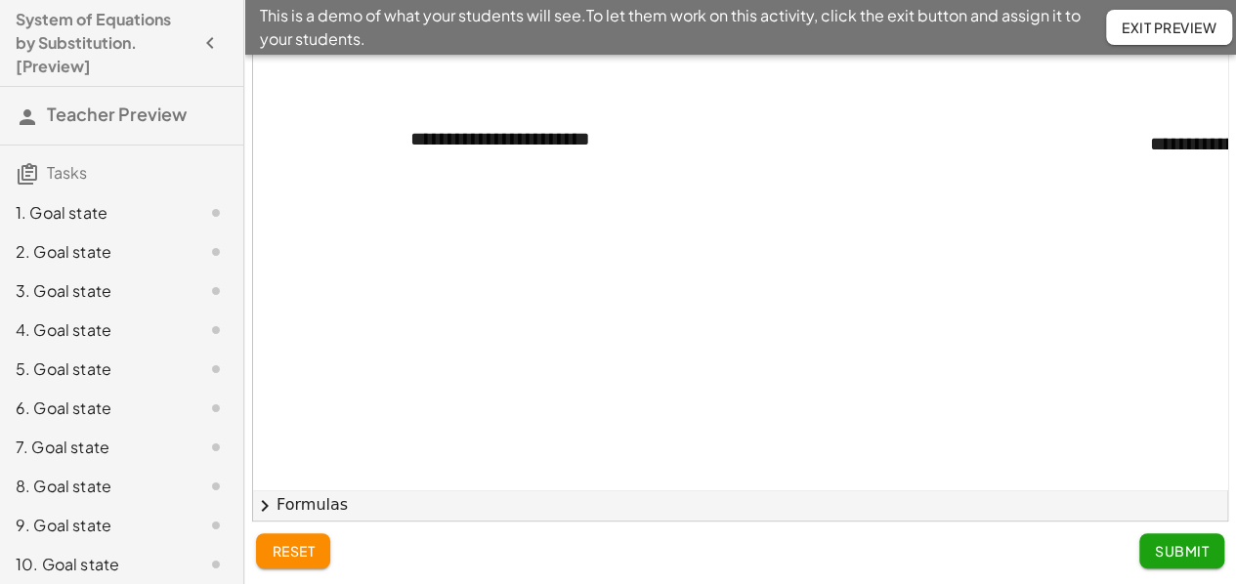
click at [448, 242] on div at bounding box center [908, 574] width 1334 height 1356
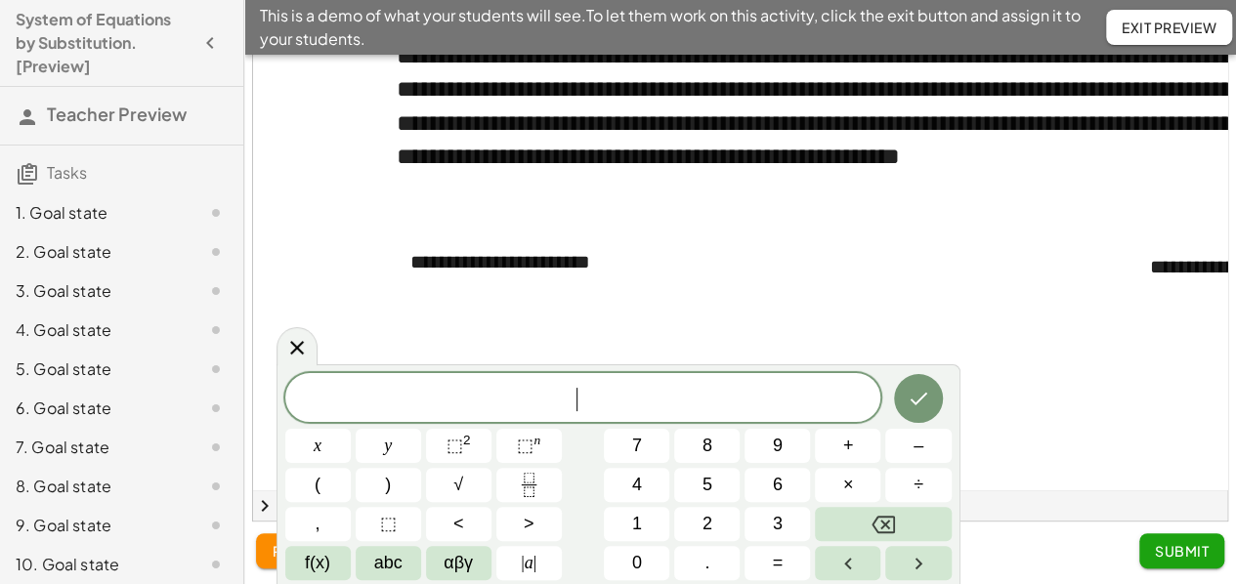
scroll to position [0, 12]
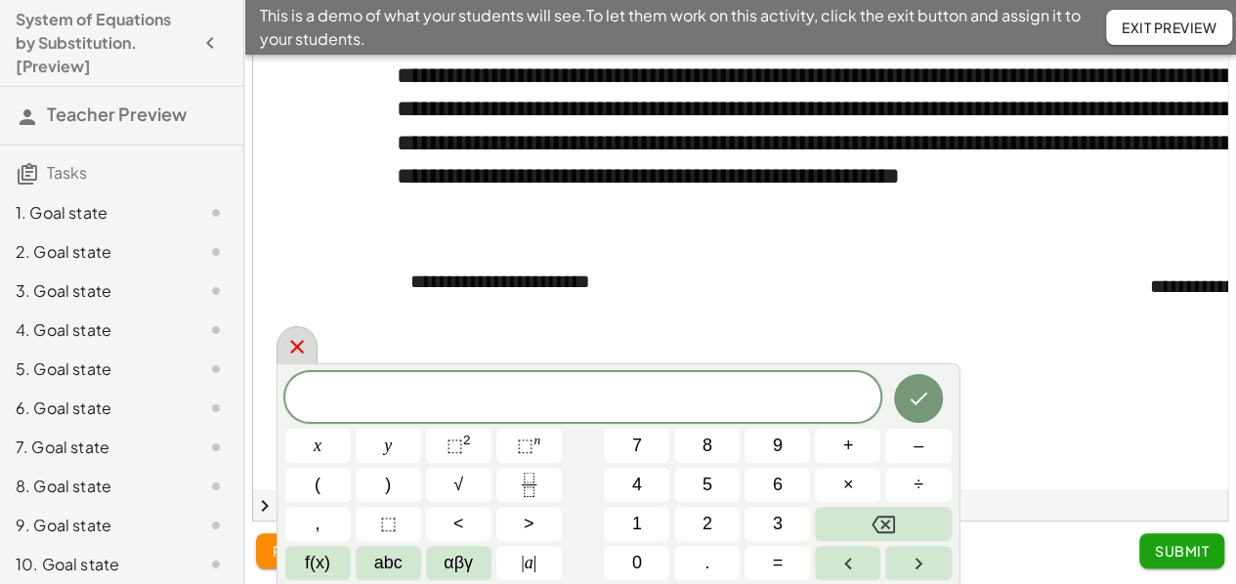
click at [302, 339] on icon at bounding box center [296, 346] width 23 height 23
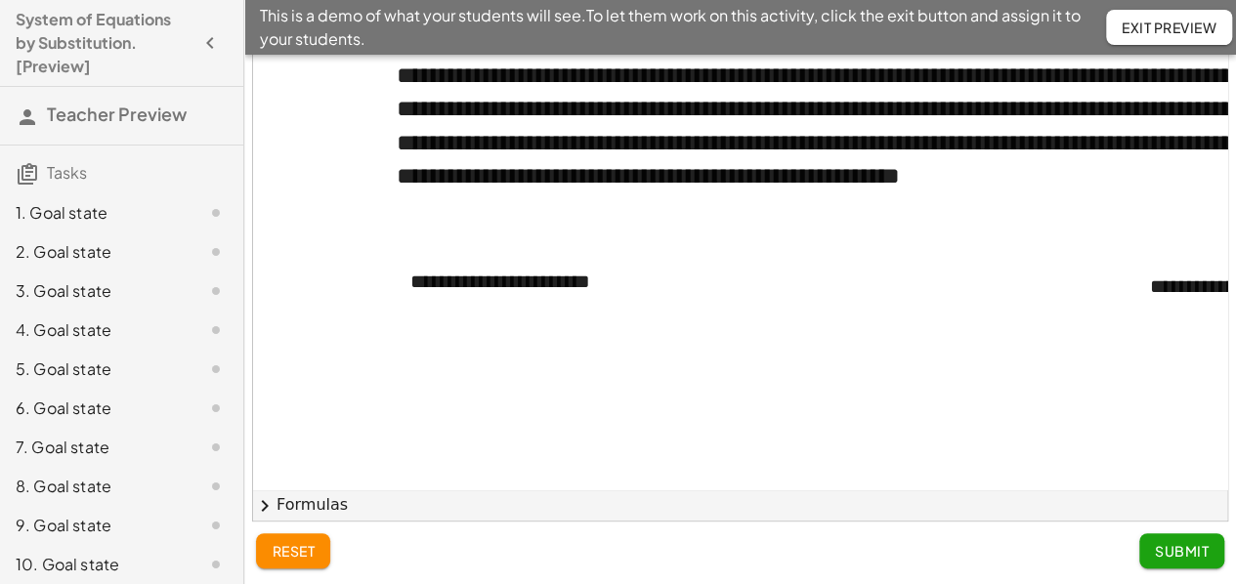
click at [198, 39] on icon "button" at bounding box center [209, 42] width 23 height 23
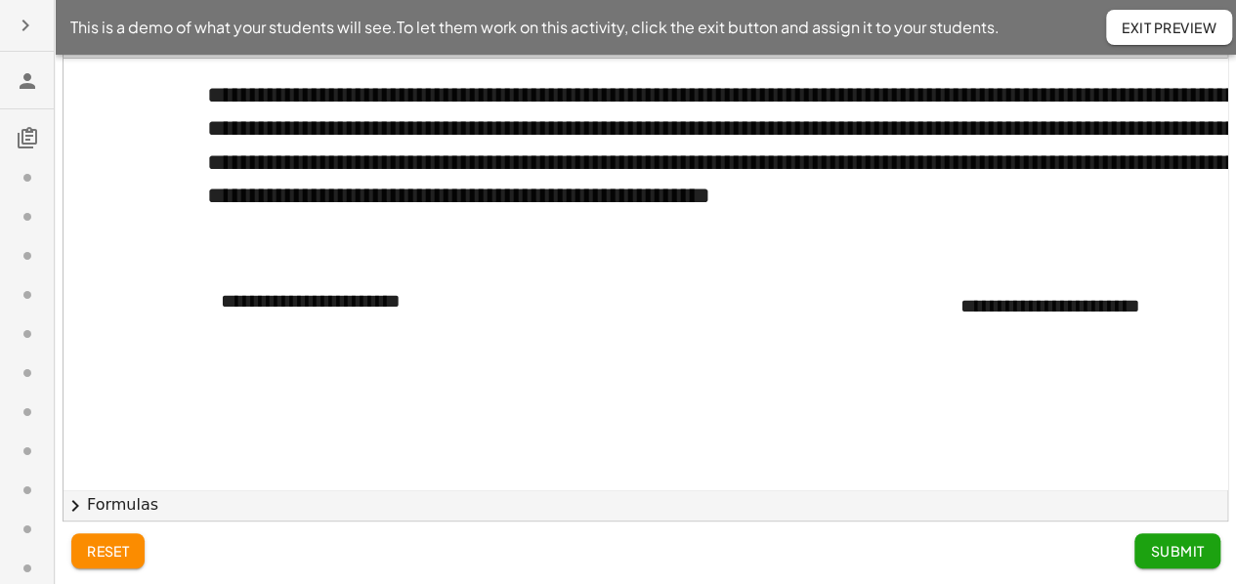
click at [1201, 28] on span "Exit Preview" at bounding box center [1169, 28] width 95 height 18
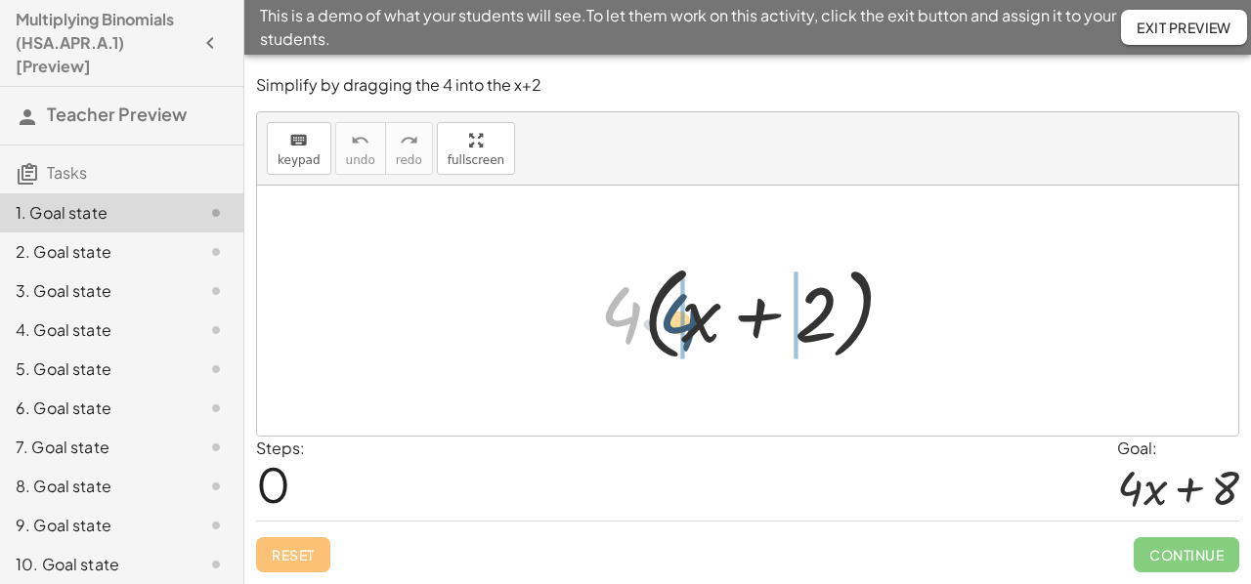
drag, startPoint x: 625, startPoint y: 321, endPoint x: 677, endPoint y: 326, distance: 52.1
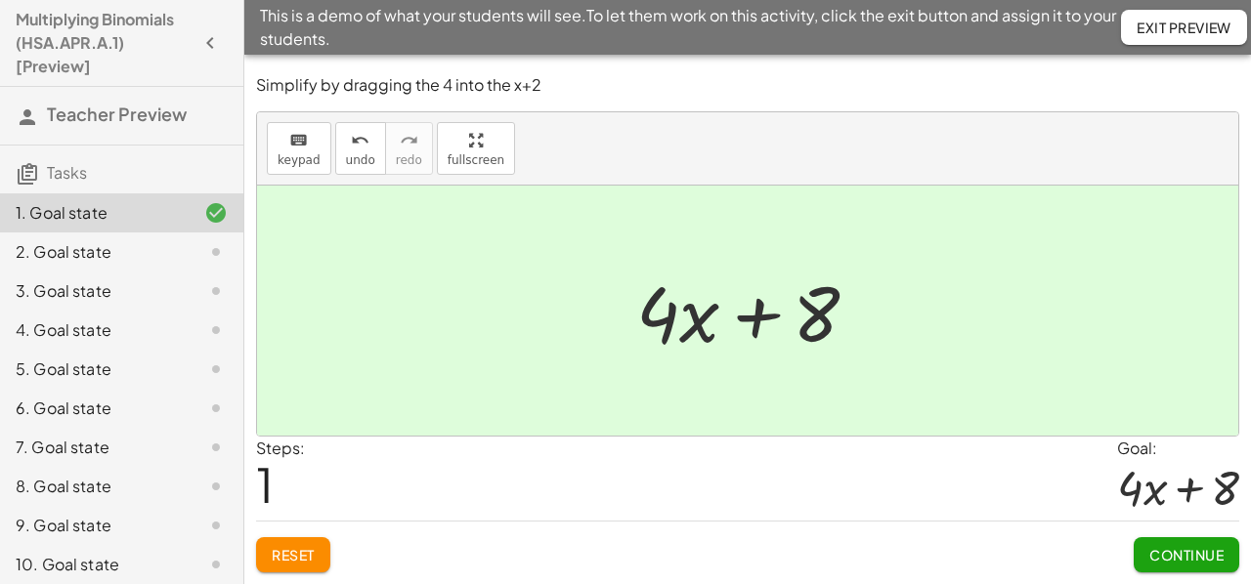
click at [315, 542] on button "Reset" at bounding box center [293, 554] width 74 height 35
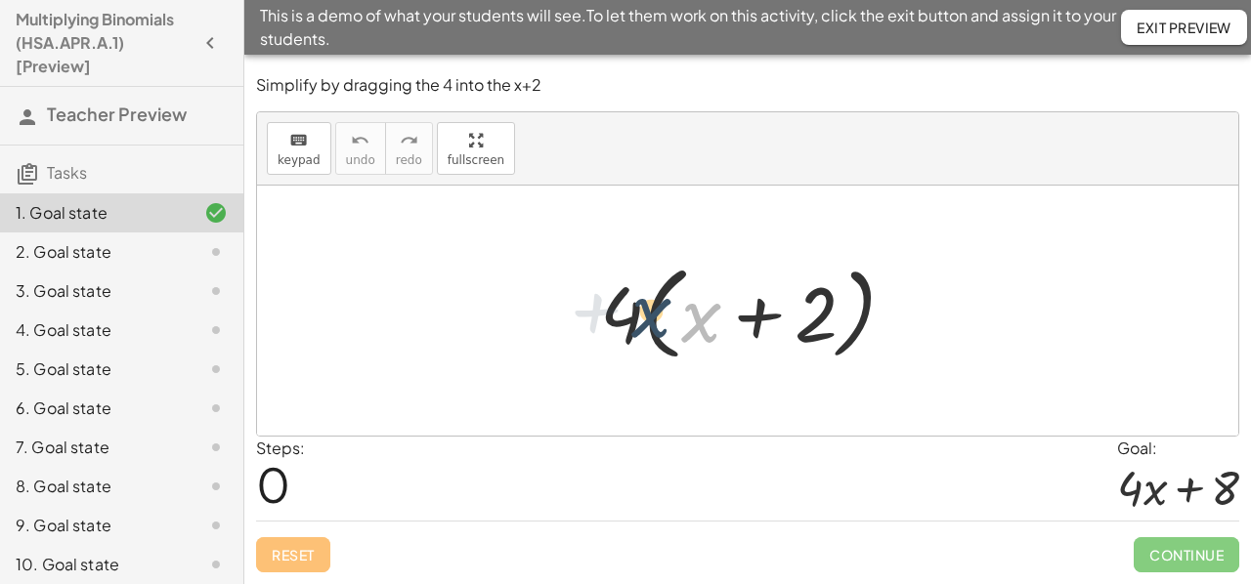
drag, startPoint x: 696, startPoint y: 326, endPoint x: 645, endPoint y: 321, distance: 51.0
click at [645, 321] on div at bounding box center [755, 311] width 330 height 112
drag, startPoint x: 696, startPoint y: 322, endPoint x: 620, endPoint y: 323, distance: 76.2
click at [620, 323] on div at bounding box center [755, 311] width 330 height 112
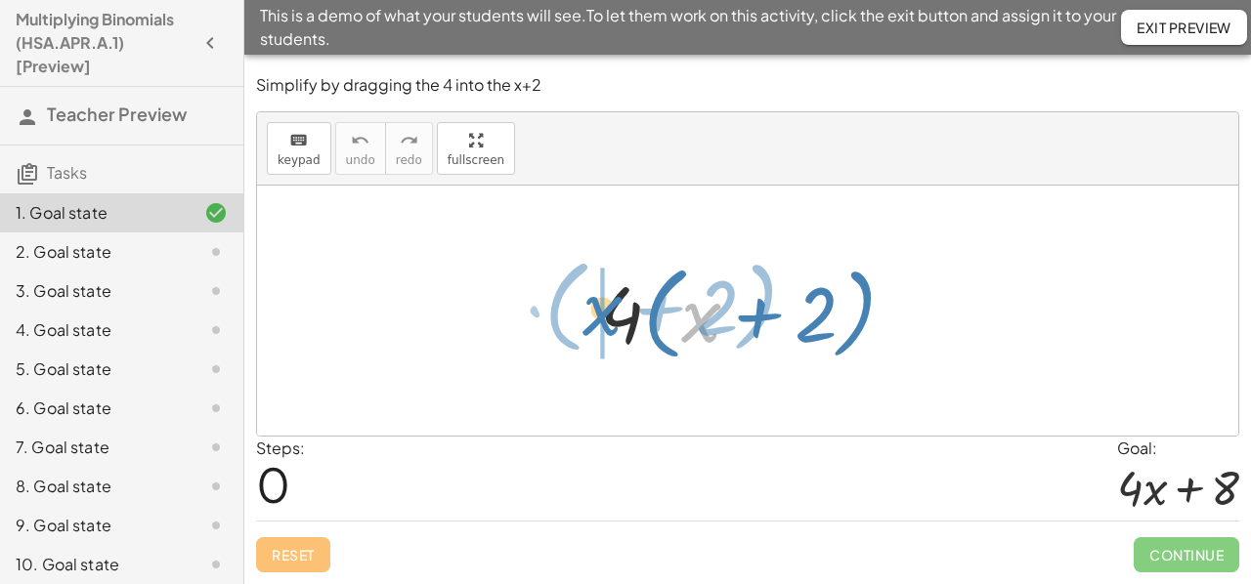
drag, startPoint x: 693, startPoint y: 326, endPoint x: 594, endPoint y: 320, distance: 98.9
click at [594, 320] on div at bounding box center [755, 311] width 330 height 112
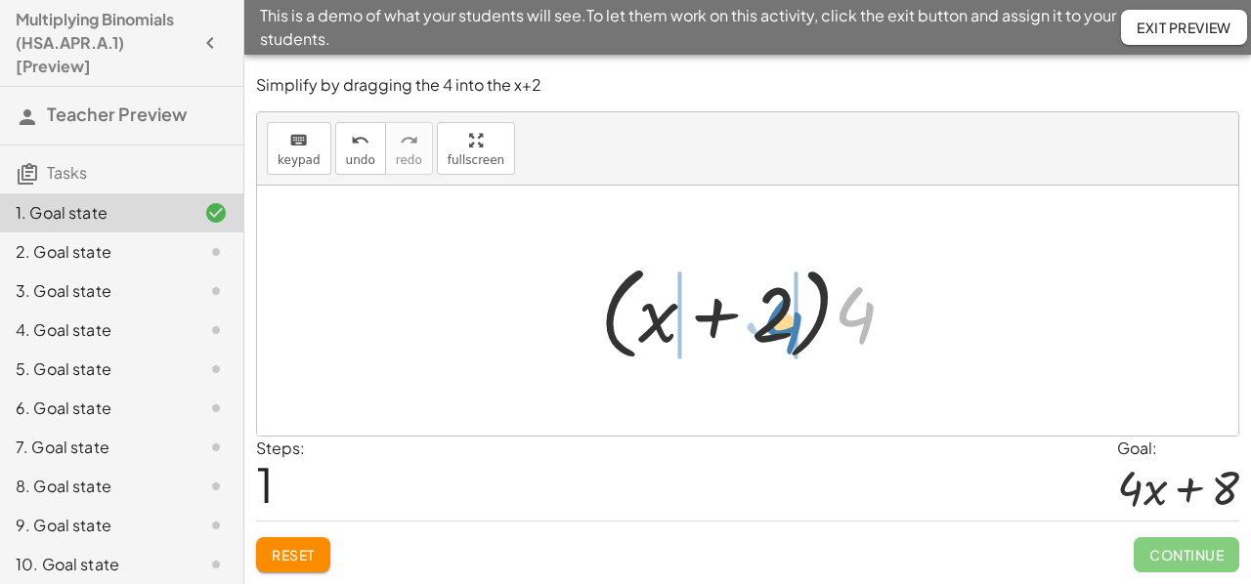
drag, startPoint x: 850, startPoint y: 304, endPoint x: 778, endPoint y: 314, distance: 73.0
click at [778, 314] on div at bounding box center [755, 311] width 330 height 112
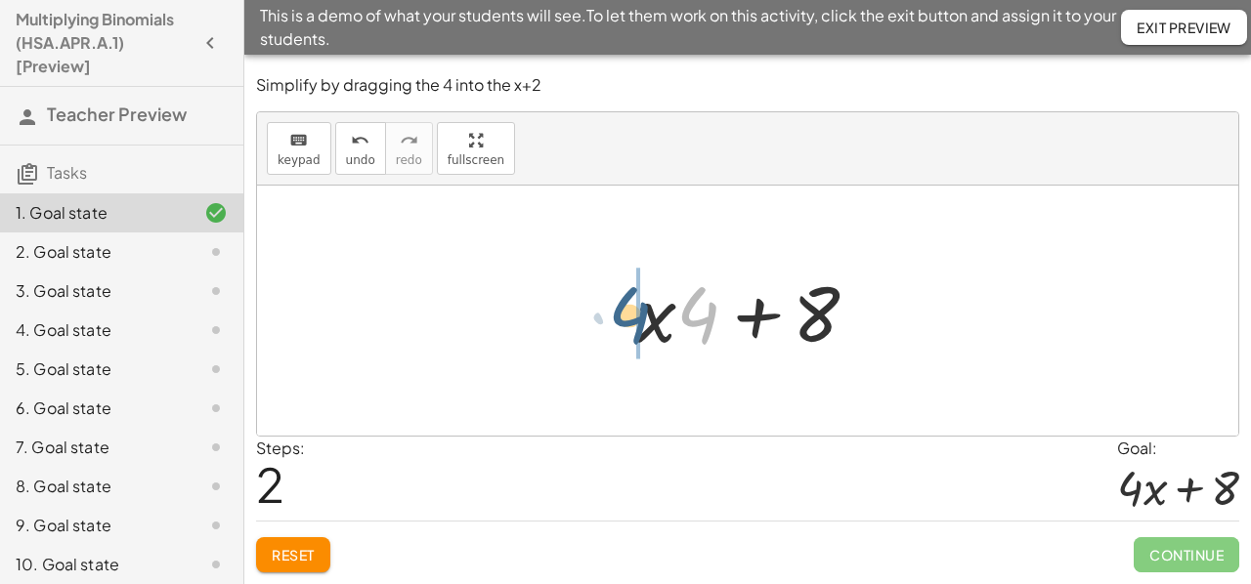
drag, startPoint x: 696, startPoint y: 318, endPoint x: 624, endPoint y: 321, distance: 71.4
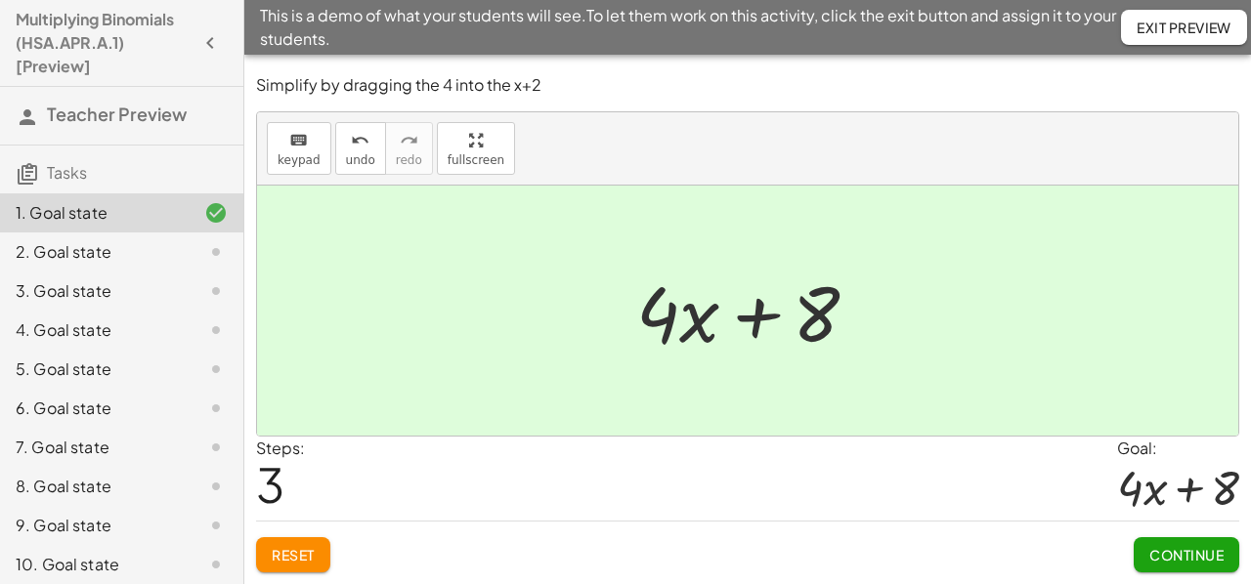
click at [283, 552] on span "Reset" at bounding box center [293, 555] width 43 height 18
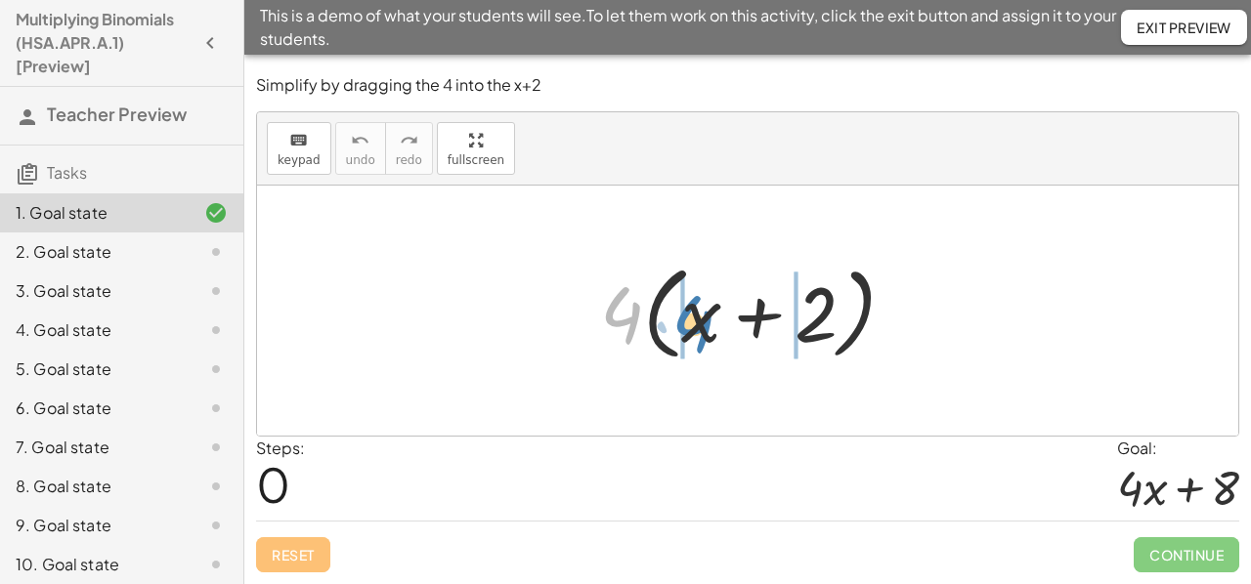
drag, startPoint x: 629, startPoint y: 321, endPoint x: 701, endPoint y: 330, distance: 71.9
click at [701, 330] on div at bounding box center [755, 311] width 330 height 112
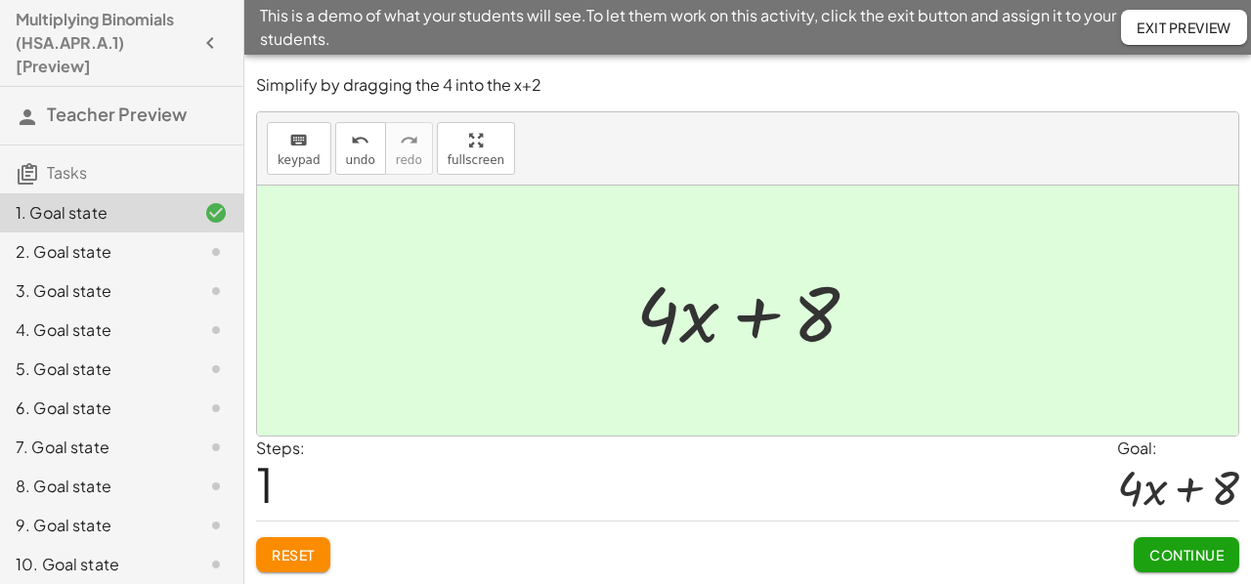
click at [94, 249] on div "2. Goal state" at bounding box center [94, 251] width 157 height 23
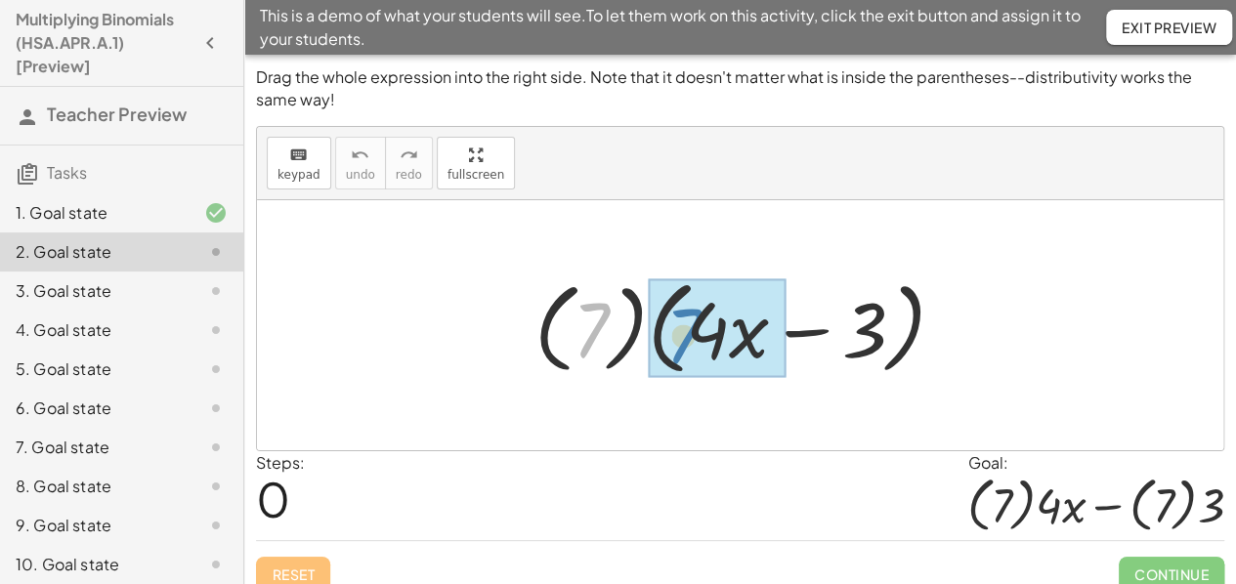
drag, startPoint x: 593, startPoint y: 330, endPoint x: 686, endPoint y: 336, distance: 93.0
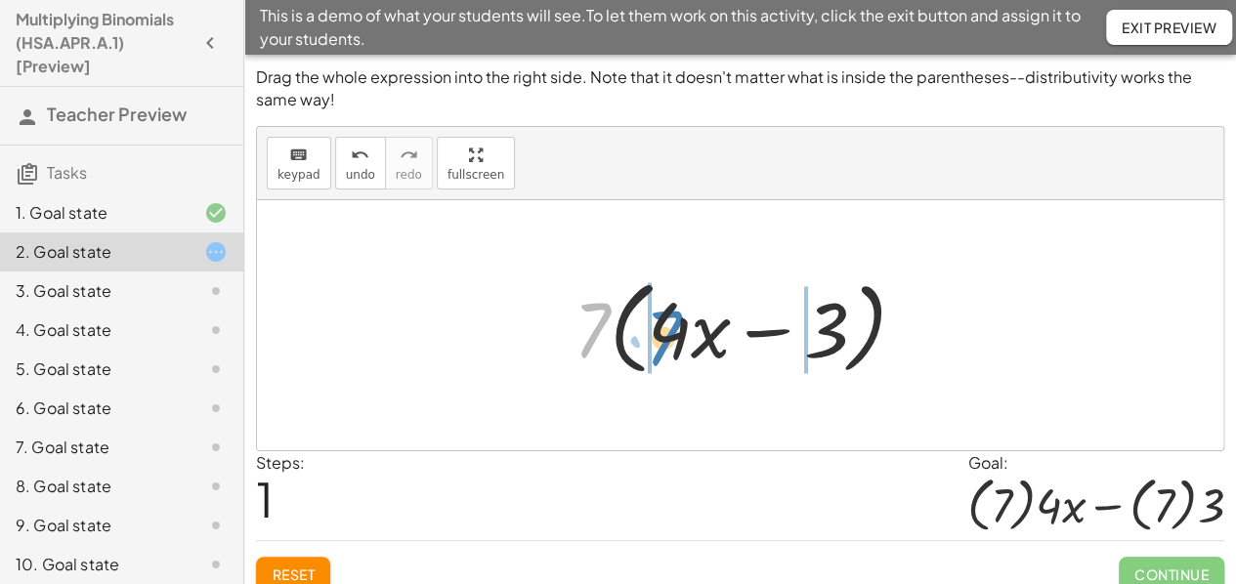
drag, startPoint x: 599, startPoint y: 320, endPoint x: 670, endPoint y: 327, distance: 71.8
click at [670, 327] on div at bounding box center [748, 326] width 368 height 112
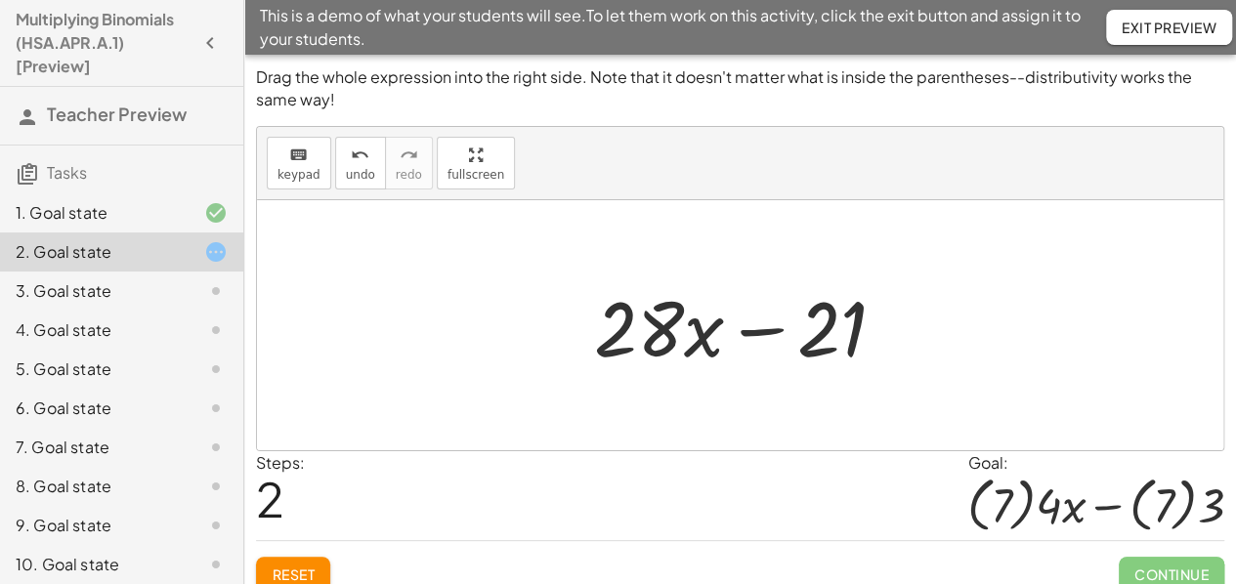
drag, startPoint x: 1008, startPoint y: 507, endPoint x: 1045, endPoint y: 510, distance: 36.3
click at [1045, 510] on div at bounding box center [1095, 504] width 257 height 59
click at [1048, 508] on div at bounding box center [1095, 504] width 257 height 59
click at [307, 558] on button "Reset" at bounding box center [293, 574] width 74 height 35
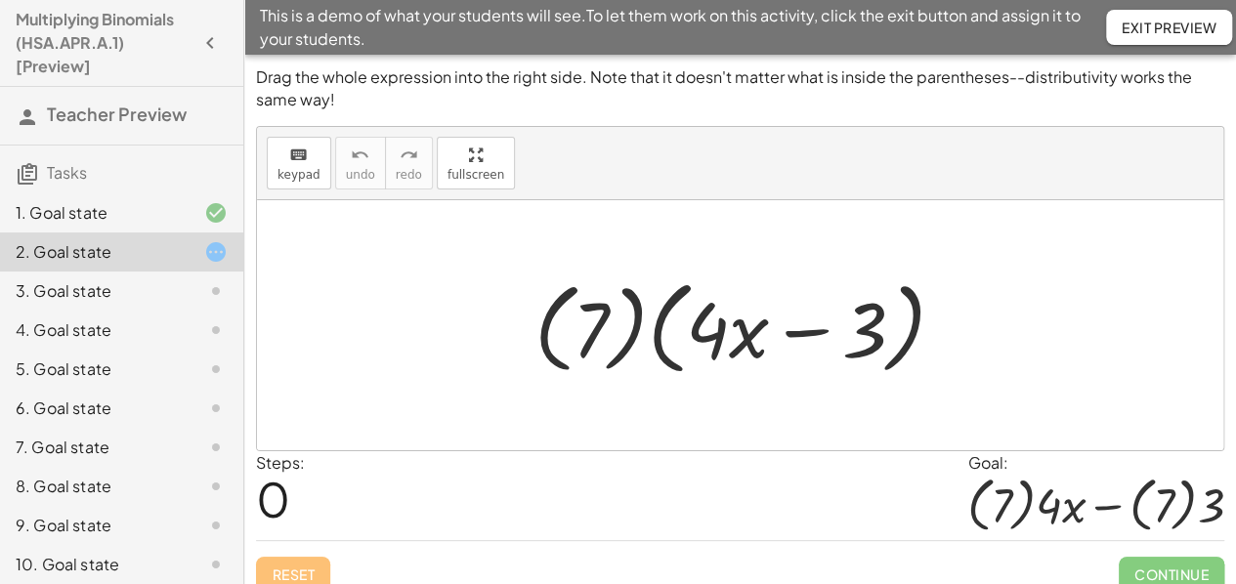
click at [801, 335] on div at bounding box center [748, 326] width 446 height 112
click at [801, 333] on div at bounding box center [748, 326] width 446 height 112
click at [801, 332] on div at bounding box center [748, 326] width 446 height 112
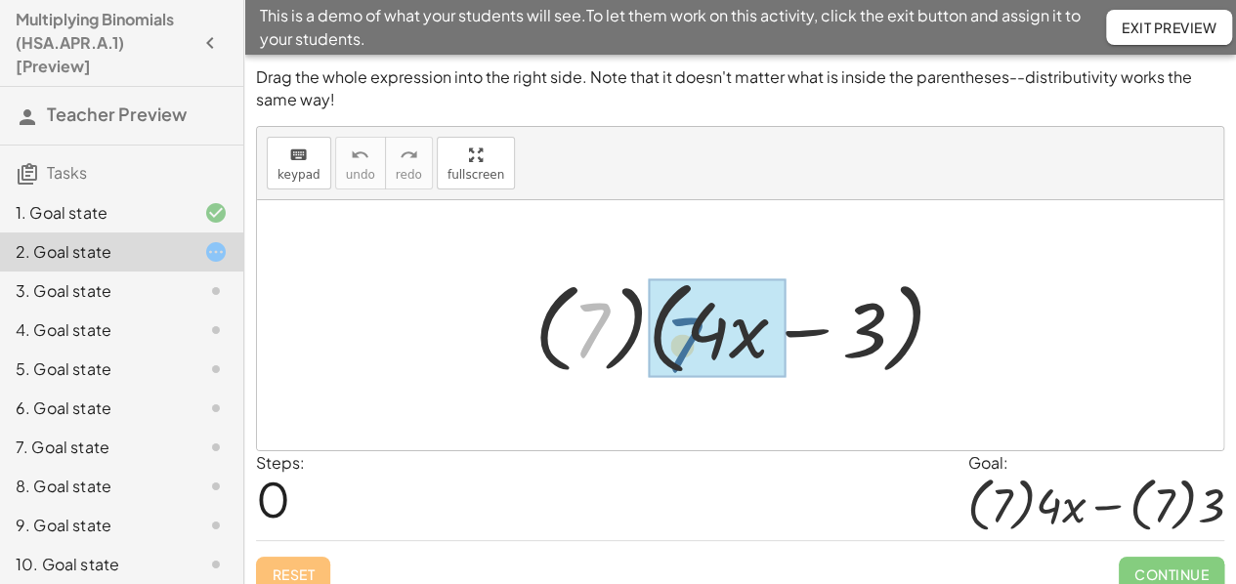
drag, startPoint x: 602, startPoint y: 321, endPoint x: 695, endPoint y: 337, distance: 94.1
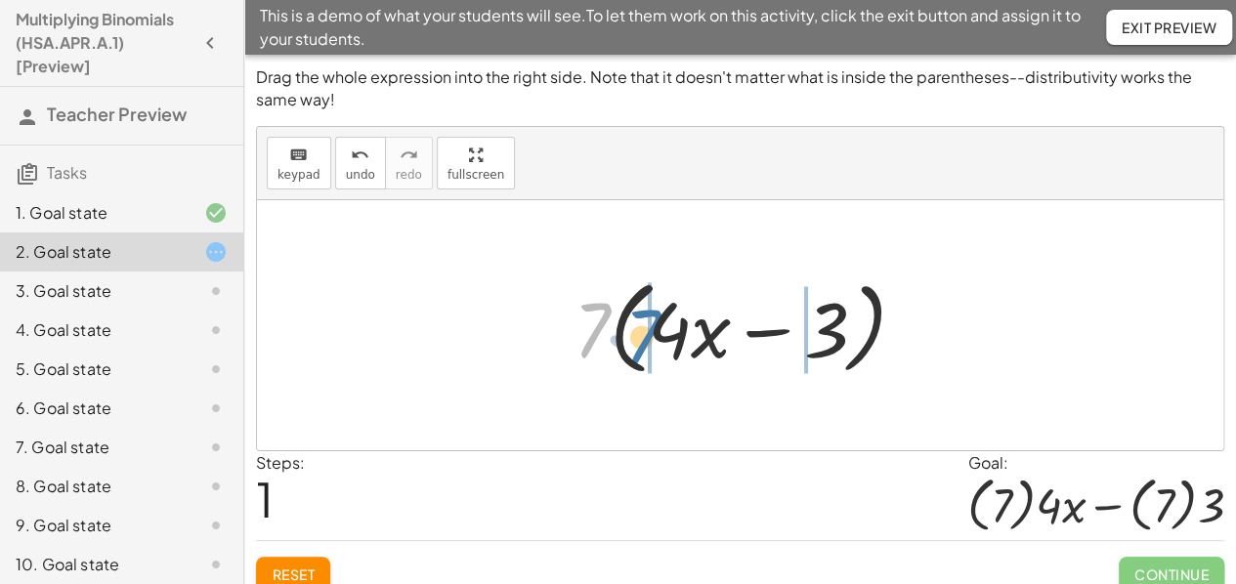
drag, startPoint x: 596, startPoint y: 327, endPoint x: 646, endPoint y: 333, distance: 50.2
click at [646, 333] on div at bounding box center [748, 326] width 368 height 112
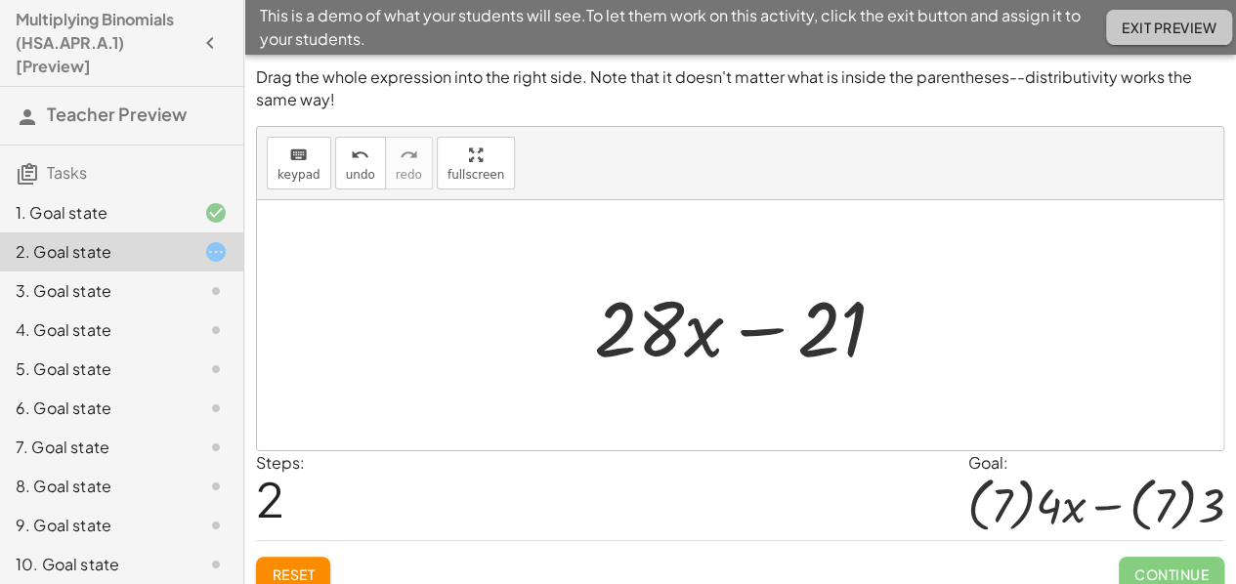
click at [1137, 28] on span "Exit Preview" at bounding box center [1169, 28] width 95 height 18
